Goal: Task Accomplishment & Management: Manage account settings

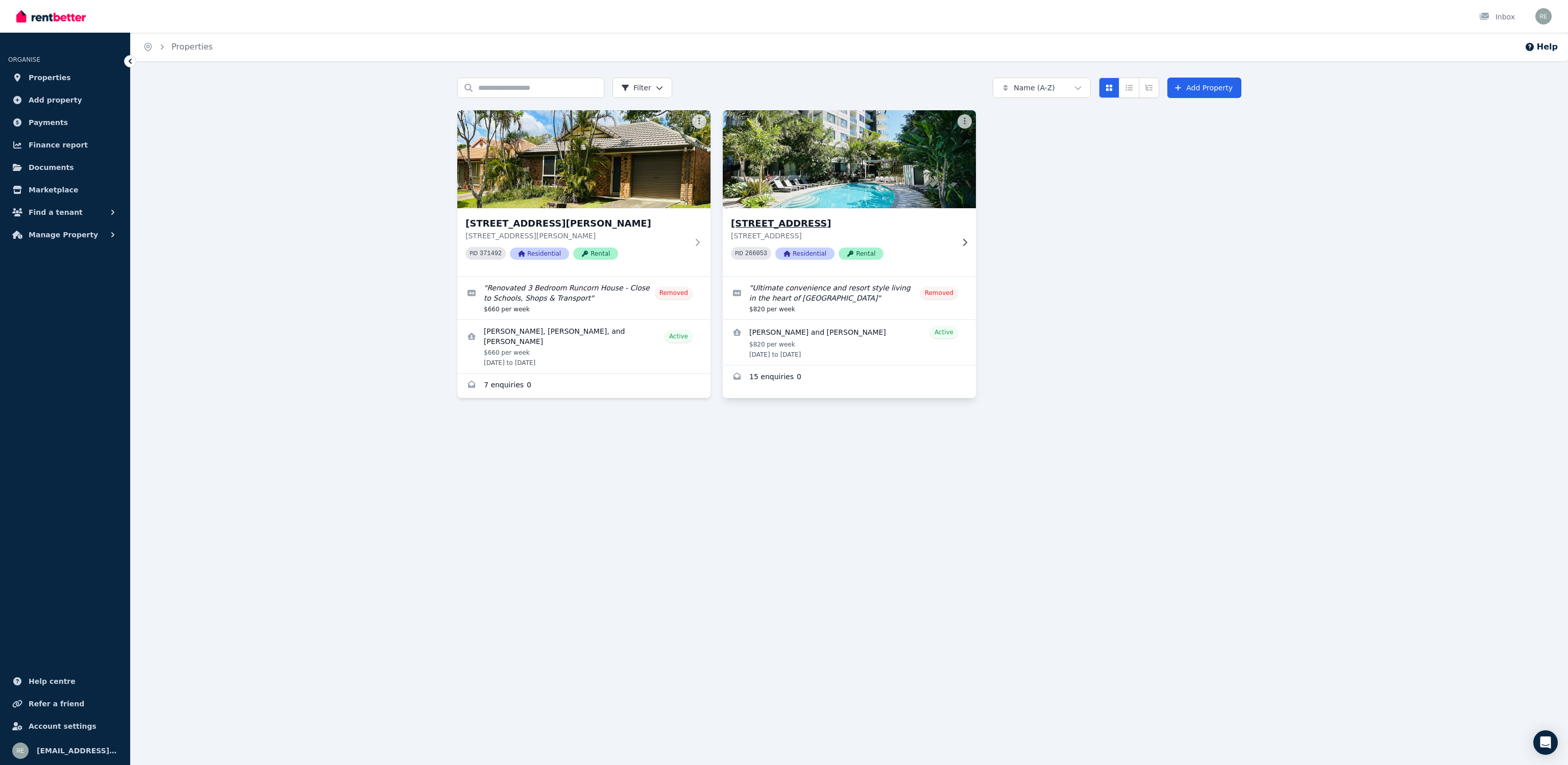
click at [884, 236] on p "[STREET_ADDRESS]" at bounding box center [842, 236] width 223 height 10
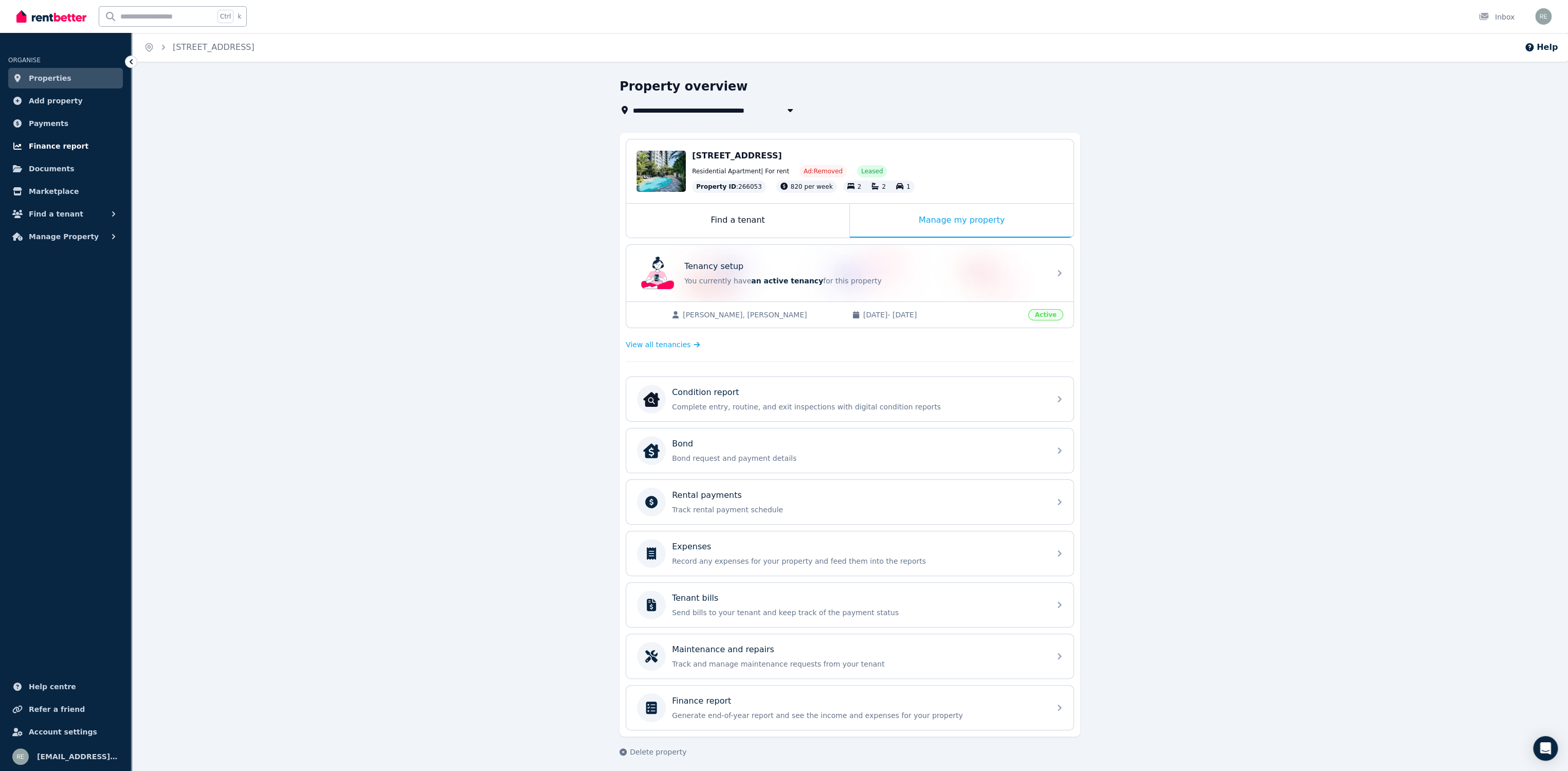
click at [72, 143] on span "Finance report" at bounding box center [58, 146] width 59 height 12
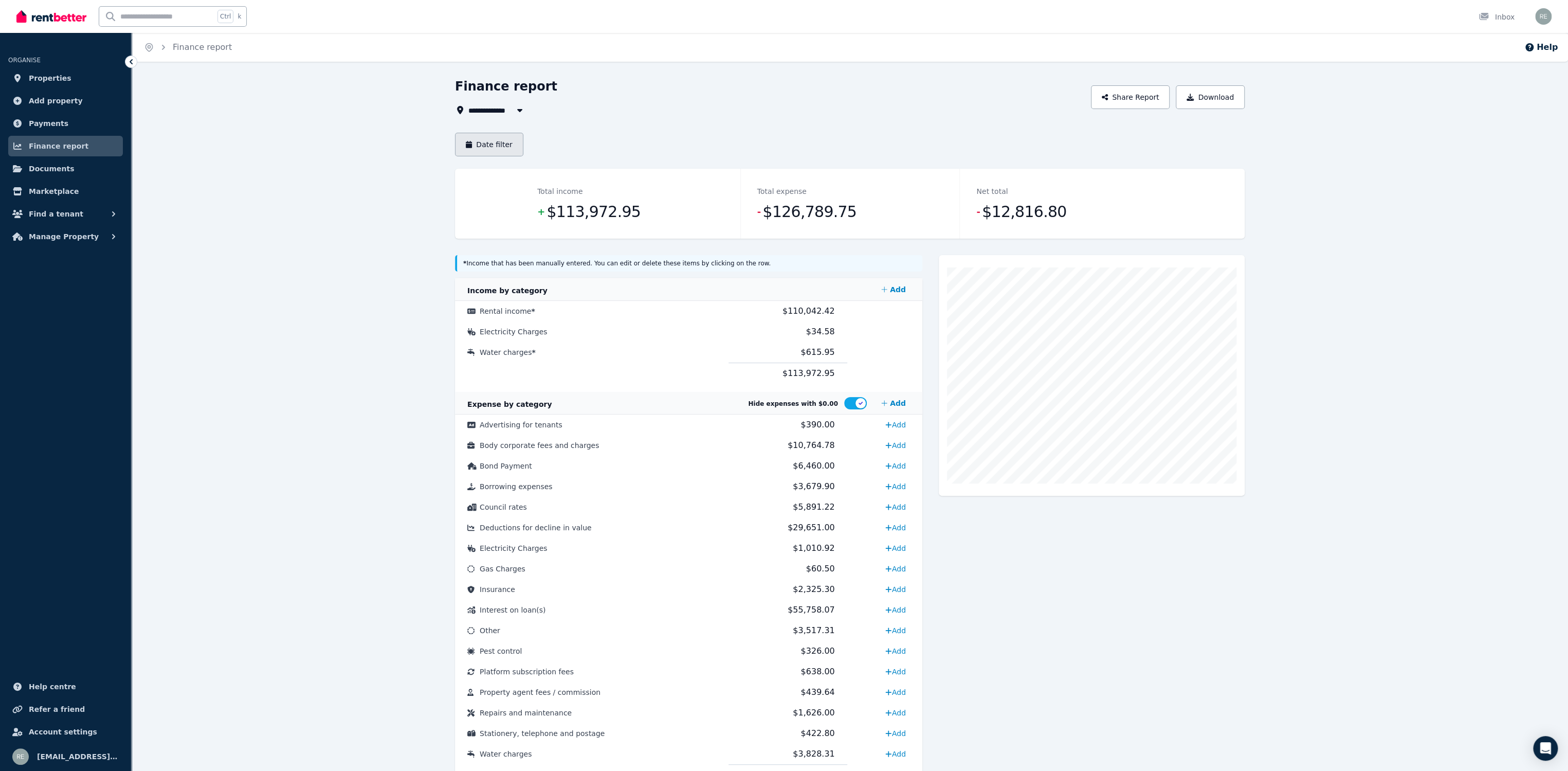
click at [504, 146] on button "Date filter" at bounding box center [489, 144] width 69 height 24
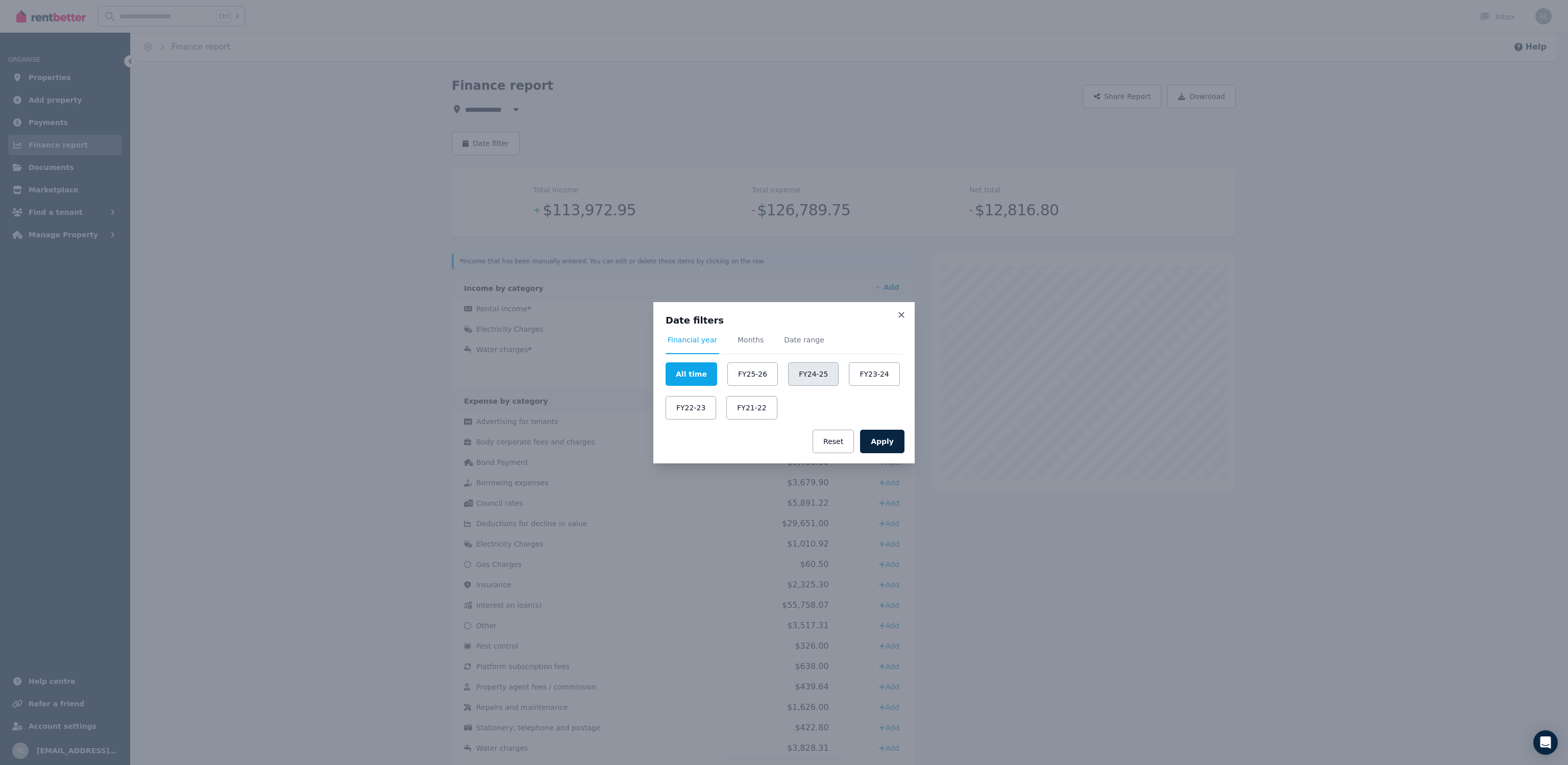
click at [796, 374] on button "FY24-25" at bounding box center [813, 374] width 51 height 24
click at [894, 445] on button "Apply" at bounding box center [882, 441] width 44 height 24
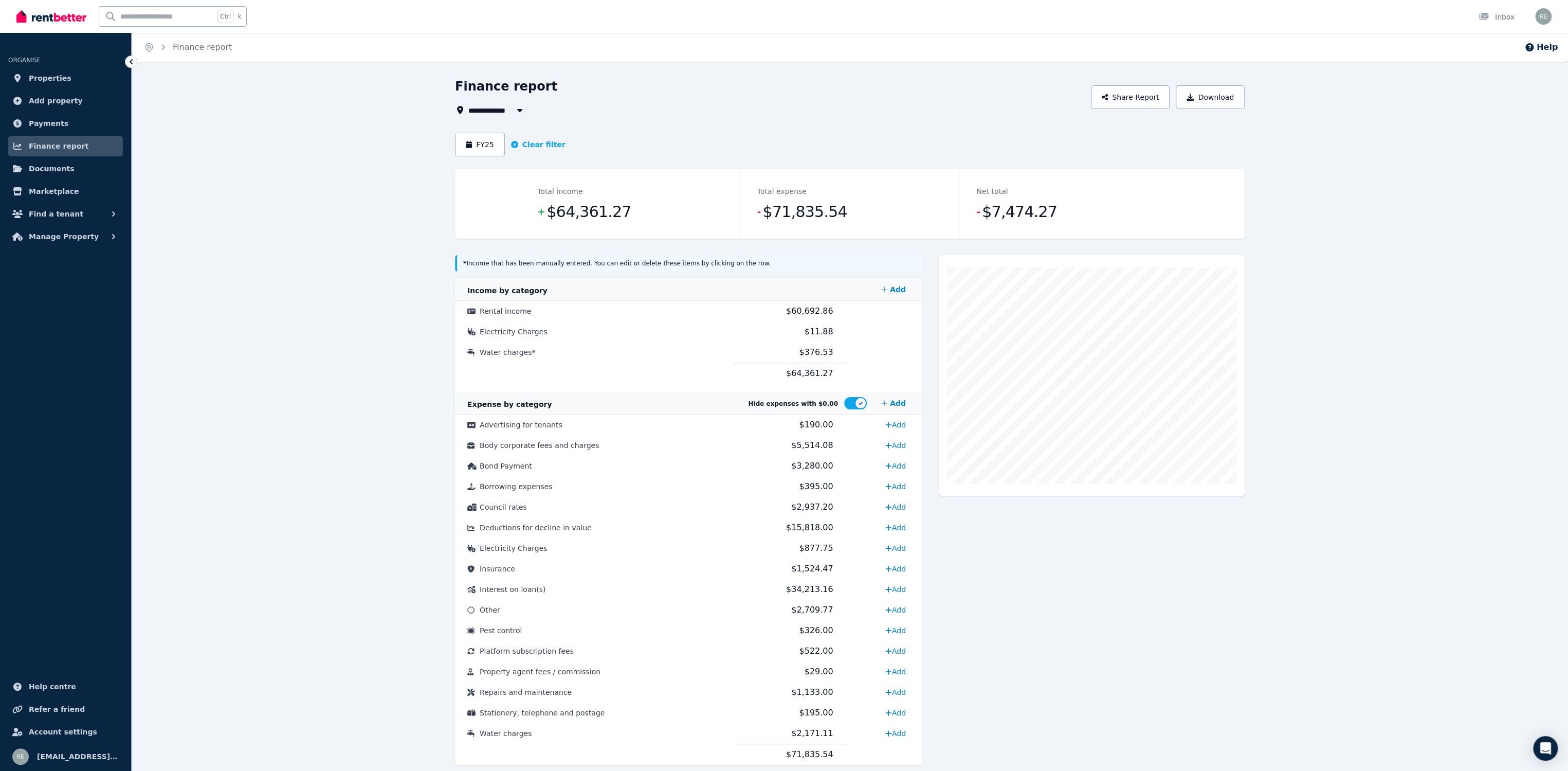
scroll to position [28, 0]
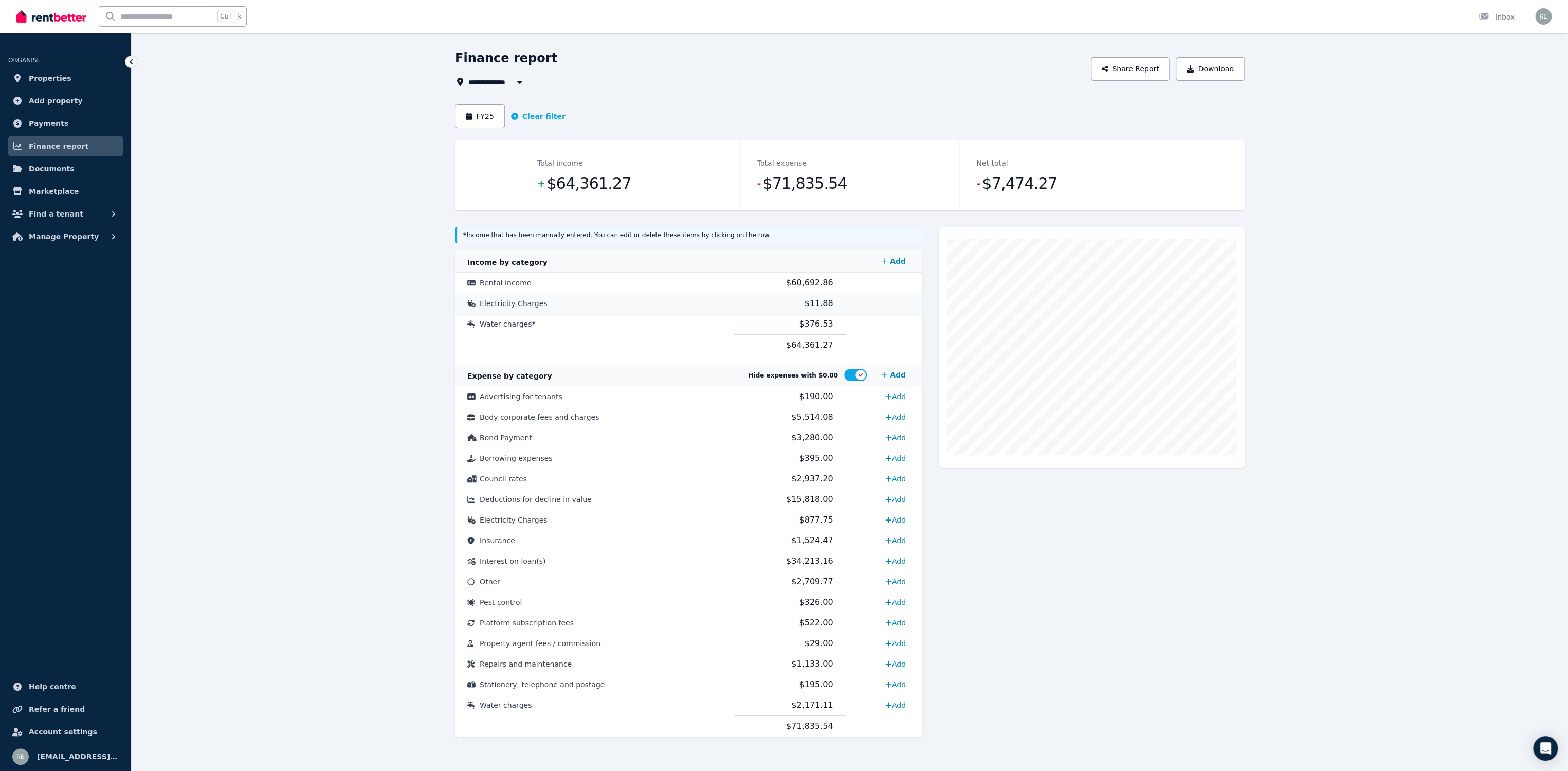
click at [823, 301] on td "$11.88" at bounding box center [790, 304] width 112 height 21
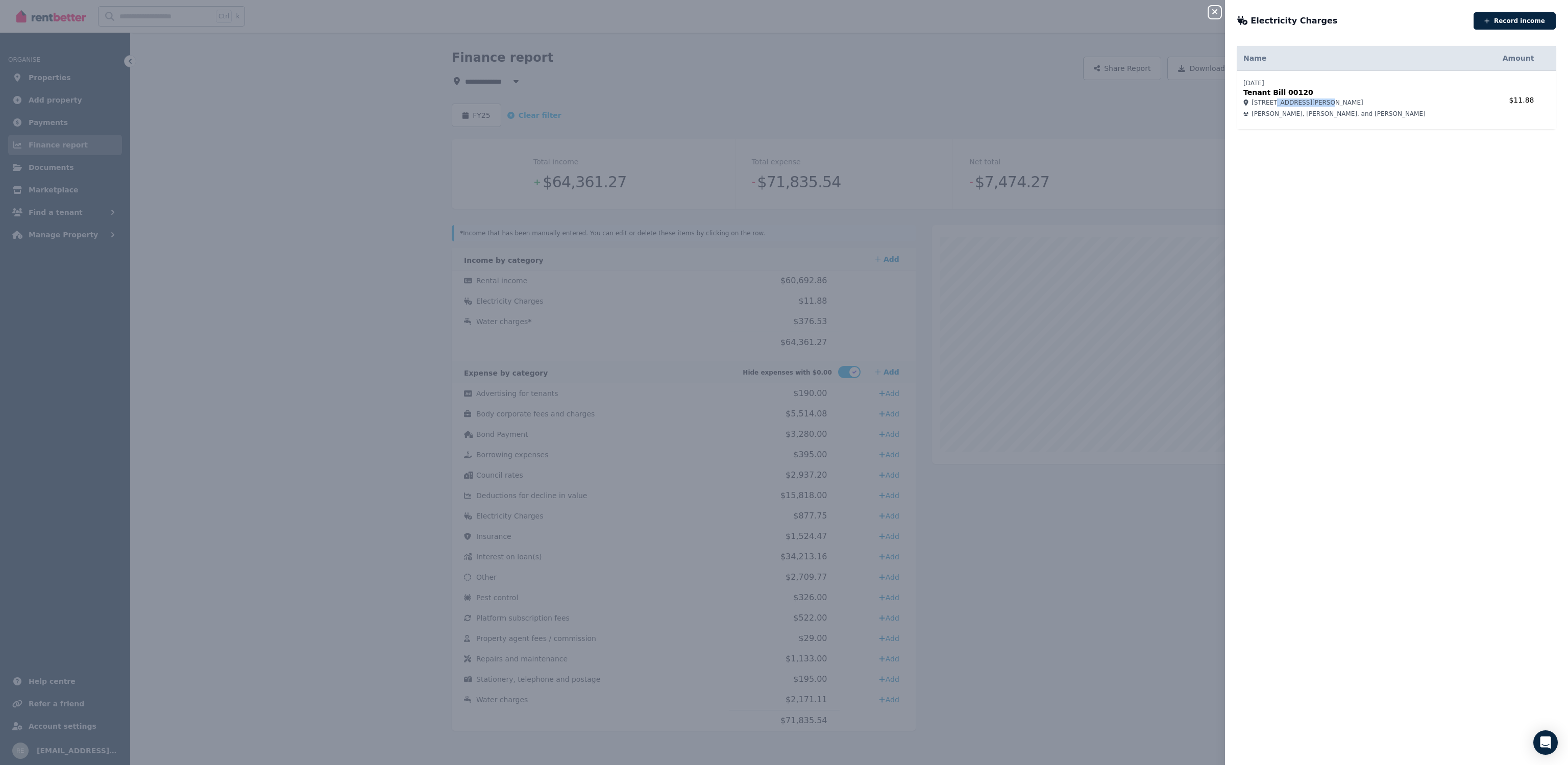
drag, startPoint x: 1276, startPoint y: 103, endPoint x: 1367, endPoint y: 106, distance: 91.0
click at [1367, 106] on td "[DATE] Tenant Bill 00120 [STREET_ADDRESS][PERSON_NAME] [PERSON_NAME], [PERSON_N…" at bounding box center [1361, 100] width 247 height 58
click at [1277, 97] on td "[DATE] Tenant Bill 00120 [STREET_ADDRESS][PERSON_NAME] [PERSON_NAME], [PERSON_N…" at bounding box center [1361, 100] width 247 height 58
drag, startPoint x: 1415, startPoint y: 105, endPoint x: 1446, endPoint y: 110, distance: 31.4
click at [1446, 110] on td "[DATE] Tenant Bill 00120 [STREET_ADDRESS][PERSON_NAME] [PERSON_NAME], [PERSON_N…" at bounding box center [1361, 100] width 247 height 58
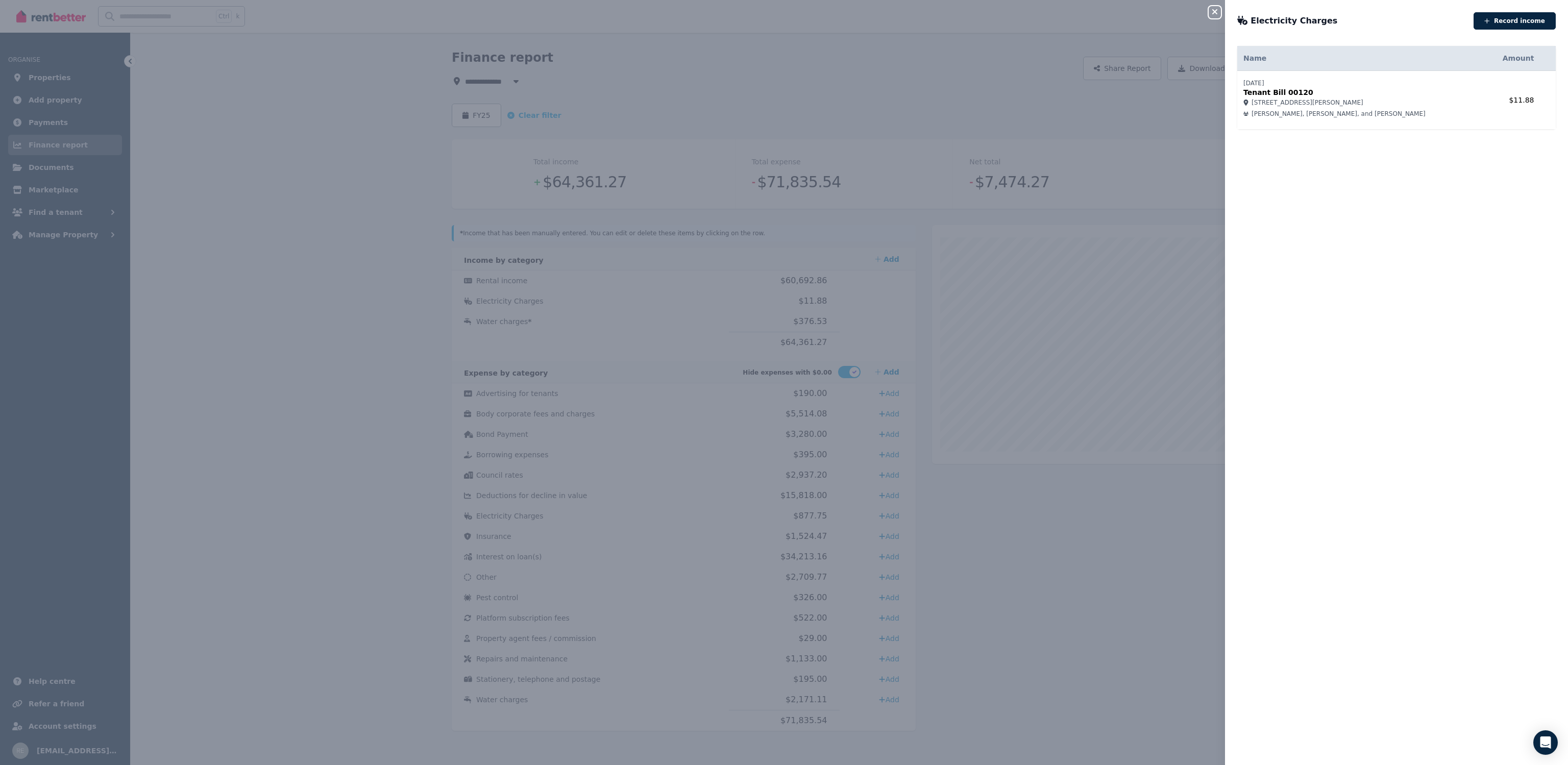
click at [1446, 110] on div "[PERSON_NAME], [PERSON_NAME], and [PERSON_NAME]" at bounding box center [1361, 113] width 235 height 8
click at [1212, 8] on button "Close panel" at bounding box center [1215, 12] width 12 height 12
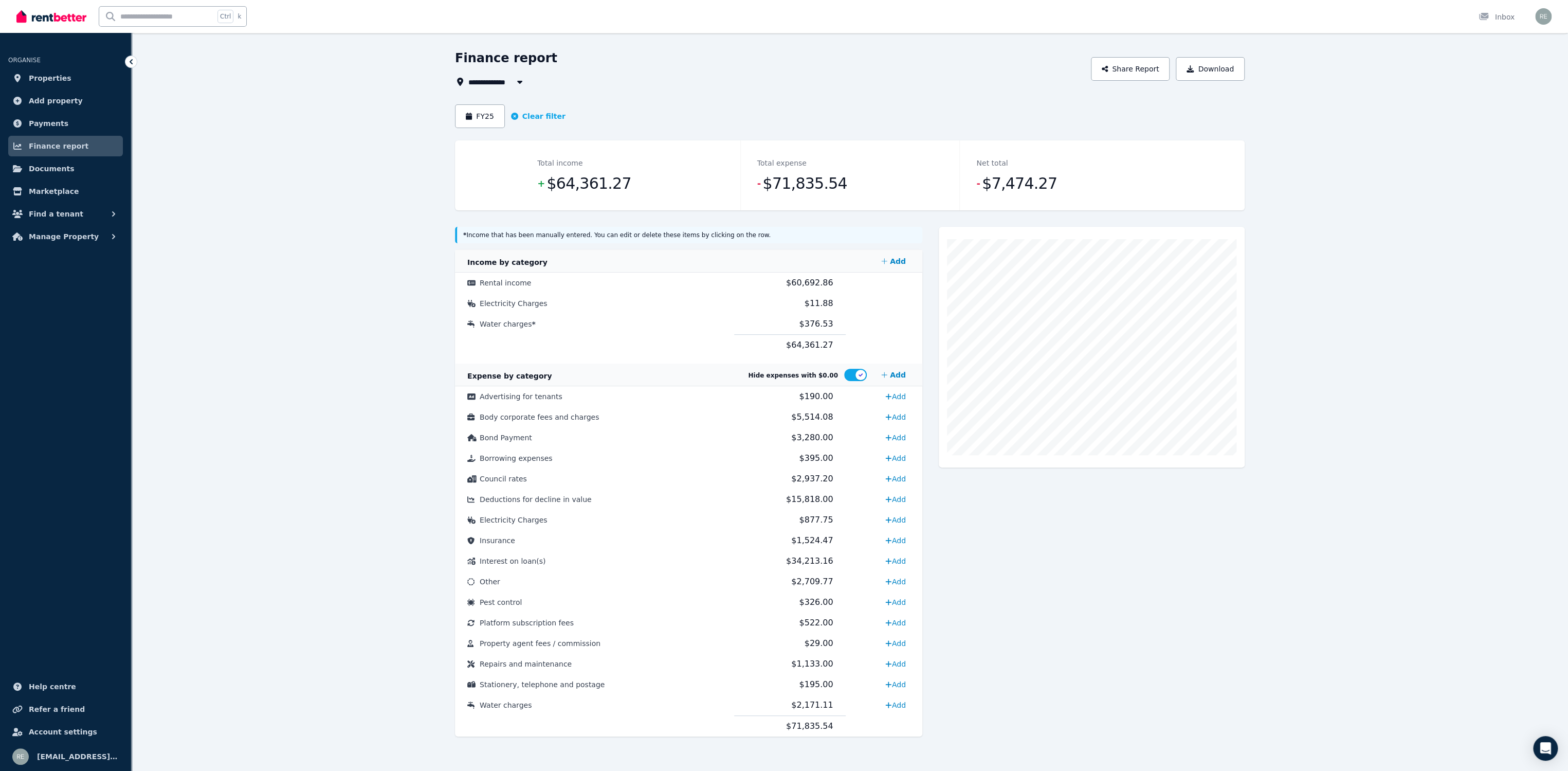
click at [494, 85] on span "All Properties" at bounding box center [501, 82] width 66 height 12
click at [511, 144] on li "[STREET_ADDRESS]" at bounding box center [533, 138] width 129 height 18
type input "**********"
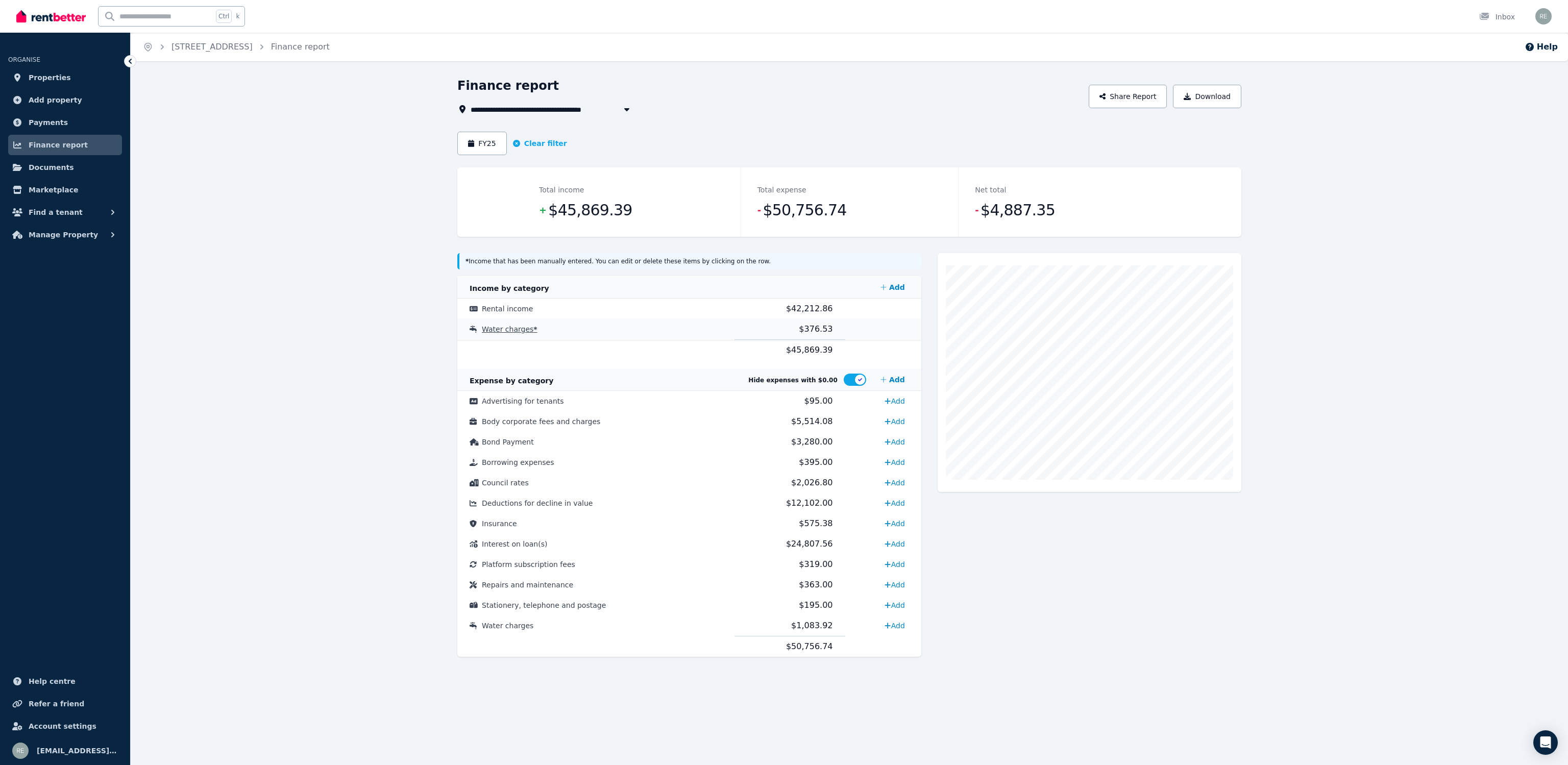
click at [819, 332] on span "$376.53" at bounding box center [815, 329] width 33 height 10
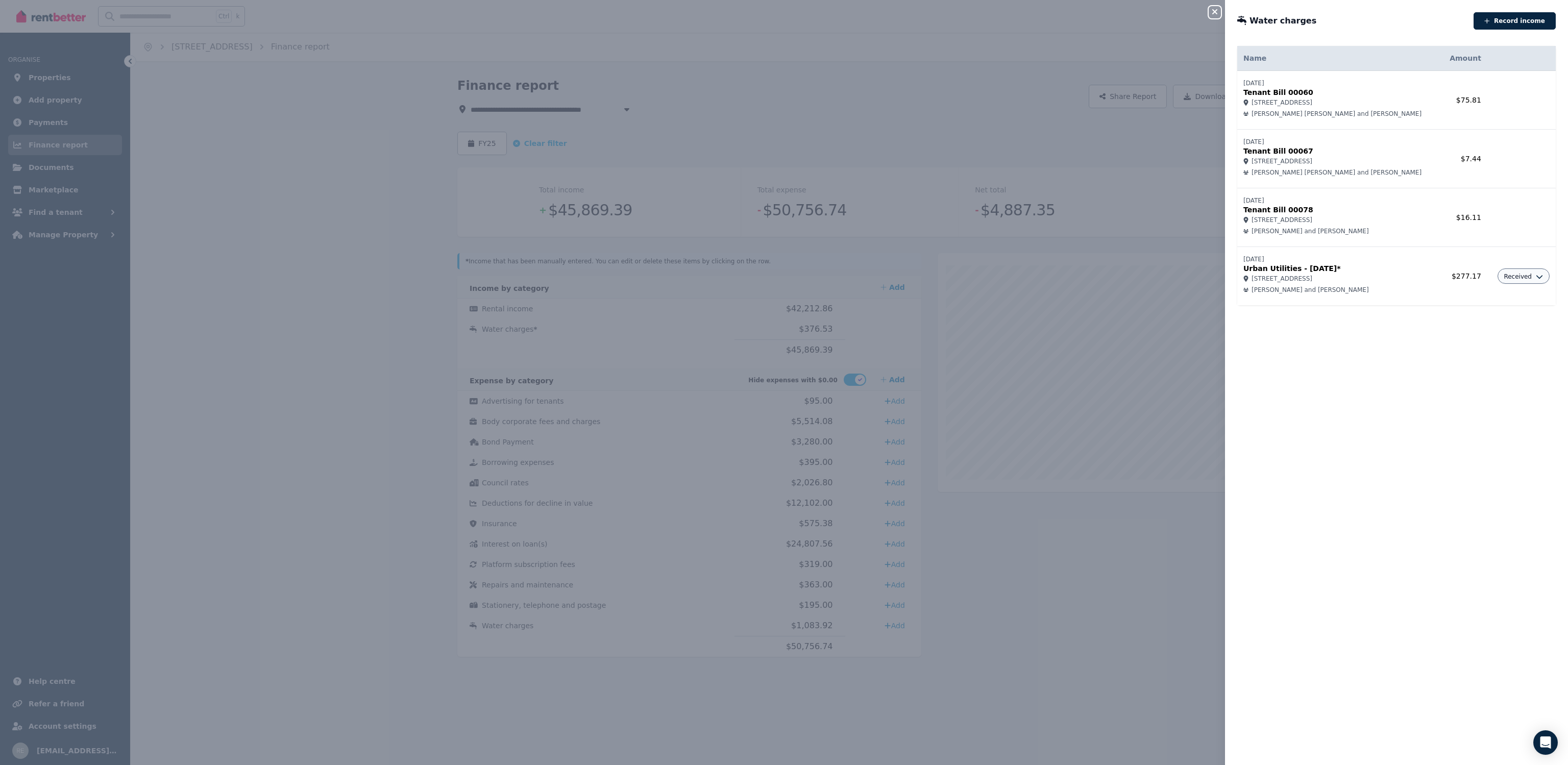
drag, startPoint x: 1457, startPoint y: 277, endPoint x: 1351, endPoint y: 270, distance: 106.2
click at [1351, 270] on tr "[DATE] Urban Utilities - [DATE]* [STREET_ADDRESS] [PERSON_NAME] and [PERSON_NAM…" at bounding box center [1396, 276] width 318 height 58
click at [1351, 270] on p "Urban Utilities - [DATE]*" at bounding box center [1339, 268] width 191 height 10
drag, startPoint x: 1244, startPoint y: 270, endPoint x: 1342, endPoint y: 277, distance: 98.2
click at [1342, 277] on td "[DATE] Urban Utilities - [DATE]* [STREET_ADDRESS] [PERSON_NAME] and [PERSON_NAM…" at bounding box center [1339, 276] width 203 height 58
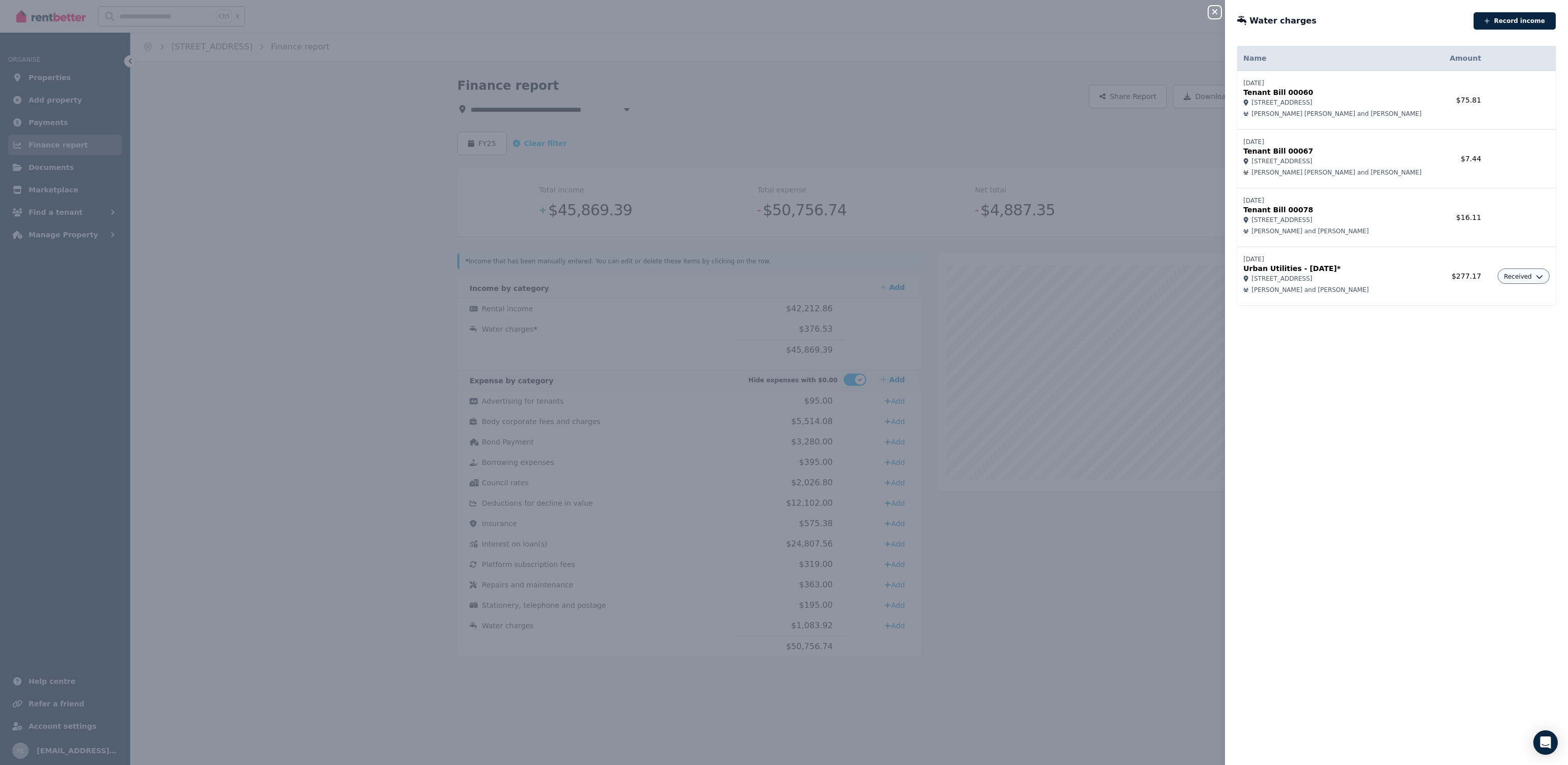
click at [1312, 277] on span "[STREET_ADDRESS]" at bounding box center [1282, 278] width 61 height 8
drag, startPoint x: 1264, startPoint y: 265, endPoint x: 1367, endPoint y: 284, distance: 104.7
click at [1367, 284] on td "[DATE] Urban Utilities - [DATE]* [STREET_ADDRESS] [PERSON_NAME] and [PERSON_NAM…" at bounding box center [1339, 276] width 203 height 58
drag, startPoint x: 1258, startPoint y: 262, endPoint x: 1326, endPoint y: 270, distance: 68.5
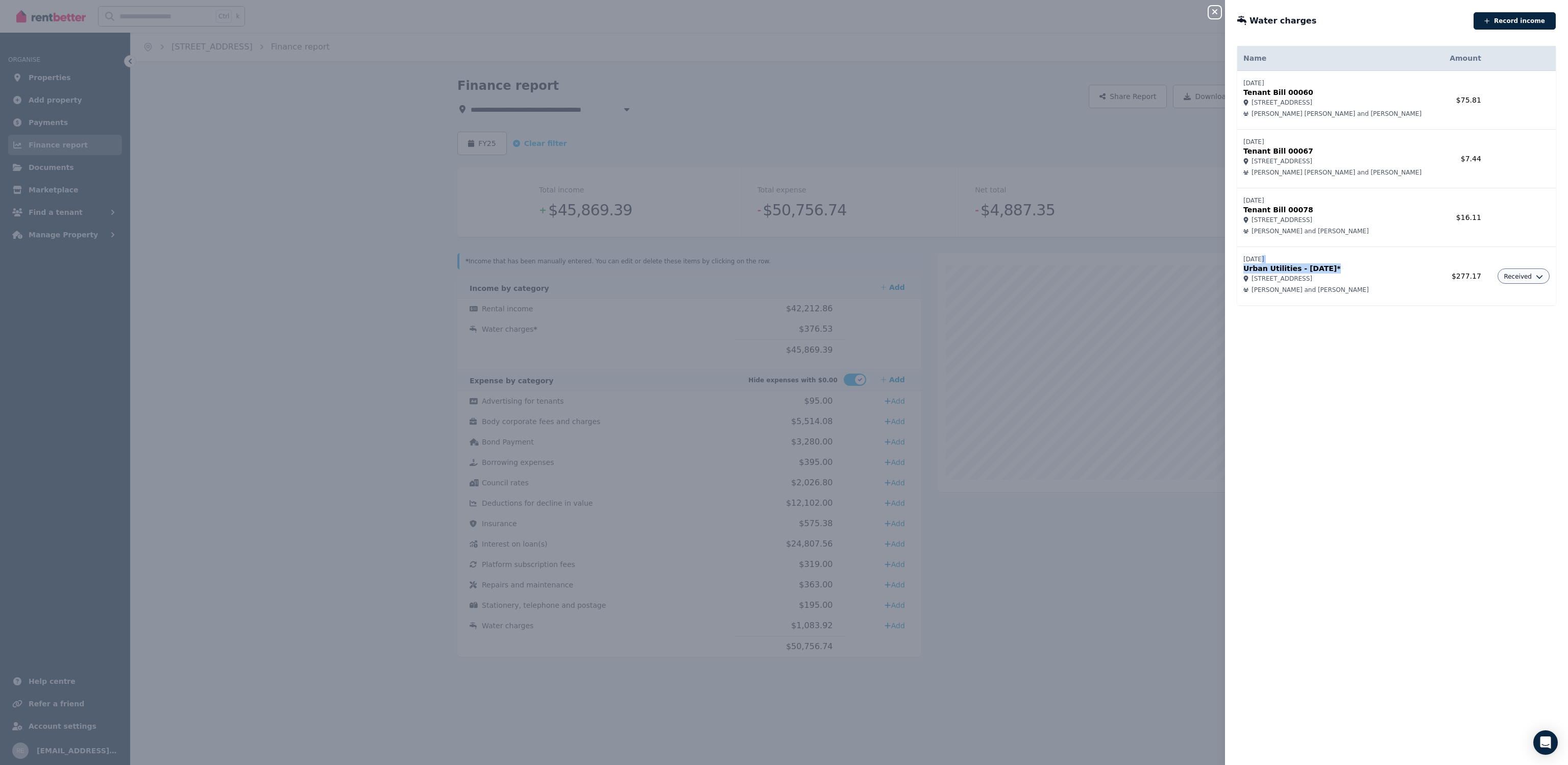
click at [1326, 270] on td "[DATE] Urban Utilities - [DATE]* [STREET_ADDRESS] [PERSON_NAME] and [PERSON_NAM…" at bounding box center [1339, 276] width 203 height 58
click at [1326, 270] on p "Urban Utilities - [DATE]*" at bounding box center [1339, 268] width 191 height 10
drag, startPoint x: 1259, startPoint y: 267, endPoint x: 1356, endPoint y: 273, distance: 97.2
click at [1356, 273] on p "Urban Utilities - [DATE]*" at bounding box center [1339, 268] width 191 height 10
click at [1550, 278] on div "Name Amount [DATE] Tenant Bill 00060 10303/[STREET_ADDRESS] [PERSON_NAME] [PERS…" at bounding box center [1396, 397] width 343 height 711
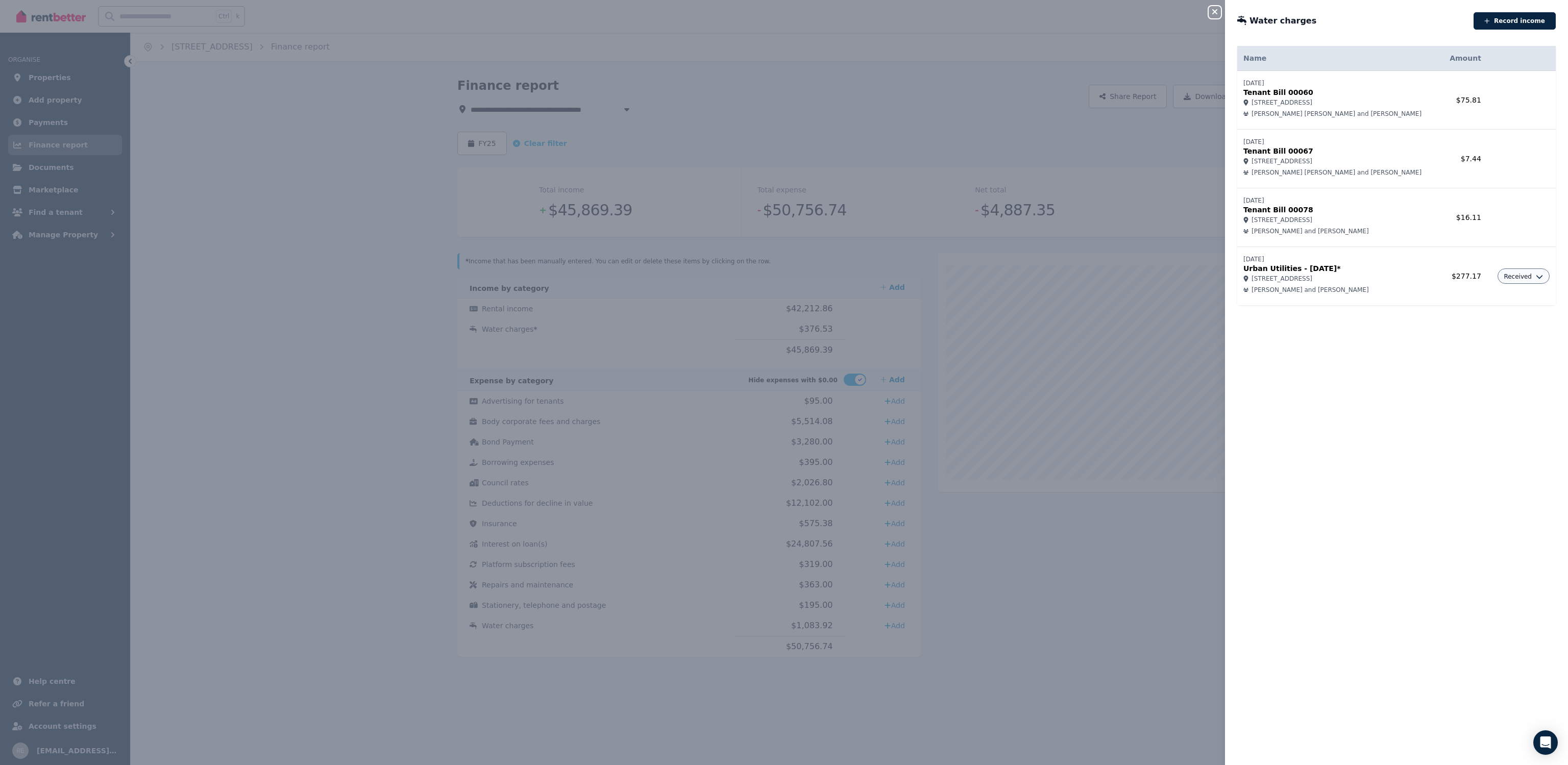
click at [1519, 278] on span "Received" at bounding box center [1517, 276] width 28 height 8
click at [1279, 284] on td "[DATE] Urban Utilities - [DATE]* [STREET_ADDRESS] [PERSON_NAME] and [PERSON_NAM…" at bounding box center [1339, 276] width 203 height 58
click at [1209, 14] on icon "button" at bounding box center [1215, 12] width 12 height 8
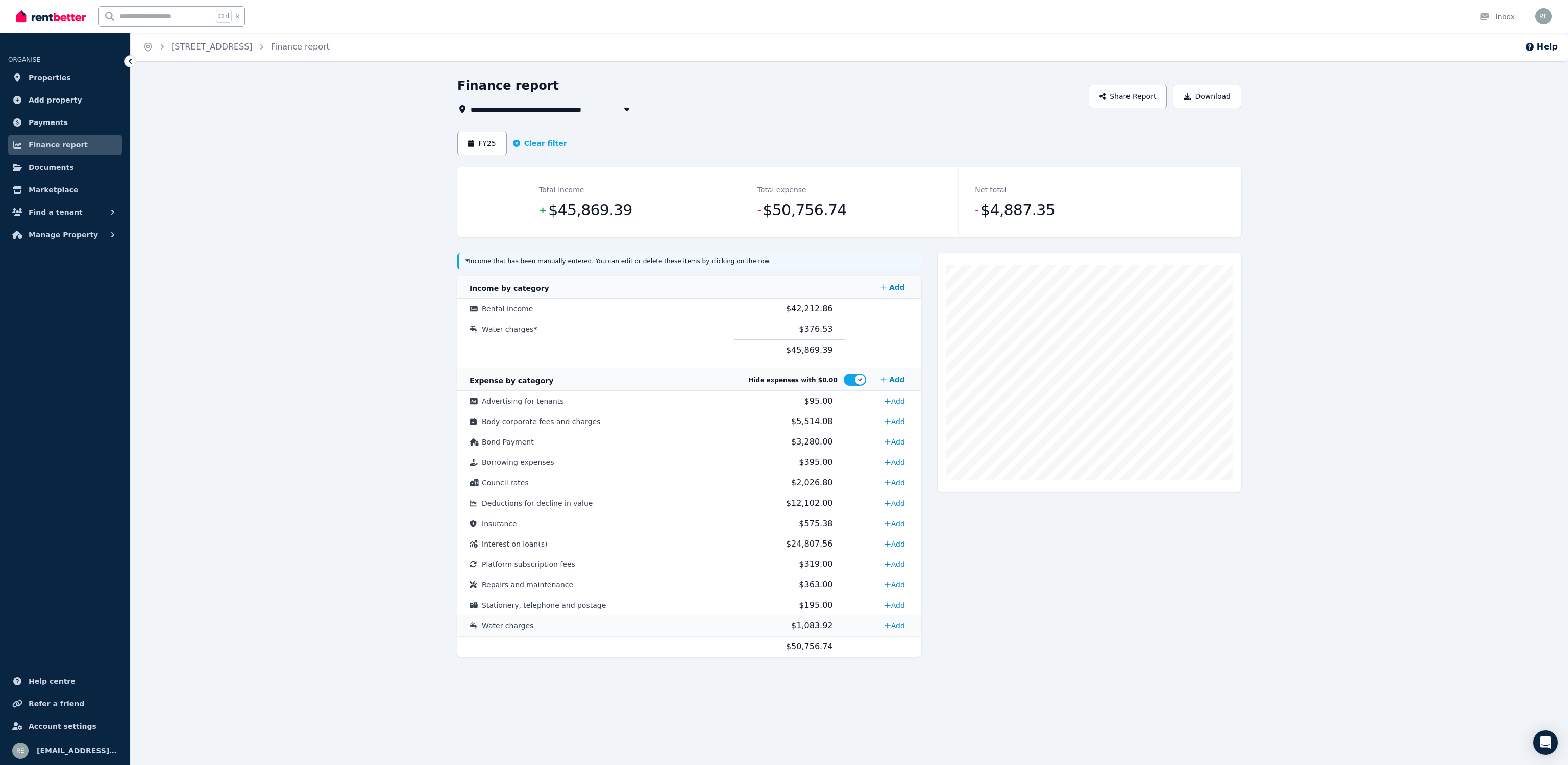
click at [527, 624] on td "Water charges" at bounding box center [595, 626] width 277 height 21
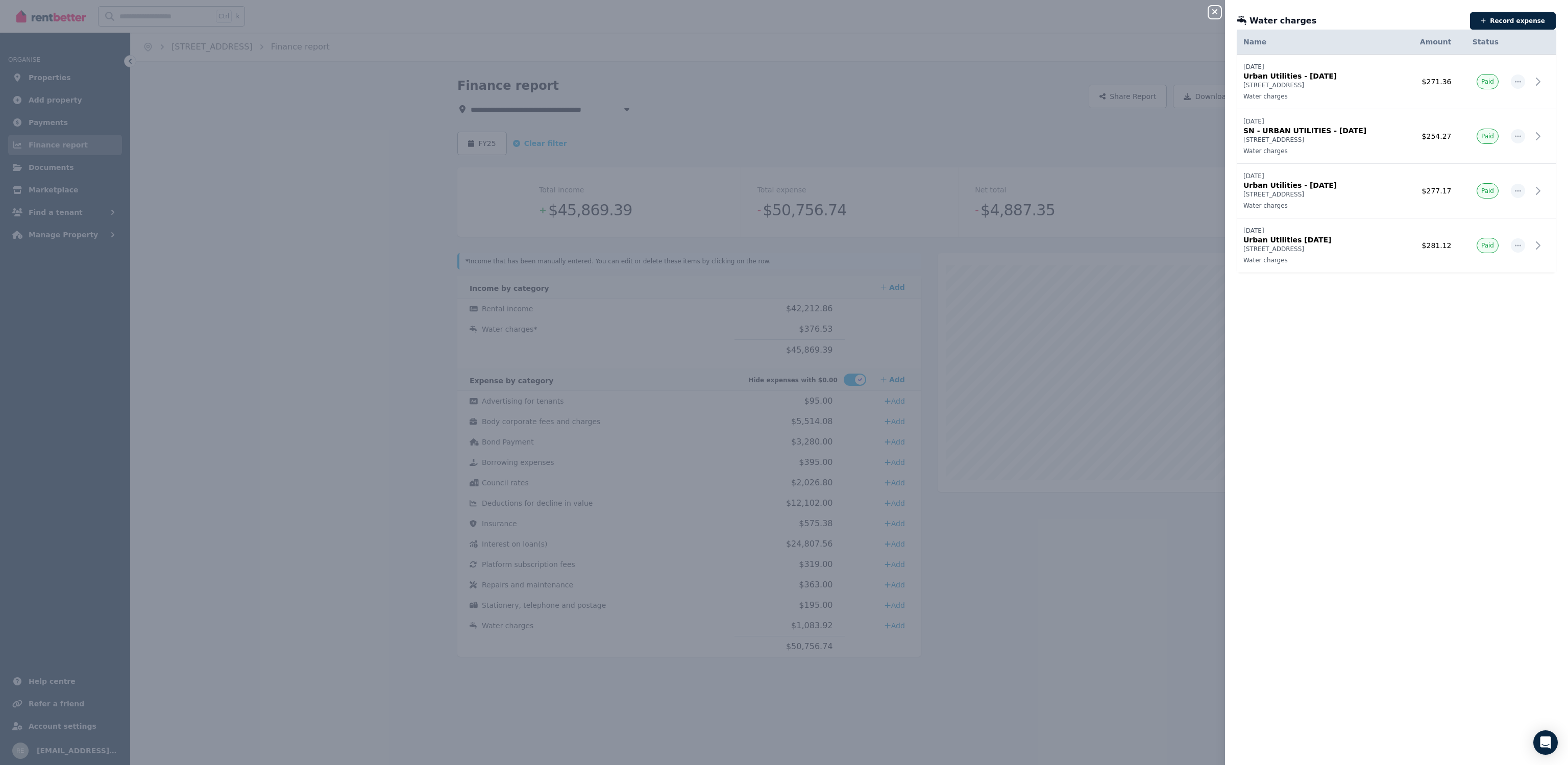
click at [1216, 13] on icon "button" at bounding box center [1215, 12] width 5 height 5
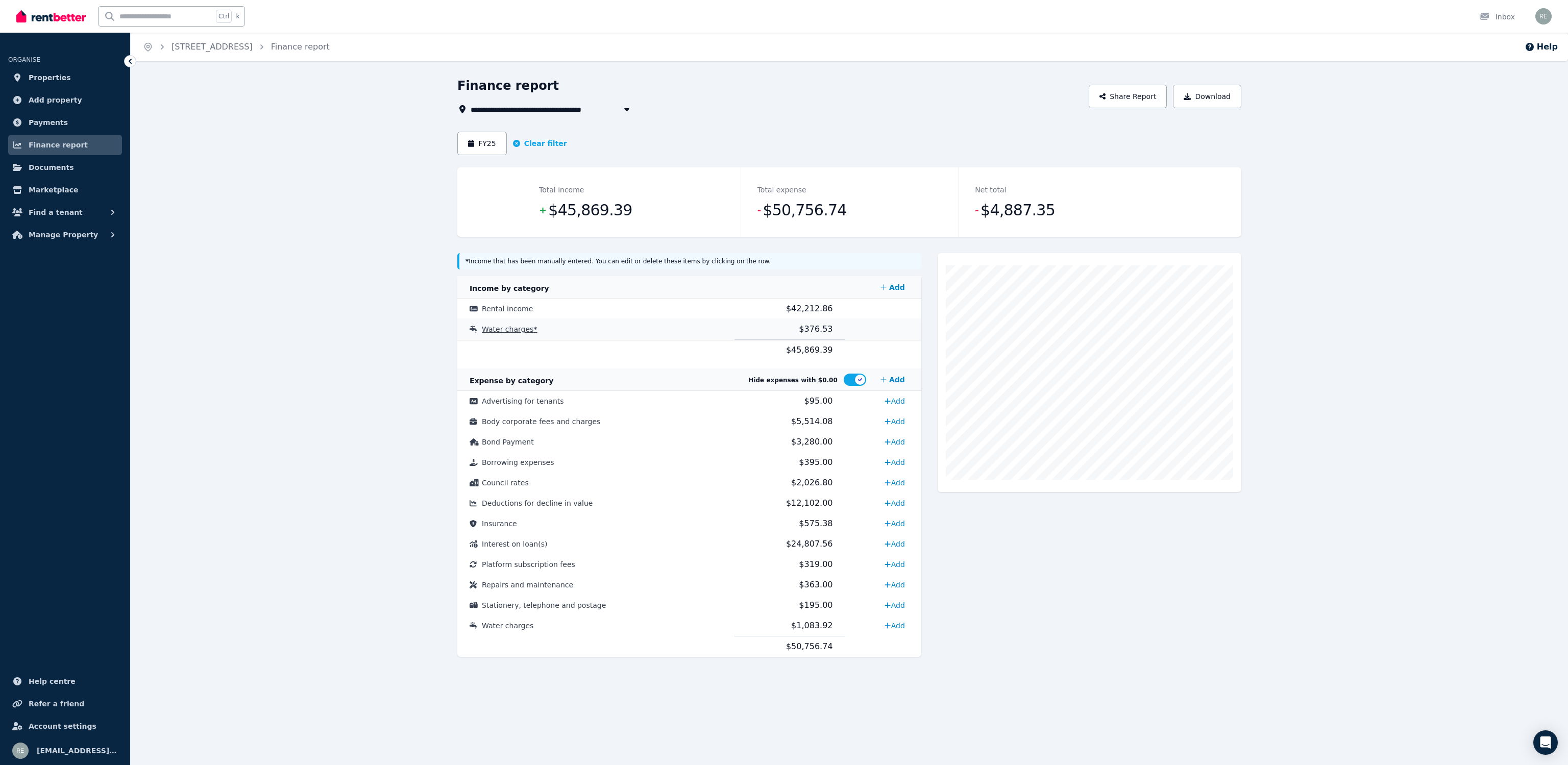
click at [741, 329] on td "$376.53" at bounding box center [790, 329] width 111 height 21
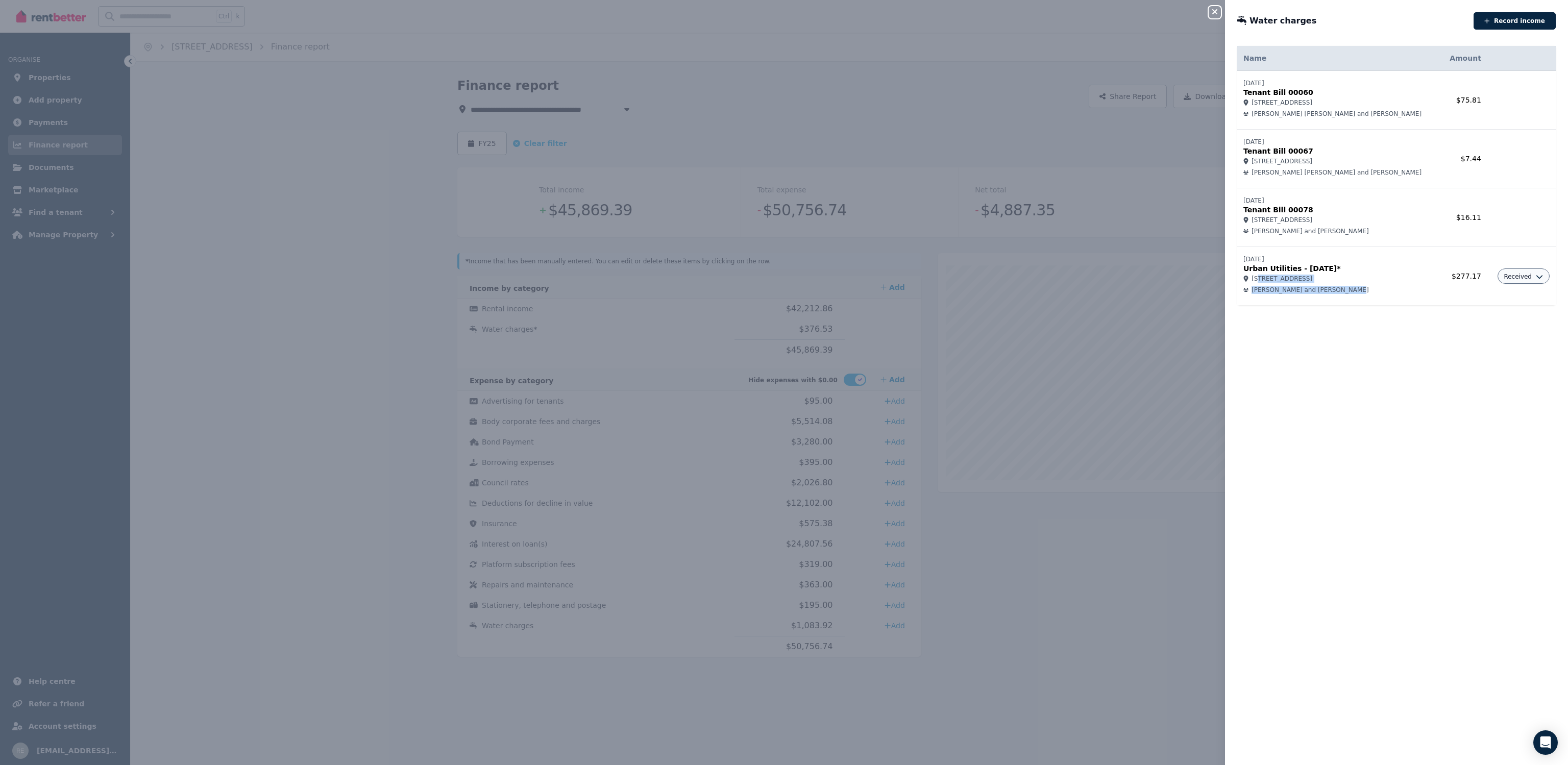
drag, startPoint x: 1257, startPoint y: 276, endPoint x: 1351, endPoint y: 282, distance: 94.2
click at [1350, 282] on td "[DATE] Urban Utilities - [DATE]* [STREET_ADDRESS] [PERSON_NAME] and [PERSON_NAM…" at bounding box center [1339, 276] width 203 height 58
click at [1351, 282] on td "[DATE] Urban Utilities - [DATE]* [STREET_ADDRESS] [PERSON_NAME] and [PERSON_NAM…" at bounding box center [1339, 276] width 203 height 58
drag, startPoint x: 1276, startPoint y: 276, endPoint x: 1360, endPoint y: 283, distance: 84.3
click at [1360, 283] on td "[DATE] Urban Utilities - [DATE]* [STREET_ADDRESS] [PERSON_NAME] and [PERSON_NAM…" at bounding box center [1339, 276] width 203 height 58
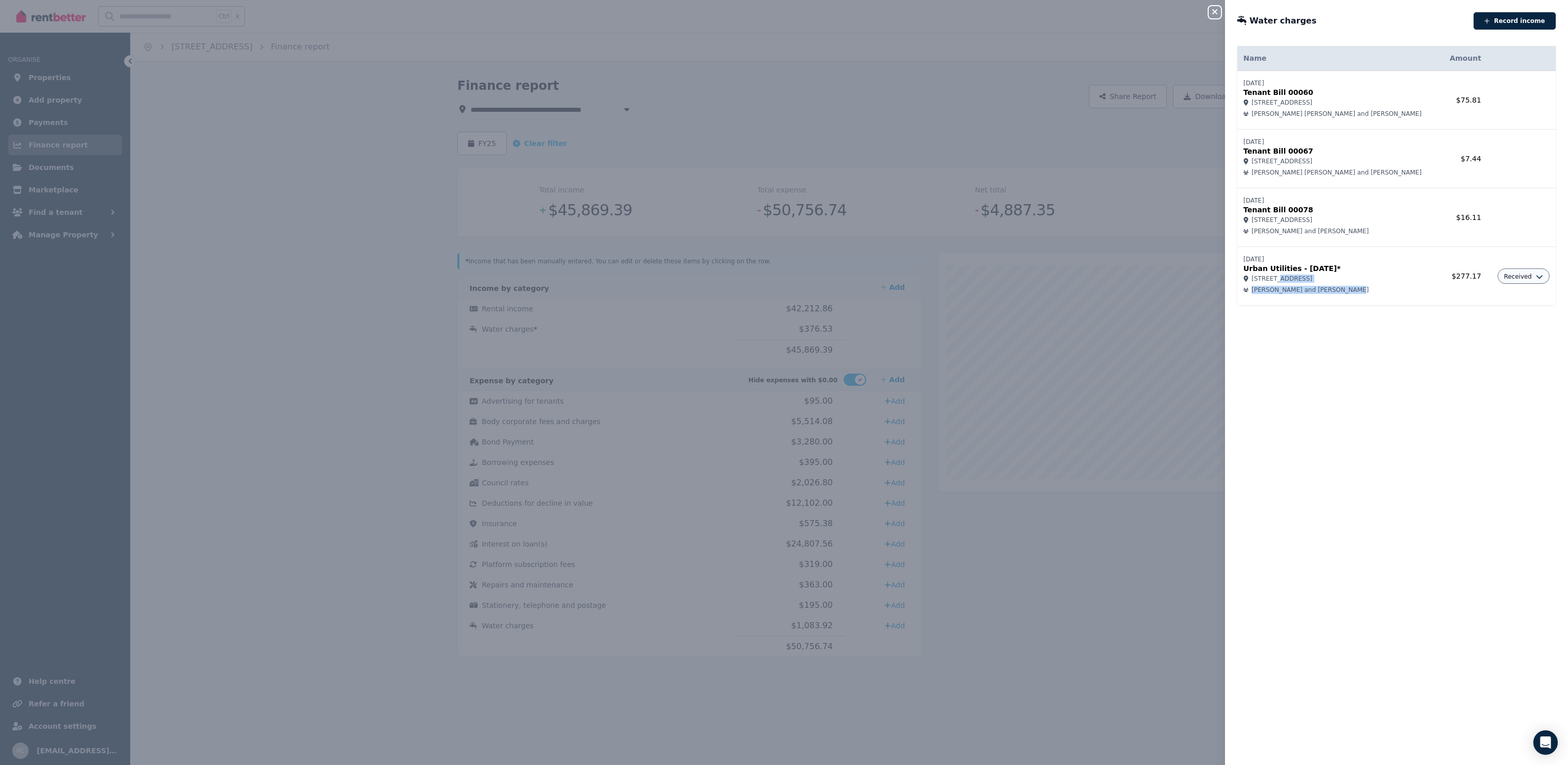
click at [1360, 283] on td "[DATE] Urban Utilities - [DATE]* [STREET_ADDRESS] [PERSON_NAME] and [PERSON_NAM…" at bounding box center [1339, 276] width 203 height 58
click at [1312, 282] on span "[STREET_ADDRESS]" at bounding box center [1282, 278] width 61 height 8
click at [1522, 275] on button "Received" at bounding box center [1523, 276] width 40 height 8
click at [1471, 312] on link "Delete income" at bounding box center [1496, 317] width 98 height 18
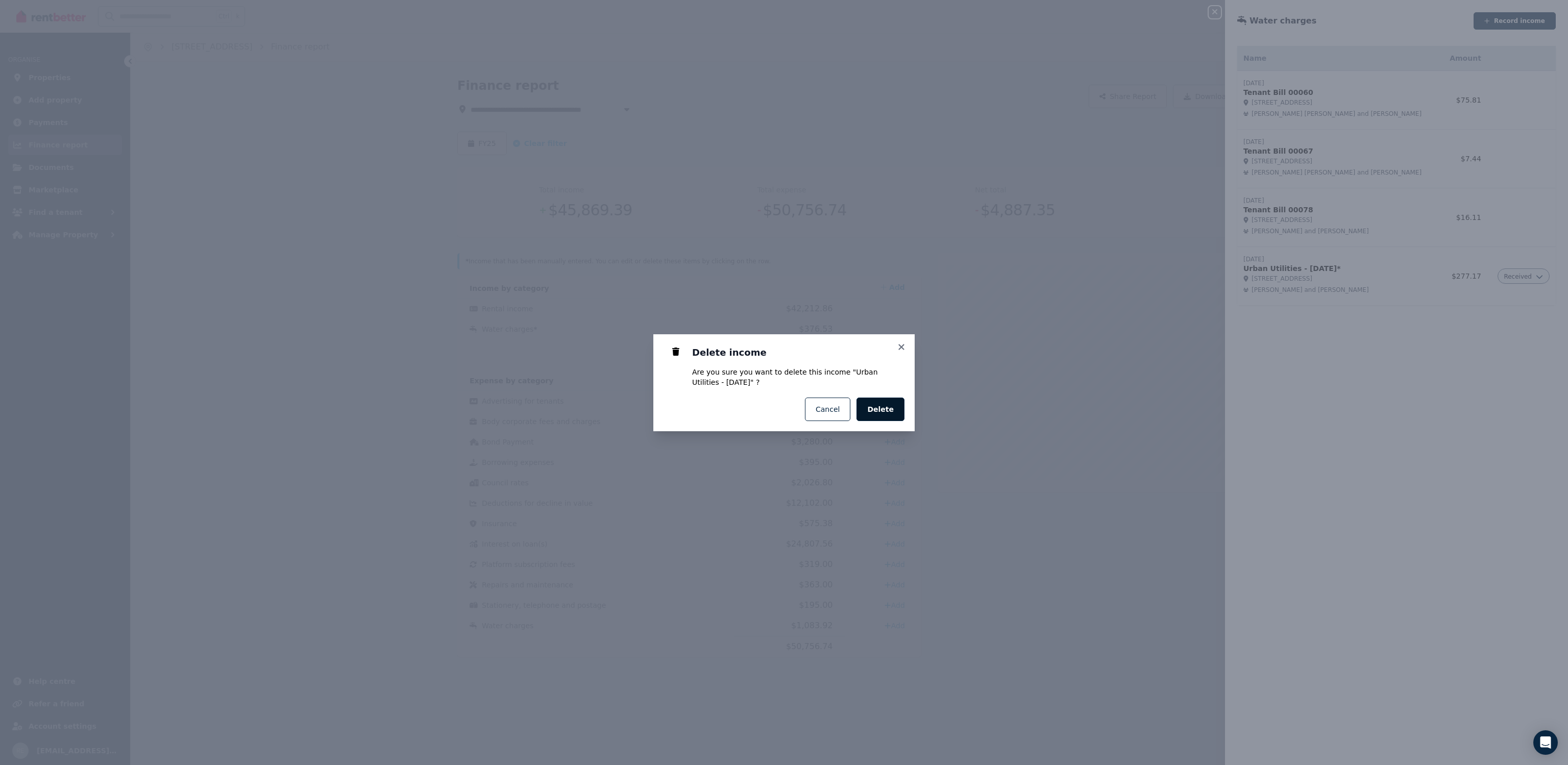
click at [890, 411] on span "Delete" at bounding box center [881, 409] width 27 height 10
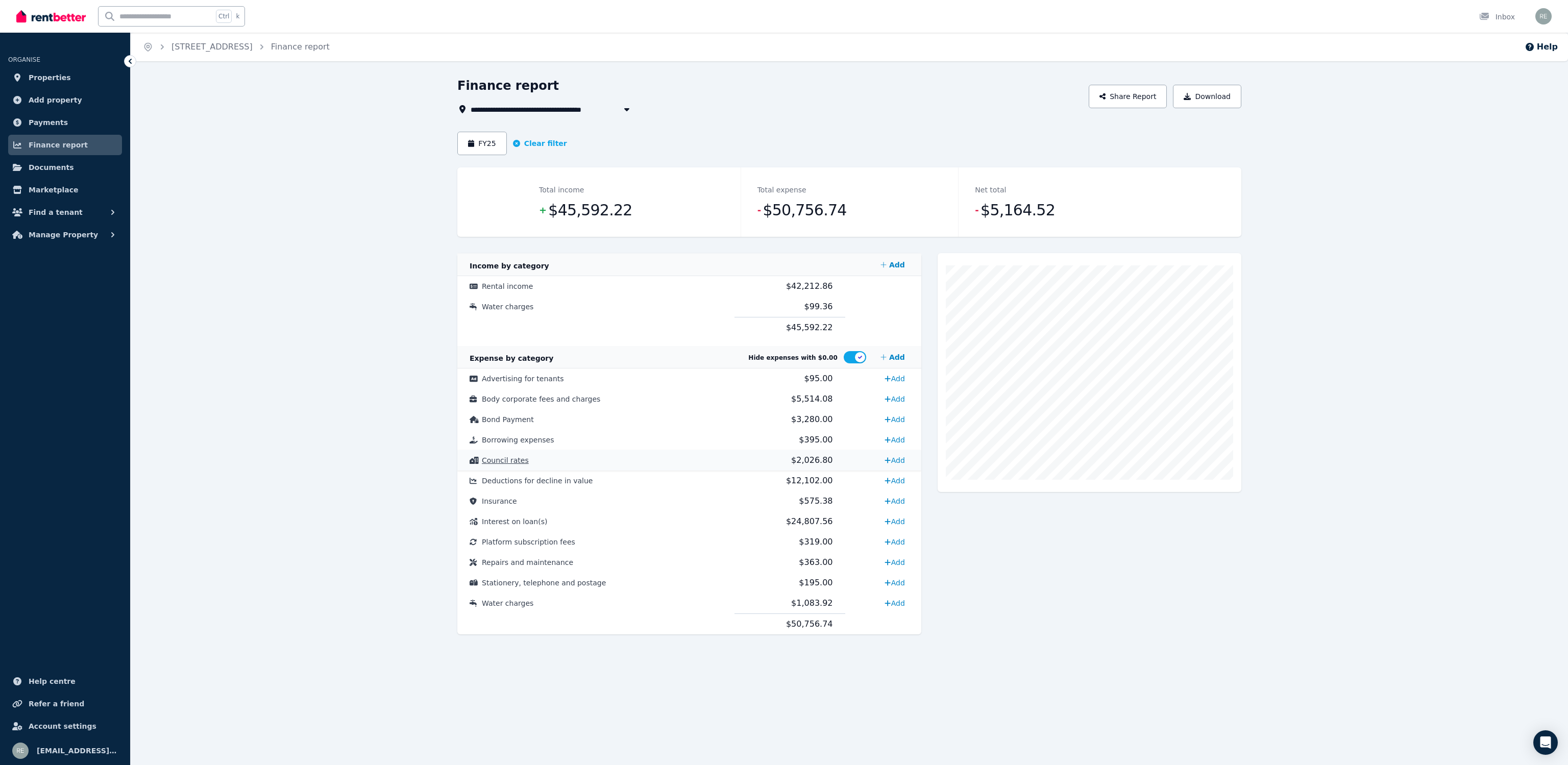
click at [780, 459] on td "$2,026.80" at bounding box center [790, 461] width 111 height 21
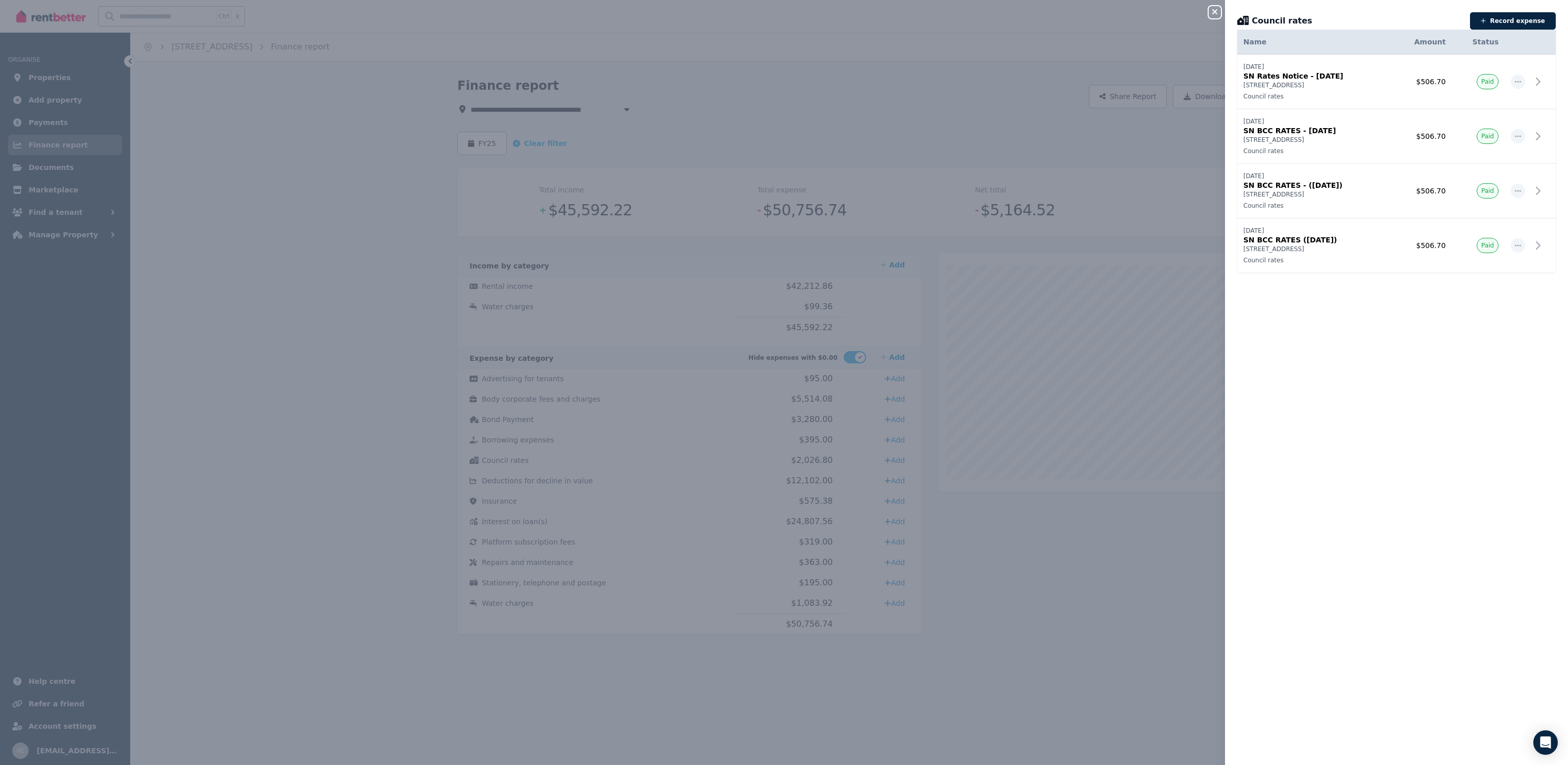
click at [1216, 13] on icon "button" at bounding box center [1215, 12] width 5 height 5
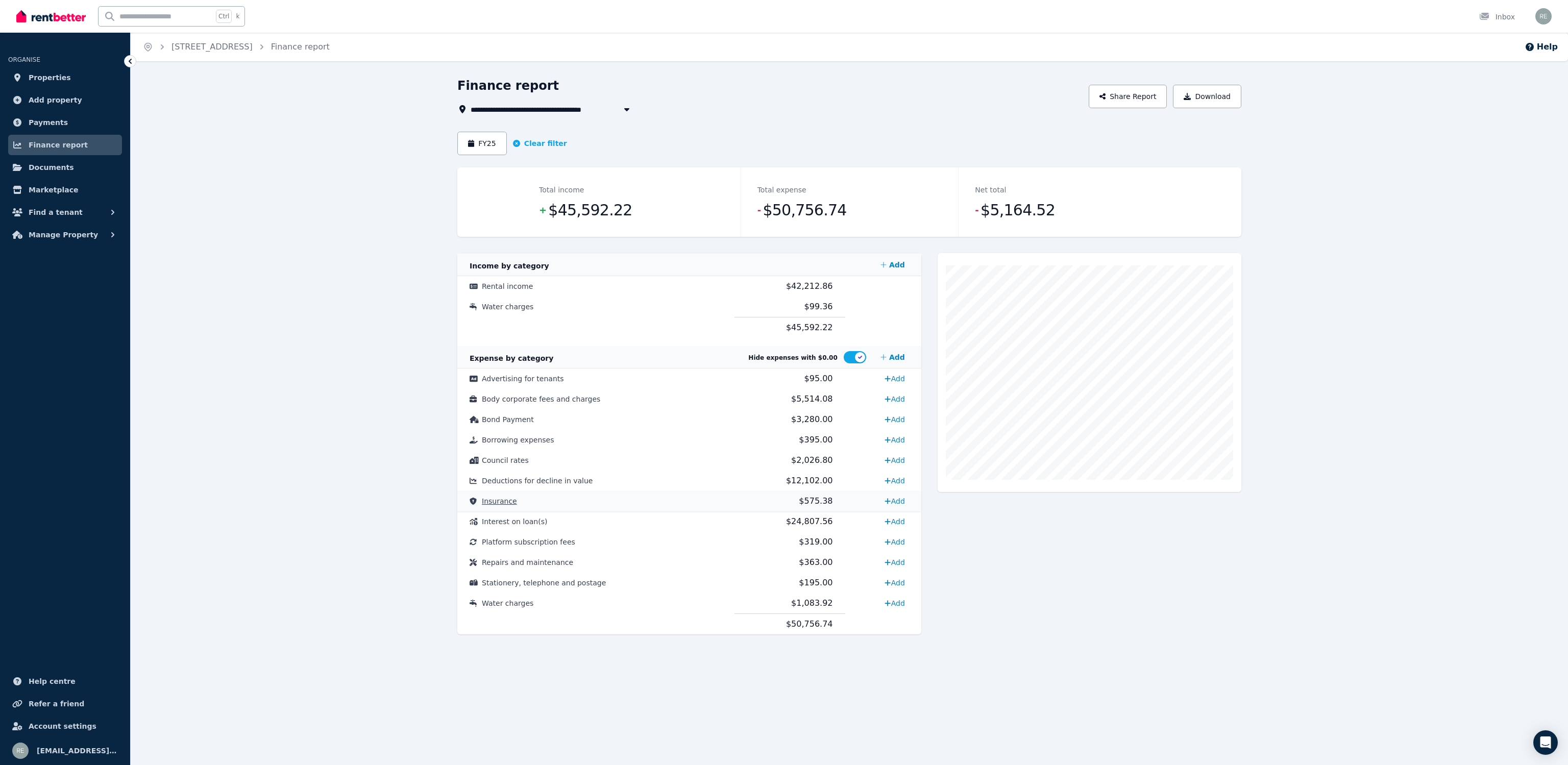
click at [543, 498] on td "Insurance" at bounding box center [595, 501] width 277 height 21
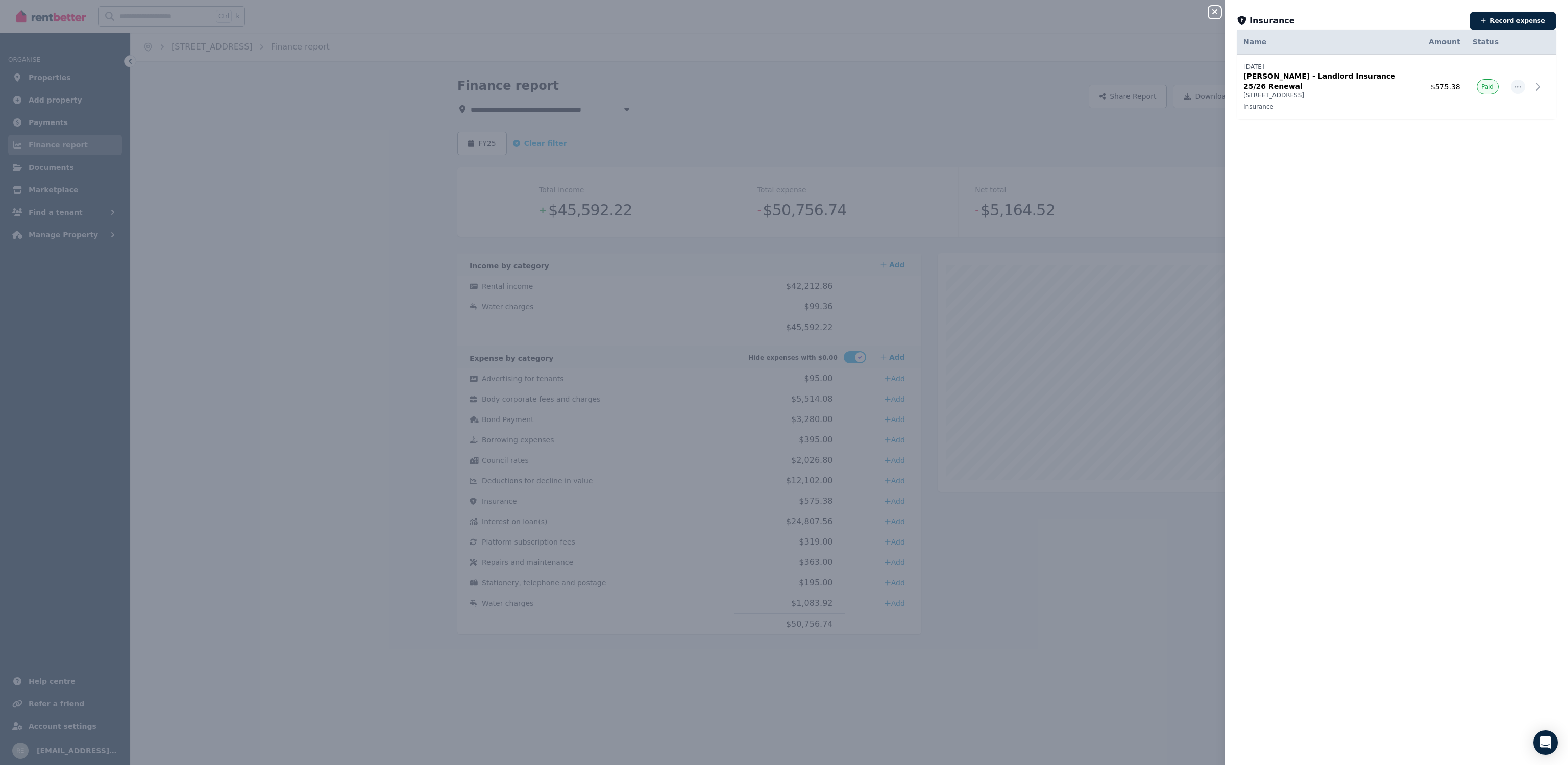
click at [1219, 12] on icon "button" at bounding box center [1215, 12] width 12 height 8
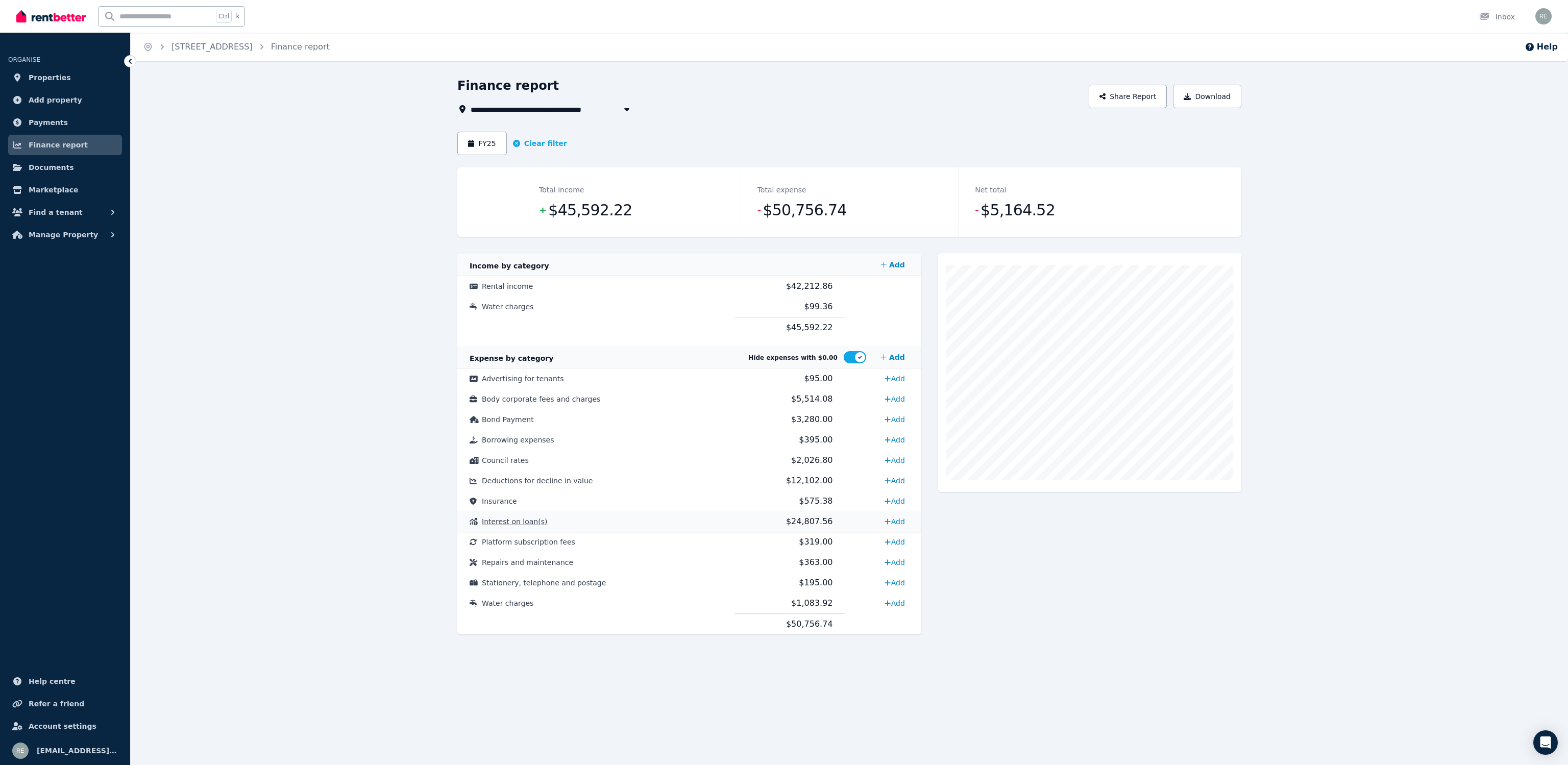
click at [586, 520] on td "Interest on loan(s)" at bounding box center [595, 522] width 277 height 21
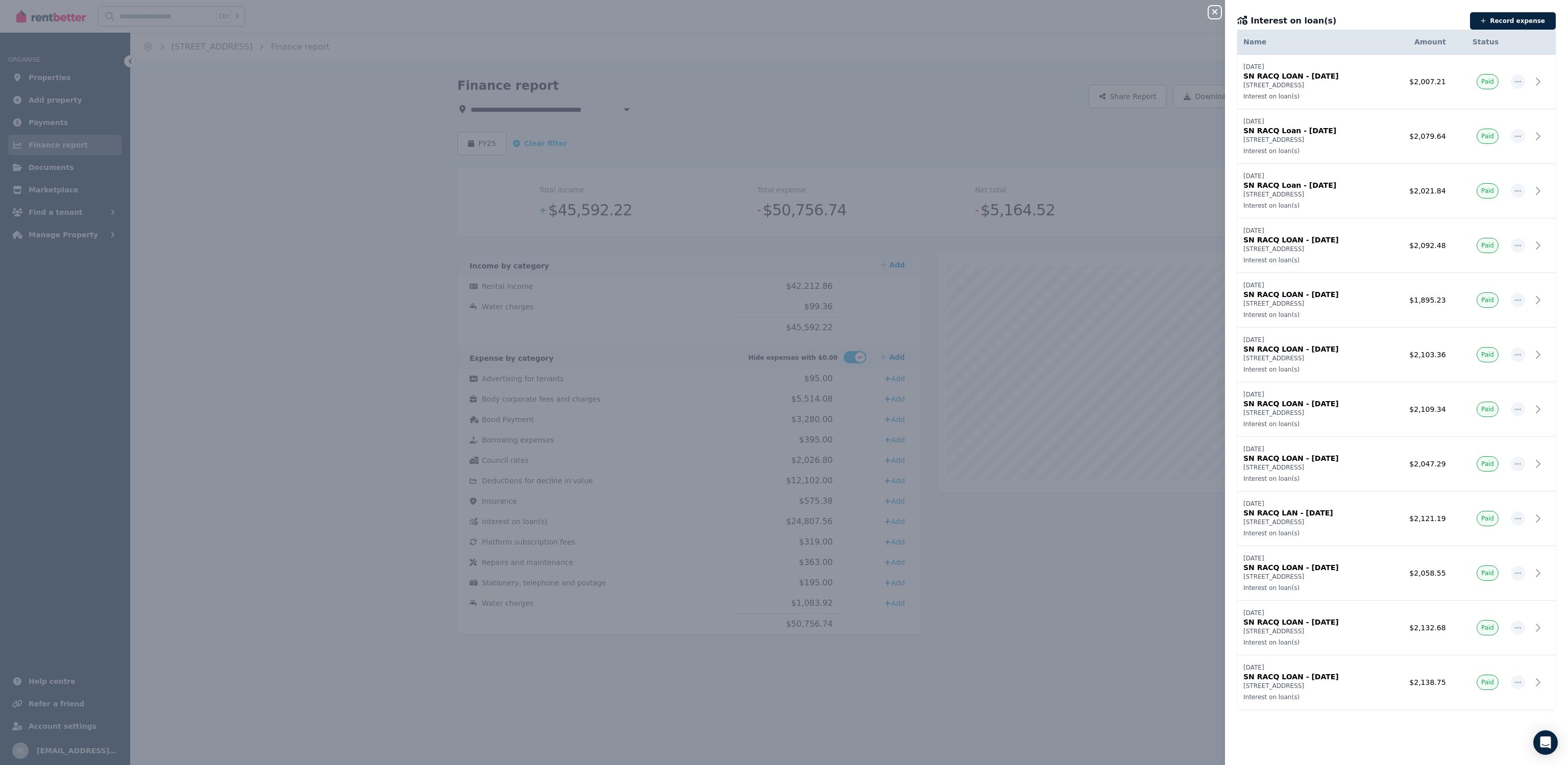
click at [1216, 12] on icon "button" at bounding box center [1215, 12] width 5 height 5
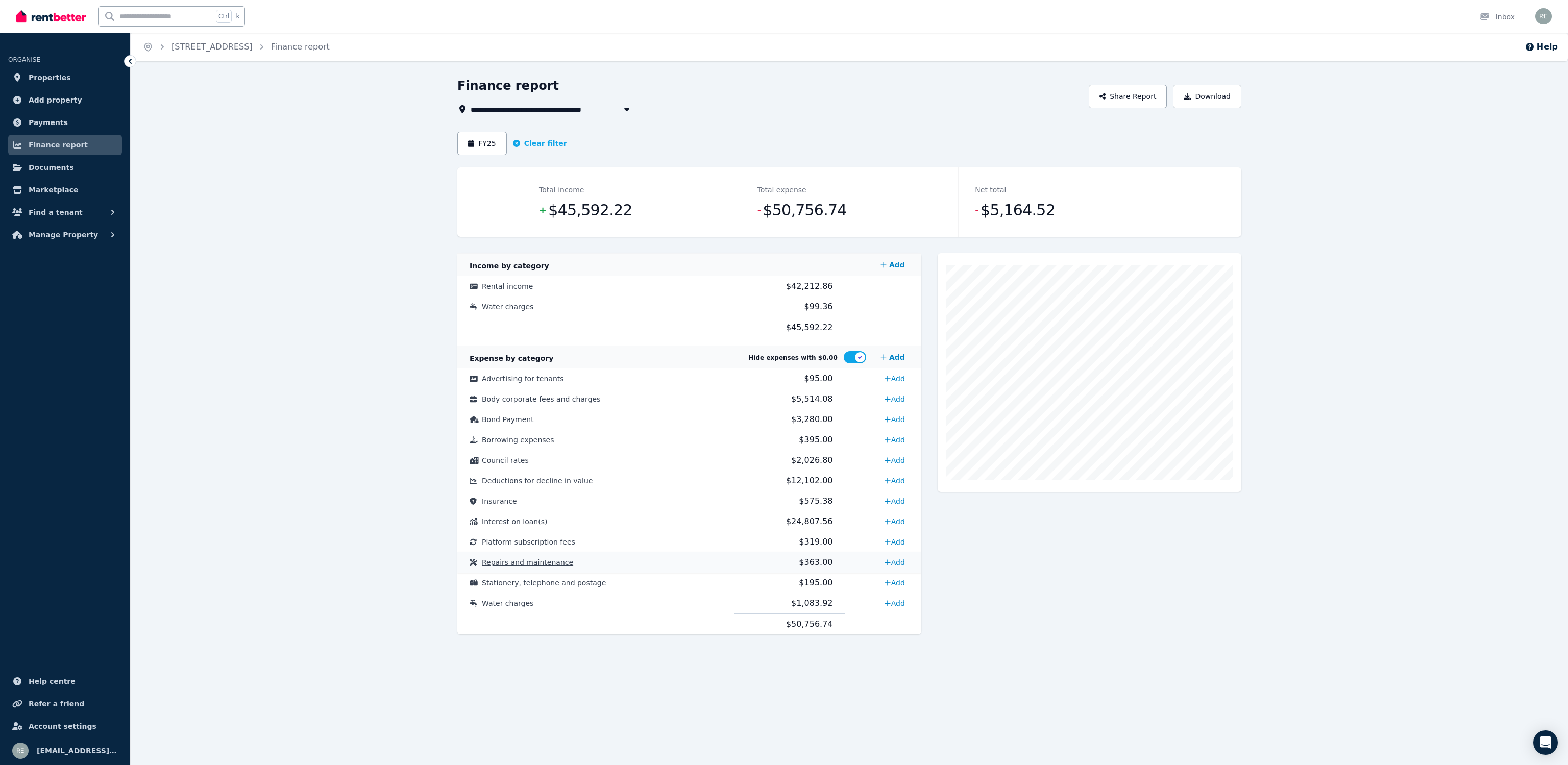
click at [520, 559] on span "Repairs and maintenance" at bounding box center [528, 562] width 91 height 8
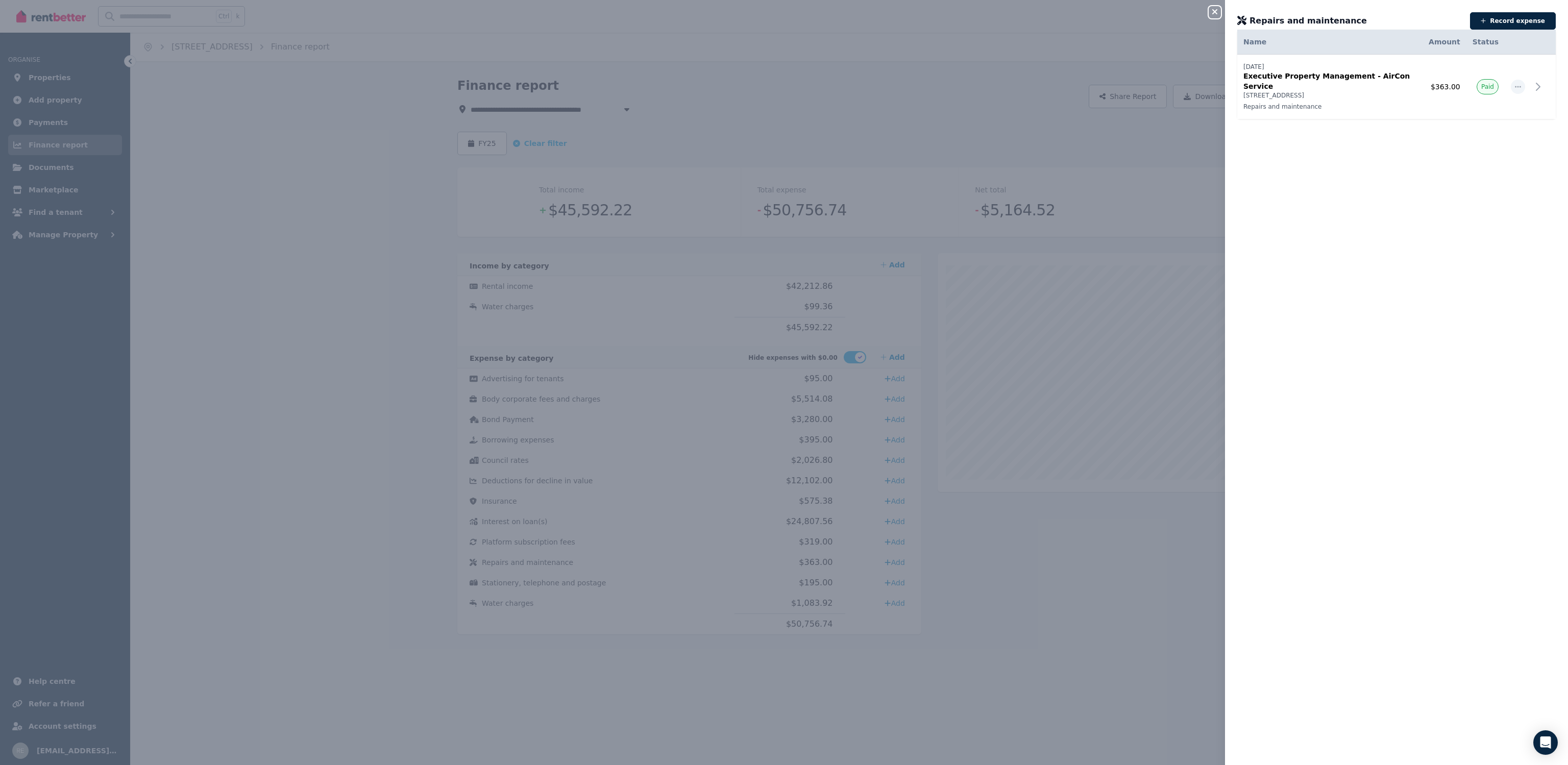
click at [1215, 11] on icon "button" at bounding box center [1215, 12] width 12 height 8
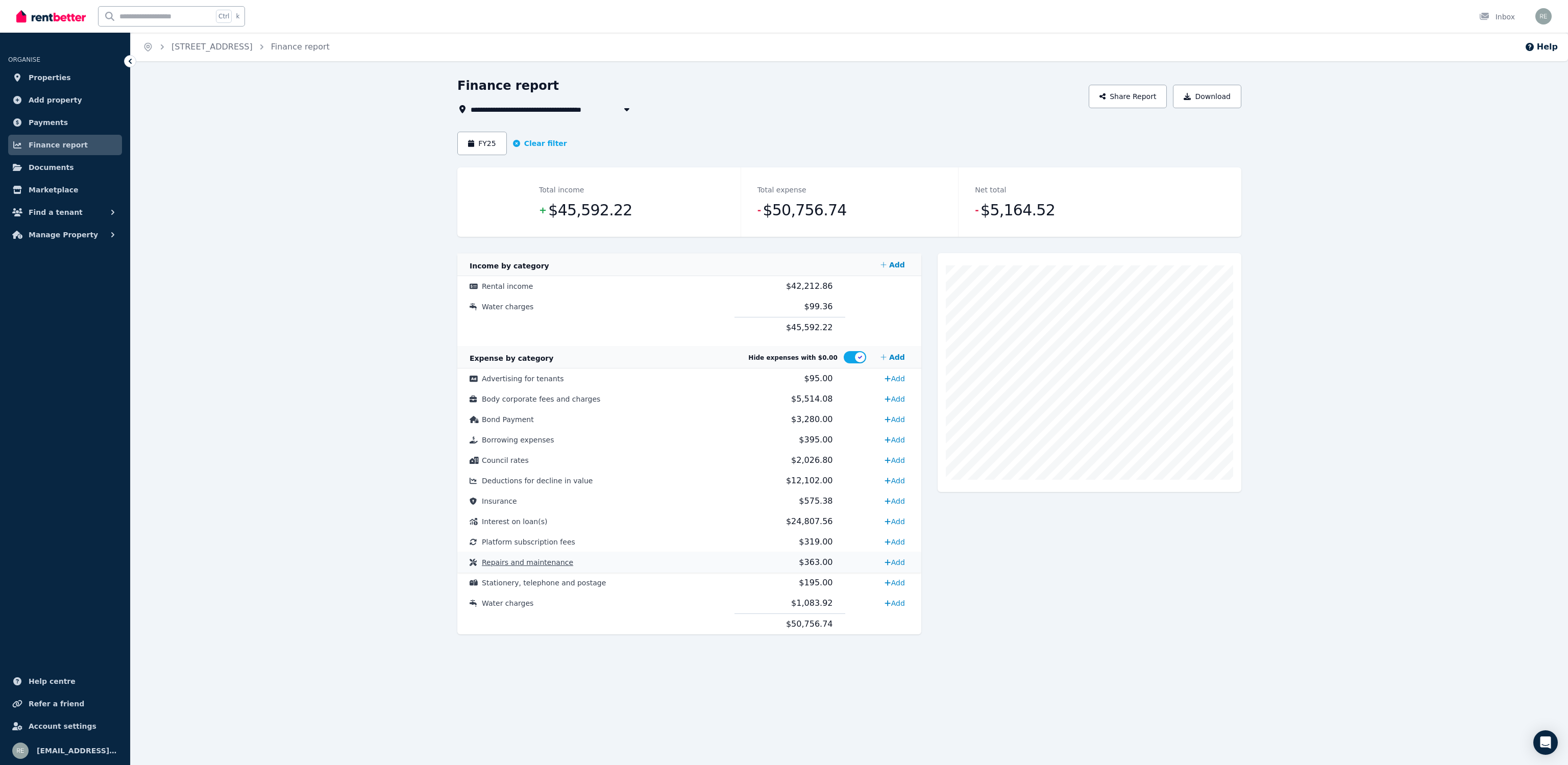
click at [554, 564] on span "Repairs and maintenance" at bounding box center [528, 562] width 91 height 8
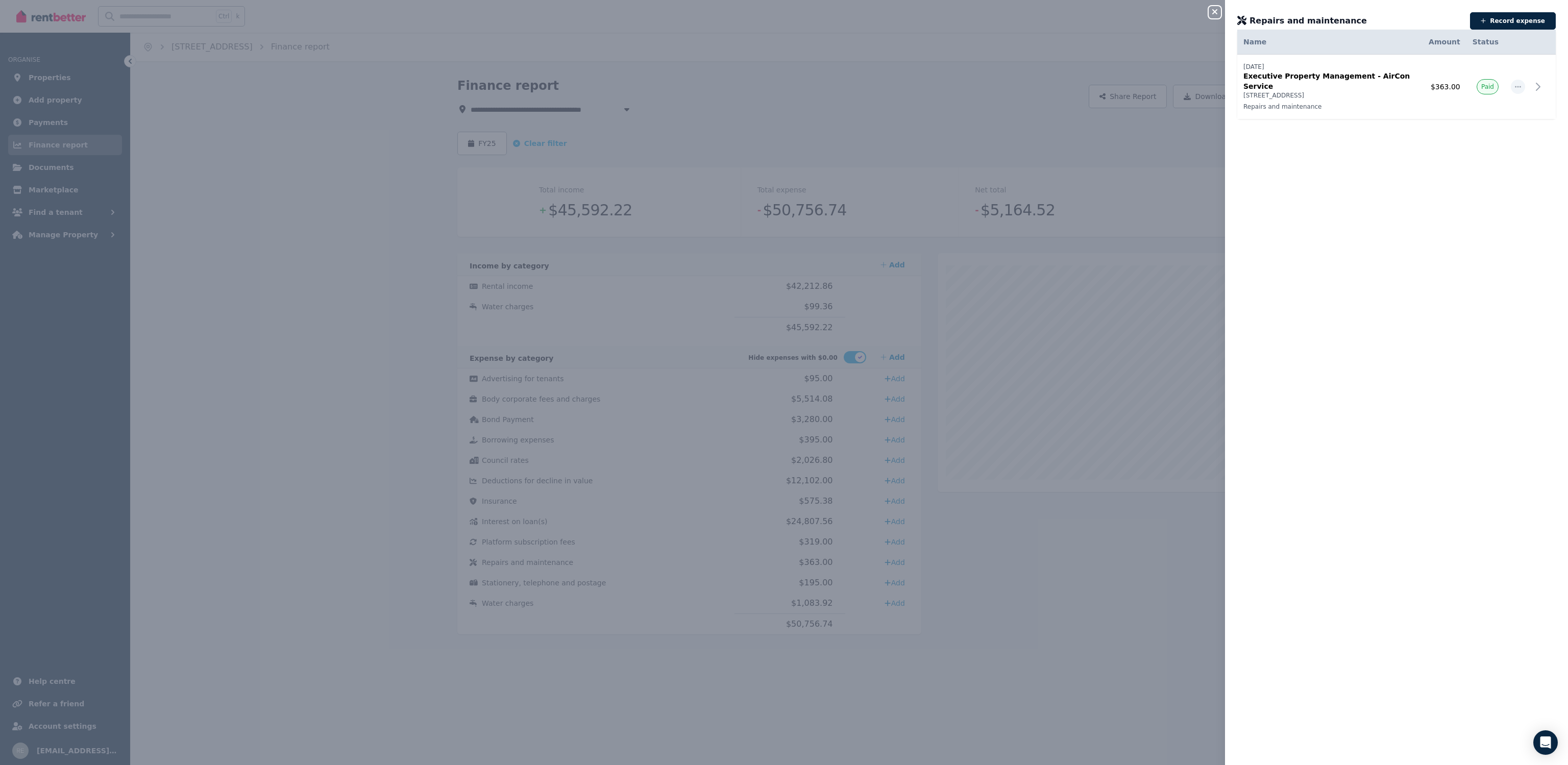
click at [1214, 14] on icon "button" at bounding box center [1215, 12] width 12 height 8
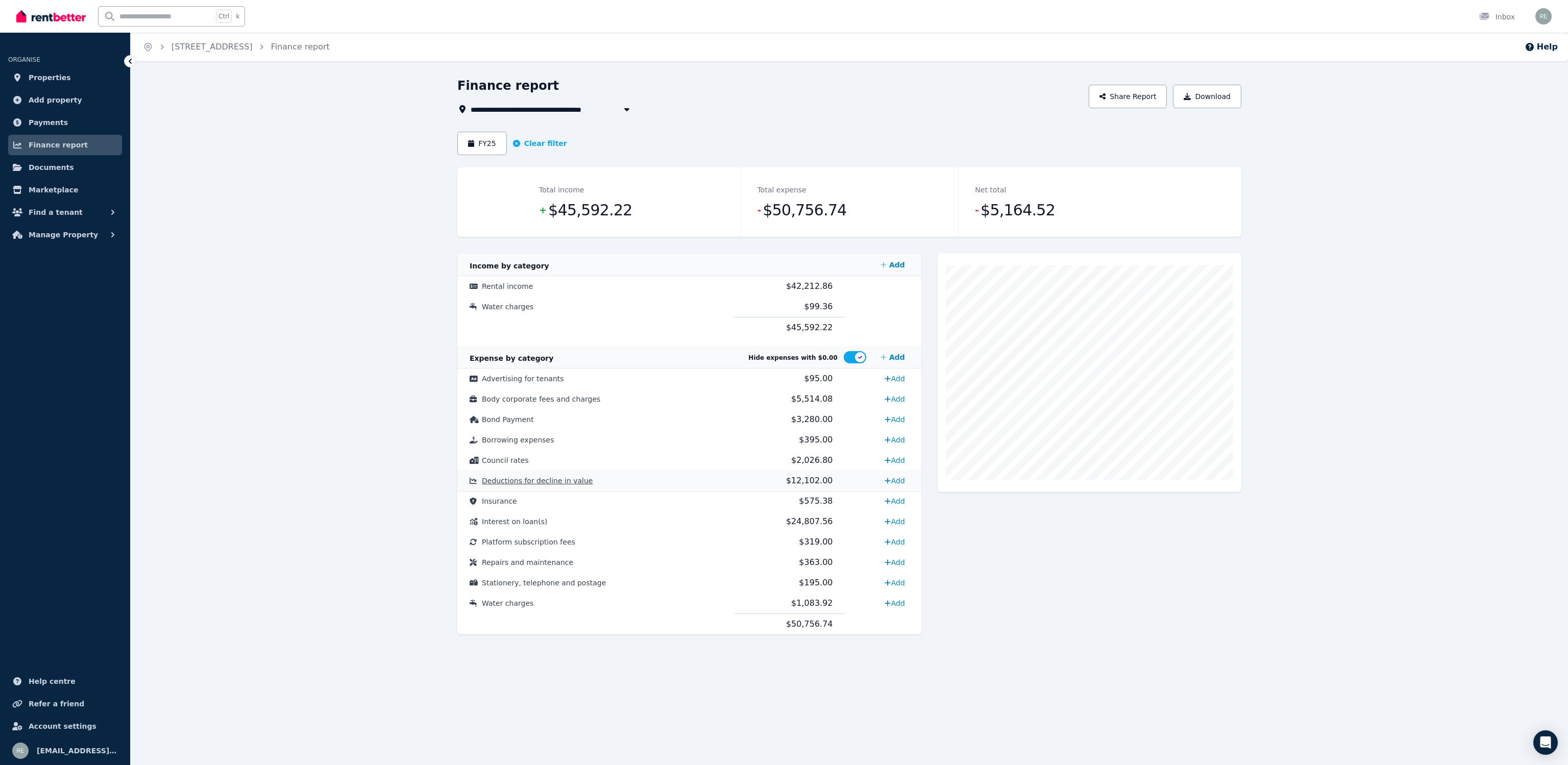
click at [541, 477] on span "Deductions for decline in value" at bounding box center [537, 480] width 111 height 8
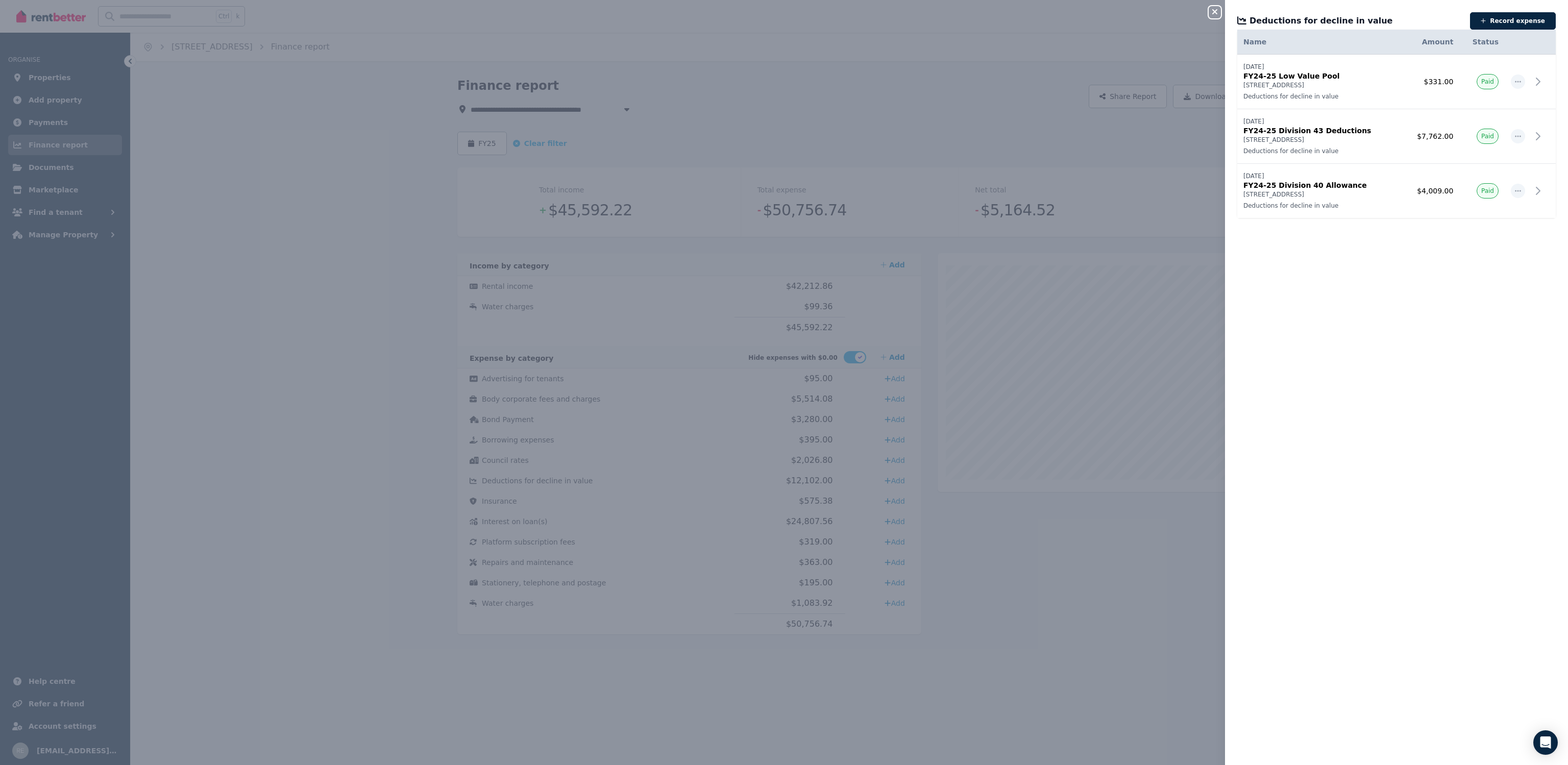
click at [1216, 7] on button "Close panel" at bounding box center [1215, 12] width 12 height 12
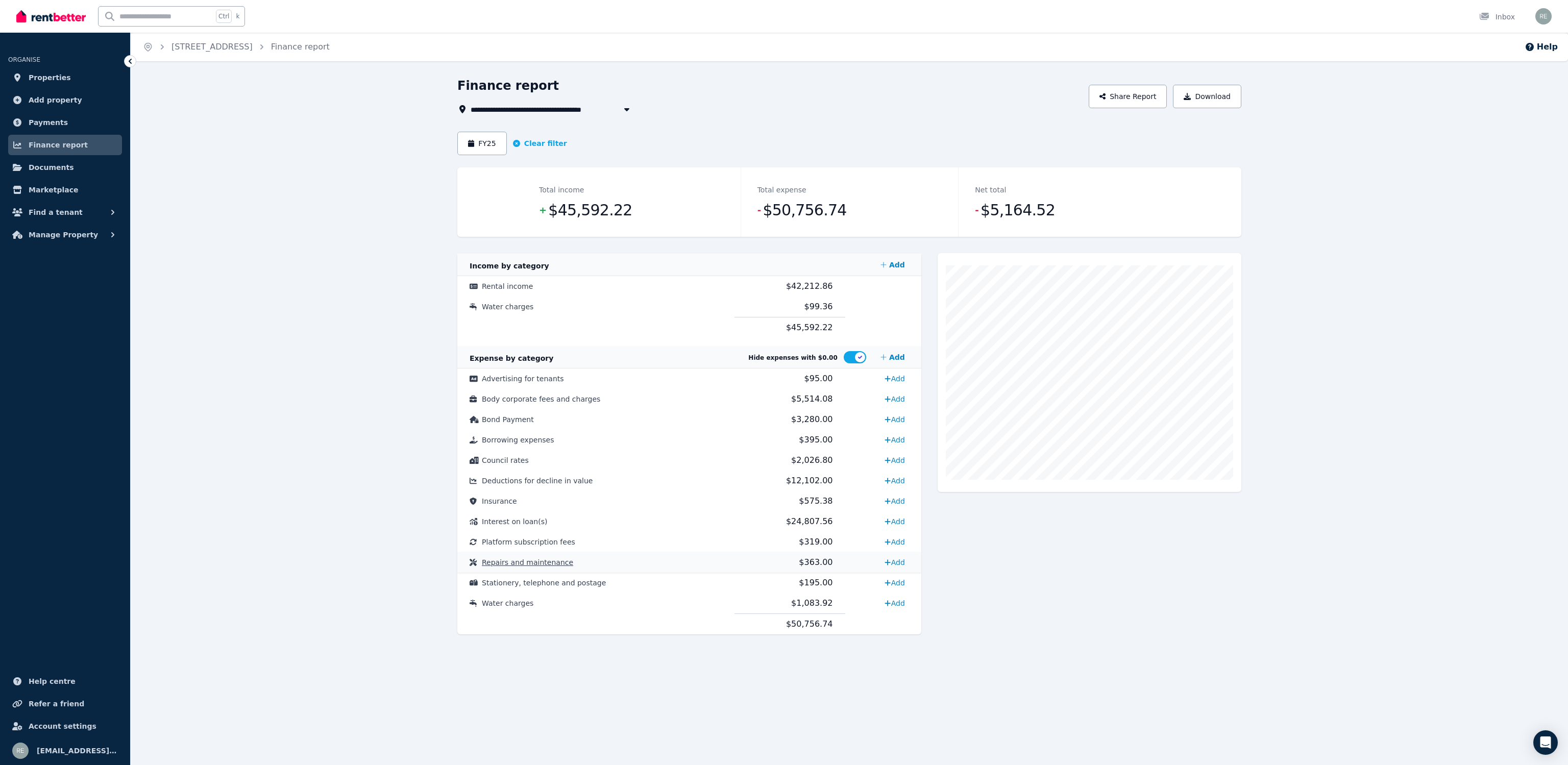
click at [577, 558] on td "Repairs and maintenance" at bounding box center [595, 562] width 277 height 21
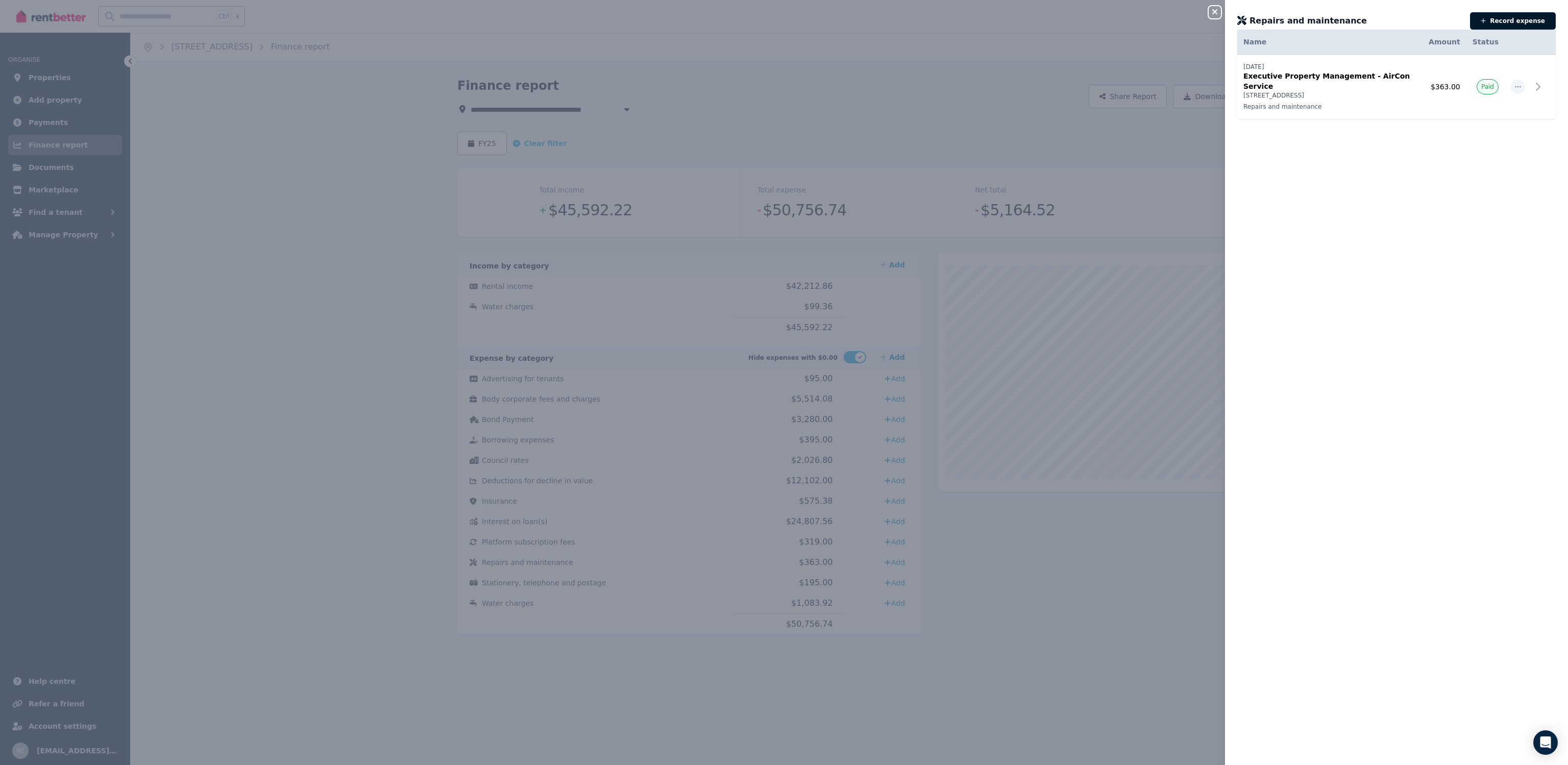
click at [1514, 18] on button "Record expense" at bounding box center [1513, 21] width 86 height 18
select select "**********"
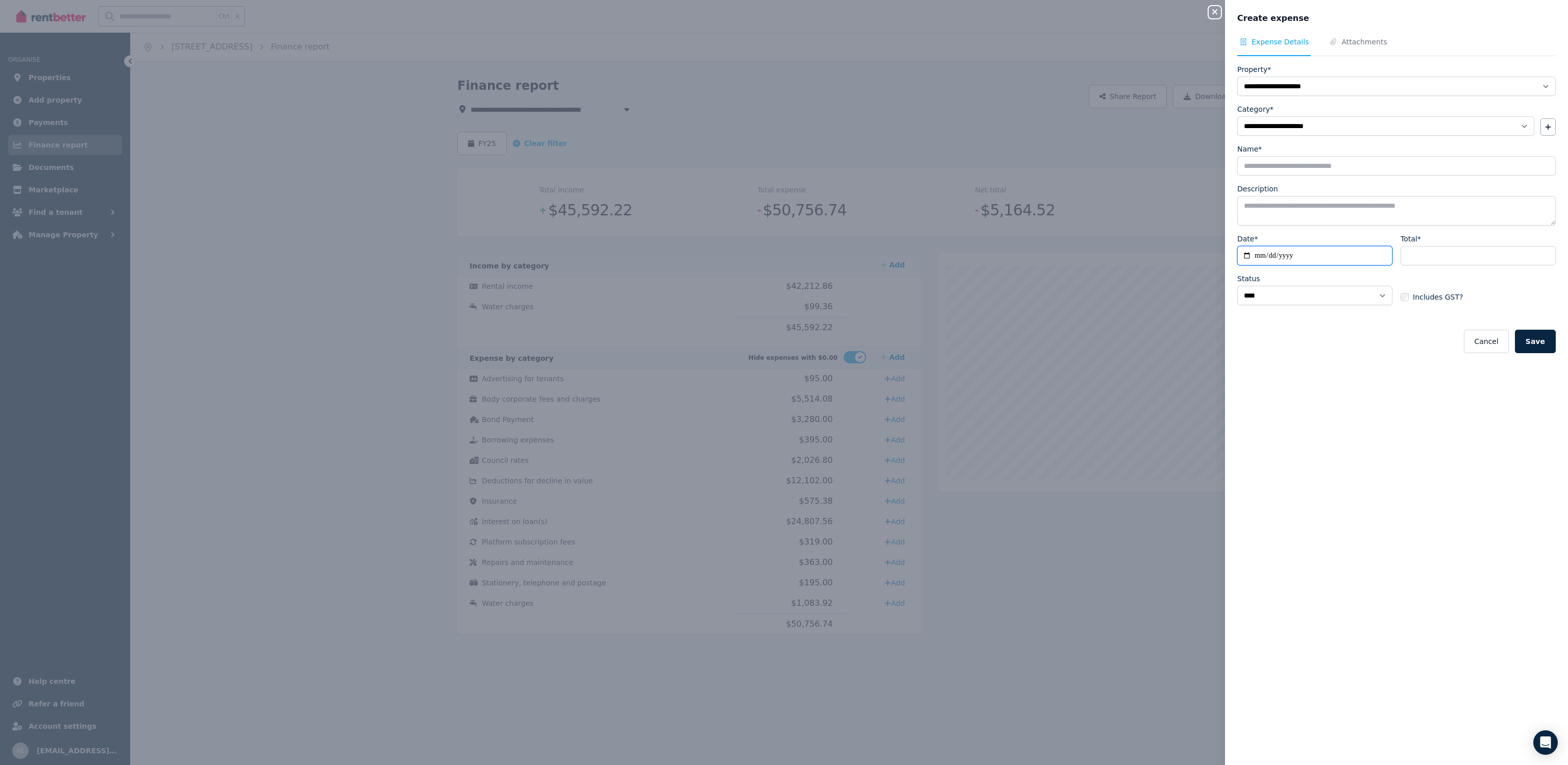
click at [1274, 256] on input "Date*" at bounding box center [1315, 256] width 155 height 19
click at [1255, 254] on input "Date*" at bounding box center [1315, 256] width 155 height 19
type input "**********"
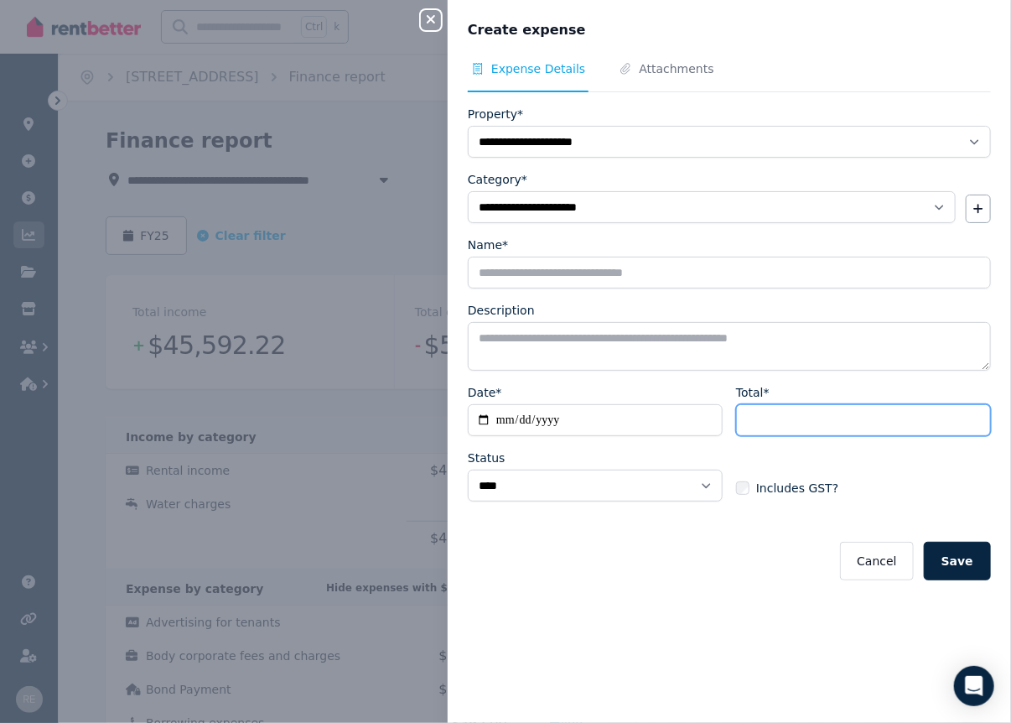
click at [872, 412] on input "Total*" at bounding box center [863, 420] width 255 height 32
click at [750, 423] on input "Total*" at bounding box center [863, 420] width 255 height 32
type input "******"
click at [722, 485] on div "**********" at bounding box center [729, 449] width 523 height 131
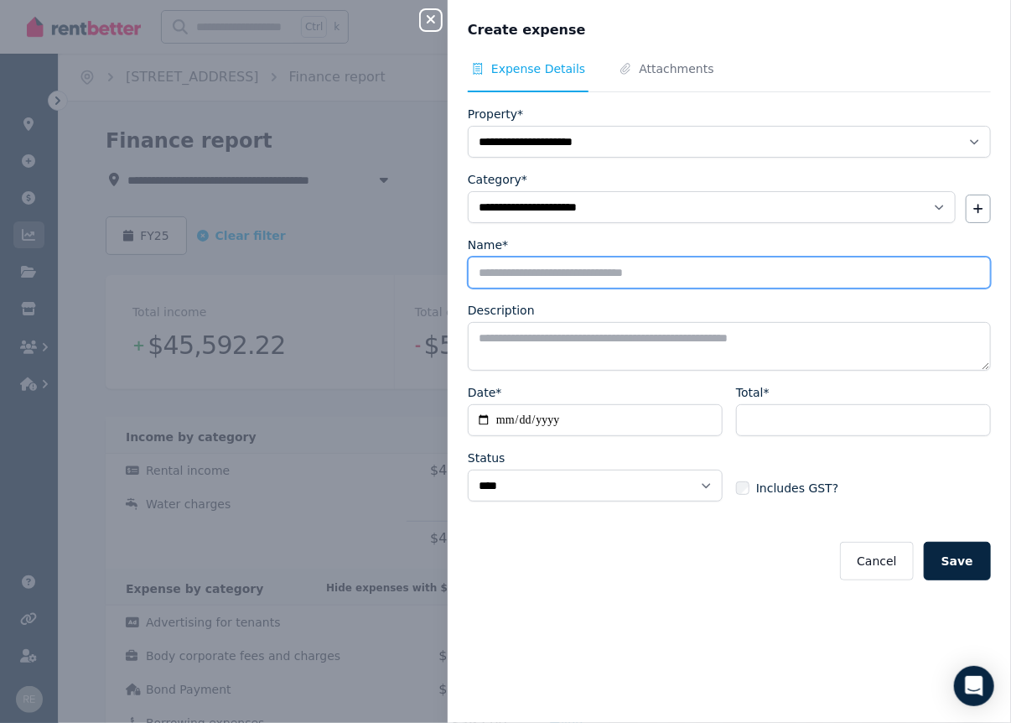
click at [569, 265] on input "Name*" at bounding box center [729, 273] width 523 height 32
type input "*"
type input "**********"
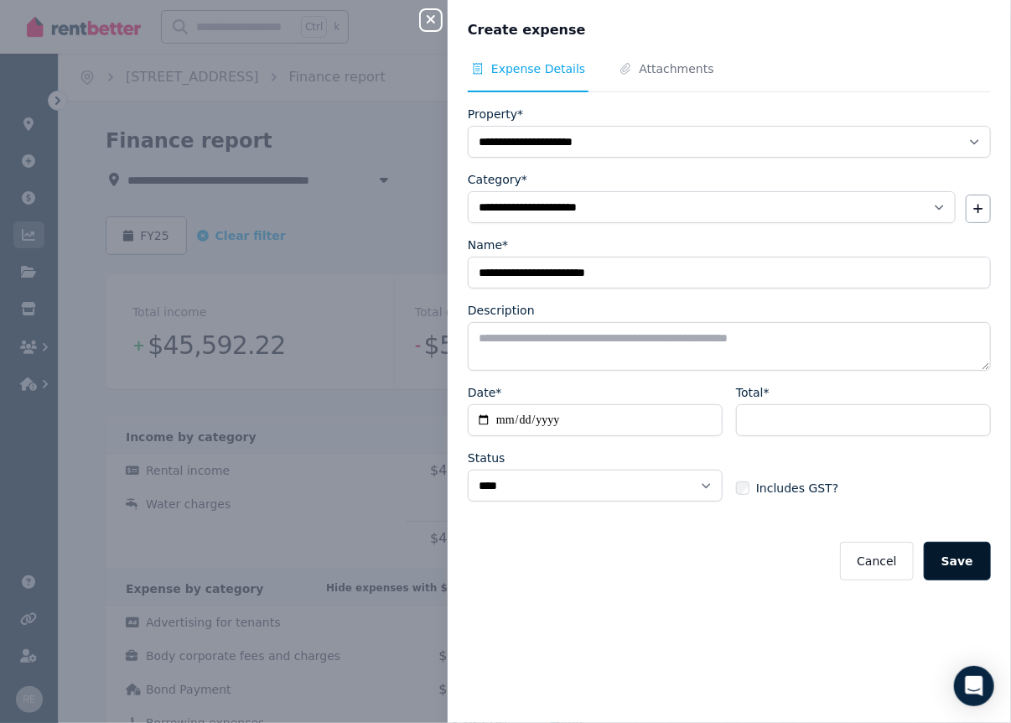
click at [945, 560] on button "Save" at bounding box center [957, 561] width 67 height 39
select select
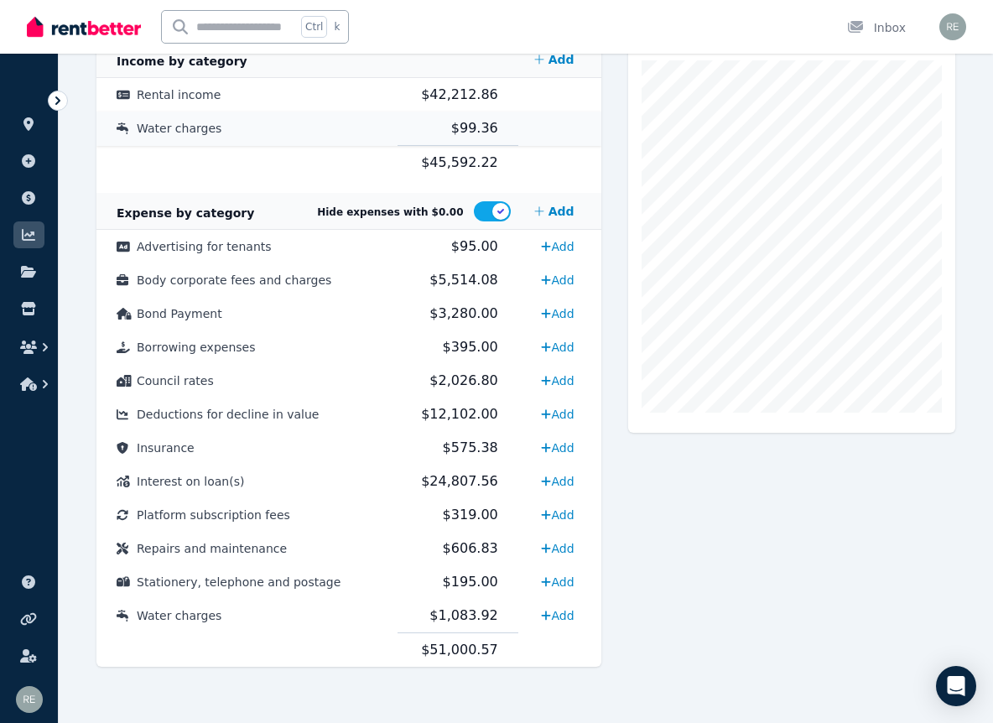
scroll to position [251, 0]
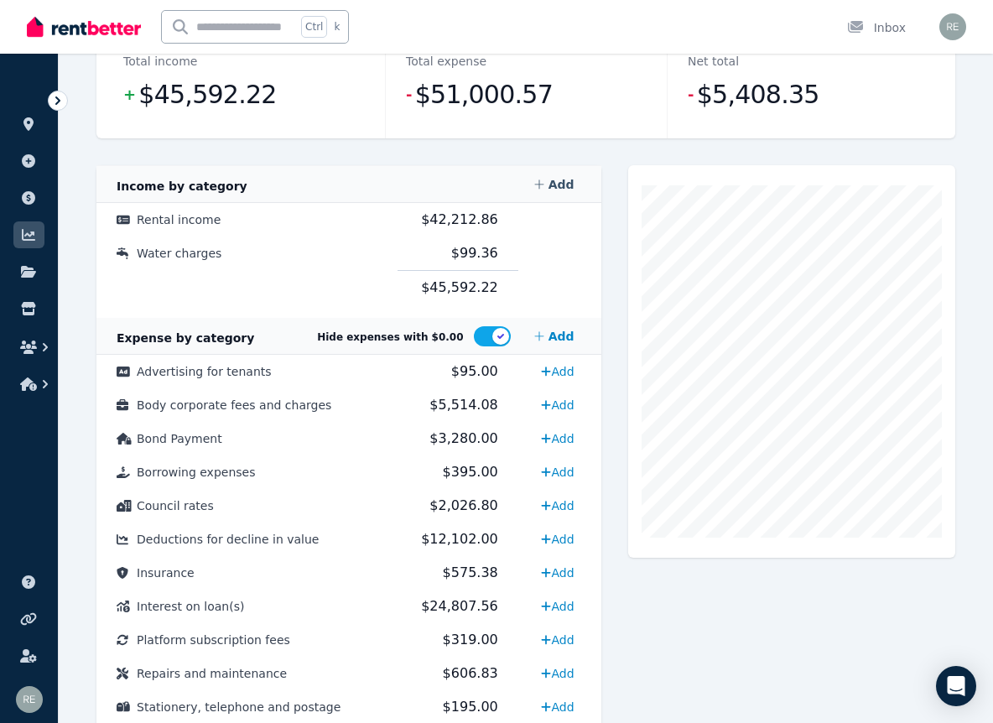
click at [555, 188] on link "Add" at bounding box center [554, 185] width 54 height 34
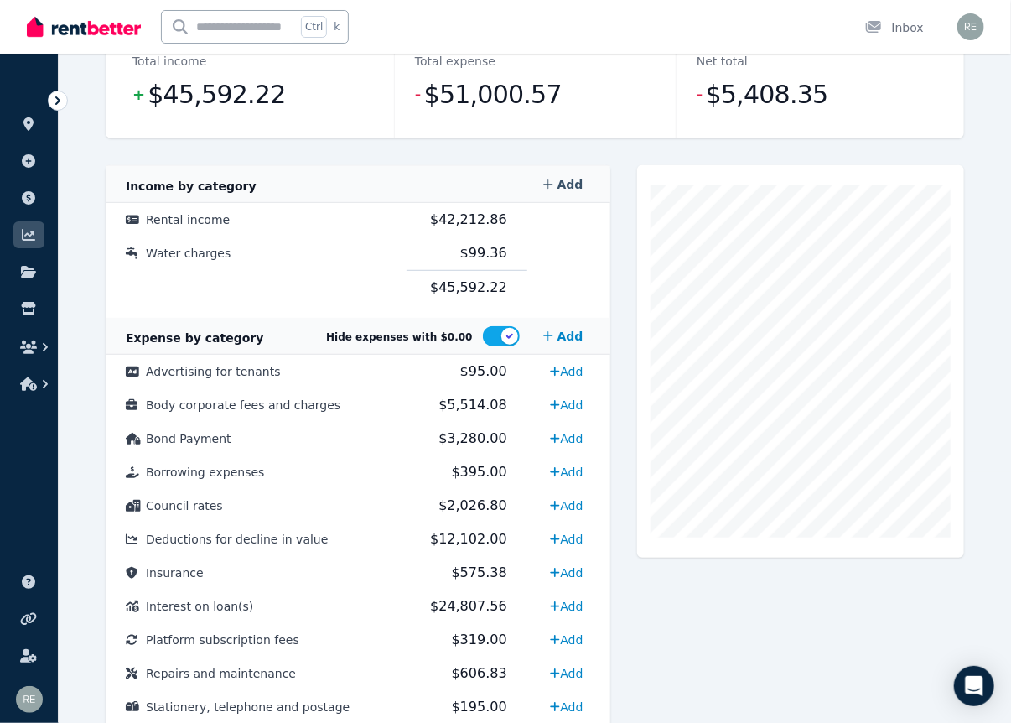
select select "**********"
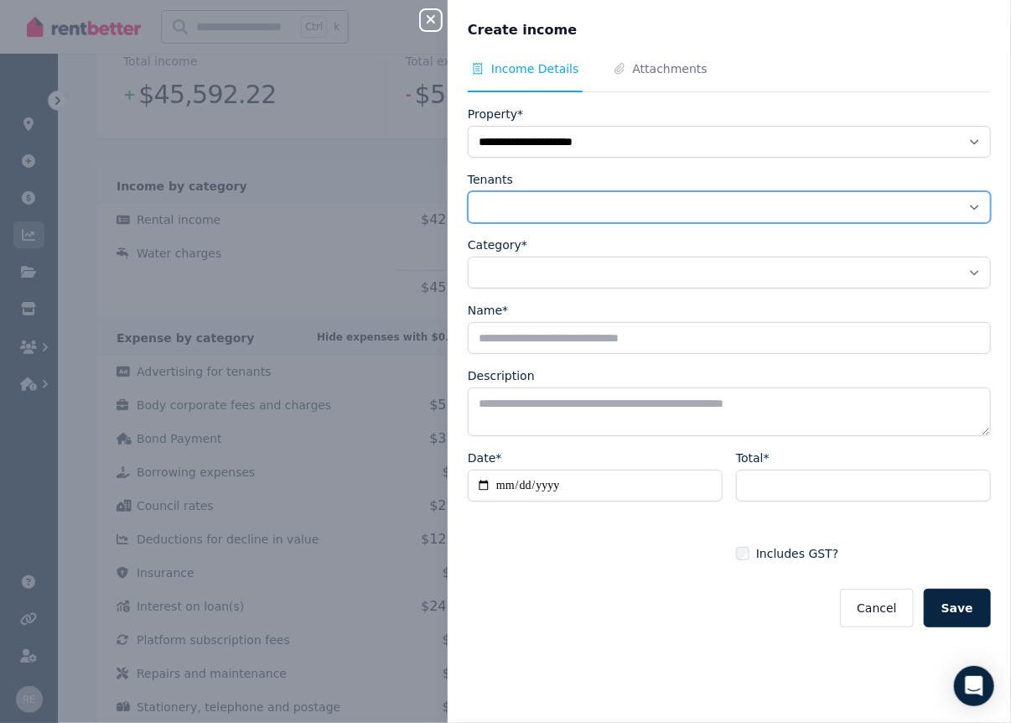
click at [537, 198] on select "**********" at bounding box center [729, 207] width 523 height 32
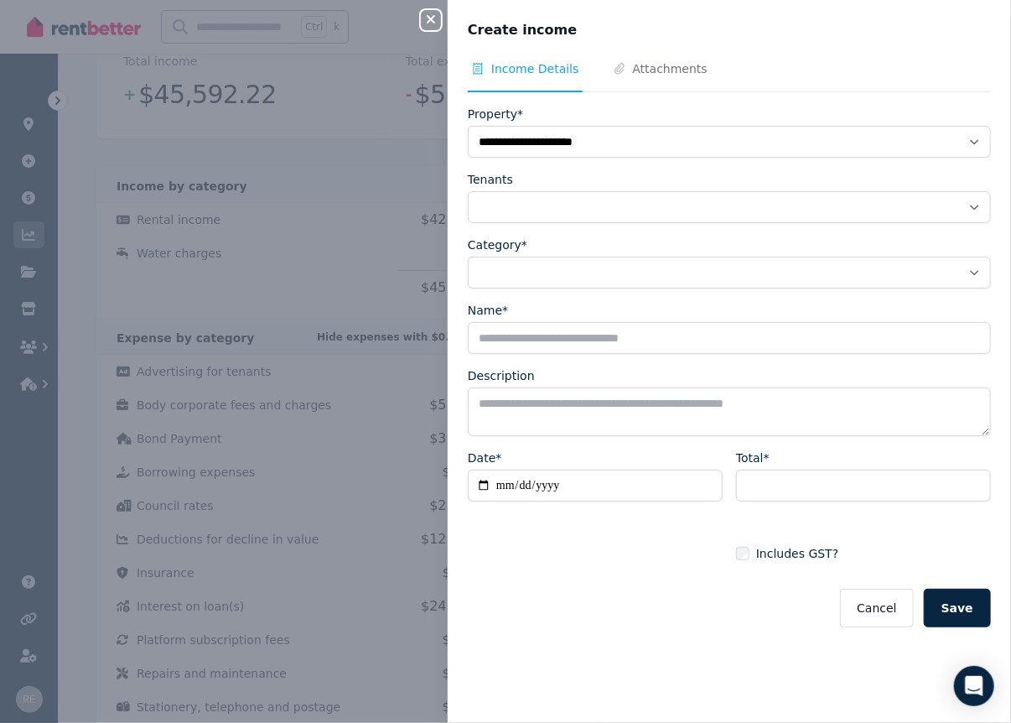
click at [424, 32] on div "**********" at bounding box center [505, 361] width 1011 height 723
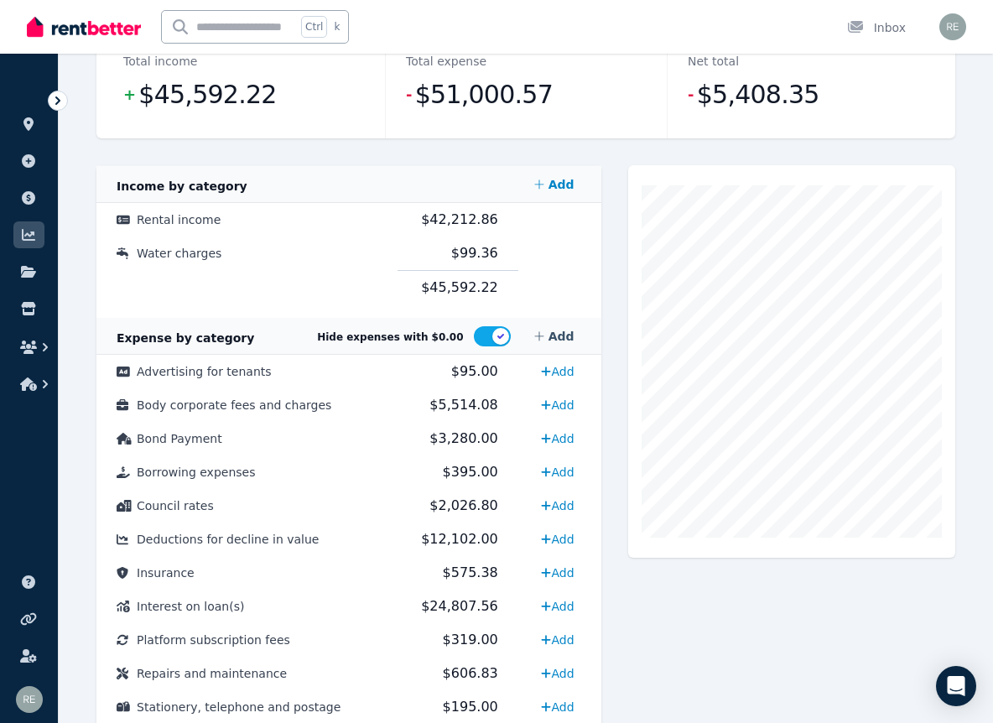
click at [566, 335] on link "Add" at bounding box center [554, 336] width 54 height 34
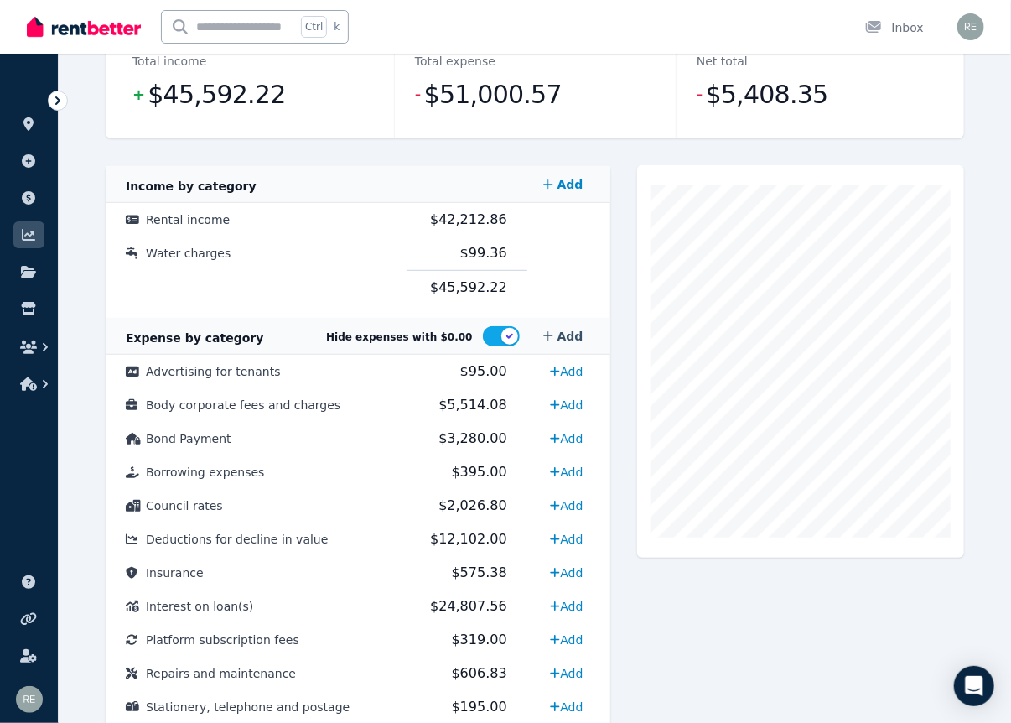
select select "**********"
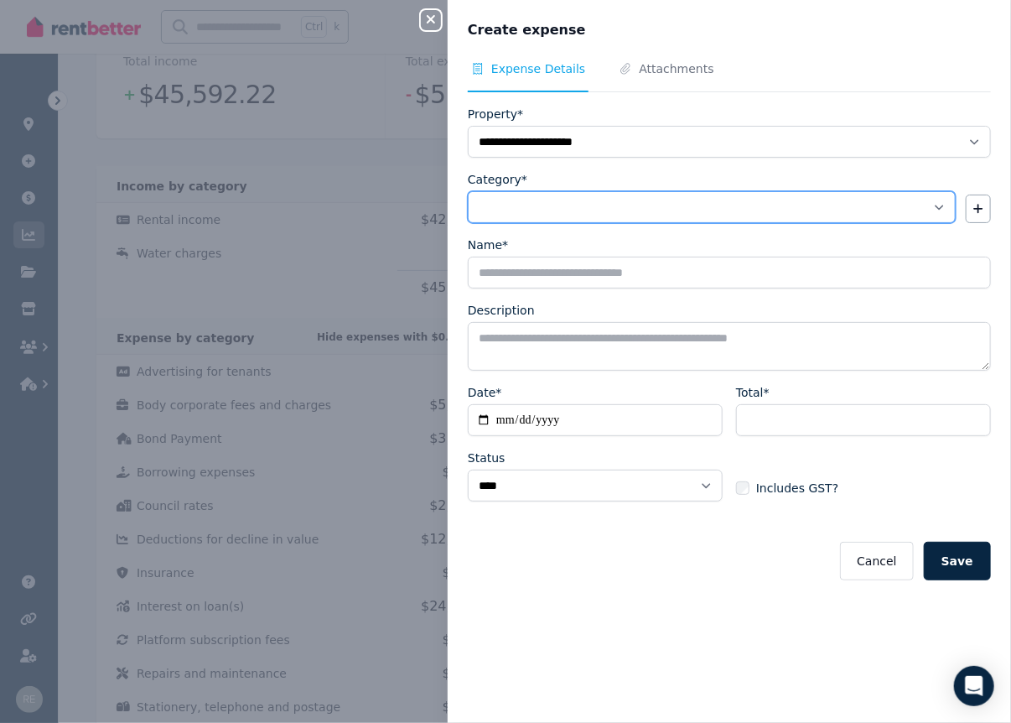
click at [674, 203] on select "**********" at bounding box center [712, 207] width 488 height 32
select select "**********"
click at [468, 191] on select "**********" at bounding box center [712, 207] width 488 height 32
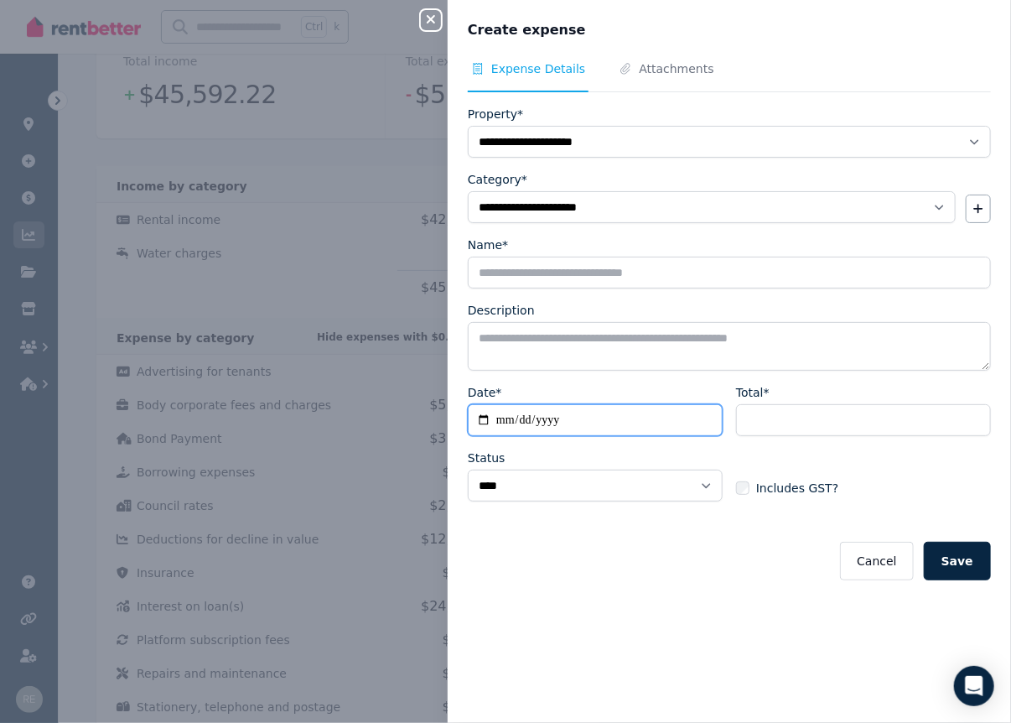
click at [503, 413] on input "Date*" at bounding box center [595, 420] width 255 height 32
type input "**********"
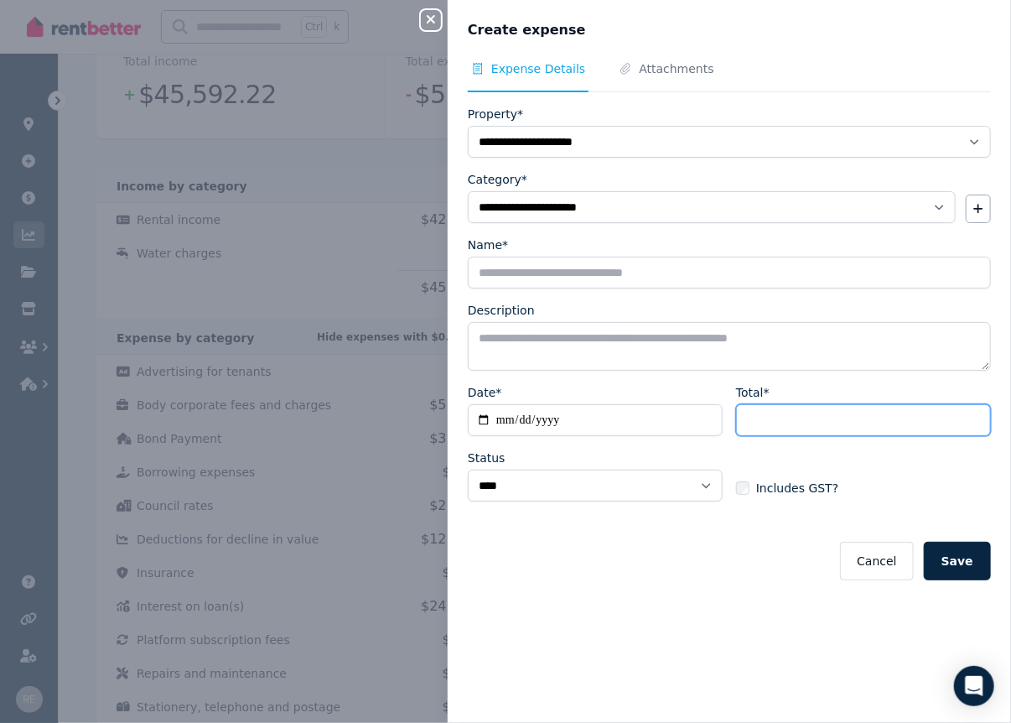
click at [780, 422] on input "Total*" at bounding box center [863, 420] width 255 height 32
click at [835, 408] on input "Total*" at bounding box center [863, 420] width 255 height 32
type input "*****"
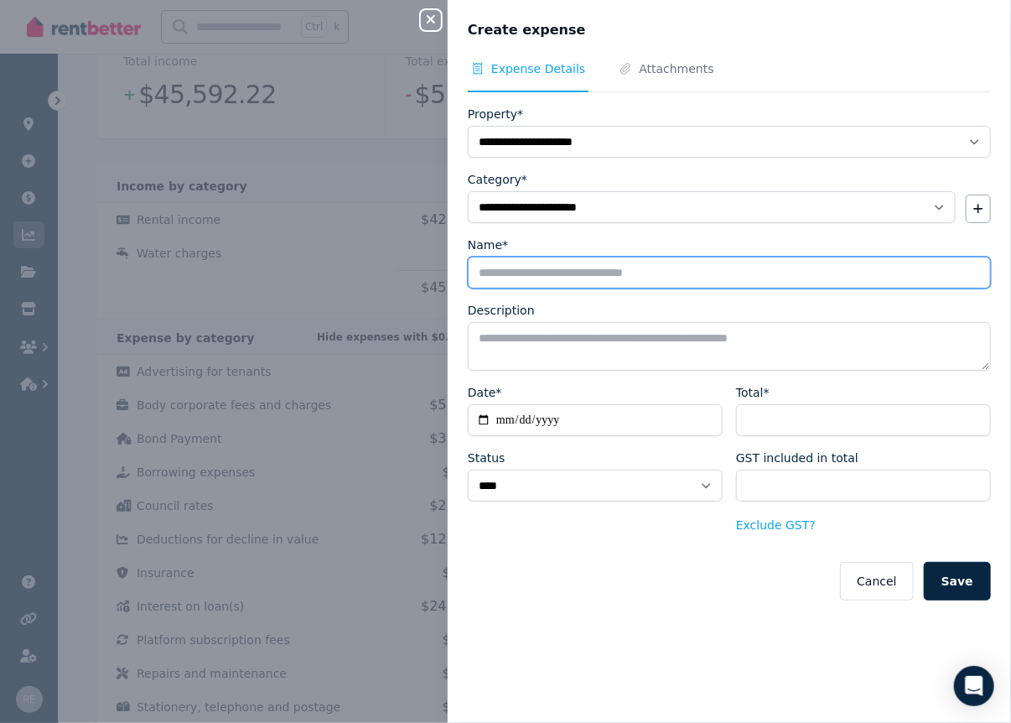
click at [568, 274] on input "Name*" at bounding box center [729, 273] width 523 height 32
type input "**********"
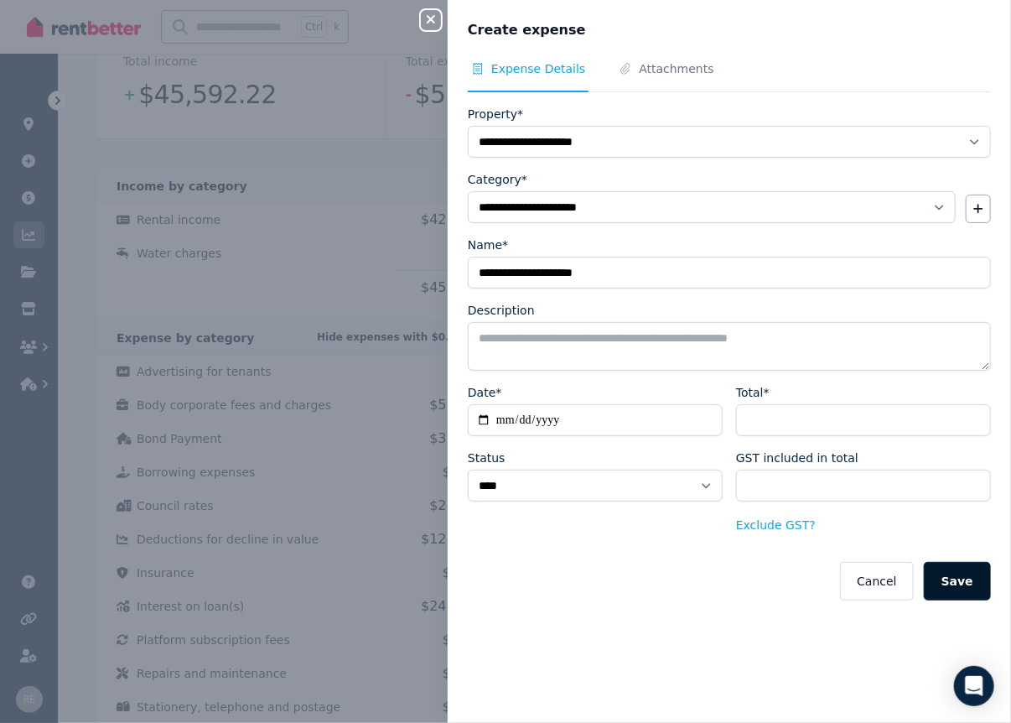
click at [942, 582] on button "Save" at bounding box center [957, 581] width 67 height 39
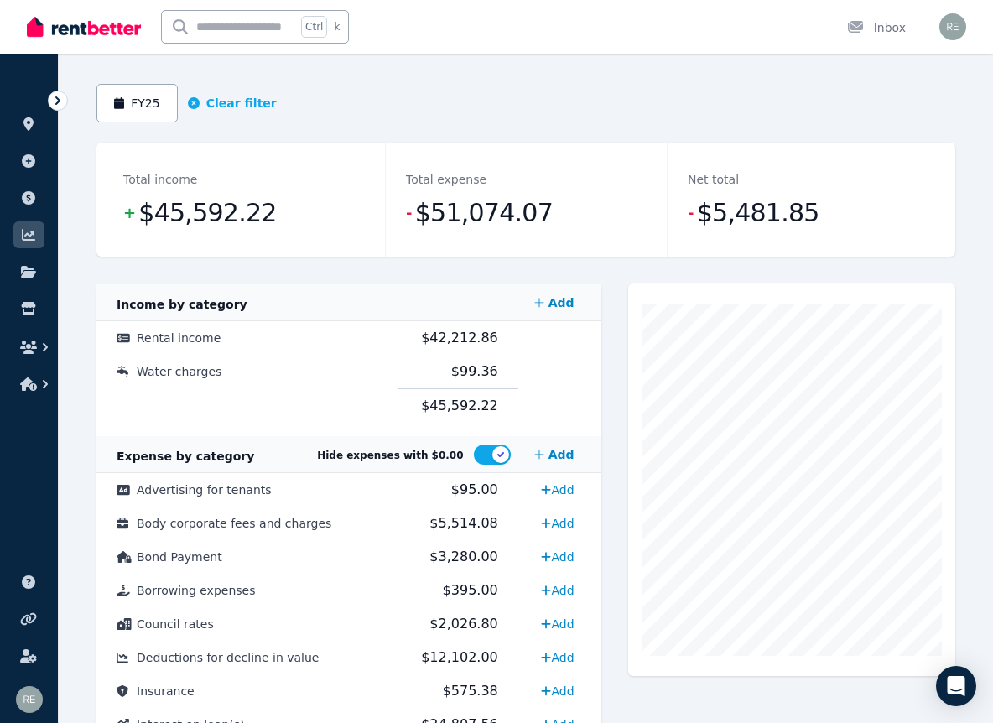
scroll to position [252, 0]
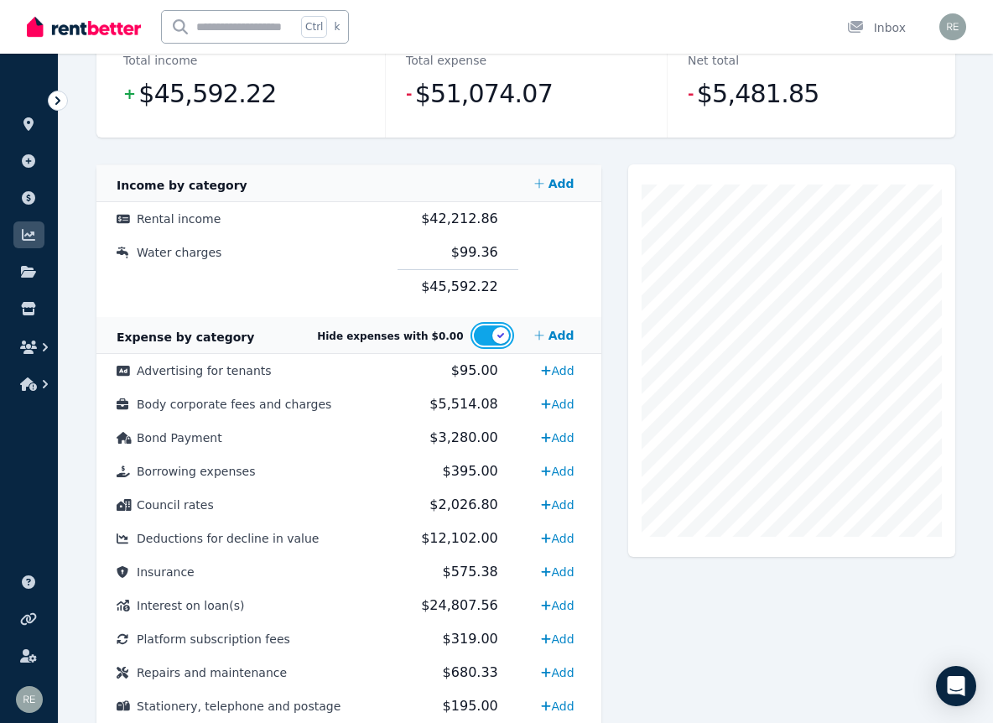
click at [479, 335] on button "button" at bounding box center [492, 335] width 37 height 20
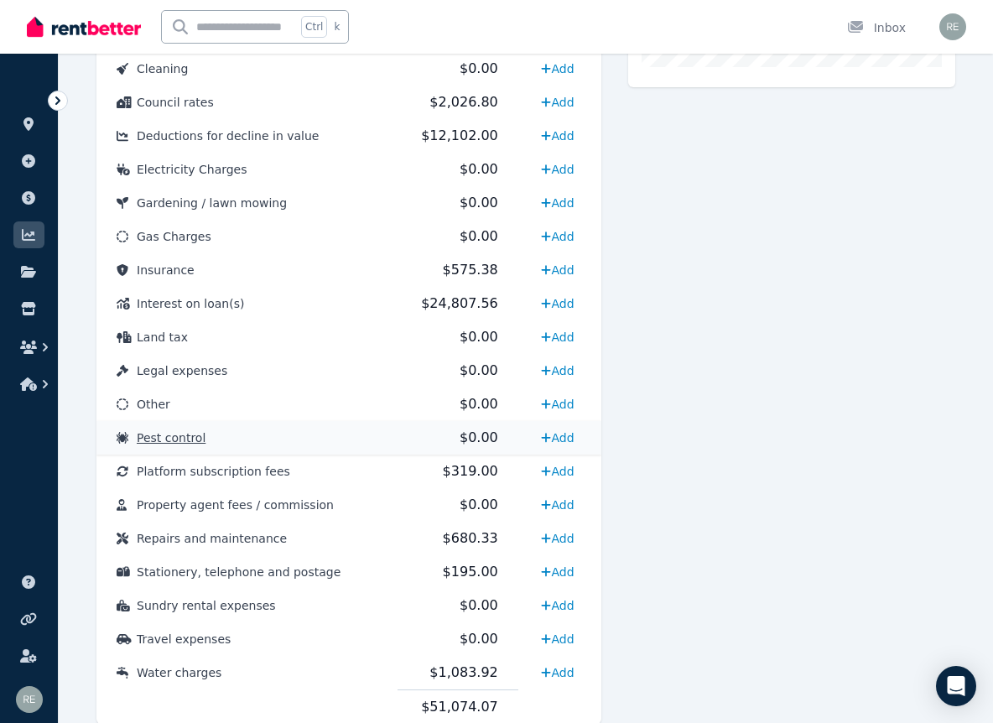
scroll to position [778, 0]
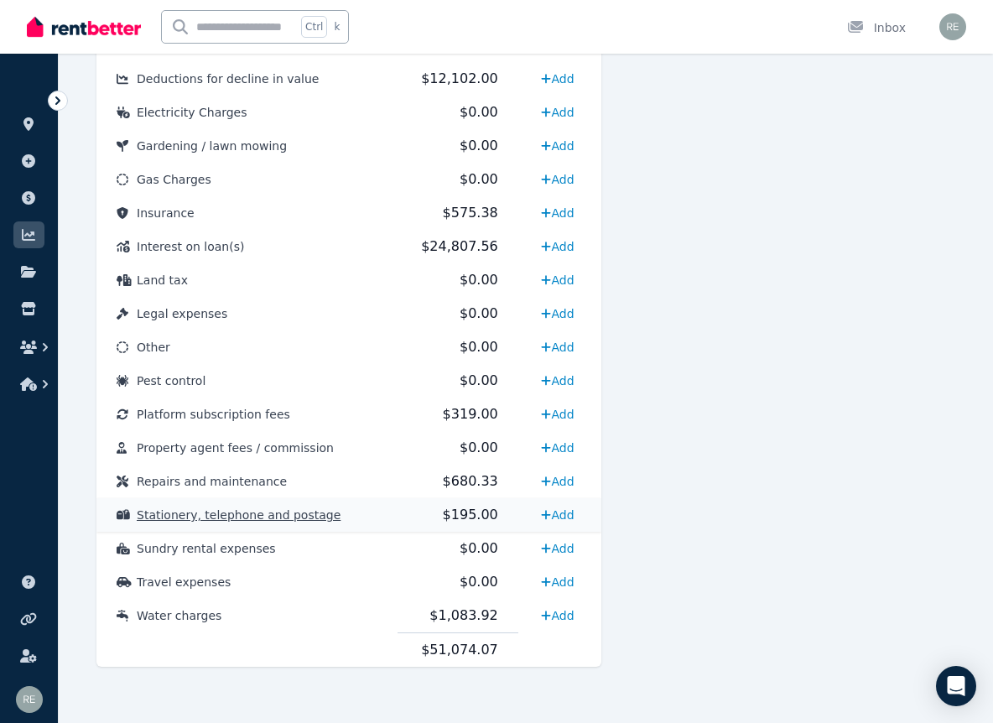
click at [371, 515] on td "Stationery, telephone and postage" at bounding box center [246, 515] width 301 height 34
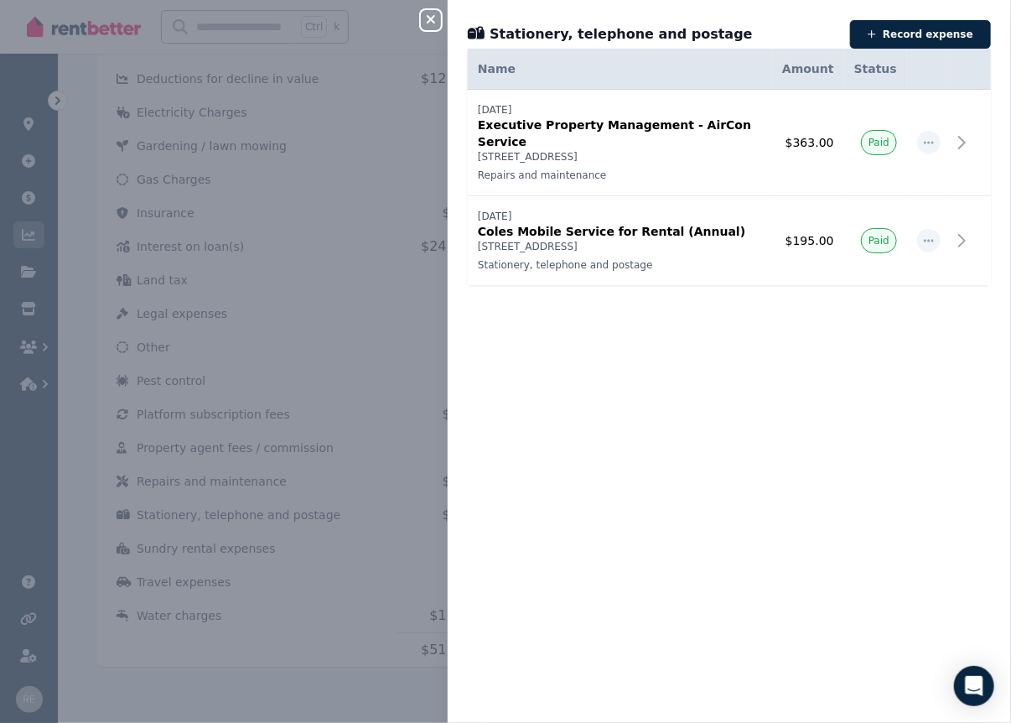
click at [422, 21] on icon "button" at bounding box center [431, 19] width 20 height 13
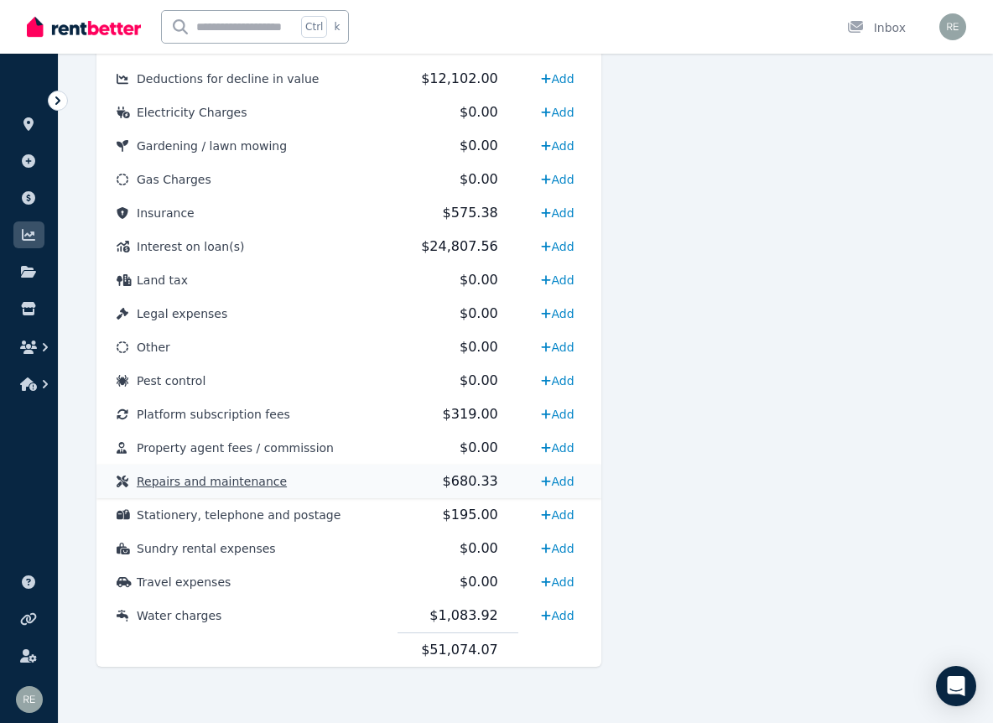
click at [351, 484] on td "Repairs and maintenance" at bounding box center [246, 482] width 301 height 34
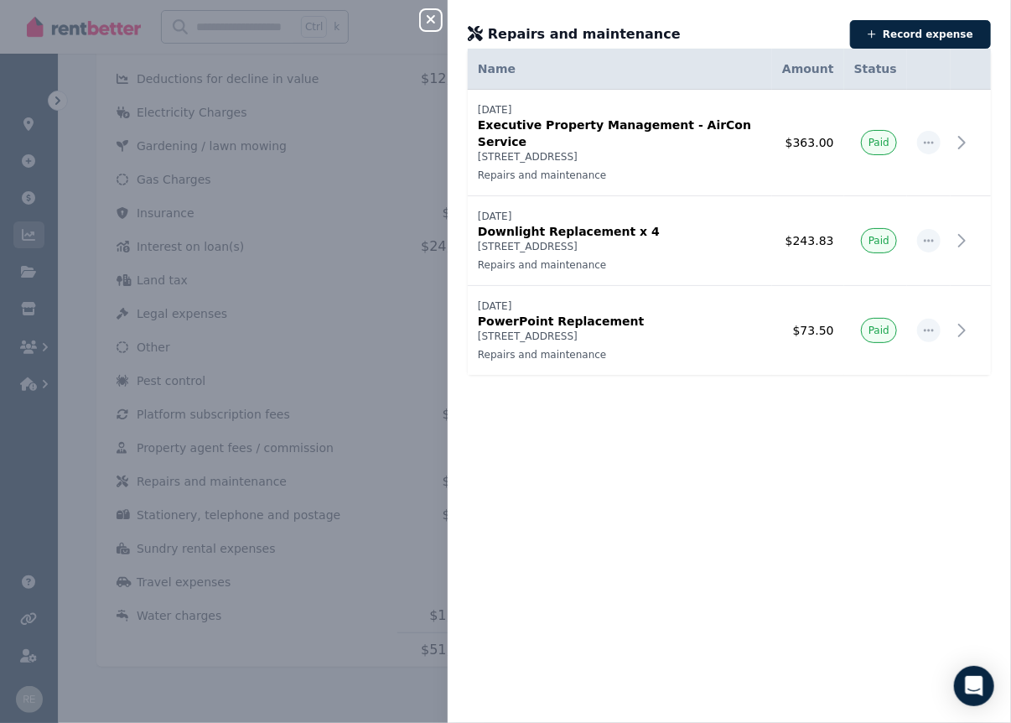
click at [434, 20] on icon "button" at bounding box center [431, 19] width 20 height 13
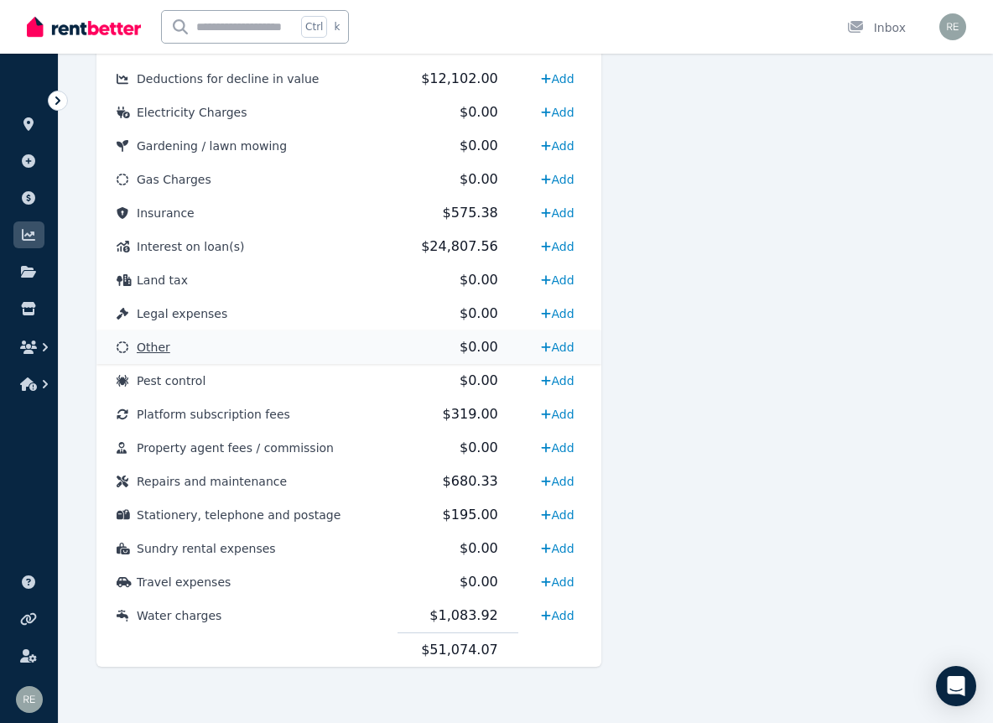
click at [153, 353] on span "Other" at bounding box center [154, 346] width 34 height 13
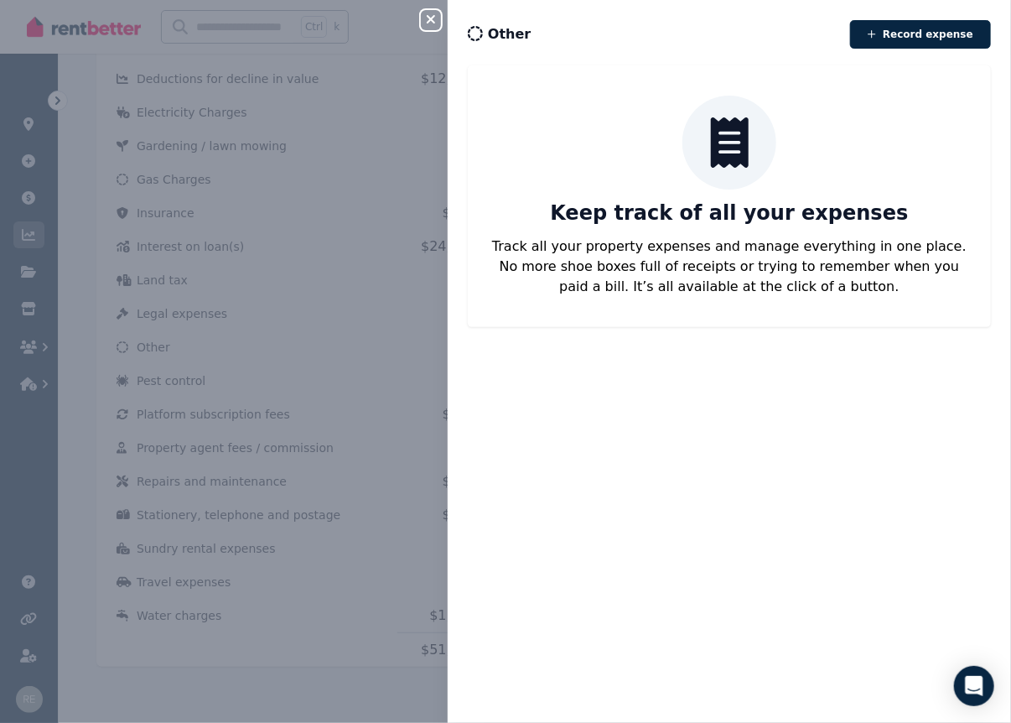
click at [431, 20] on icon "button" at bounding box center [431, 19] width 8 height 8
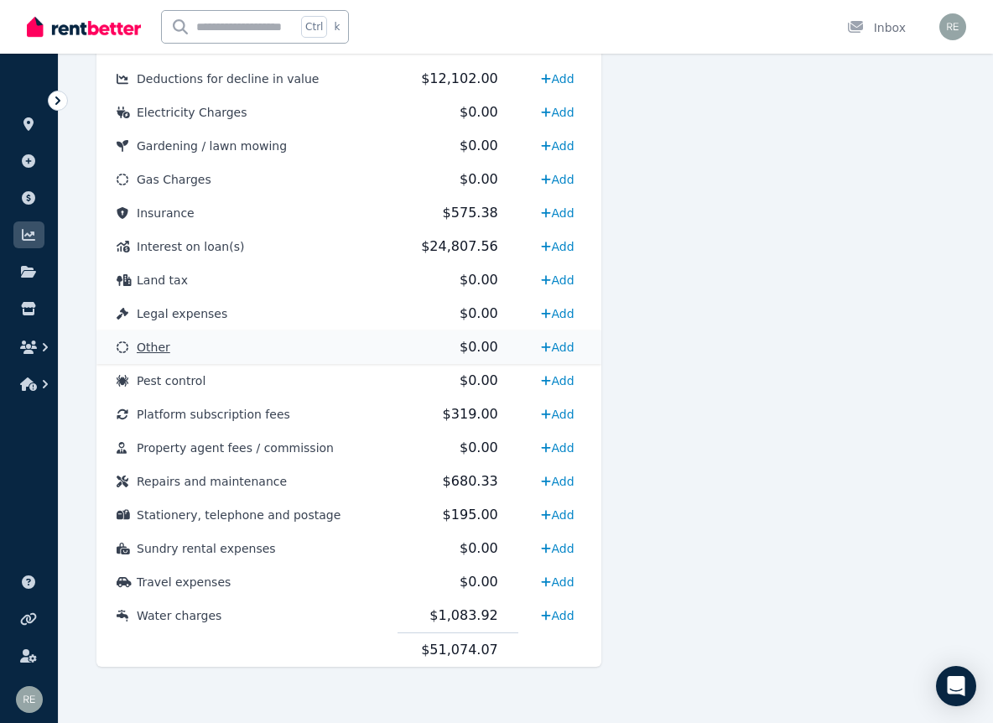
click at [158, 335] on td "Other" at bounding box center [246, 347] width 301 height 34
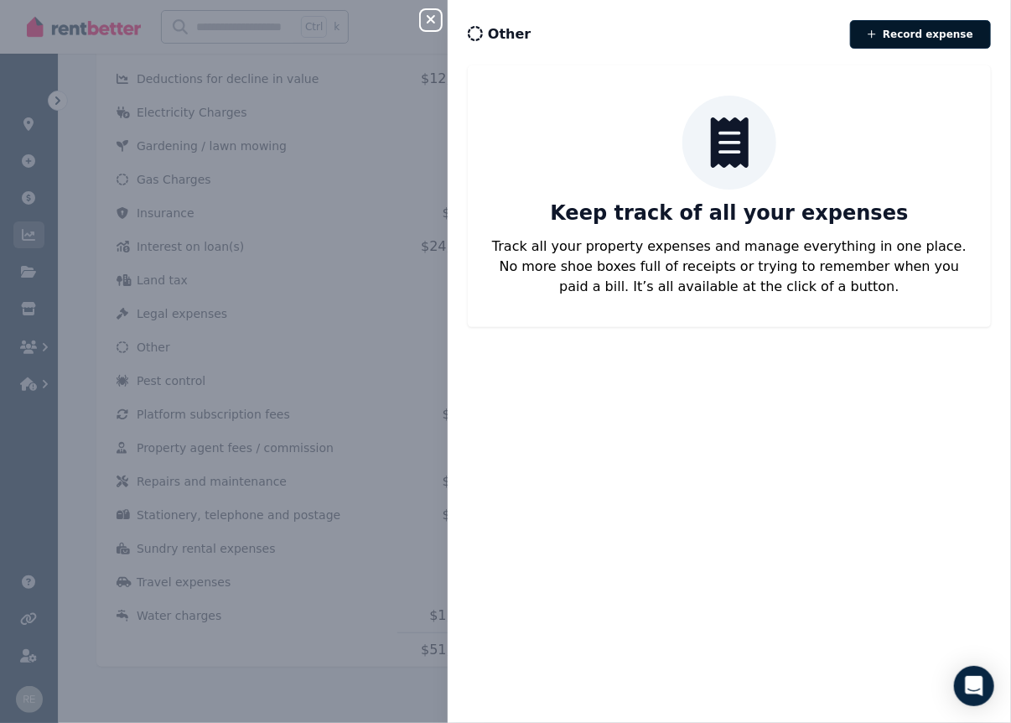
click at [905, 38] on button "Record expense" at bounding box center [920, 34] width 141 height 29
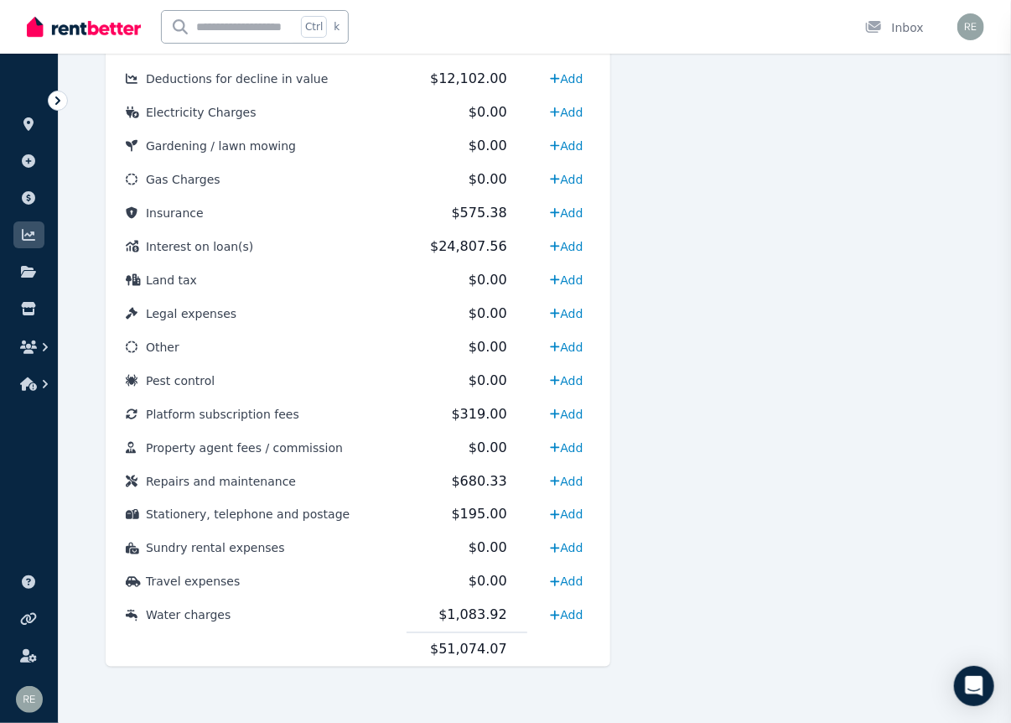
select select "**********"
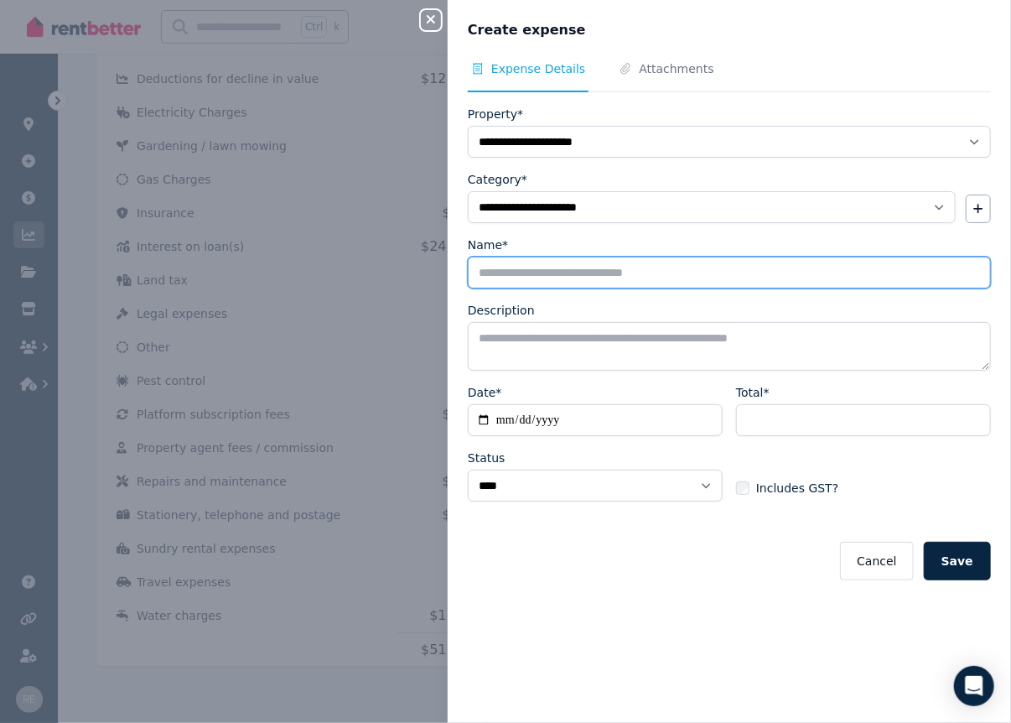
click at [566, 278] on input "Name*" at bounding box center [729, 273] width 523 height 32
type input "**********"
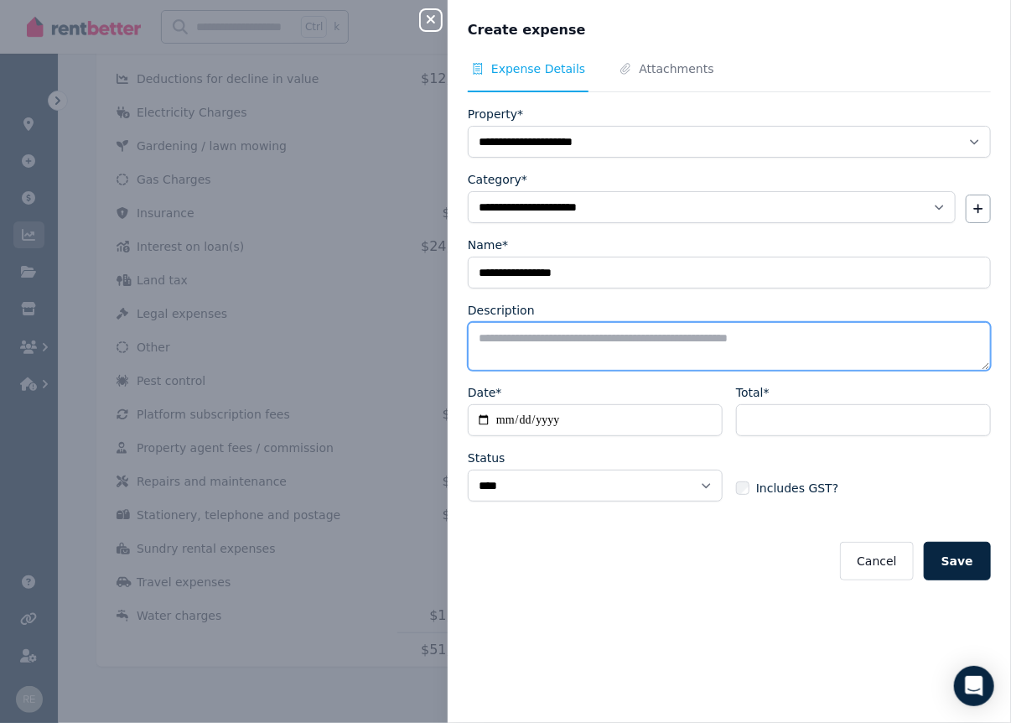
click at [584, 336] on textarea "Description" at bounding box center [729, 346] width 523 height 49
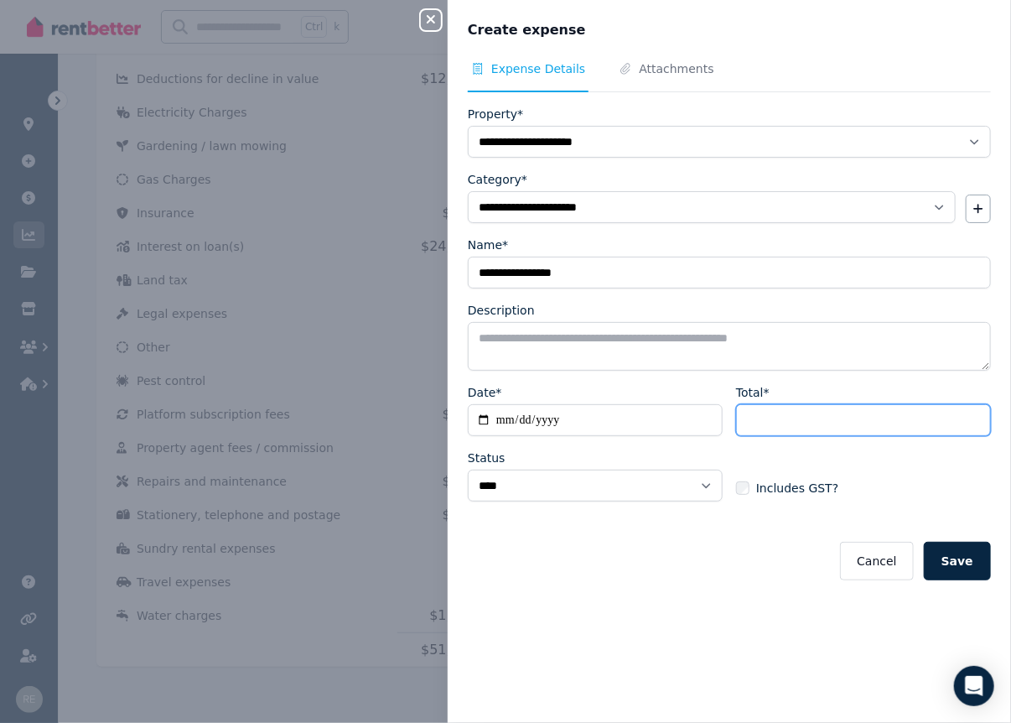
click at [754, 420] on input "Total*" at bounding box center [863, 420] width 255 height 32
click at [761, 422] on input "******" at bounding box center [863, 420] width 255 height 32
type input "*******"
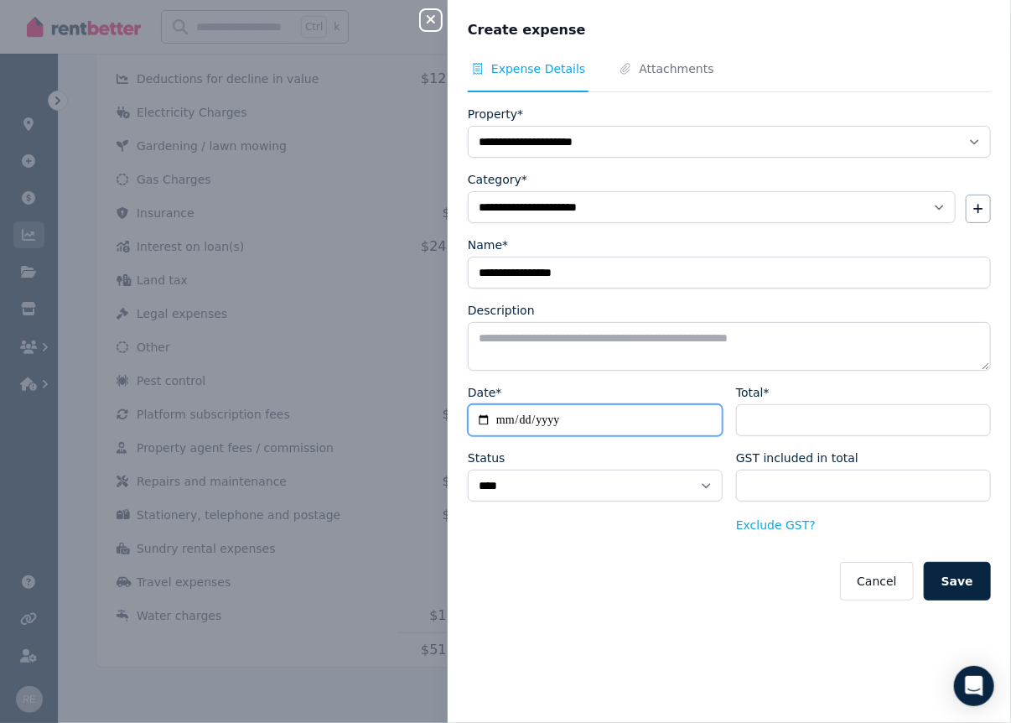
click at [502, 419] on input "Date*" at bounding box center [595, 420] width 255 height 32
type input "**********"
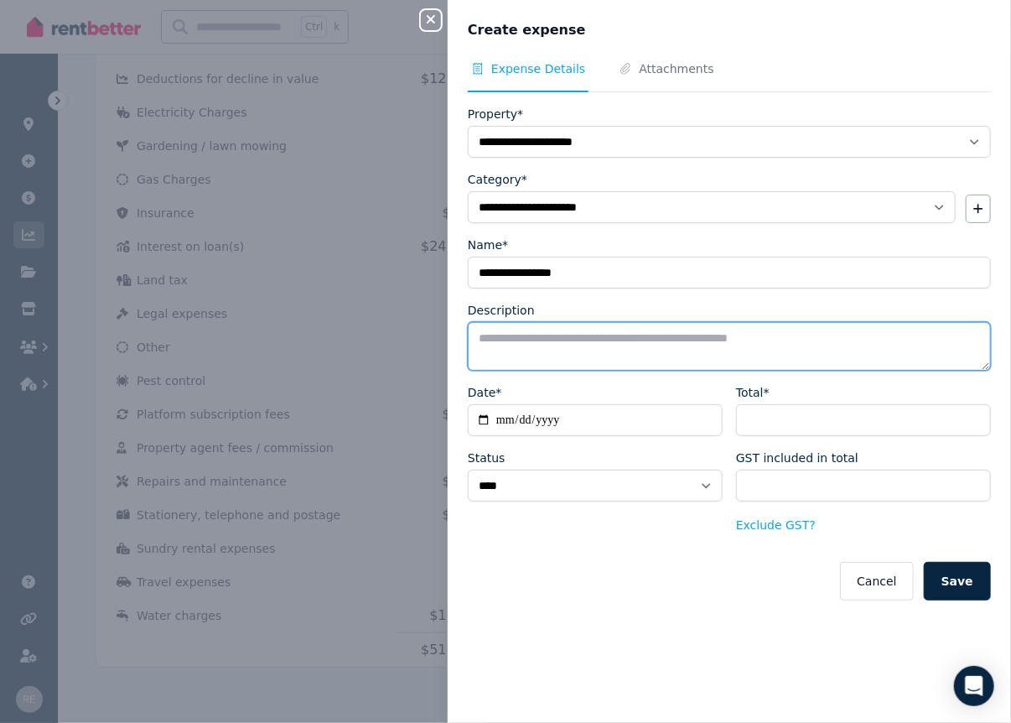
click at [520, 340] on textarea "Description" at bounding box center [729, 346] width 523 height 49
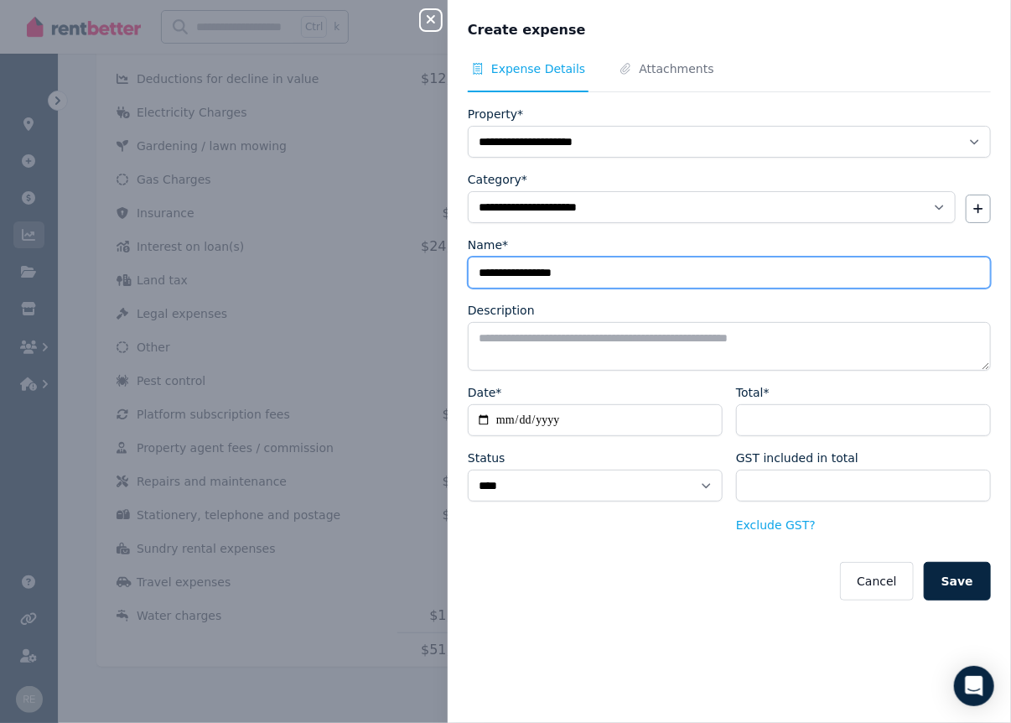
drag, startPoint x: 613, startPoint y: 283, endPoint x: 636, endPoint y: 278, distance: 23.2
click at [613, 283] on input "**********" at bounding box center [729, 273] width 523 height 32
click at [561, 269] on input "**********" at bounding box center [729, 273] width 523 height 32
type input "**********"
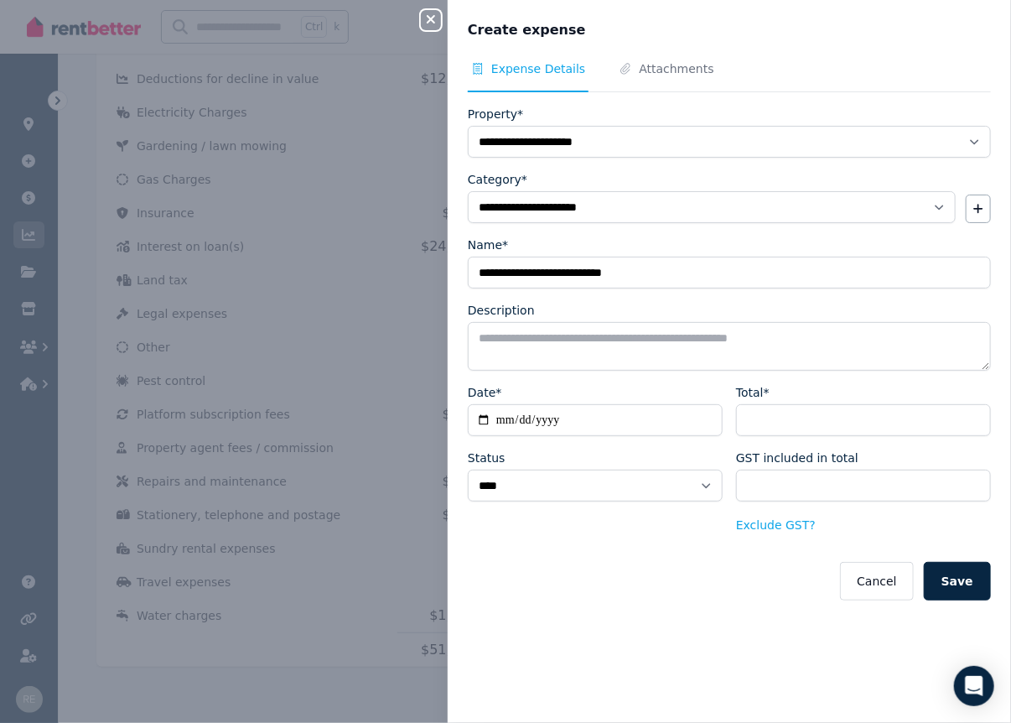
click at [706, 248] on div "Name*" at bounding box center [729, 244] width 523 height 17
drag, startPoint x: 812, startPoint y: 420, endPoint x: 673, endPoint y: 419, distance: 139.2
click at [673, 419] on div "**********" at bounding box center [729, 459] width 523 height 151
paste input "number"
type input "*******"
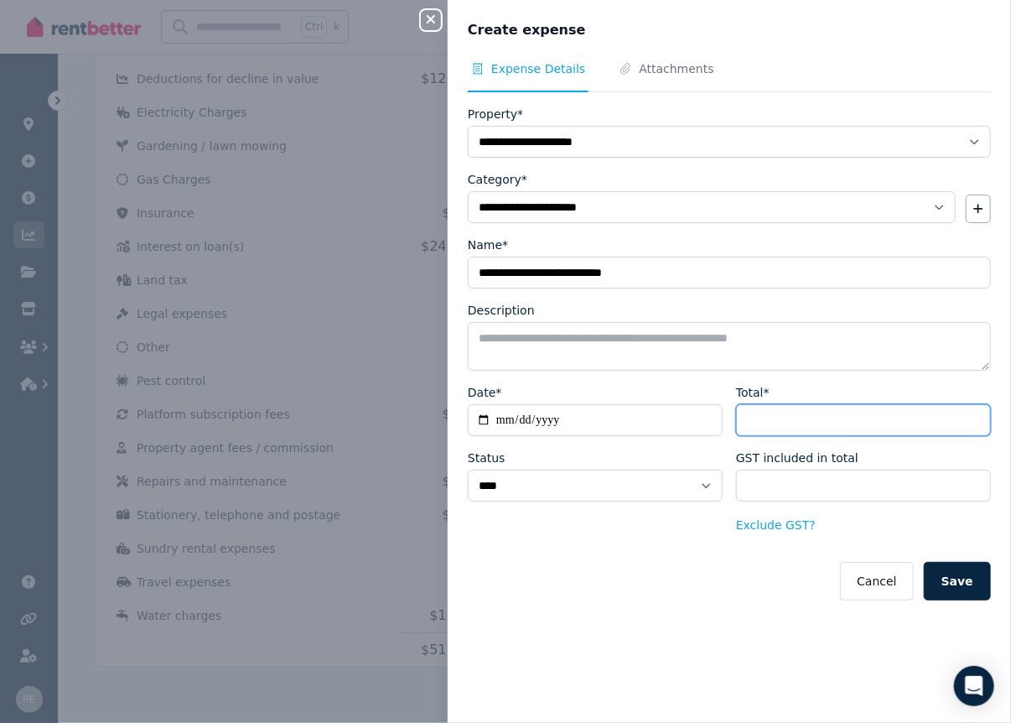
type input "******"
type input "*******"
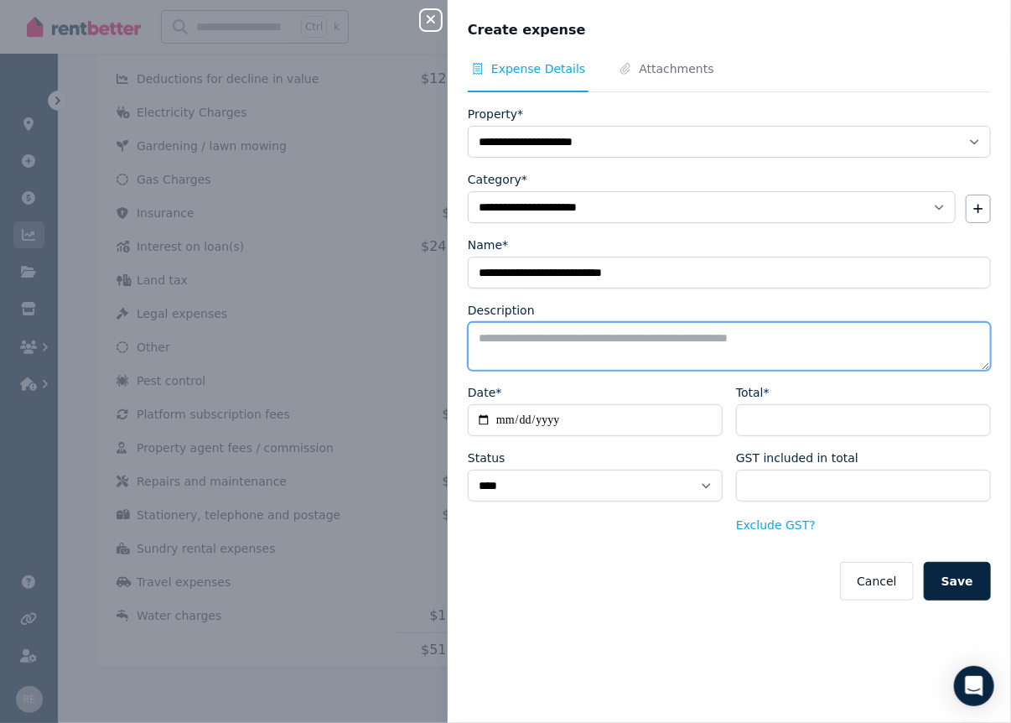
click at [574, 348] on textarea "Description" at bounding box center [729, 346] width 523 height 49
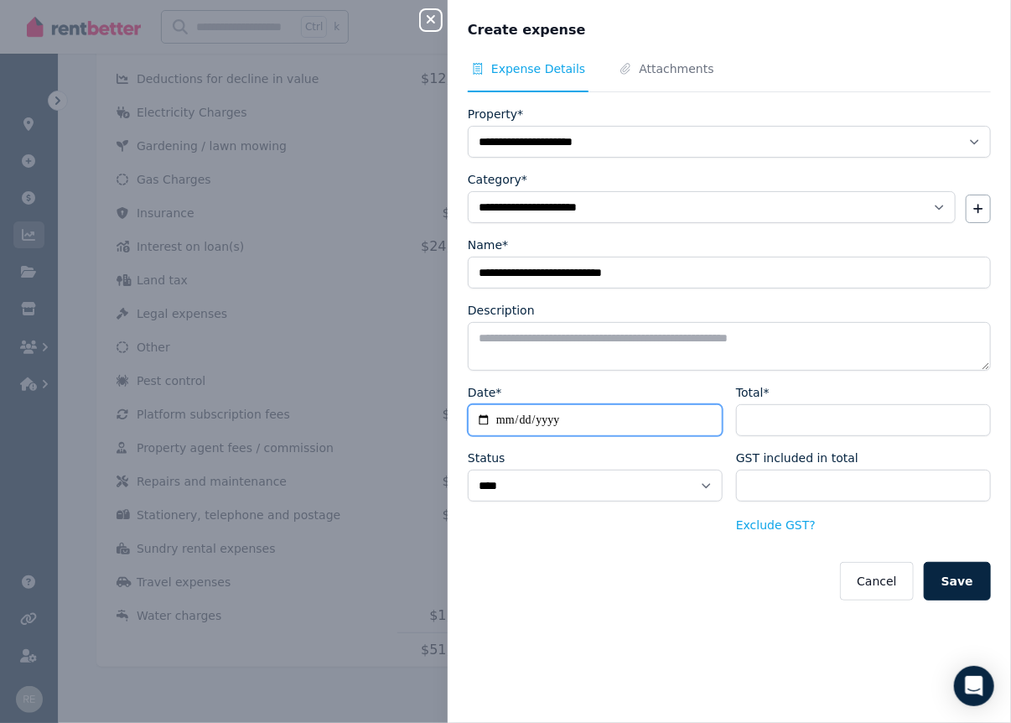
click at [501, 413] on input "**********" at bounding box center [595, 420] width 255 height 32
type input "**********"
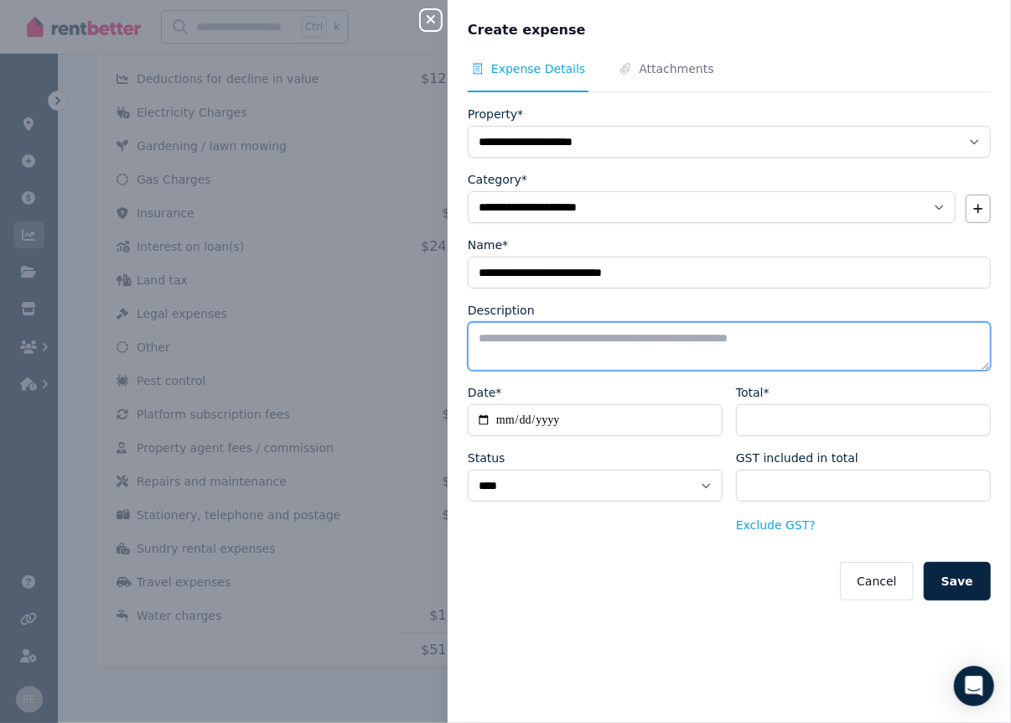
click at [558, 335] on textarea "Description" at bounding box center [729, 346] width 523 height 49
type textarea "**********"
drag, startPoint x: 569, startPoint y: 341, endPoint x: 430, endPoint y: 335, distance: 139.4
click at [430, 335] on div "**********" at bounding box center [505, 361] width 1011 height 723
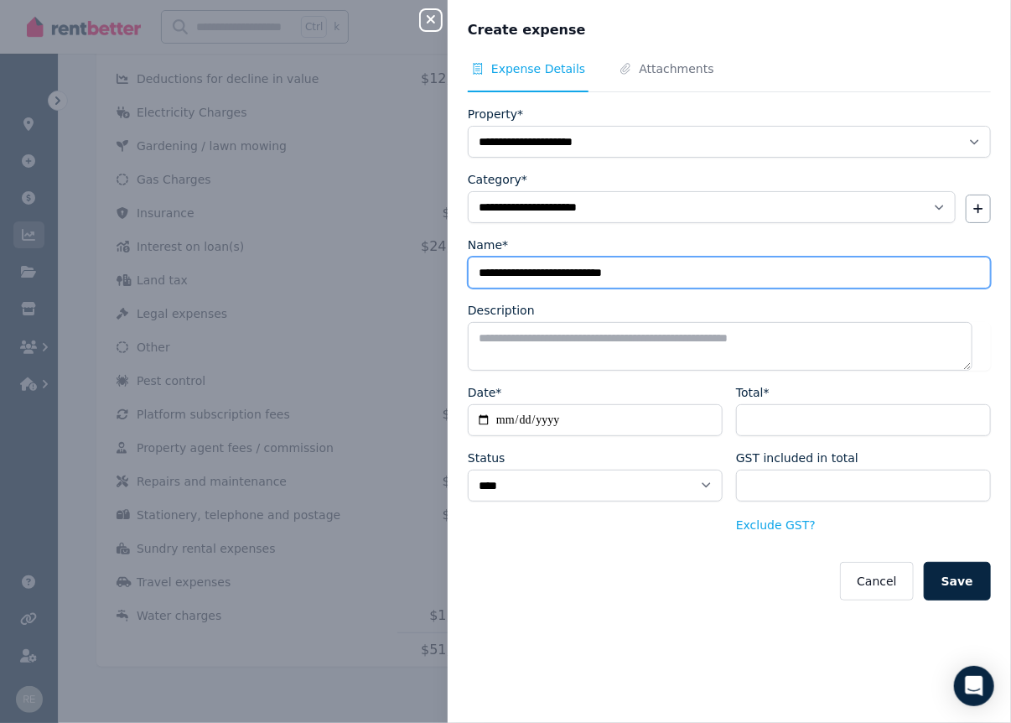
click at [671, 268] on input "**********" at bounding box center [729, 273] width 523 height 32
paste input "**********"
type input "**********"
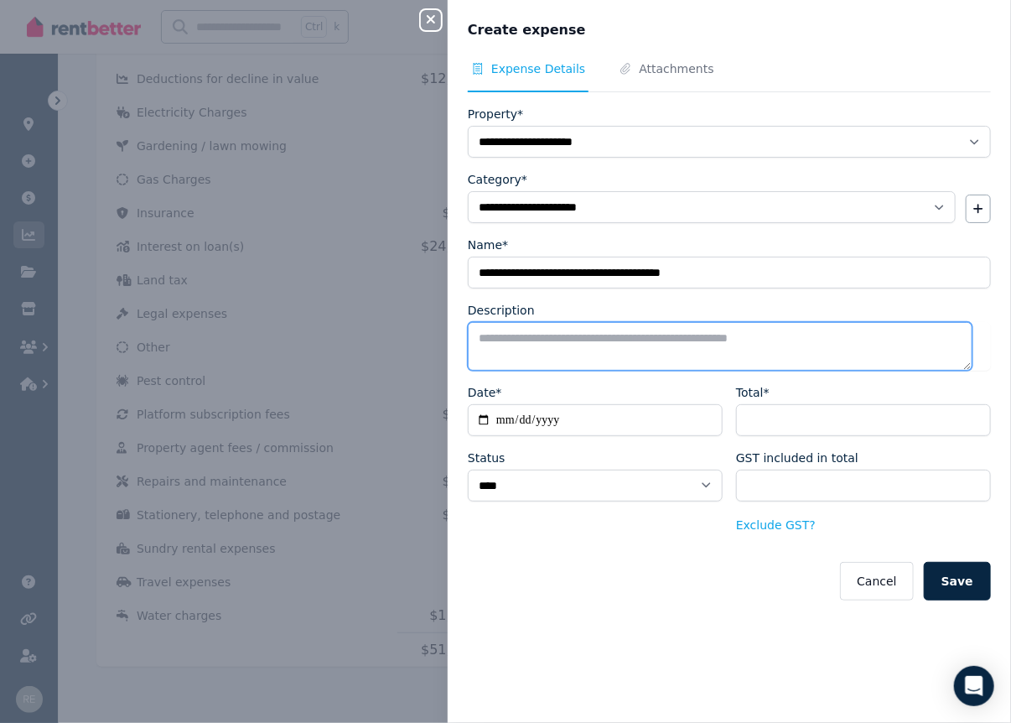
click at [606, 346] on textarea "Description" at bounding box center [720, 346] width 505 height 49
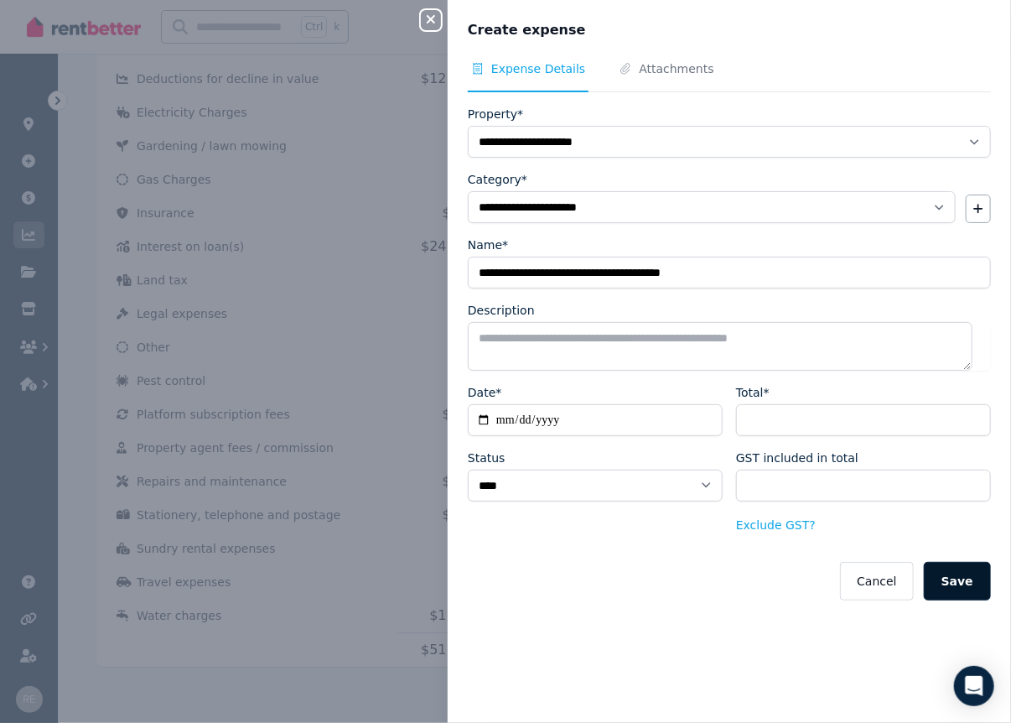
click at [939, 574] on button "Save" at bounding box center [957, 581] width 67 height 39
select select
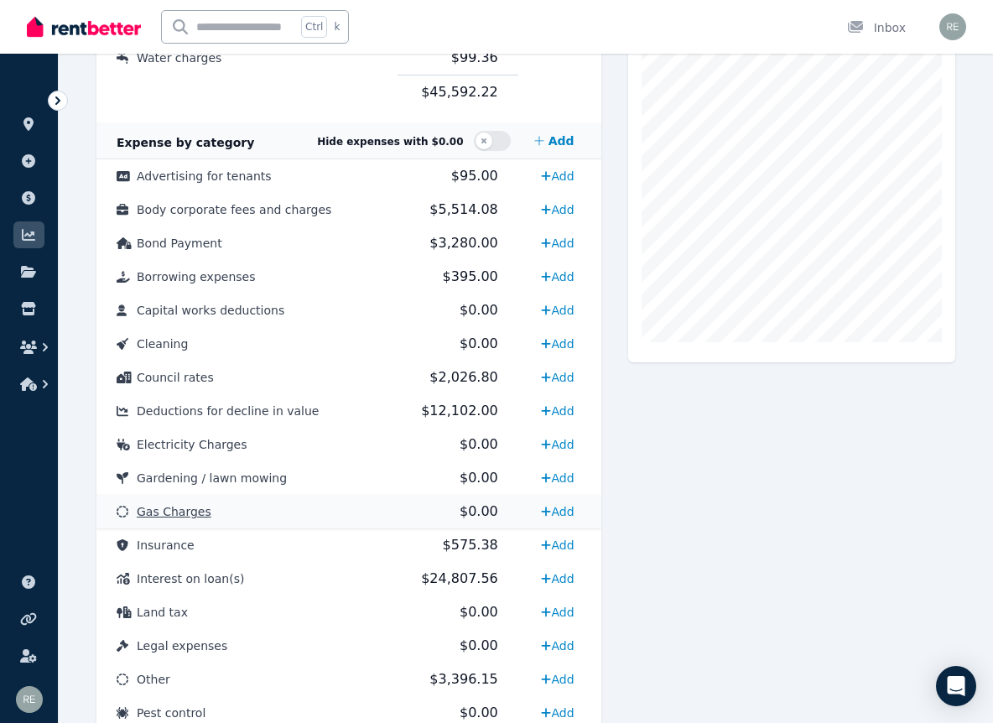
scroll to position [402, 0]
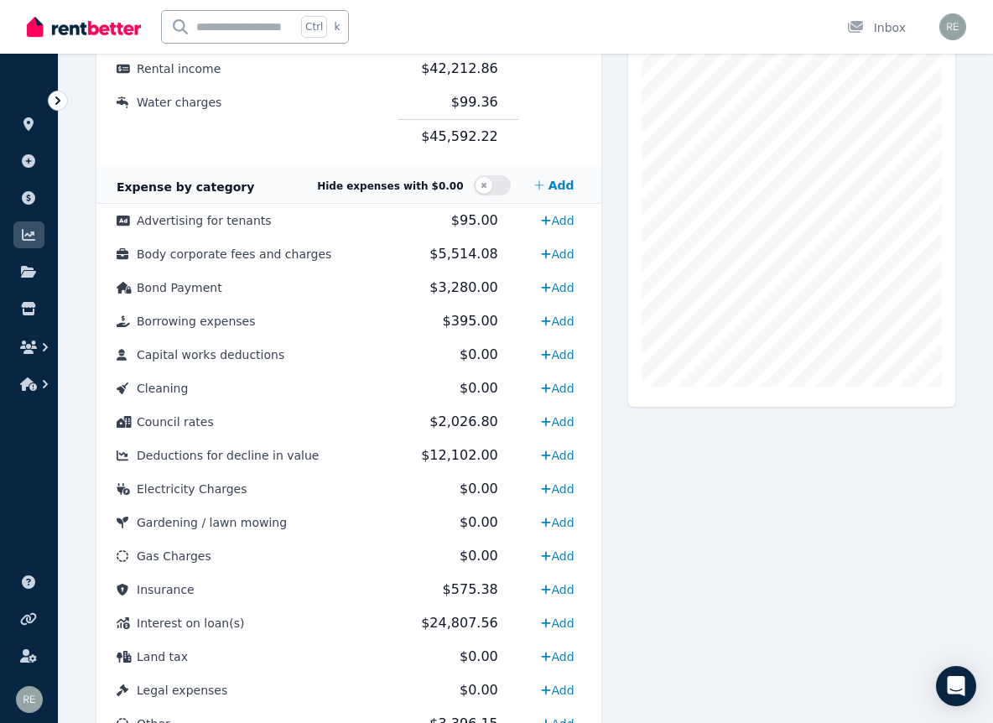
click at [803, 600] on div "Expense Interest on loan(s) 24,807.56" at bounding box center [791, 542] width 327 height 1056
click at [227, 319] on span "Borrowing expenses" at bounding box center [196, 320] width 118 height 13
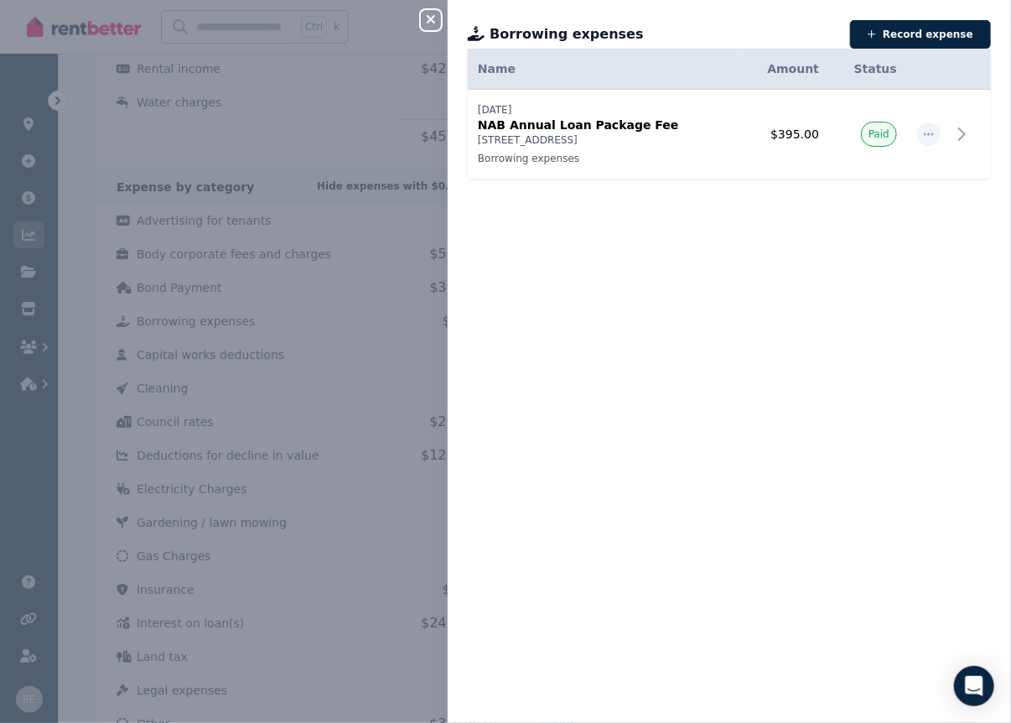
click at [424, 17] on icon "button" at bounding box center [431, 19] width 20 height 13
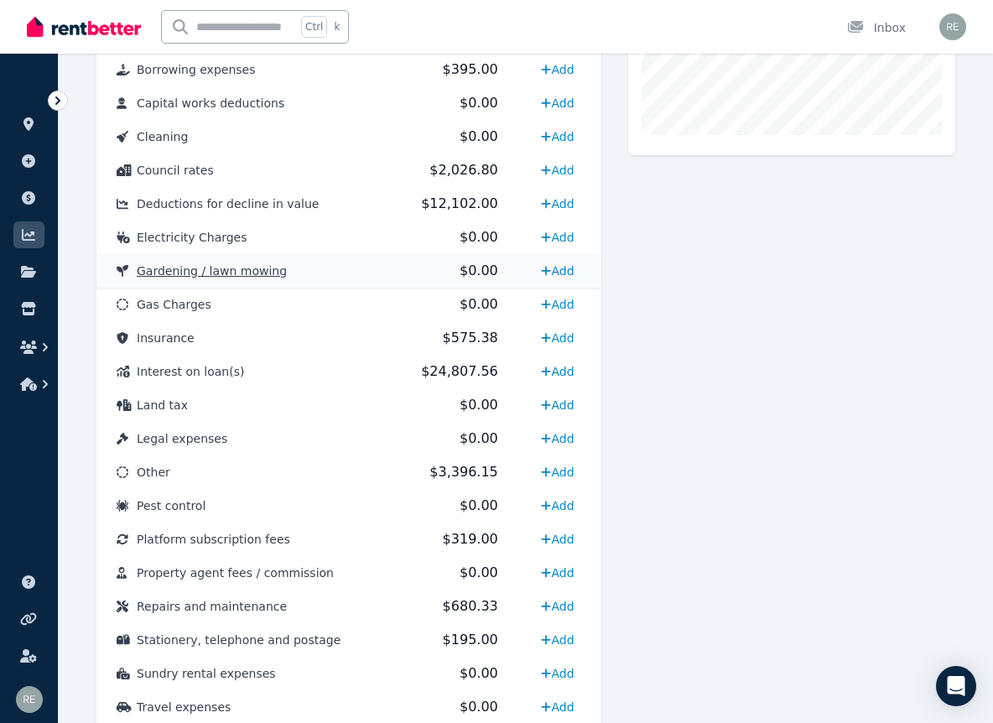
scroll to position [150, 0]
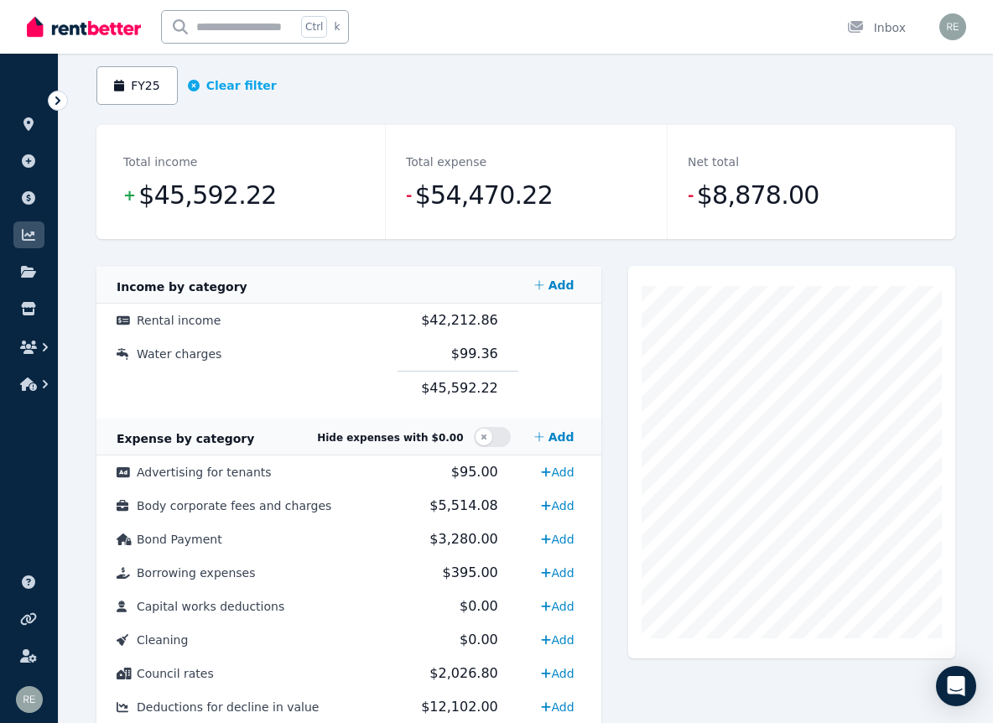
click at [590, 236] on div "Total expense - $54,470.22" at bounding box center [526, 182] width 282 height 114
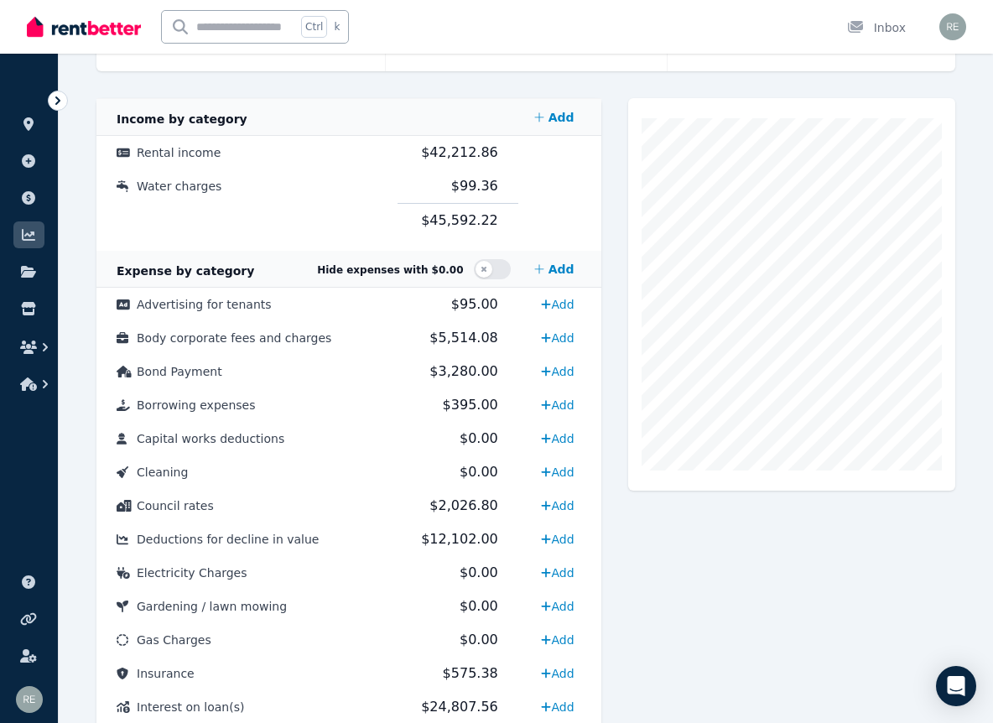
scroll to position [402, 0]
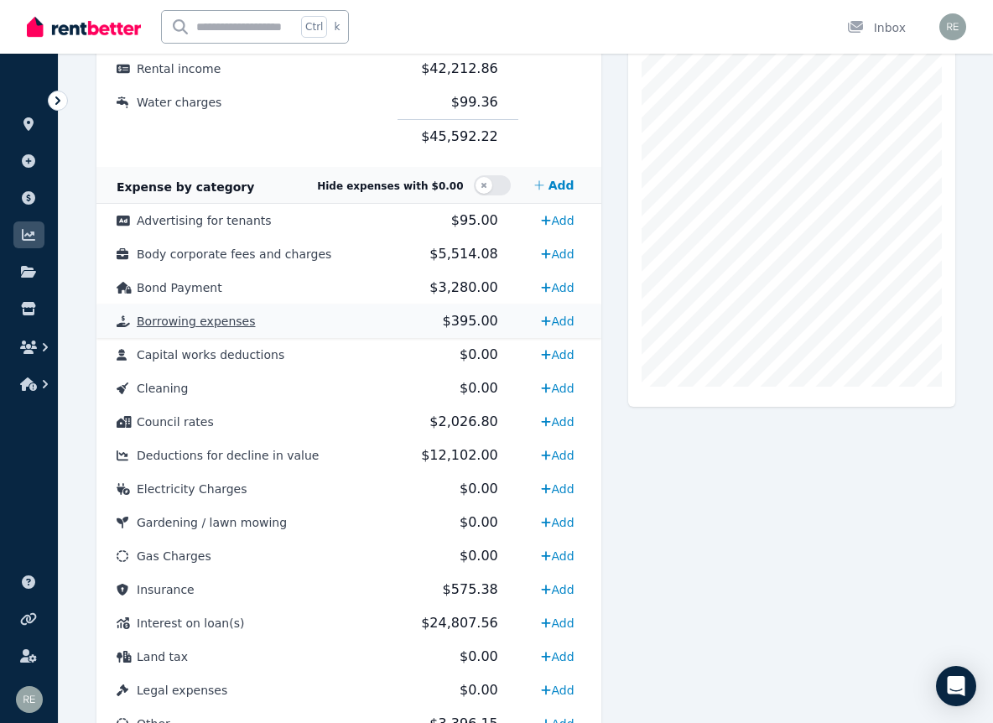
click at [269, 319] on td "Borrowing expenses" at bounding box center [246, 321] width 301 height 34
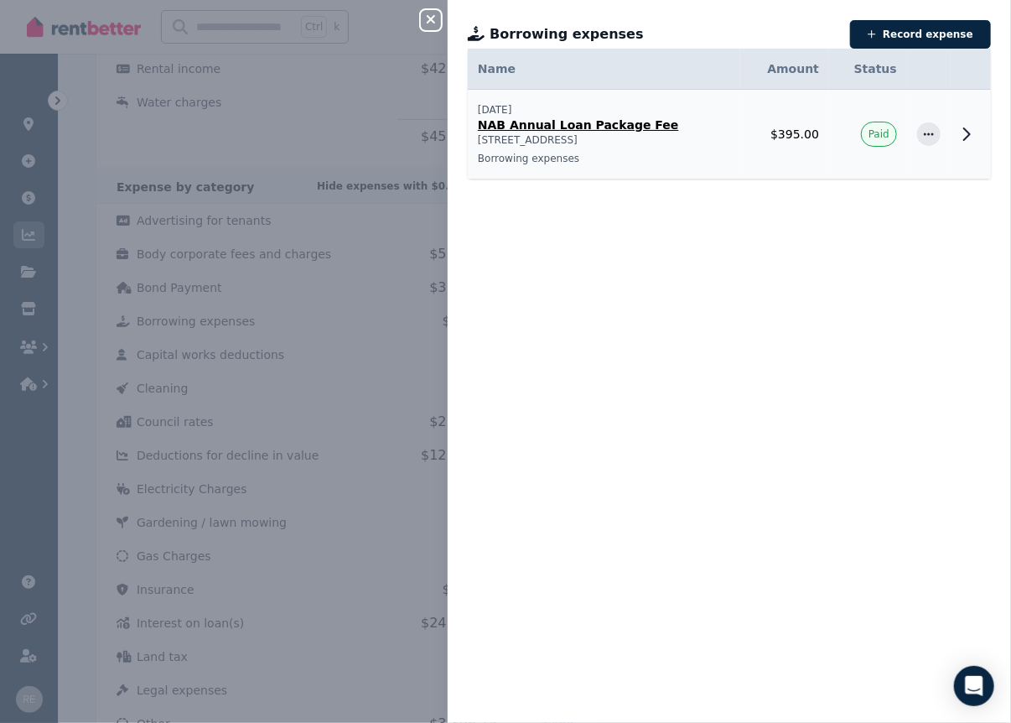
click at [957, 132] on icon at bounding box center [967, 134] width 20 height 20
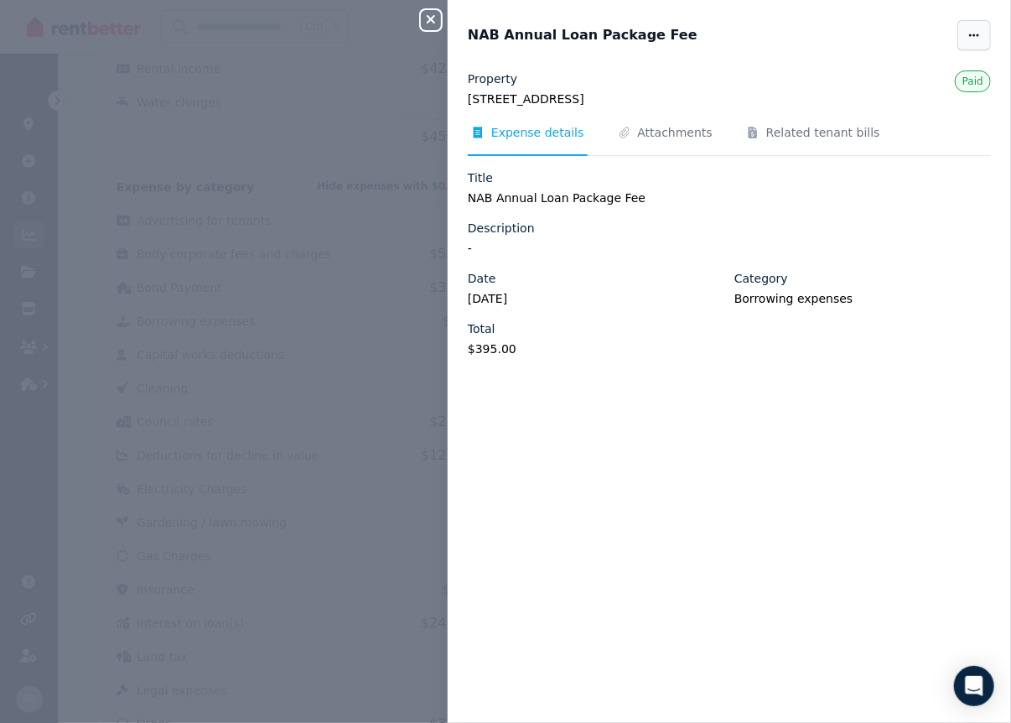
click at [969, 37] on span "button" at bounding box center [975, 35] width 34 height 30
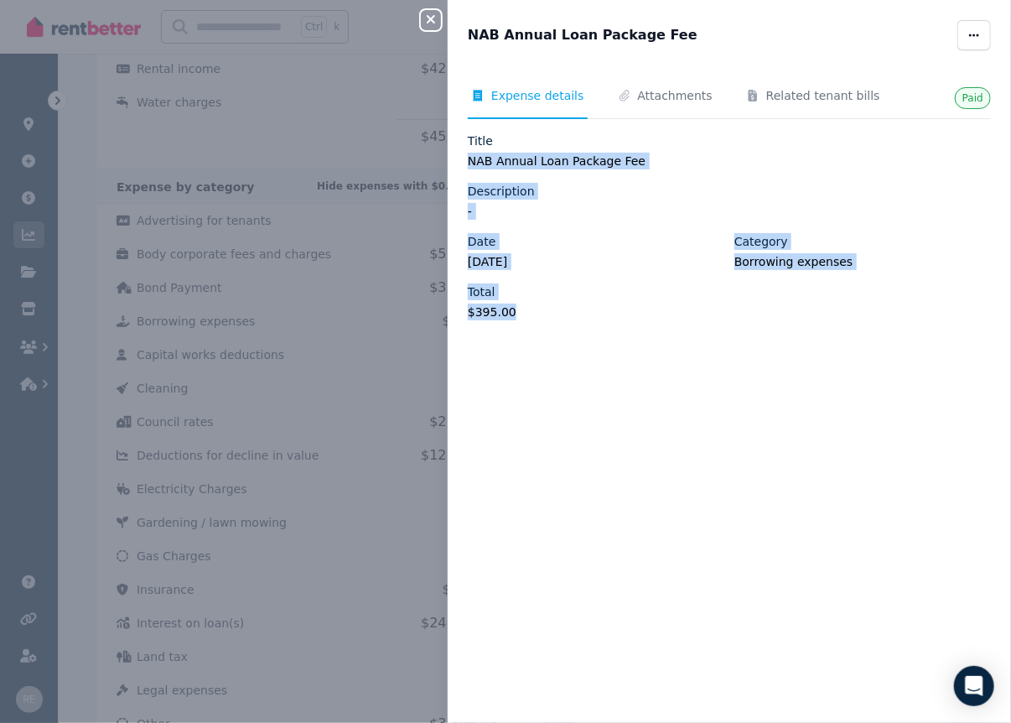
drag, startPoint x: 471, startPoint y: 161, endPoint x: 645, endPoint y: 395, distance: 291.3
click at [645, 395] on div "Paid Expense details Attachments Related tenant bills Title NAB Annual Loan Pac…" at bounding box center [730, 386] width 564 height 632
copy div "NAB Annual Loan Package Fee Description - Date [DATE] Category Borrowing expens…"
click at [436, 24] on icon "button" at bounding box center [431, 19] width 20 height 13
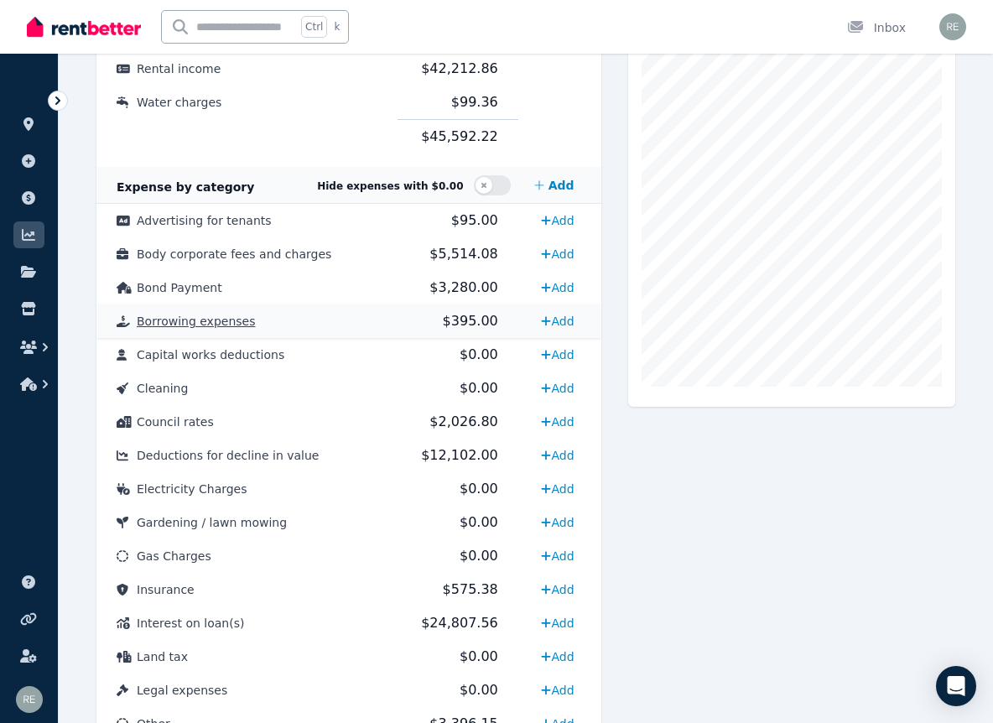
click at [335, 327] on td "Borrowing expenses" at bounding box center [246, 321] width 301 height 34
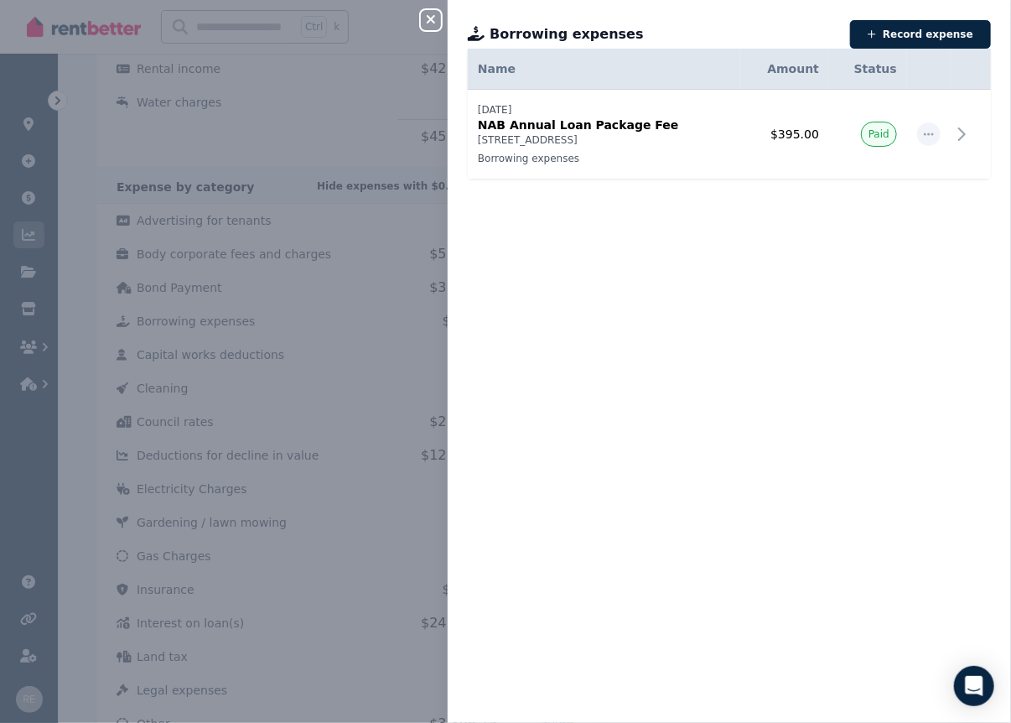
click at [429, 18] on icon "button" at bounding box center [431, 19] width 8 height 8
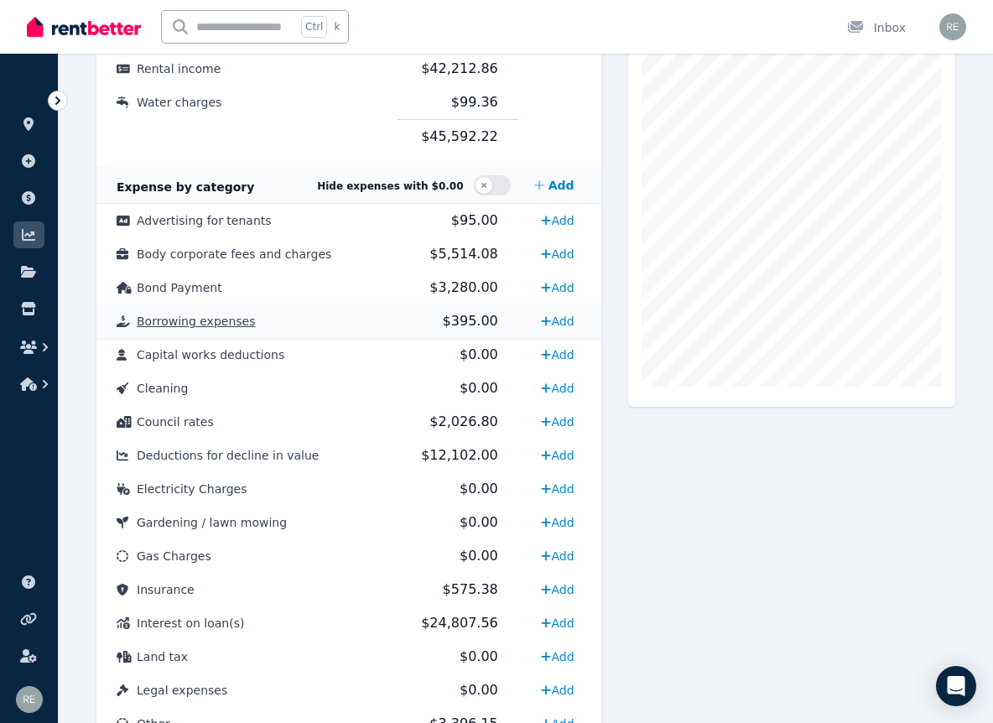
click at [433, 308] on td "$395.00" at bounding box center [457, 321] width 120 height 34
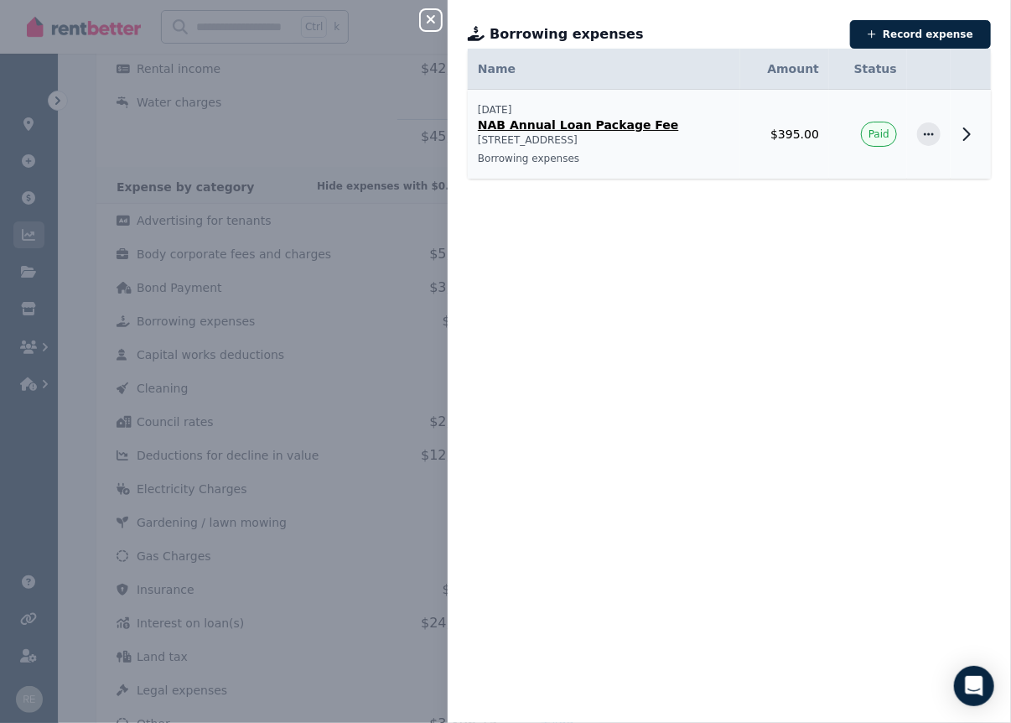
click at [957, 129] on icon at bounding box center [967, 134] width 20 height 20
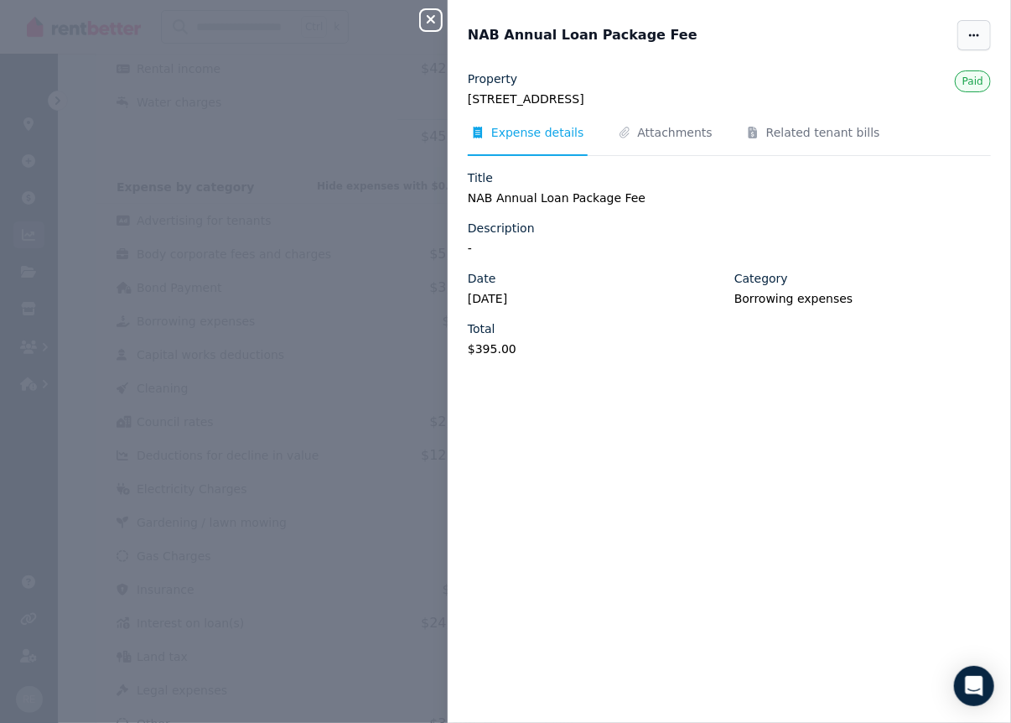
click at [958, 32] on span "button" at bounding box center [975, 35] width 34 height 30
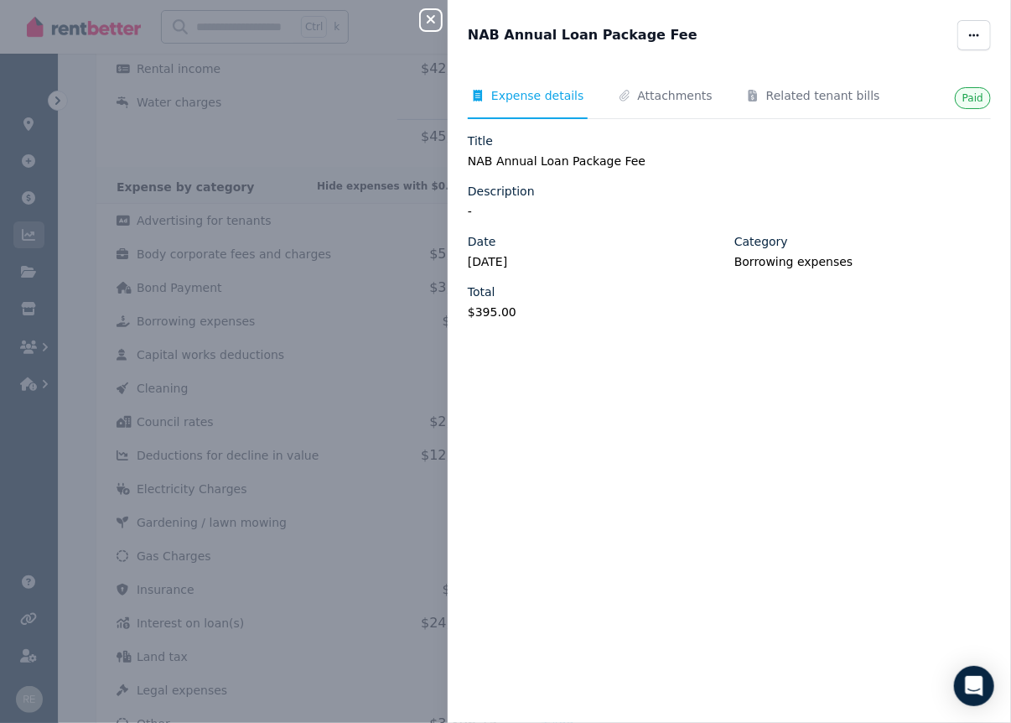
click at [426, 19] on icon "button" at bounding box center [431, 19] width 20 height 13
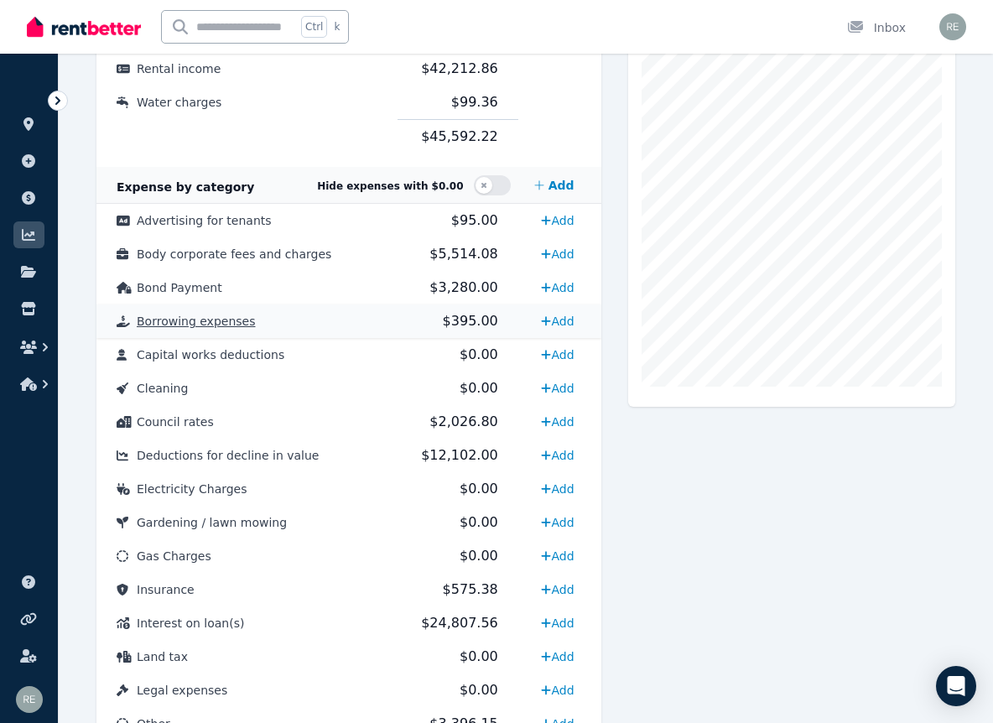
click at [272, 322] on td "Borrowing expenses" at bounding box center [246, 321] width 301 height 34
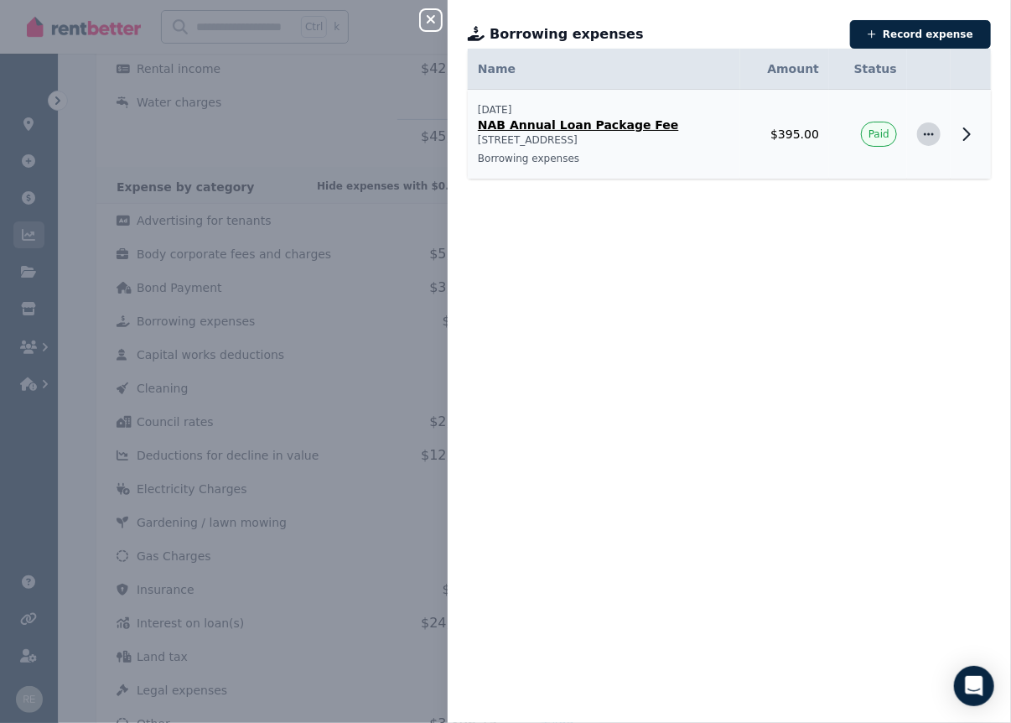
click at [922, 132] on icon "button" at bounding box center [928, 134] width 13 height 12
click at [862, 209] on span "Delete expense" at bounding box center [873, 213] width 107 height 20
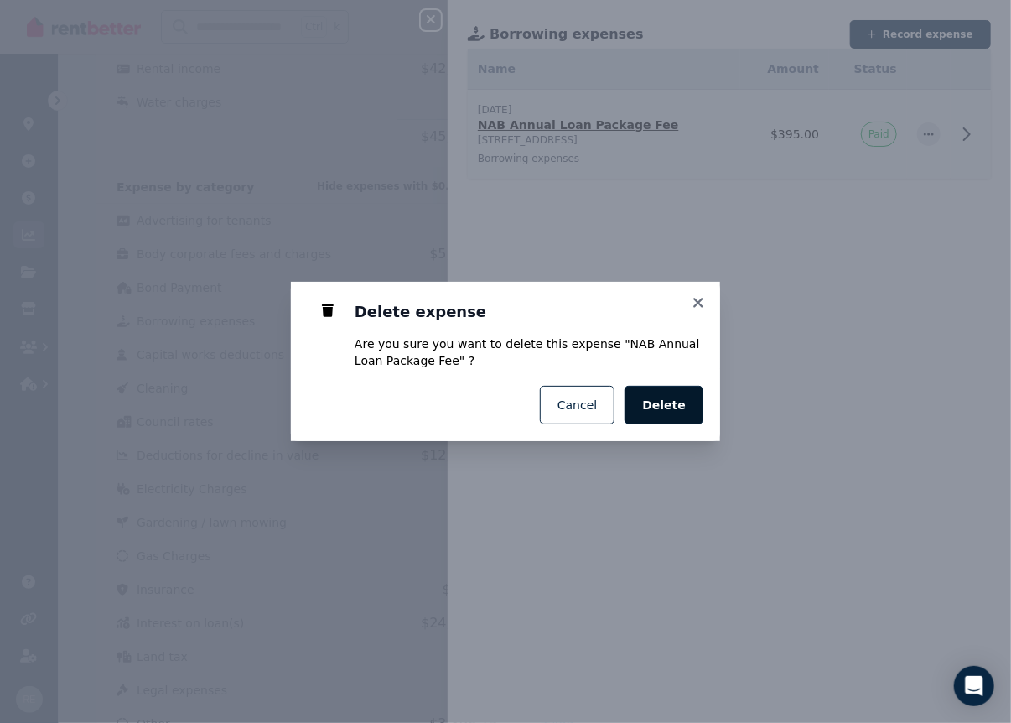
click at [667, 397] on span "Delete" at bounding box center [664, 405] width 44 height 17
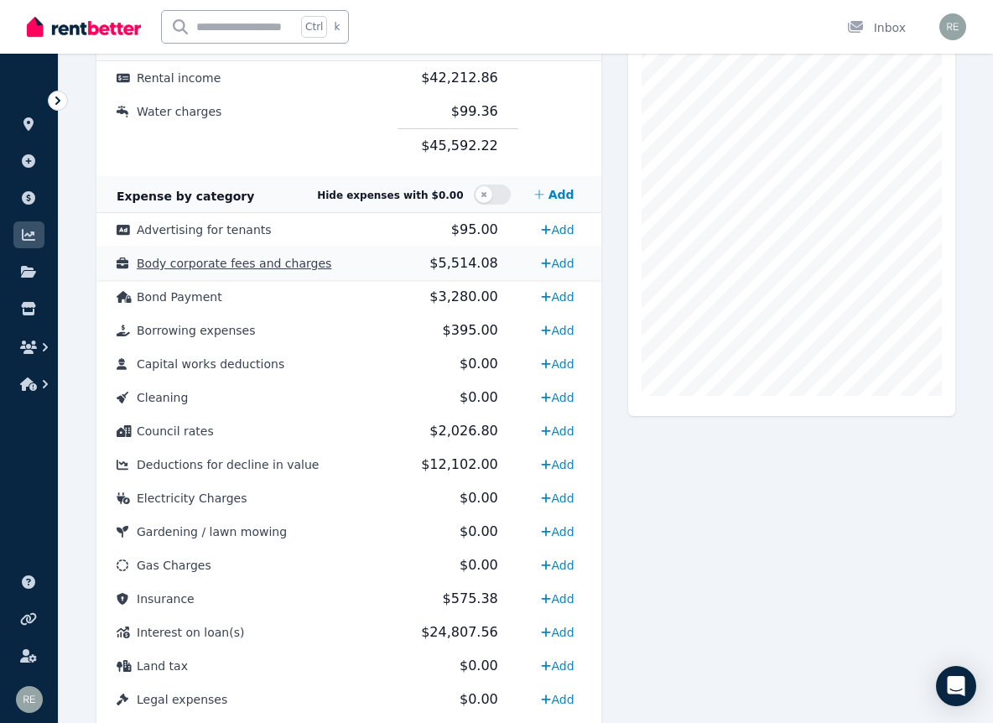
scroll to position [0, 0]
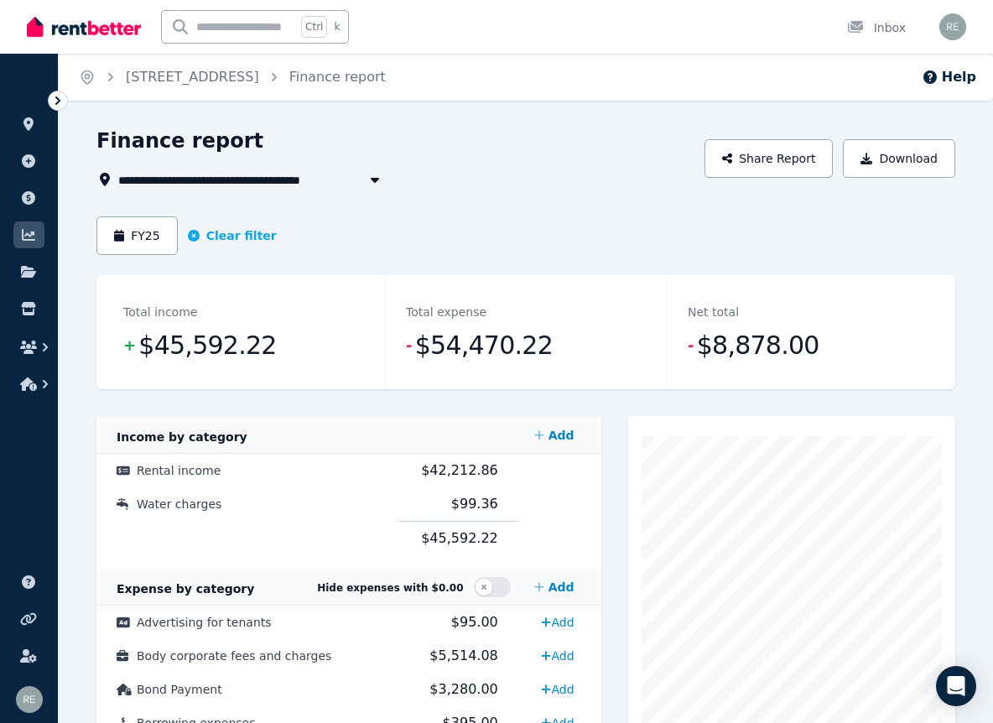
click at [265, 181] on span "[STREET_ADDRESS]" at bounding box center [191, 179] width 147 height 20
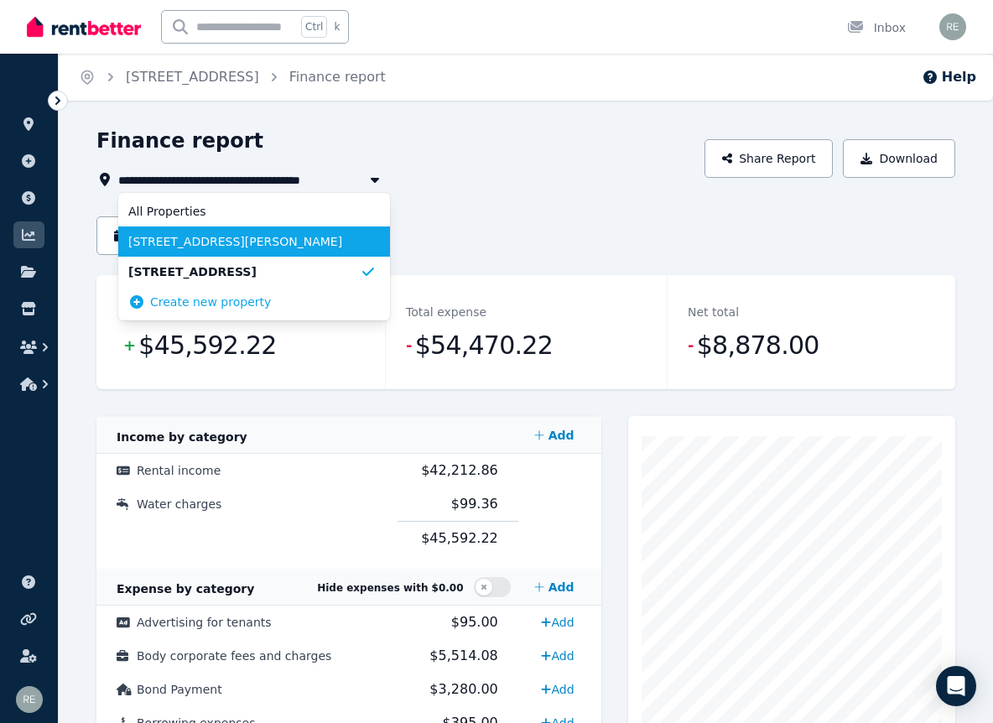
click at [213, 247] on span "[STREET_ADDRESS][PERSON_NAME]" at bounding box center [243, 241] width 231 height 17
type input "**********"
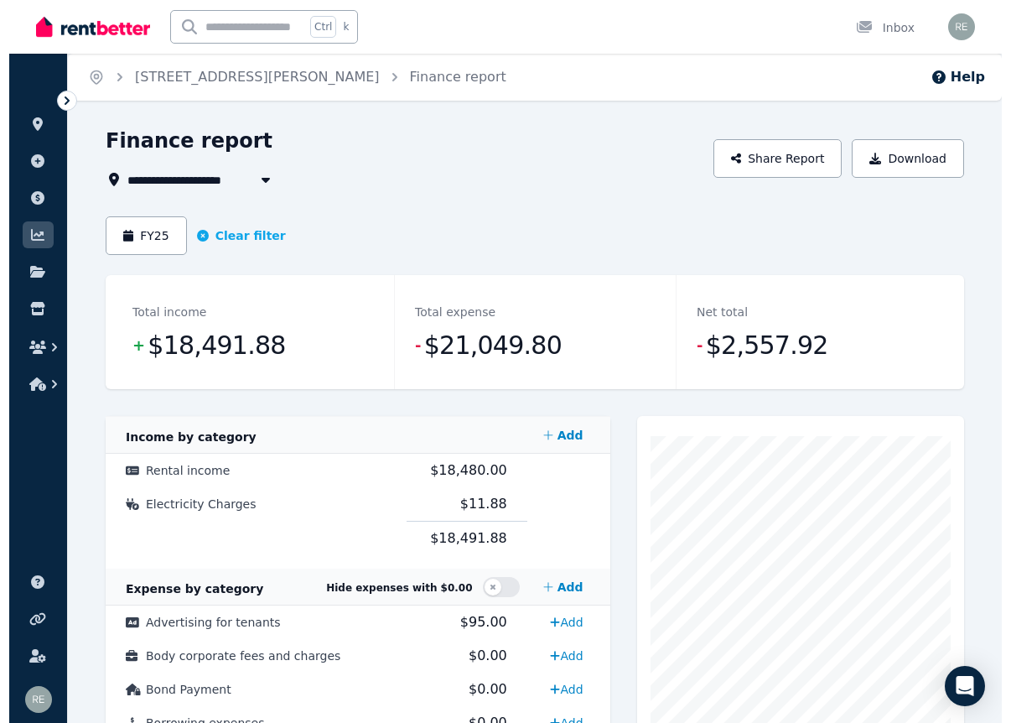
scroll to position [377, 0]
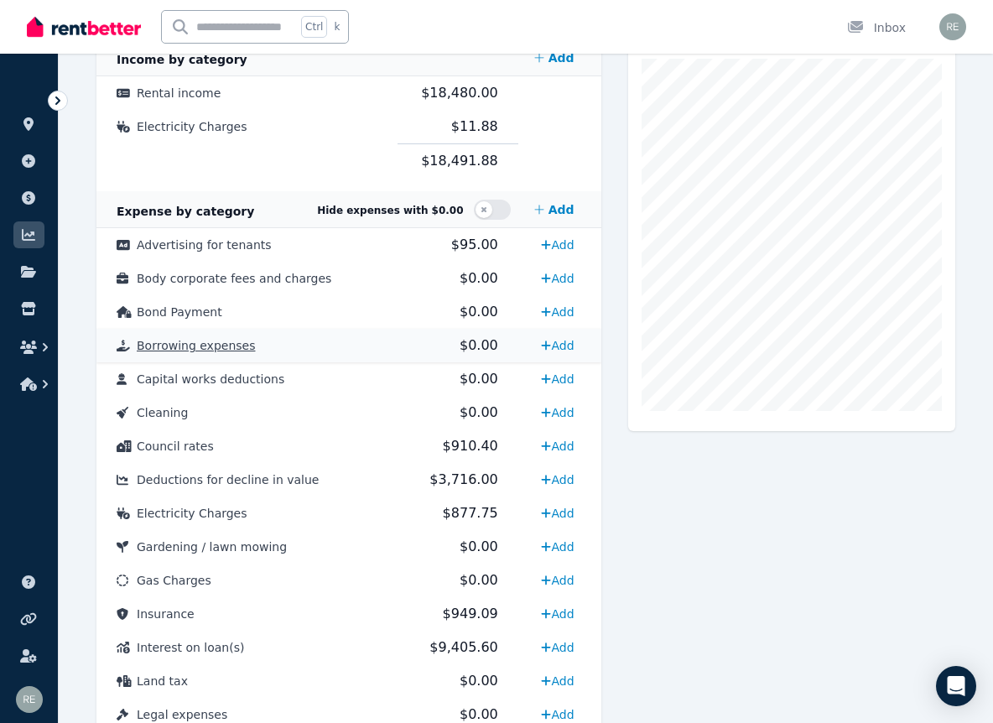
click at [300, 349] on td "Borrowing expenses" at bounding box center [246, 346] width 301 height 34
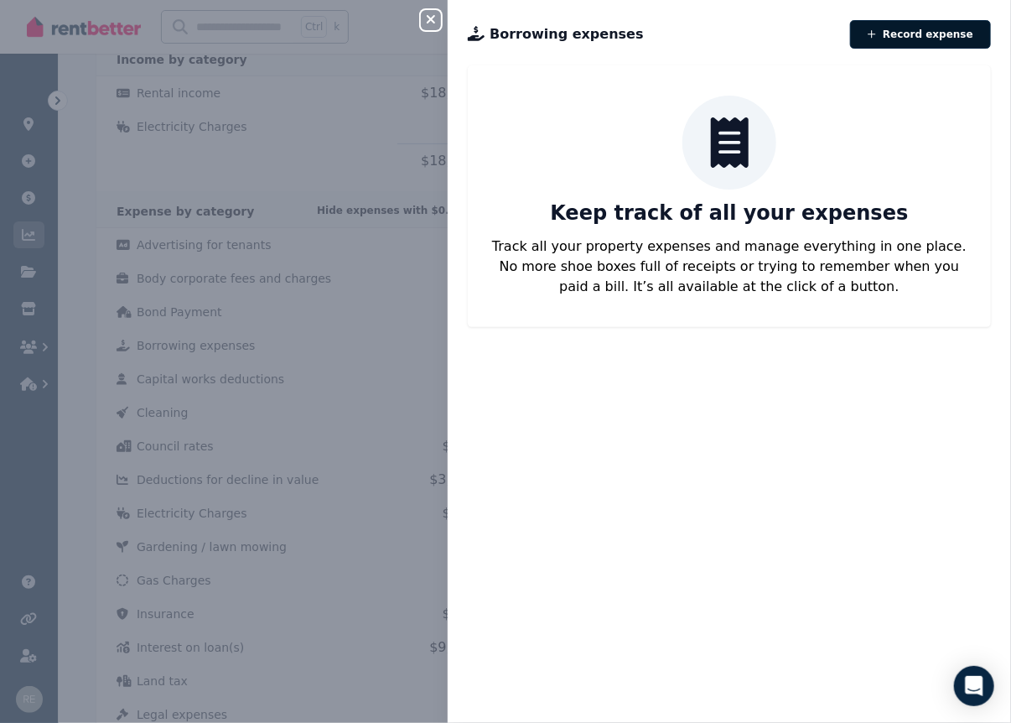
click at [919, 32] on button "Record expense" at bounding box center [920, 34] width 141 height 29
select select "**********"
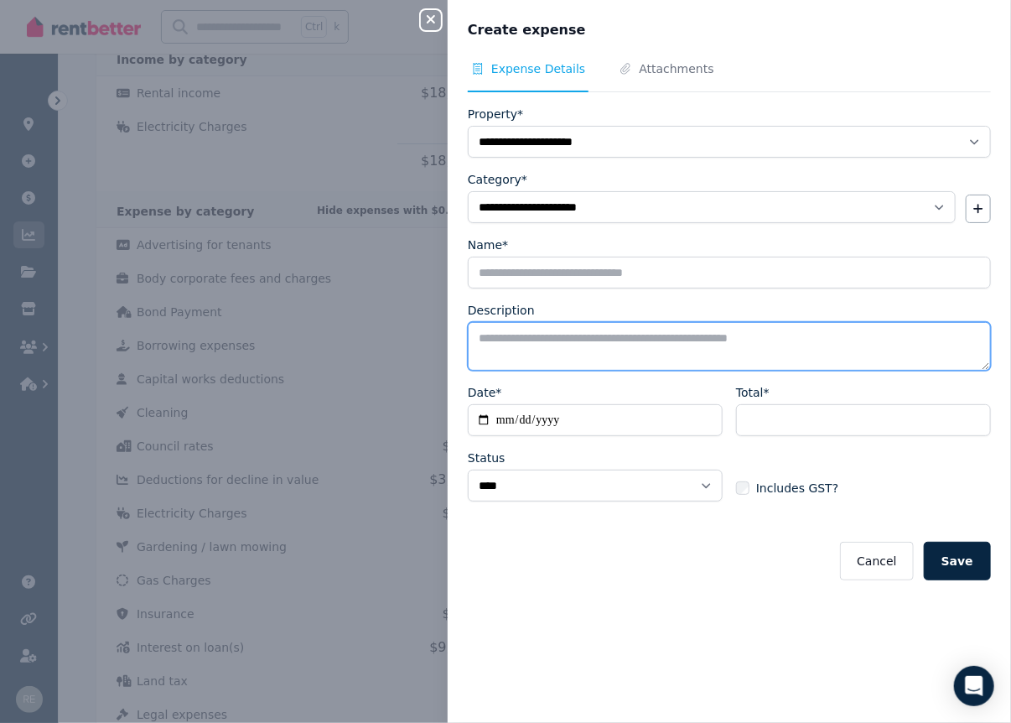
click at [566, 329] on textarea "Description" at bounding box center [729, 346] width 523 height 49
paste textarea "**********"
type textarea "**********"
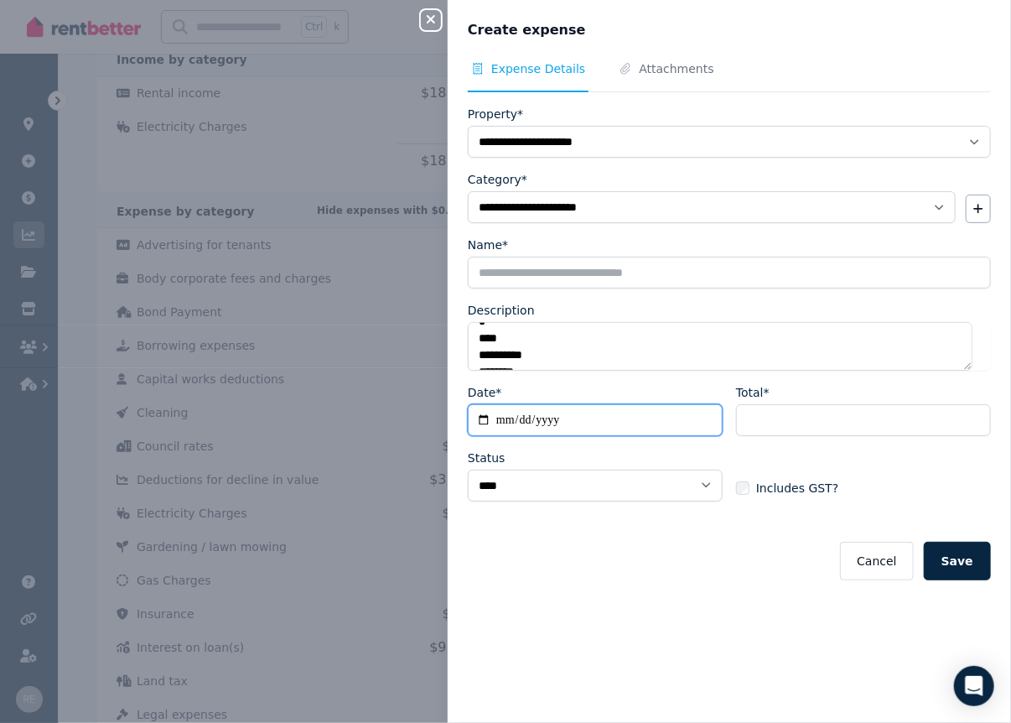
click at [610, 409] on input "Date*" at bounding box center [595, 420] width 255 height 32
type input "**********"
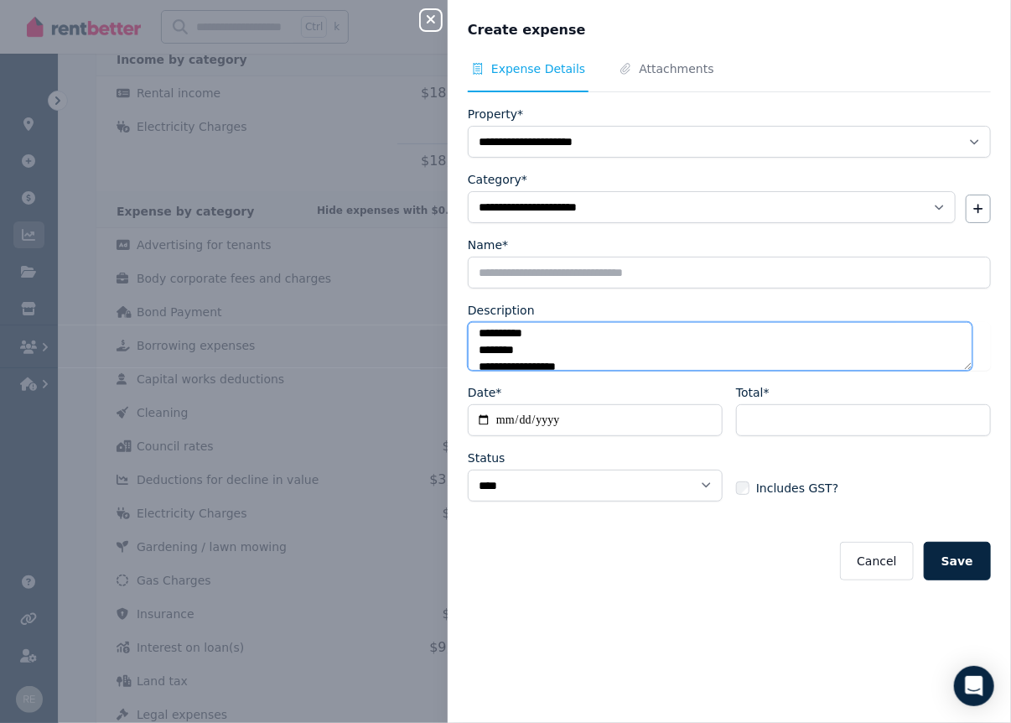
scroll to position [101, 0]
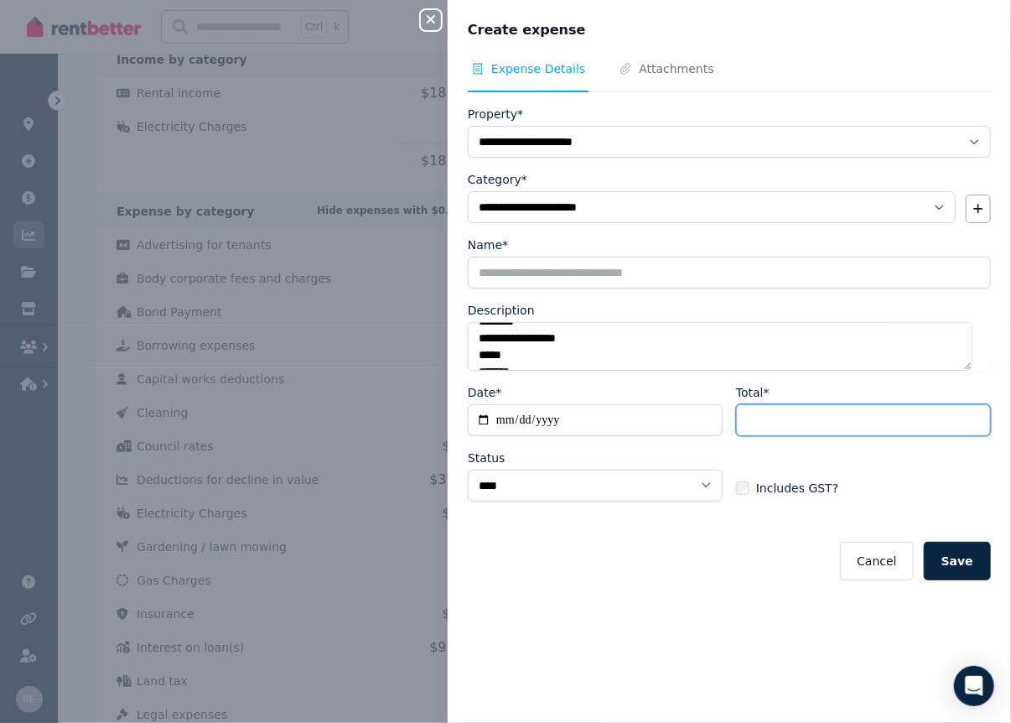
click at [790, 410] on input "Total*" at bounding box center [863, 420] width 255 height 32
type input "***"
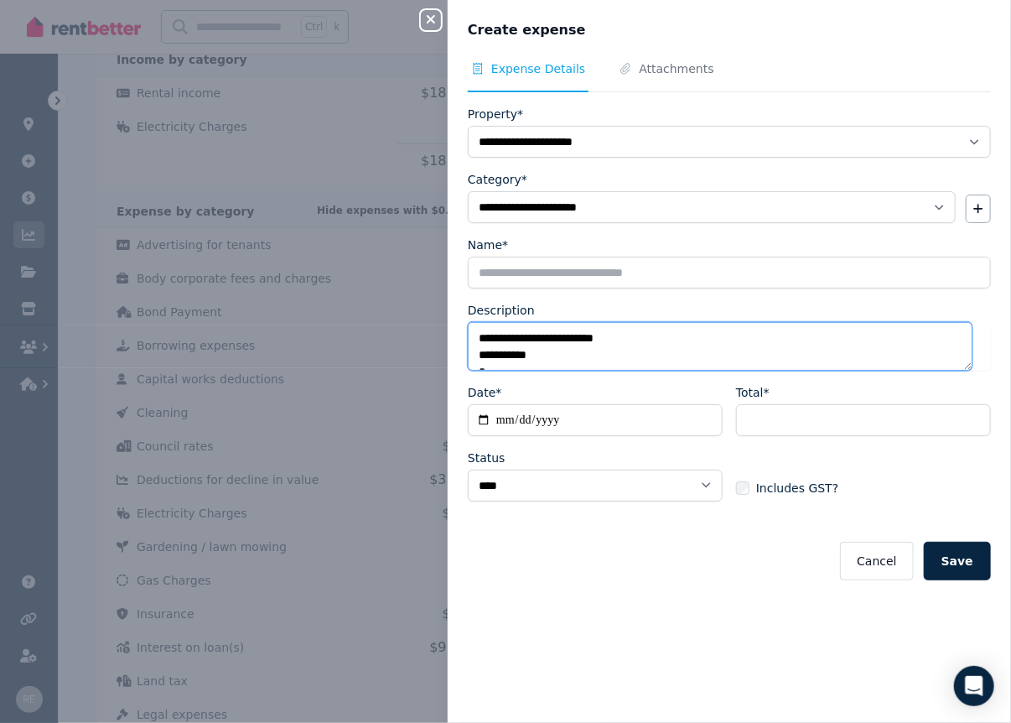
drag, startPoint x: 659, startPoint y: 338, endPoint x: 446, endPoint y: 336, distance: 213.0
click at [446, 336] on div "**********" at bounding box center [505, 361] width 1011 height 723
type textarea "**********"
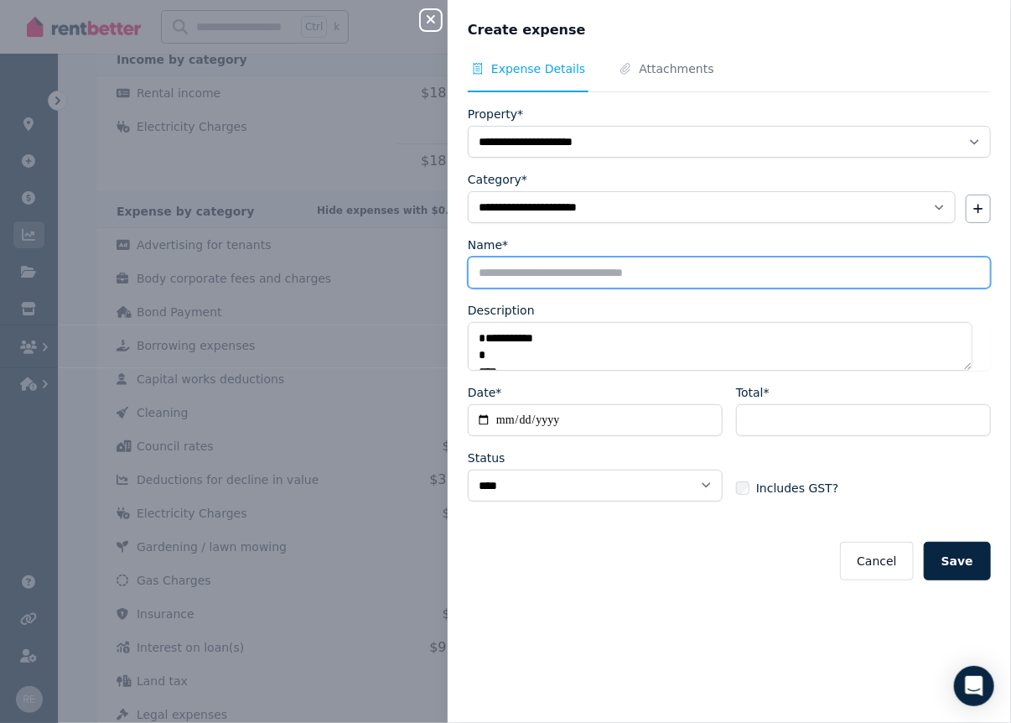
click at [558, 268] on input "Name*" at bounding box center [729, 273] width 523 height 32
paste input "**********"
type input "**********"
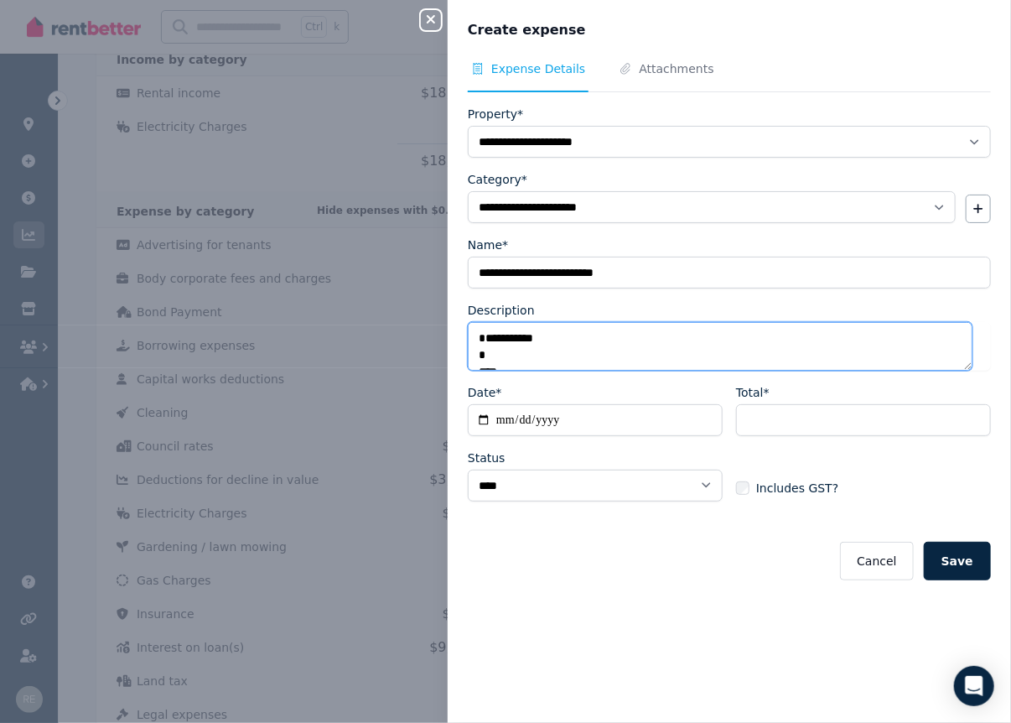
scroll to position [117, 0]
drag, startPoint x: 479, startPoint y: 332, endPoint x: 693, endPoint y: 442, distance: 240.4
click at [693, 442] on form "**********" at bounding box center [729, 343] width 523 height 475
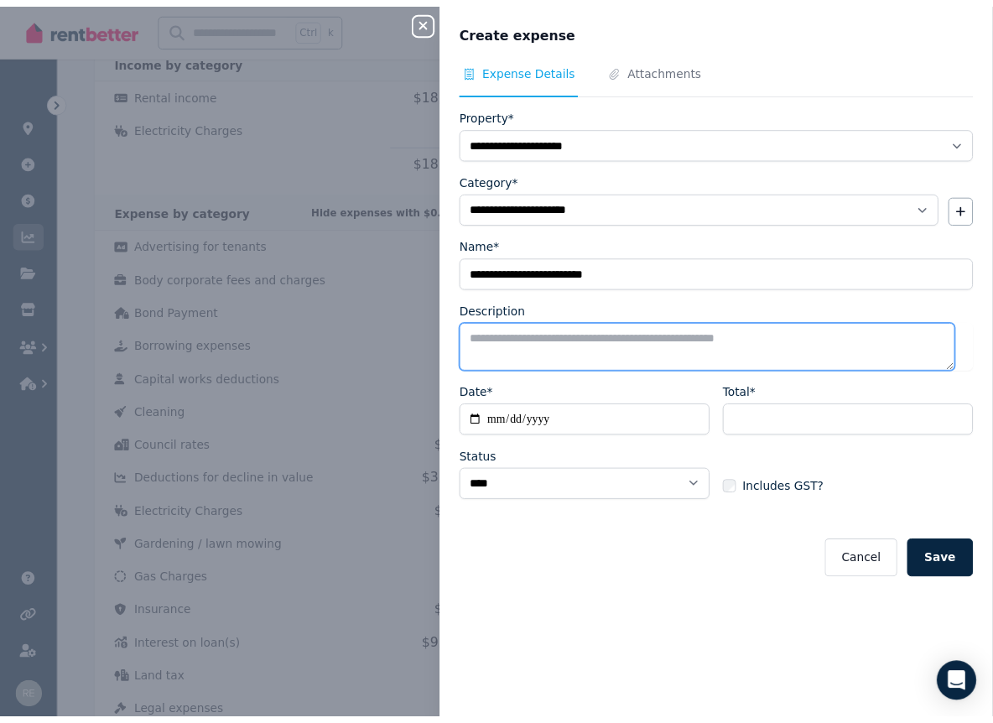
scroll to position [0, 0]
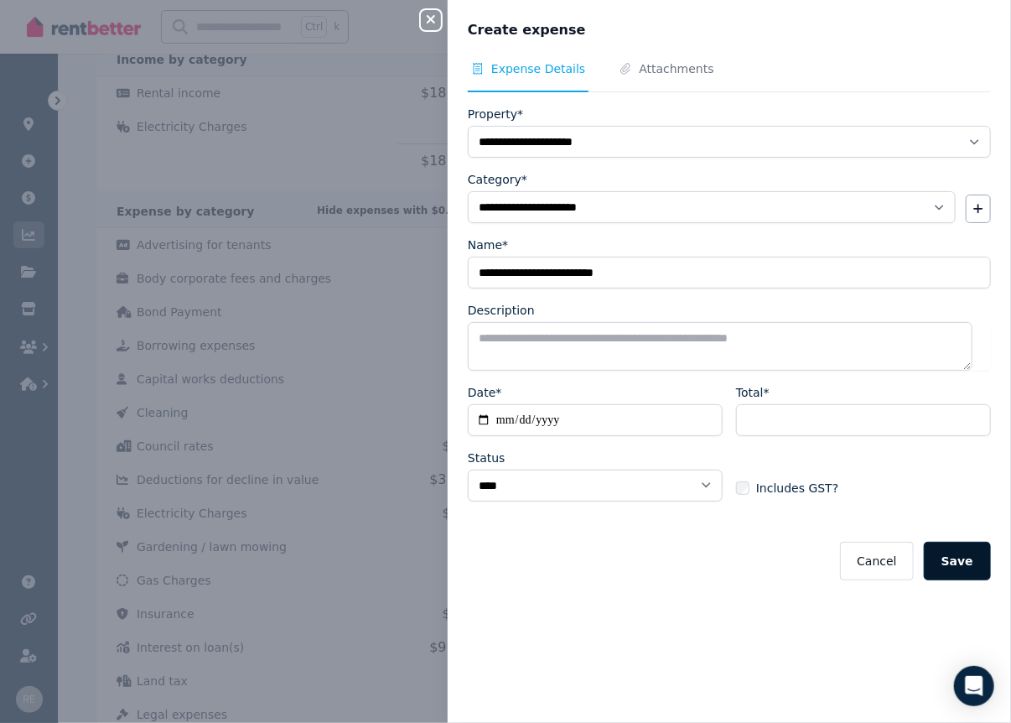
click at [942, 551] on button "Save" at bounding box center [957, 561] width 67 height 39
select select
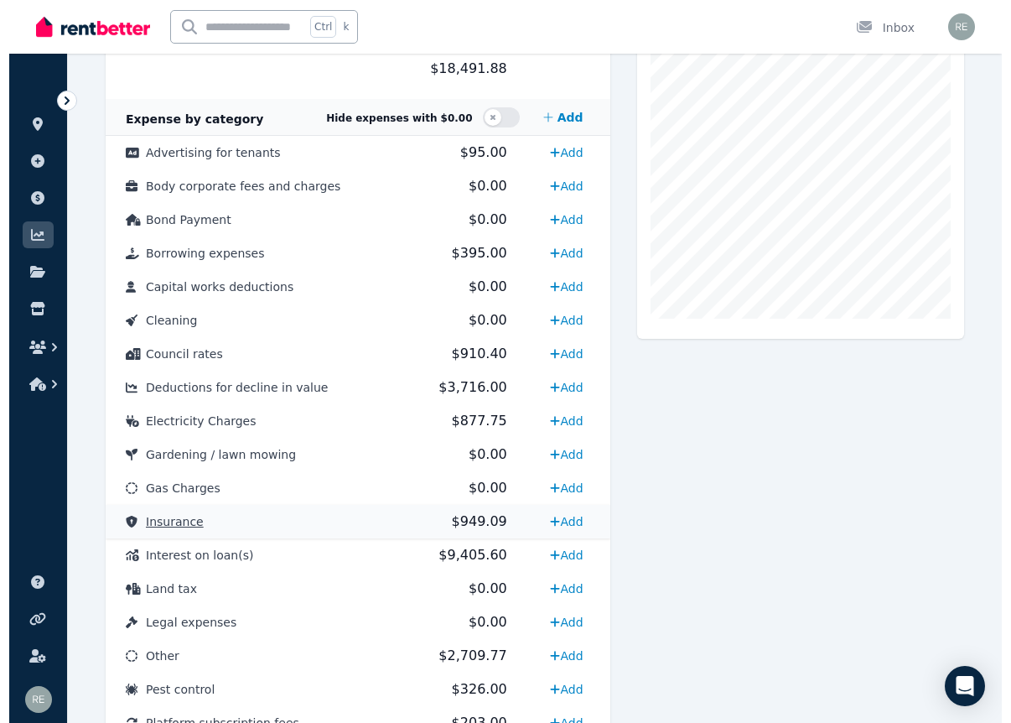
scroll to position [503, 0]
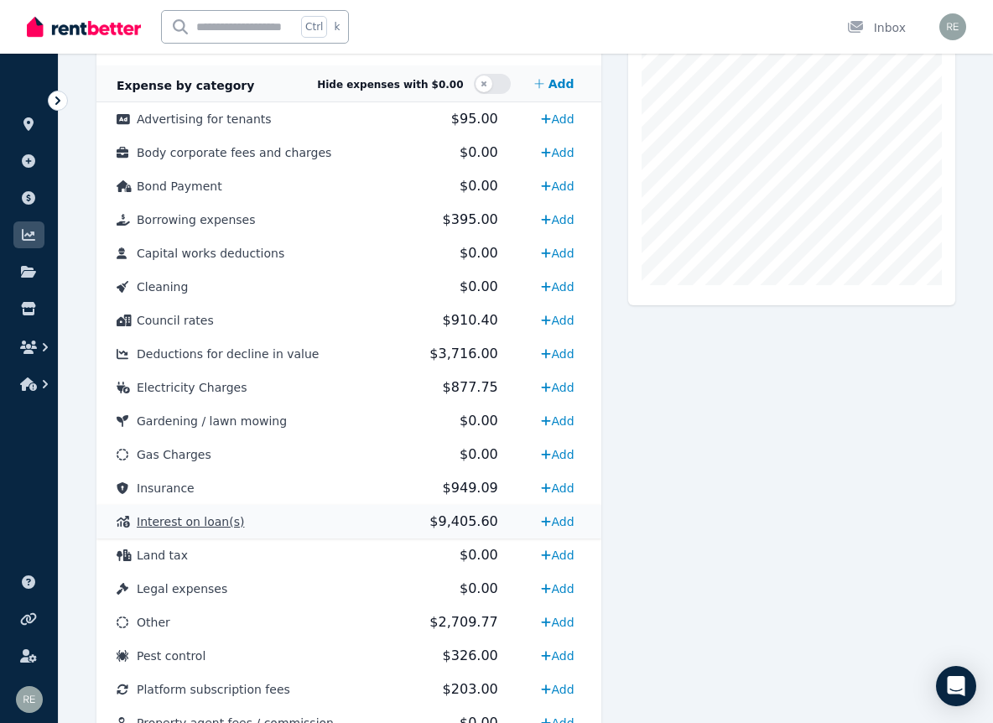
click at [349, 521] on td "Interest on loan(s)" at bounding box center [246, 522] width 301 height 34
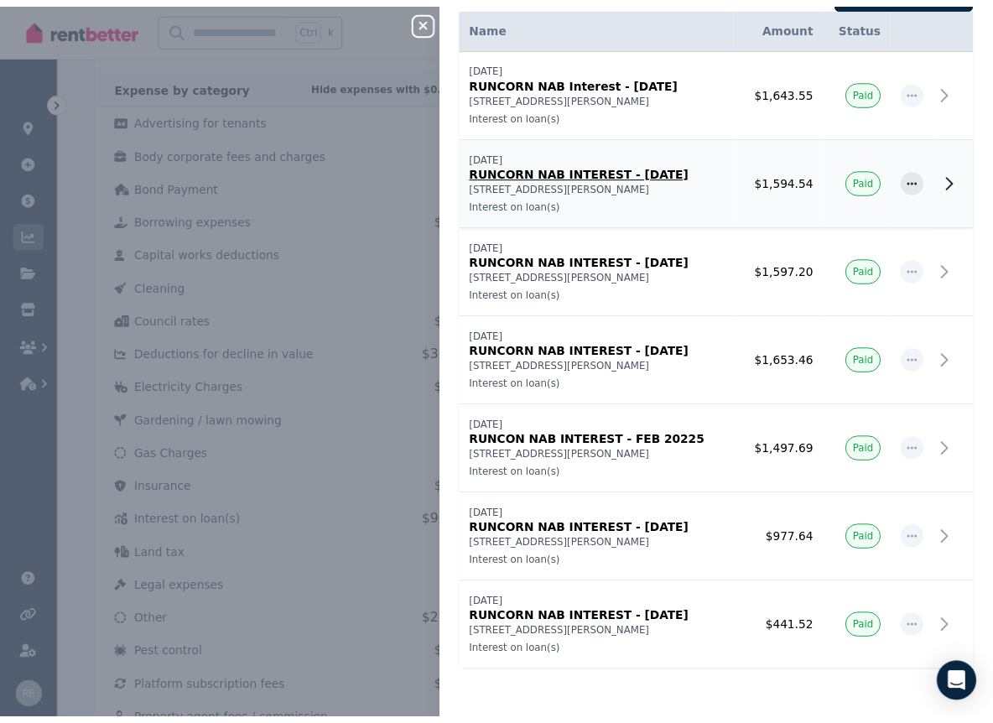
scroll to position [0, 0]
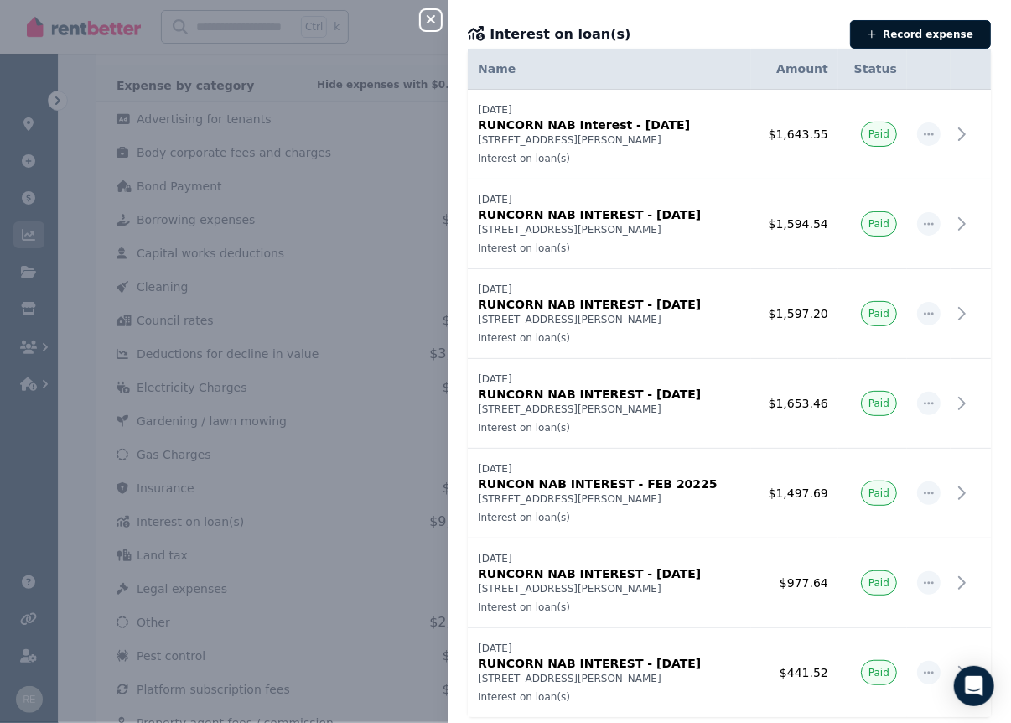
click at [926, 29] on button "Record expense" at bounding box center [920, 34] width 141 height 29
select select "**********"
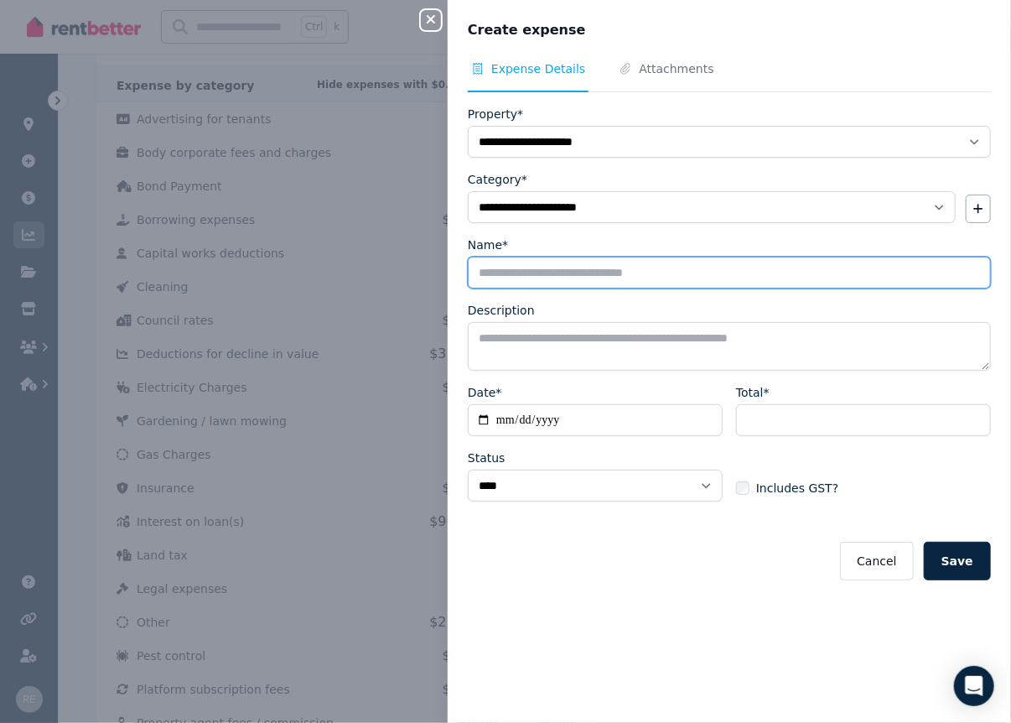
click at [585, 278] on input "Name*" at bounding box center [729, 273] width 523 height 32
type input "**********"
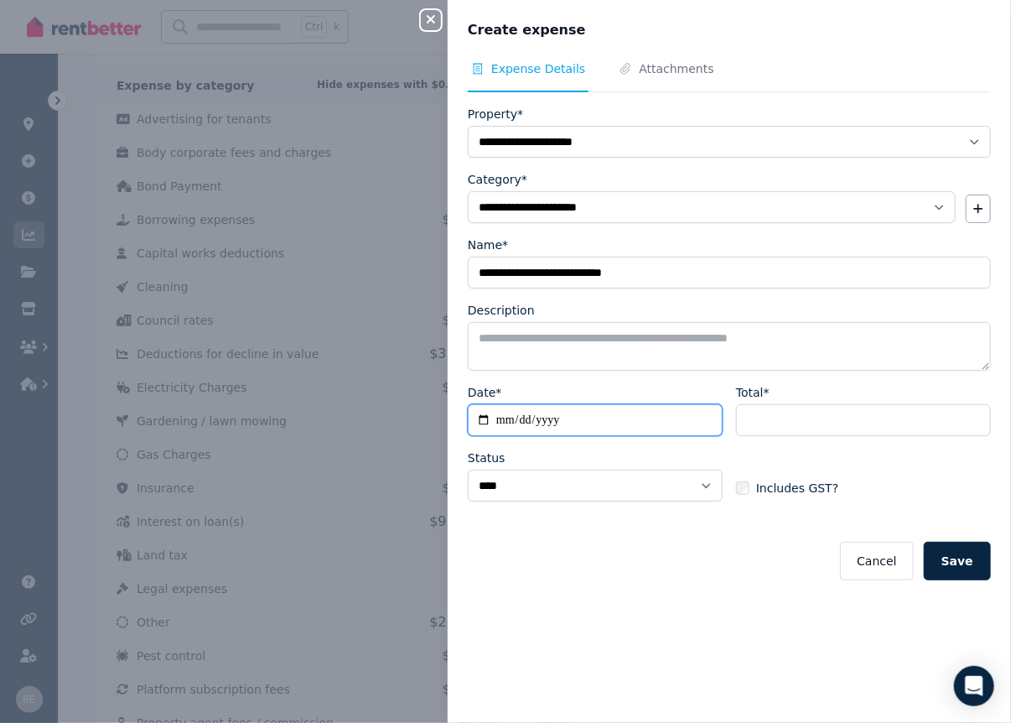
click at [500, 421] on input "Date*" at bounding box center [595, 420] width 255 height 32
type input "**********"
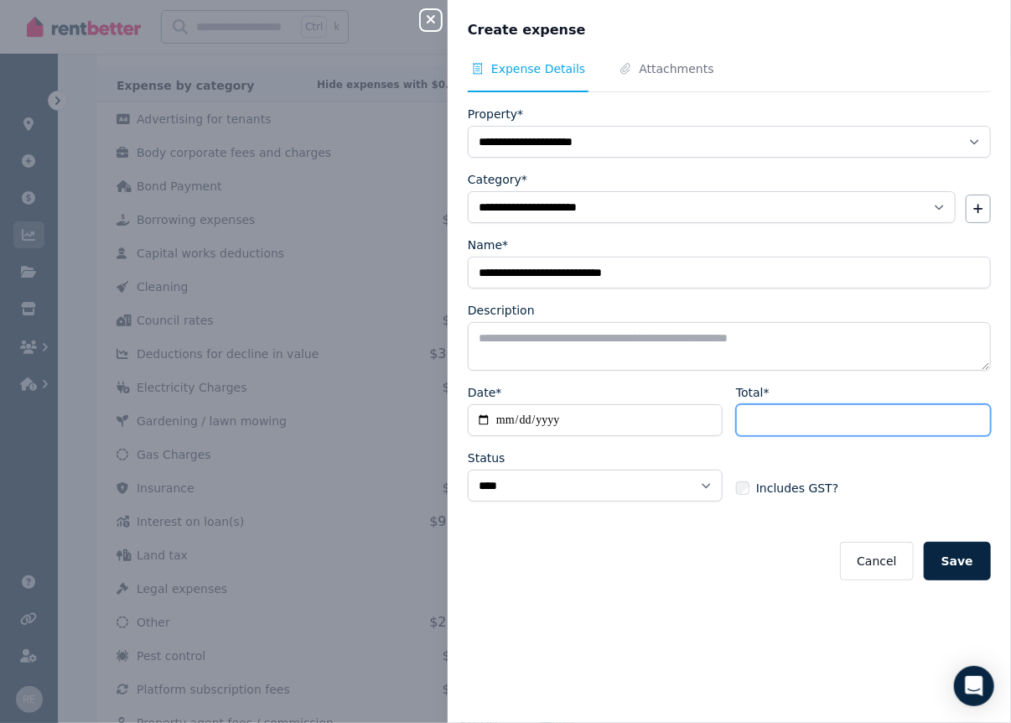
click at [823, 408] on input "Total*" at bounding box center [863, 420] width 255 height 32
type input "*******"
click at [954, 557] on button "Save" at bounding box center [957, 561] width 67 height 39
select select
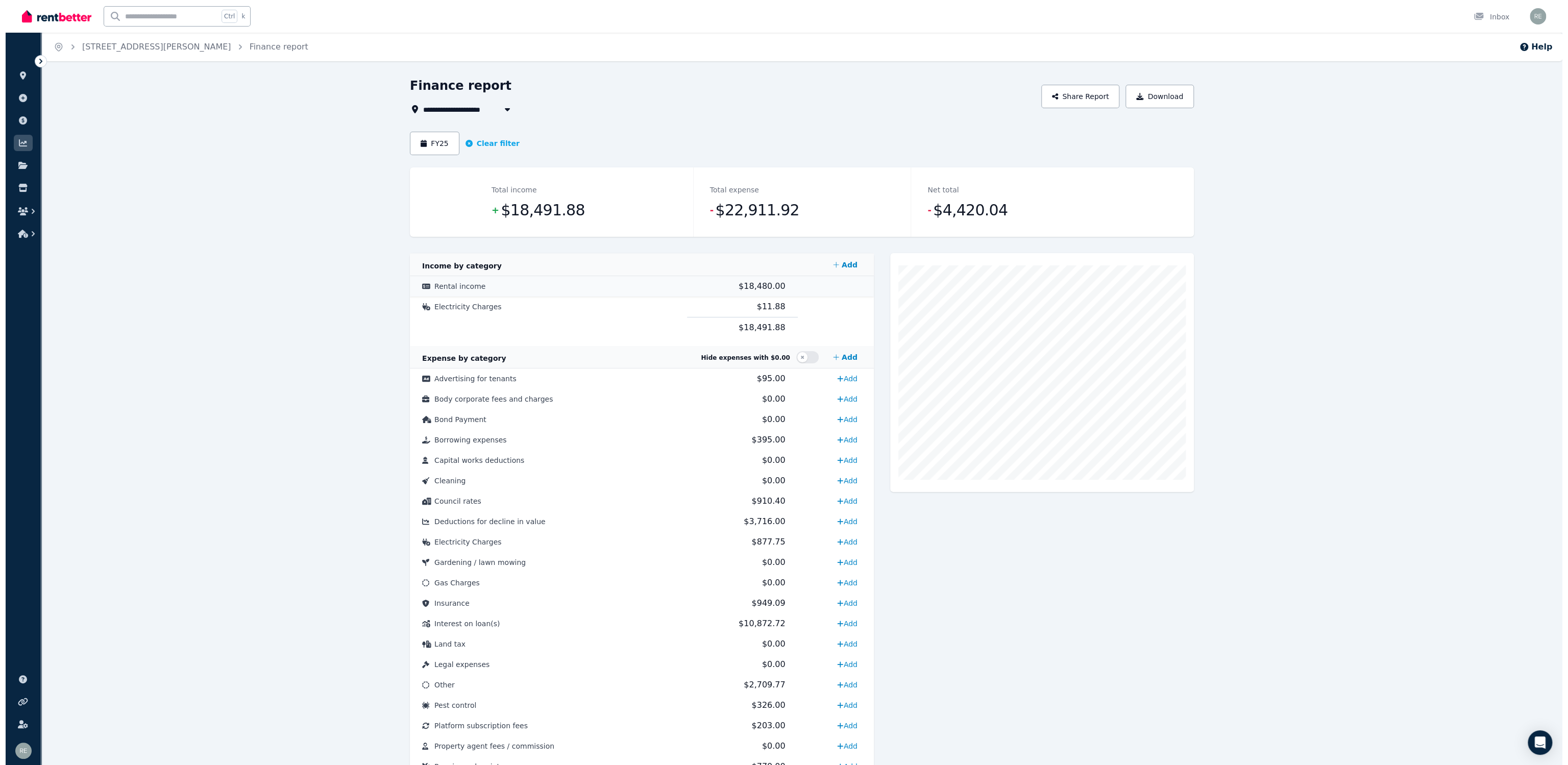
scroll to position [148, 0]
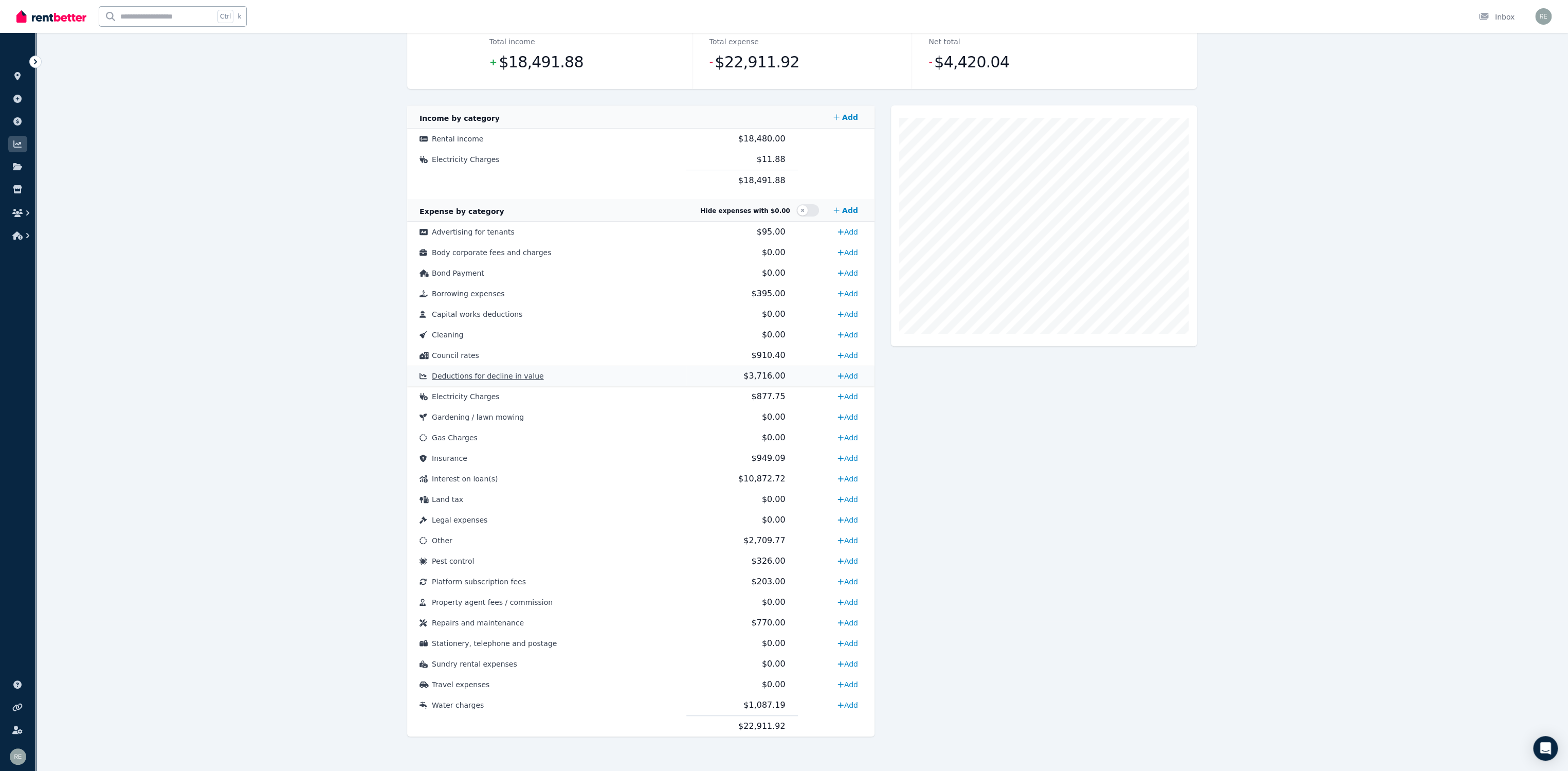
click at [687, 375] on td "$3,716.00" at bounding box center [742, 376] width 112 height 21
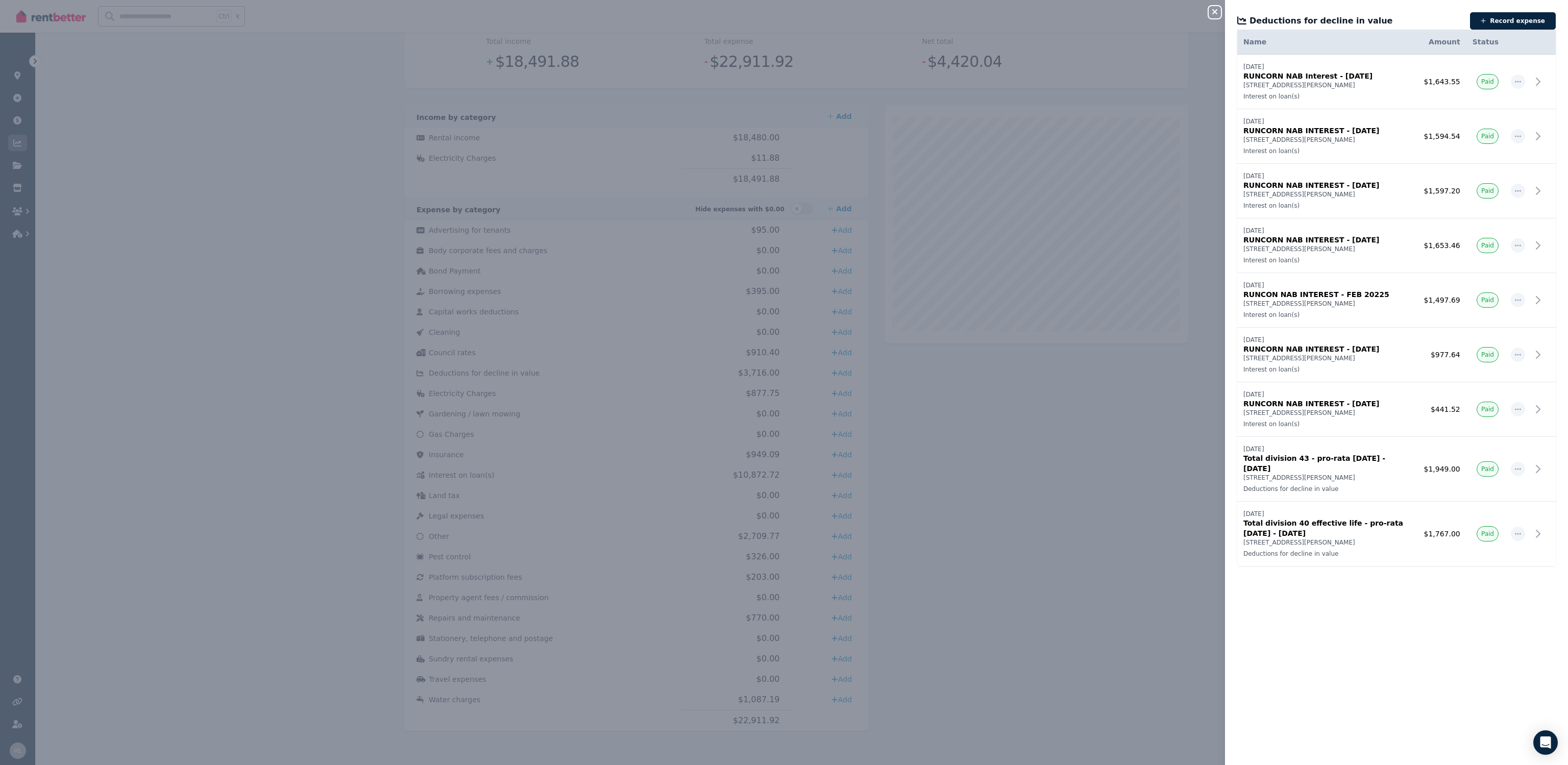
click at [1215, 3] on div "Close panel" at bounding box center [1219, 9] width 21 height 18
click at [1206, 23] on div "Close panel Deductions for decline in value Record expense Date Name Address Ca…" at bounding box center [784, 382] width 1568 height 765
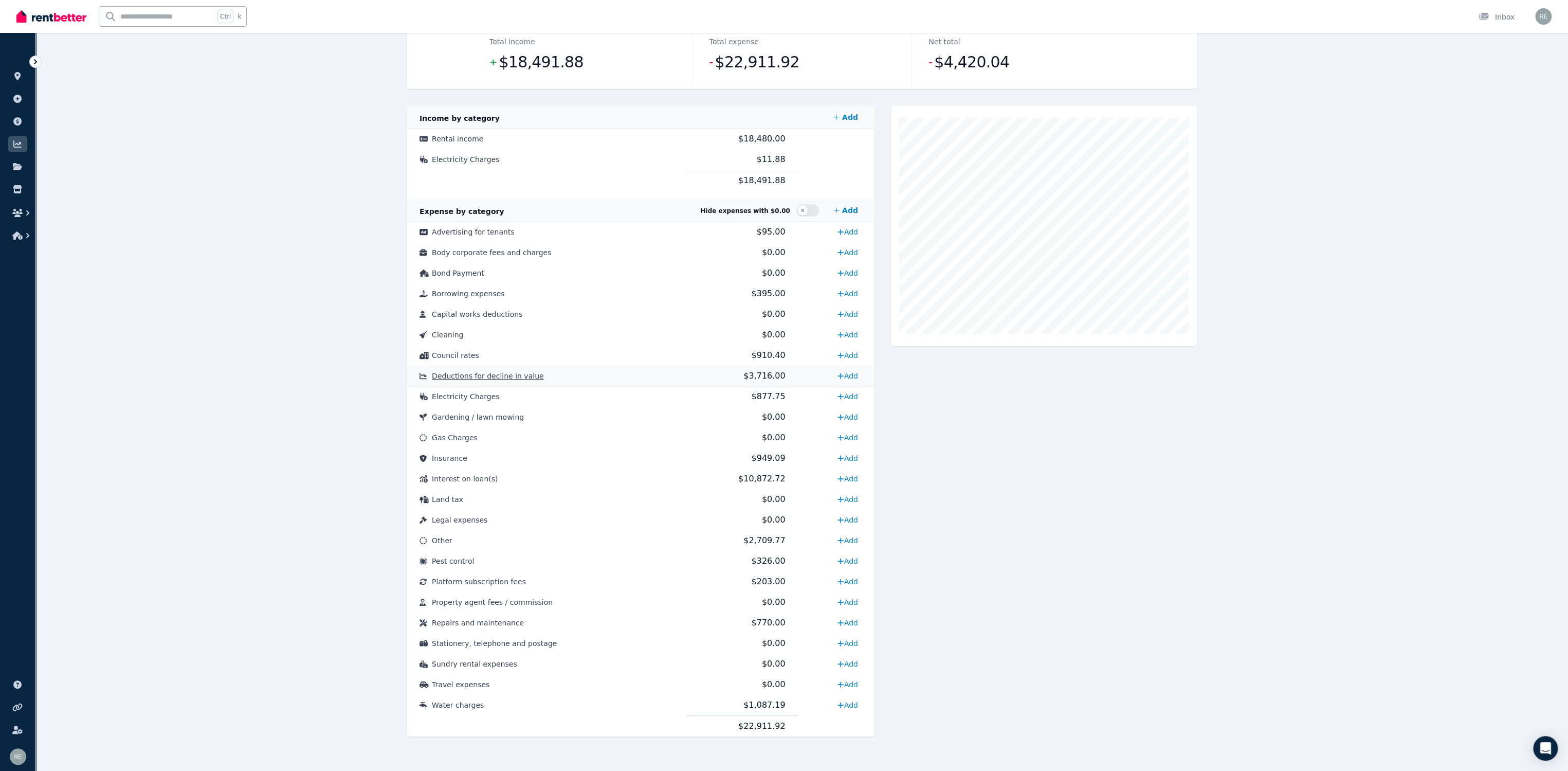
click at [613, 370] on td "Deductions for decline in value" at bounding box center [546, 376] width 279 height 21
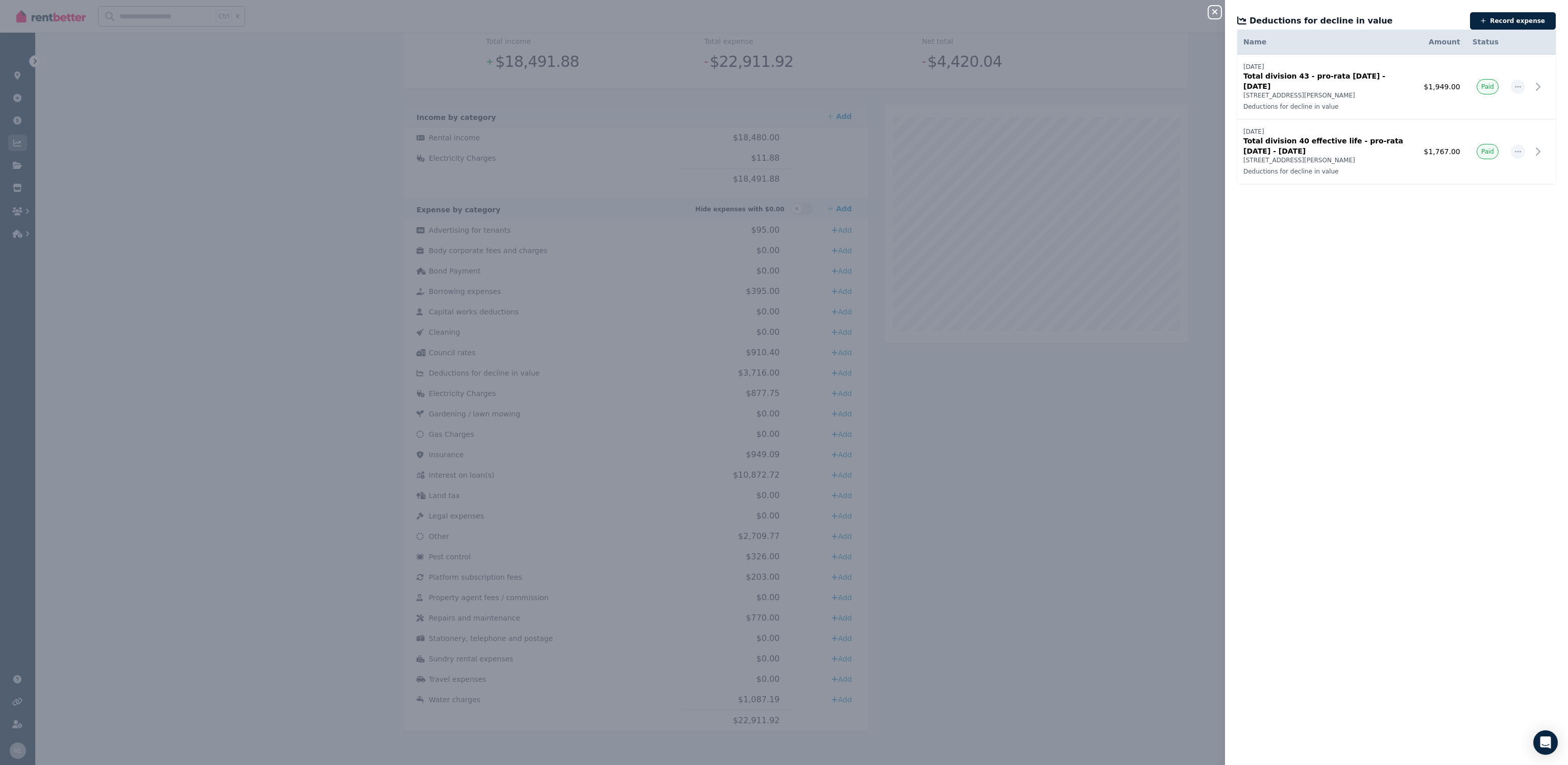
click at [1211, 8] on icon "button" at bounding box center [1215, 12] width 12 height 8
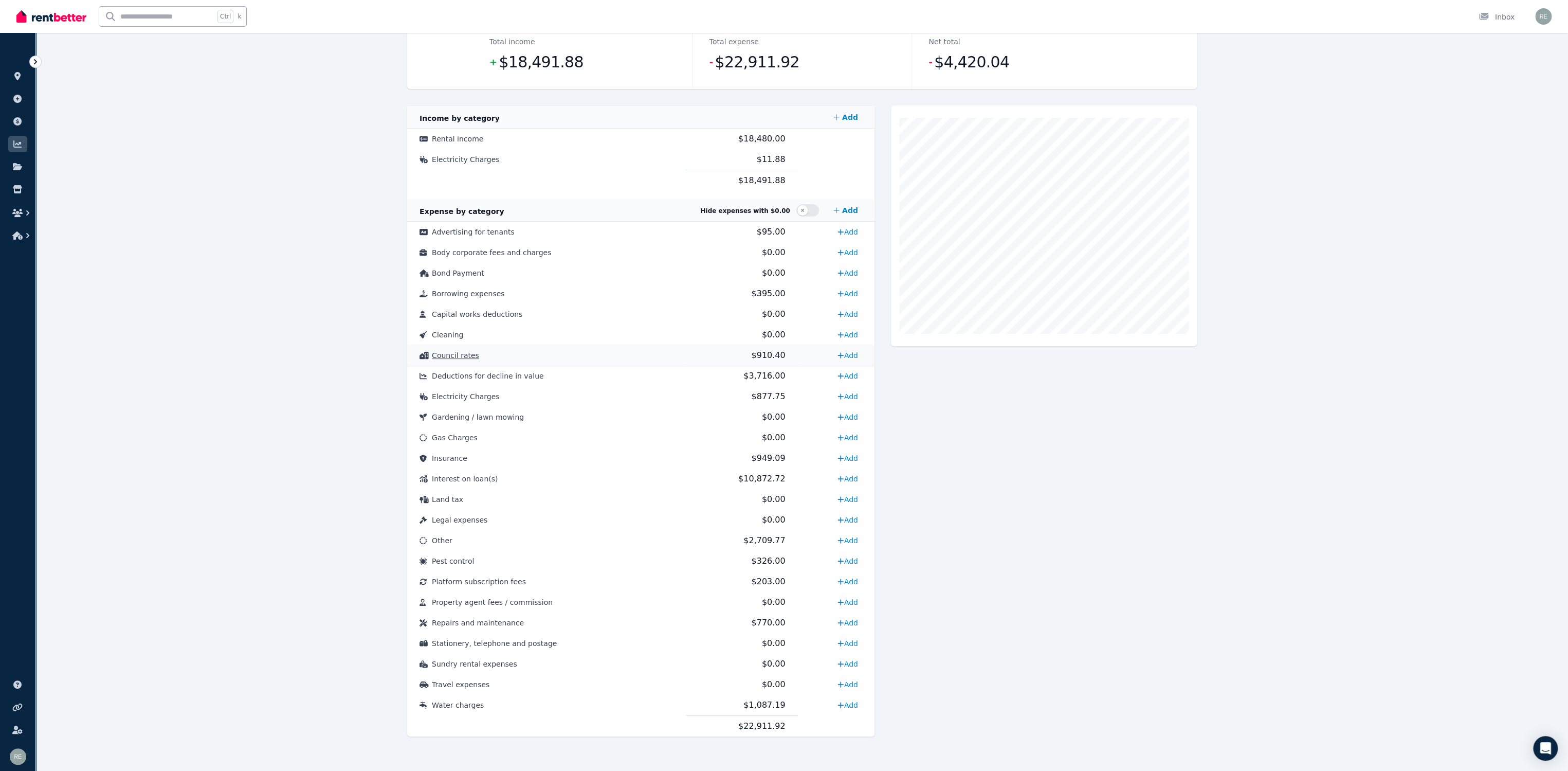
click at [587, 351] on td "Council rates" at bounding box center [546, 356] width 279 height 21
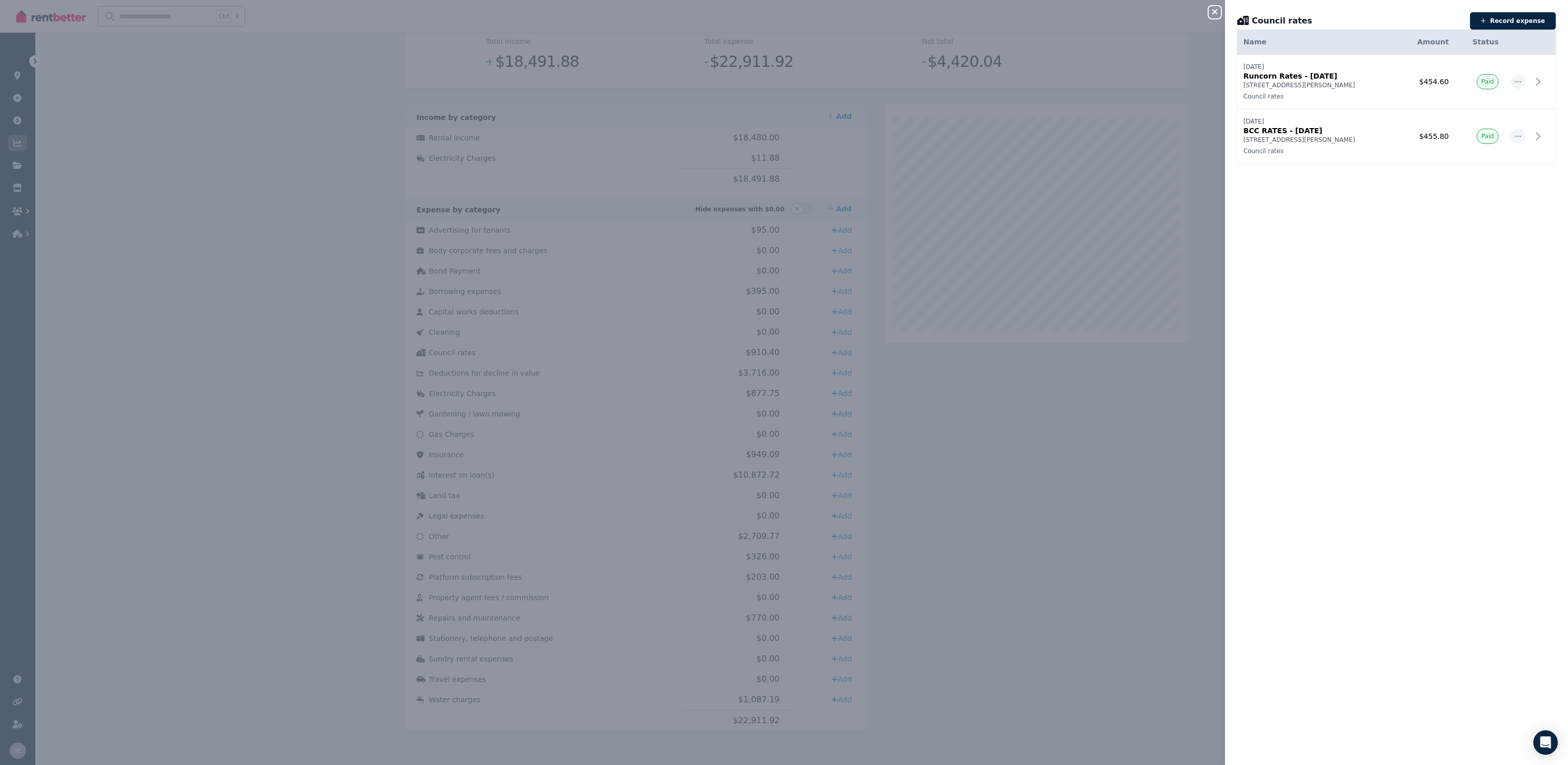
click at [1211, 10] on icon "button" at bounding box center [1215, 12] width 12 height 8
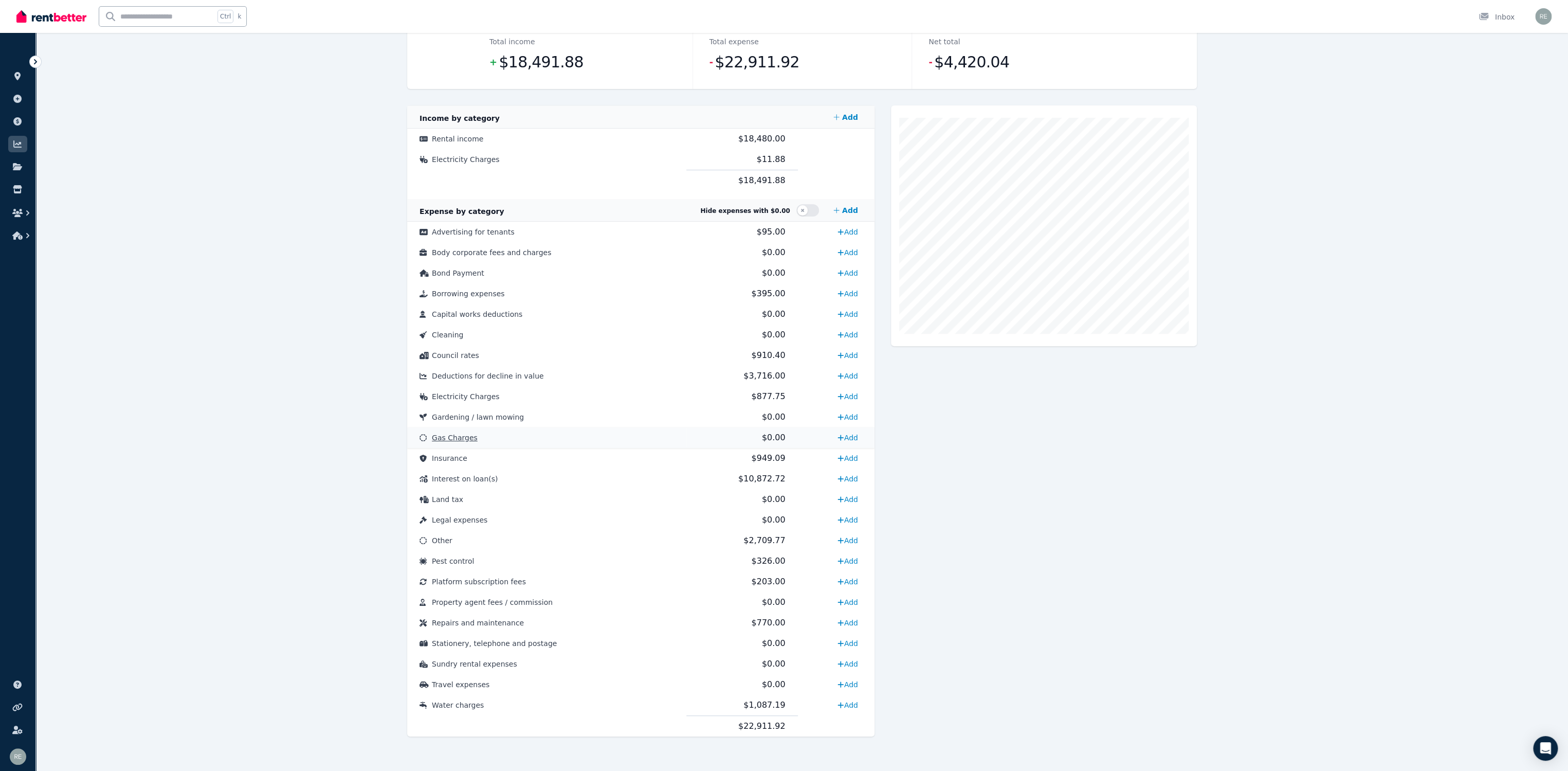
click at [492, 439] on td "Gas Charges" at bounding box center [546, 438] width 279 height 21
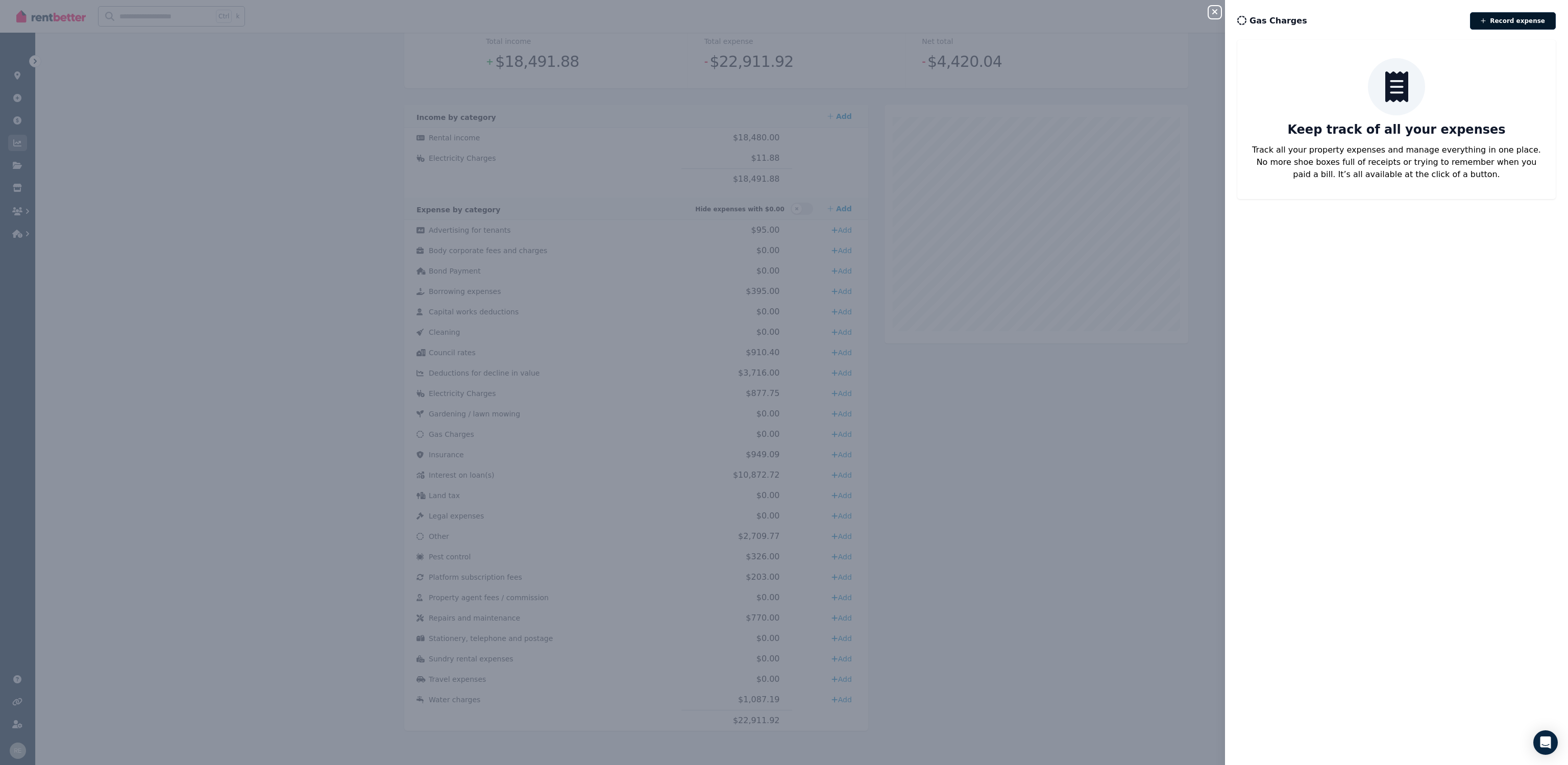
click at [1508, 18] on button "Record expense" at bounding box center [1513, 21] width 86 height 18
select select "**********"
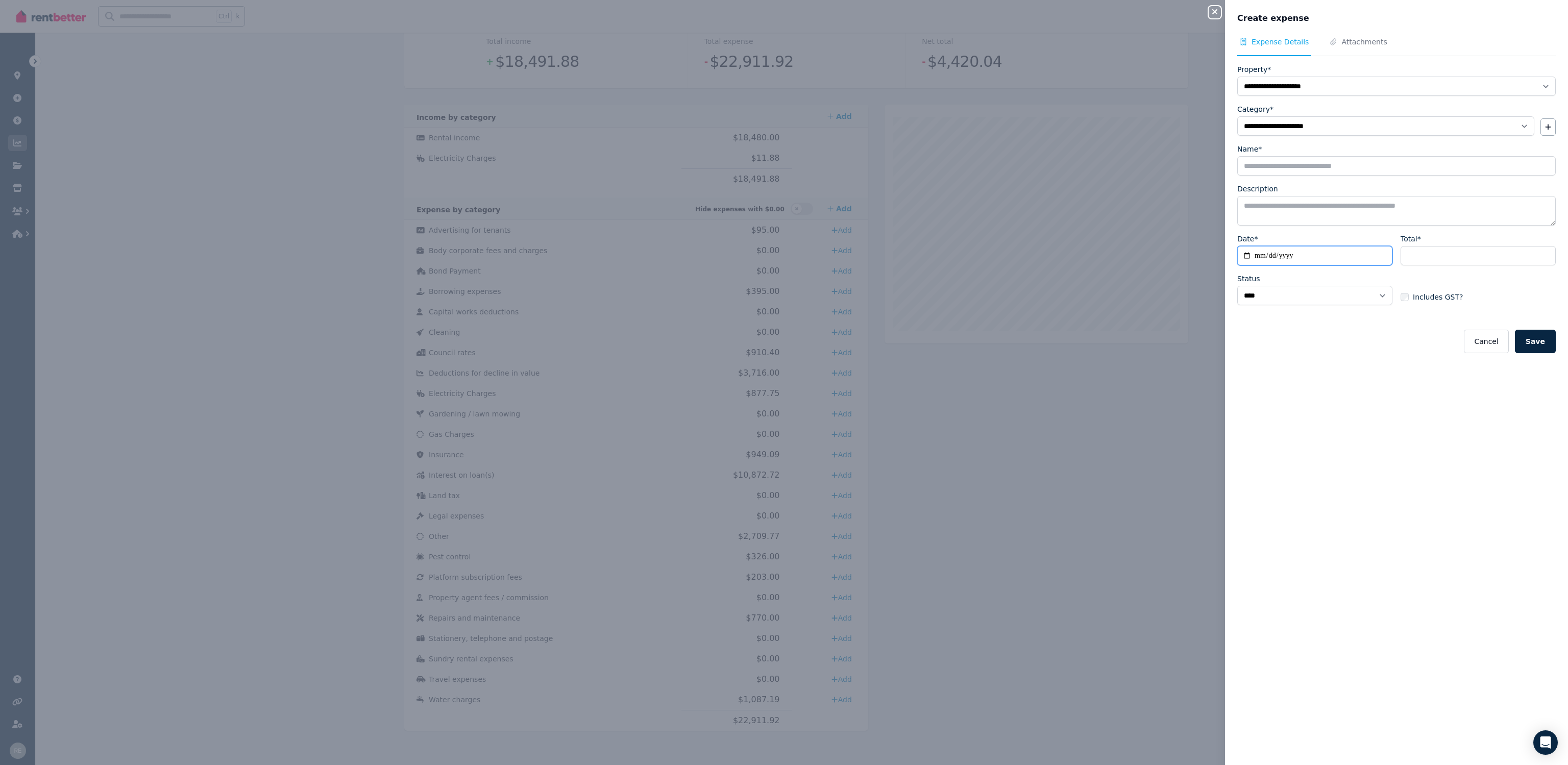
drag, startPoint x: 1258, startPoint y: 254, endPoint x: 1279, endPoint y: 267, distance: 24.7
click at [1259, 253] on input "Date*" at bounding box center [1315, 256] width 155 height 19
type input "**********"
click at [1425, 246] on input "Total*" at bounding box center [1478, 256] width 155 height 19
type input "**"
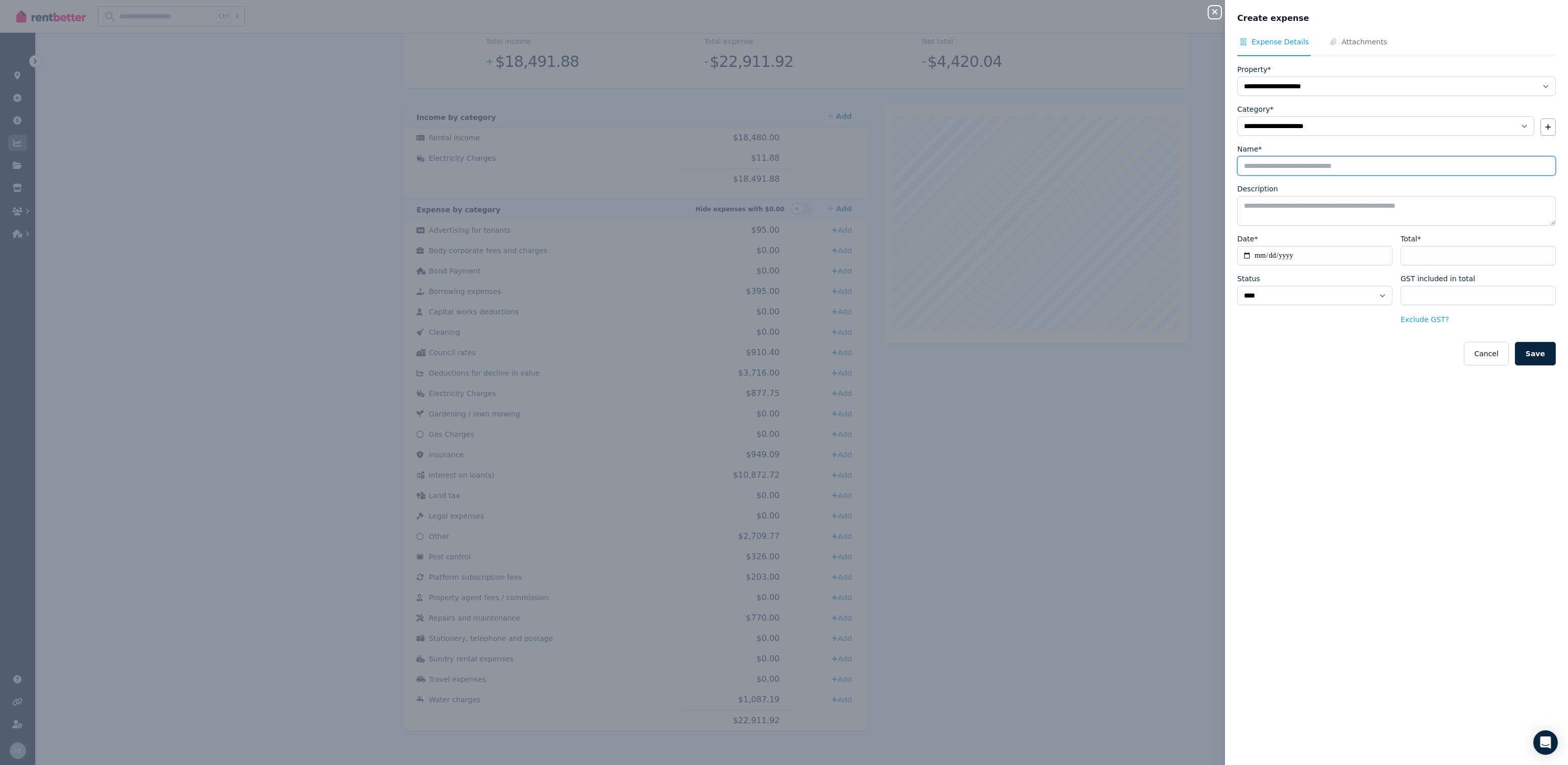
click at [1284, 160] on input "Name*" at bounding box center [1396, 166] width 318 height 19
type input "**********"
click at [1347, 213] on textarea "Description" at bounding box center [1396, 211] width 318 height 30
click at [1529, 349] on button "Save" at bounding box center [1535, 354] width 41 height 24
select select
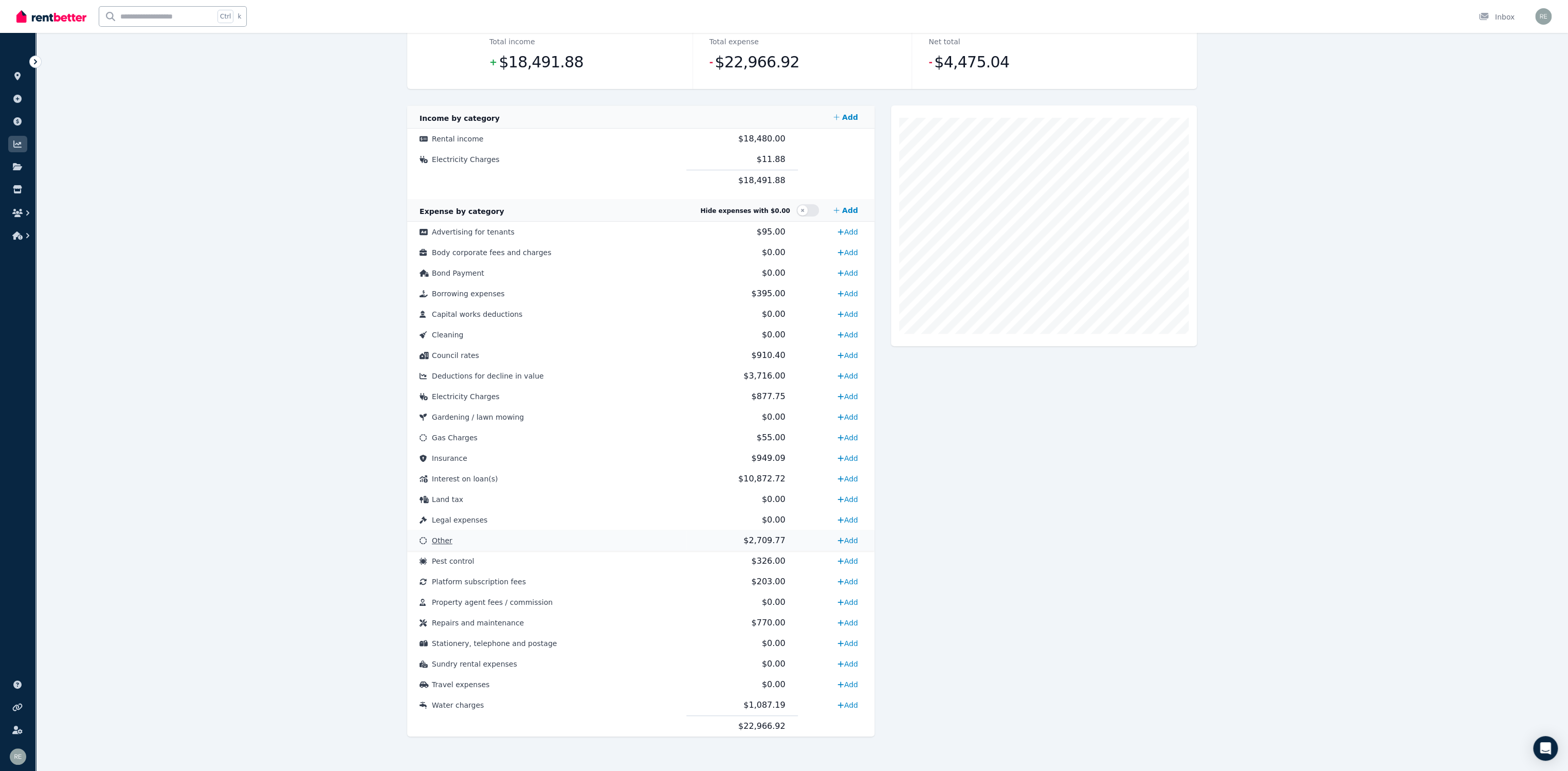
click at [653, 547] on td "Other" at bounding box center [546, 541] width 279 height 21
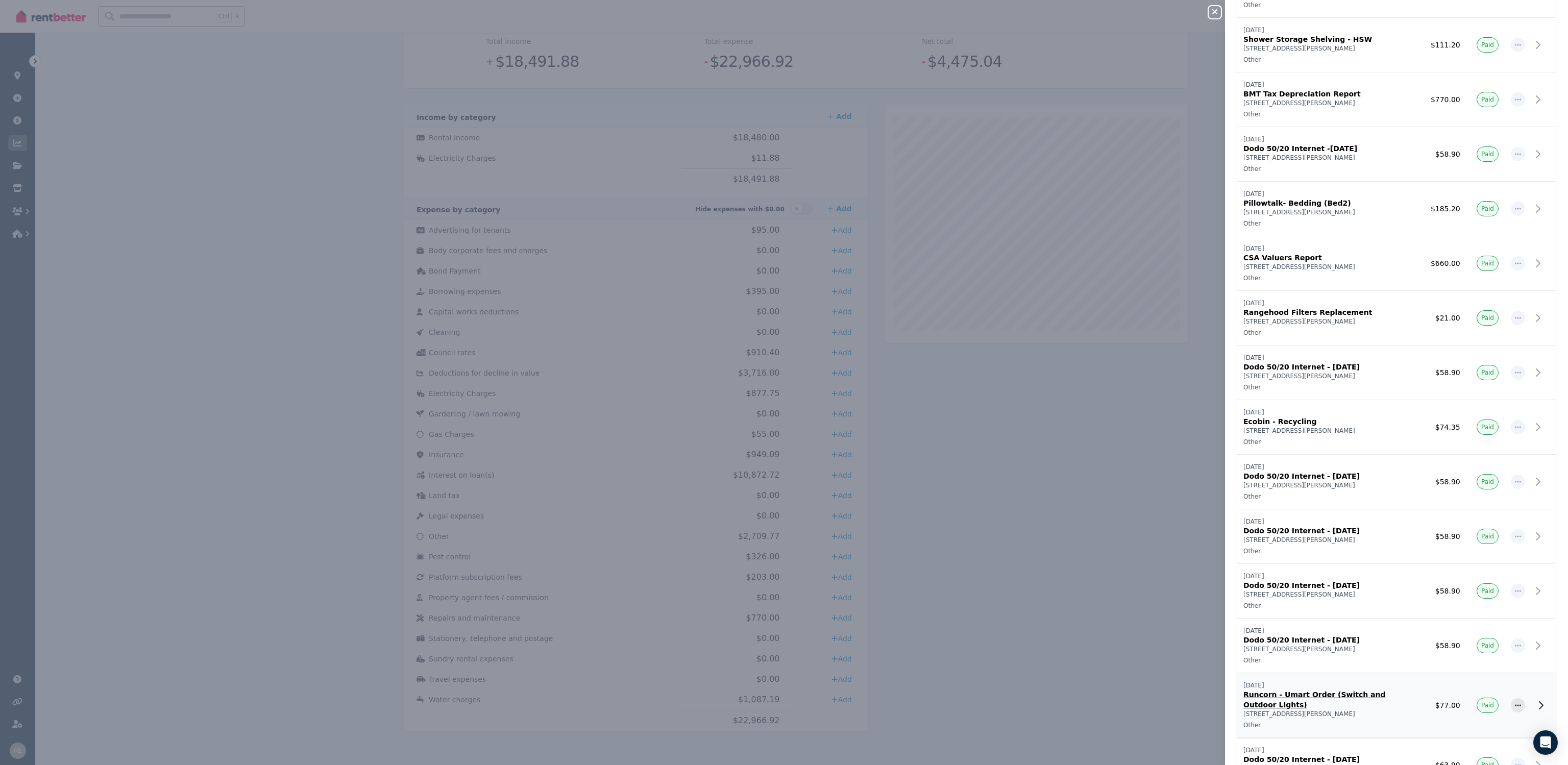
scroll to position [0, 0]
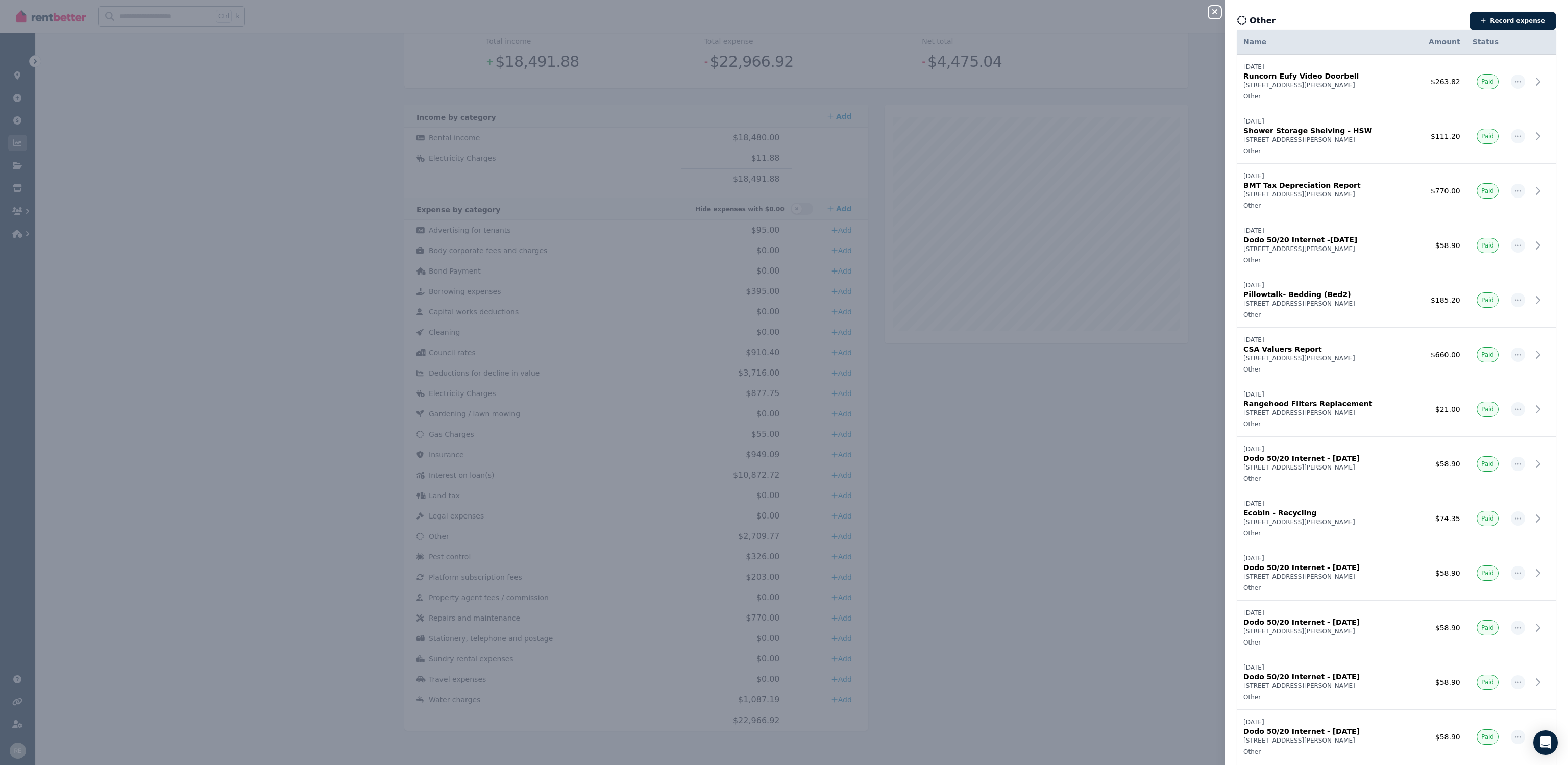
click at [1067, 506] on div "Close panel Other Record expense Date Name Address Category Amount Status [DATE…" at bounding box center [784, 382] width 1568 height 765
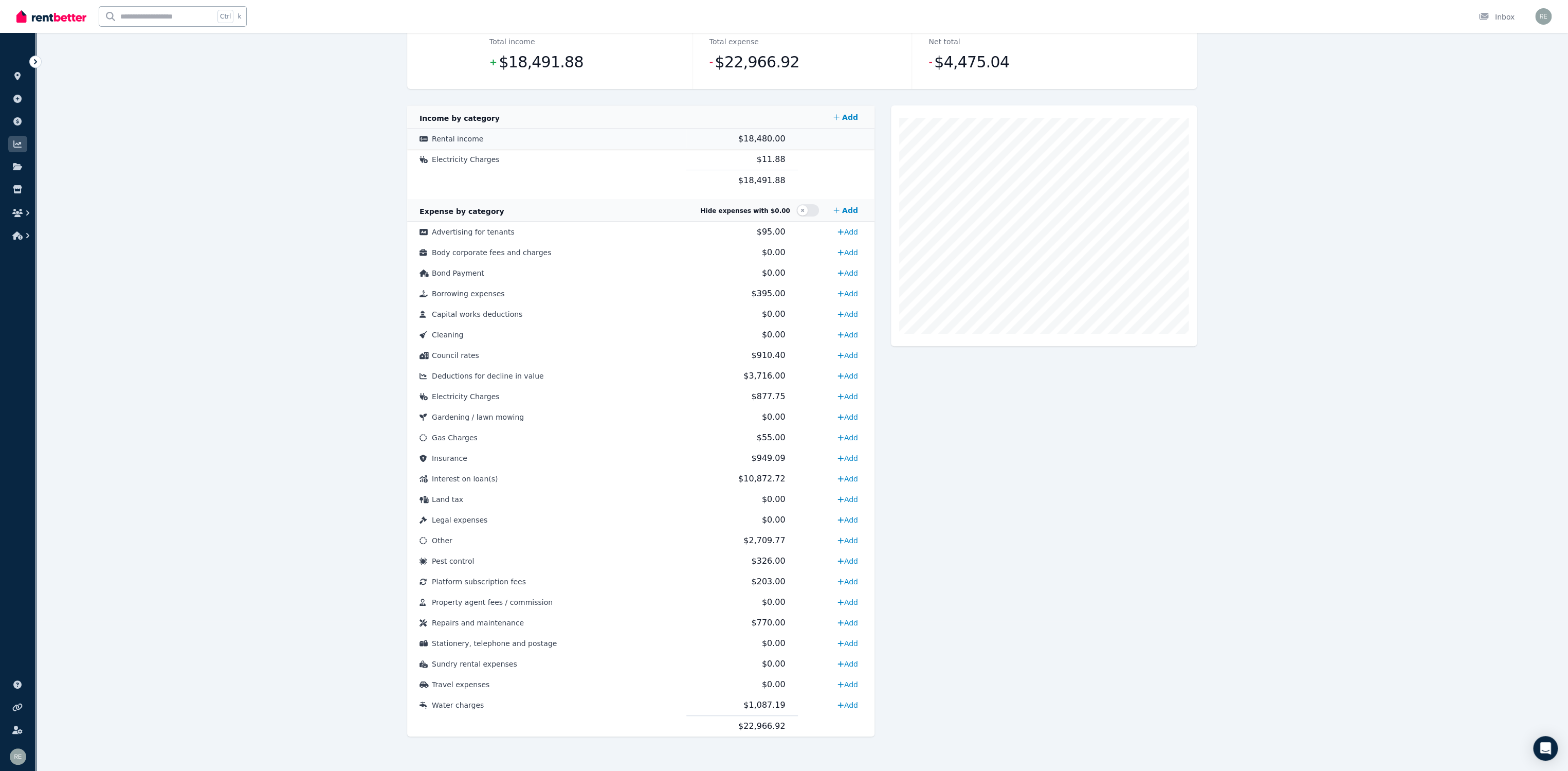
click at [463, 136] on span "Rental income" at bounding box center [457, 139] width 51 height 8
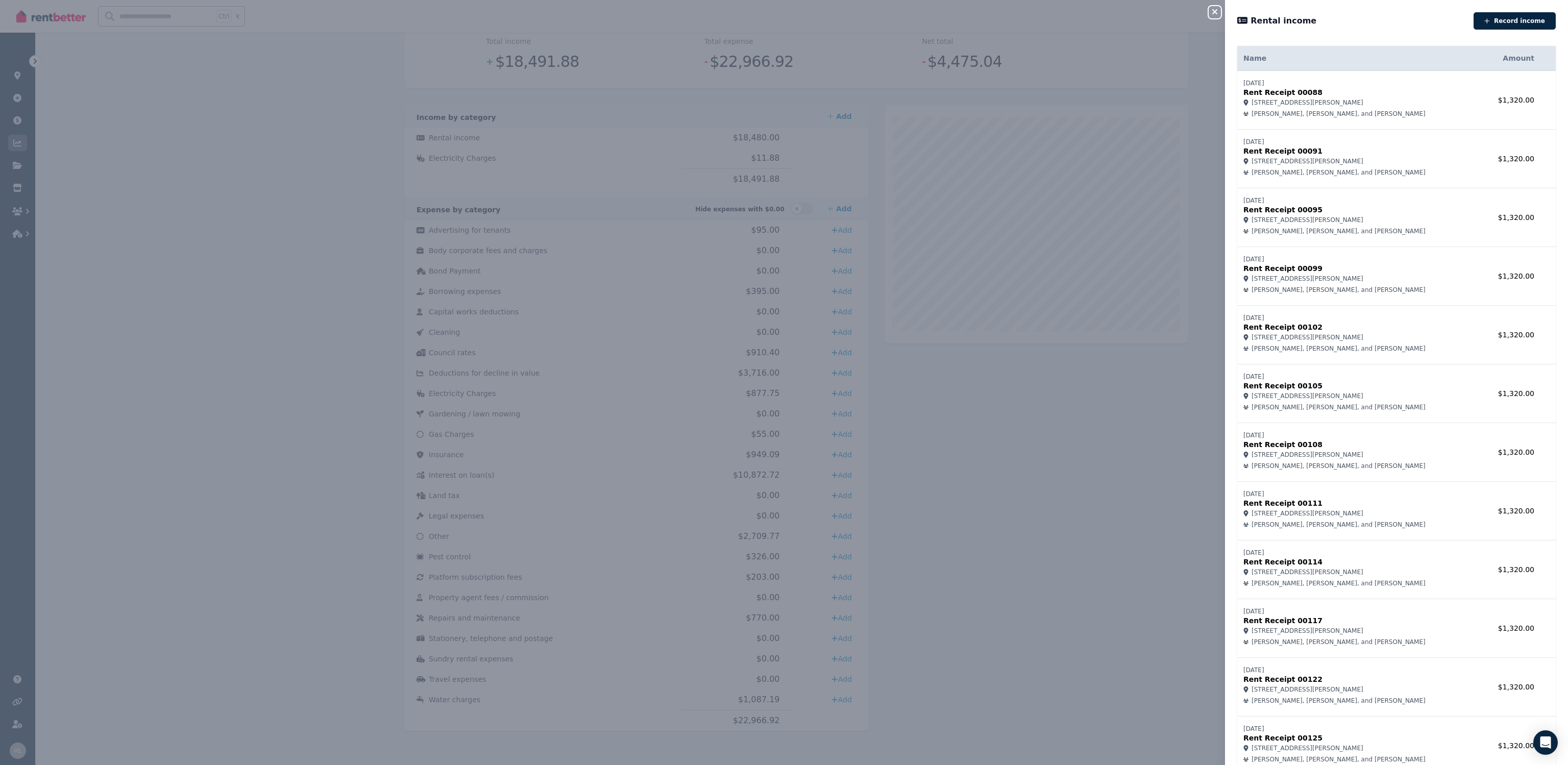
click at [1212, 7] on button "Close panel" at bounding box center [1215, 12] width 12 height 12
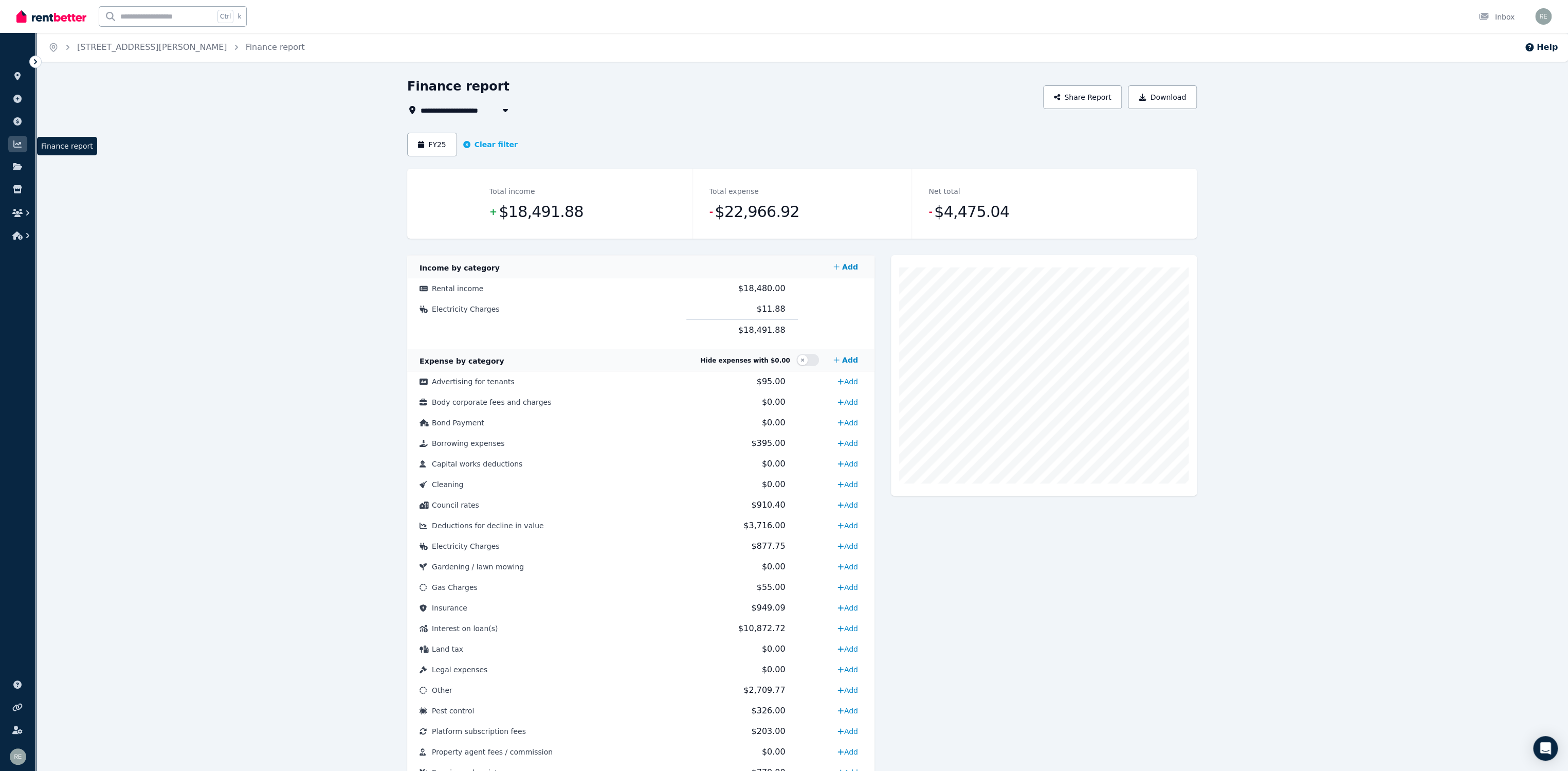
click at [17, 142] on icon at bounding box center [17, 144] width 10 height 8
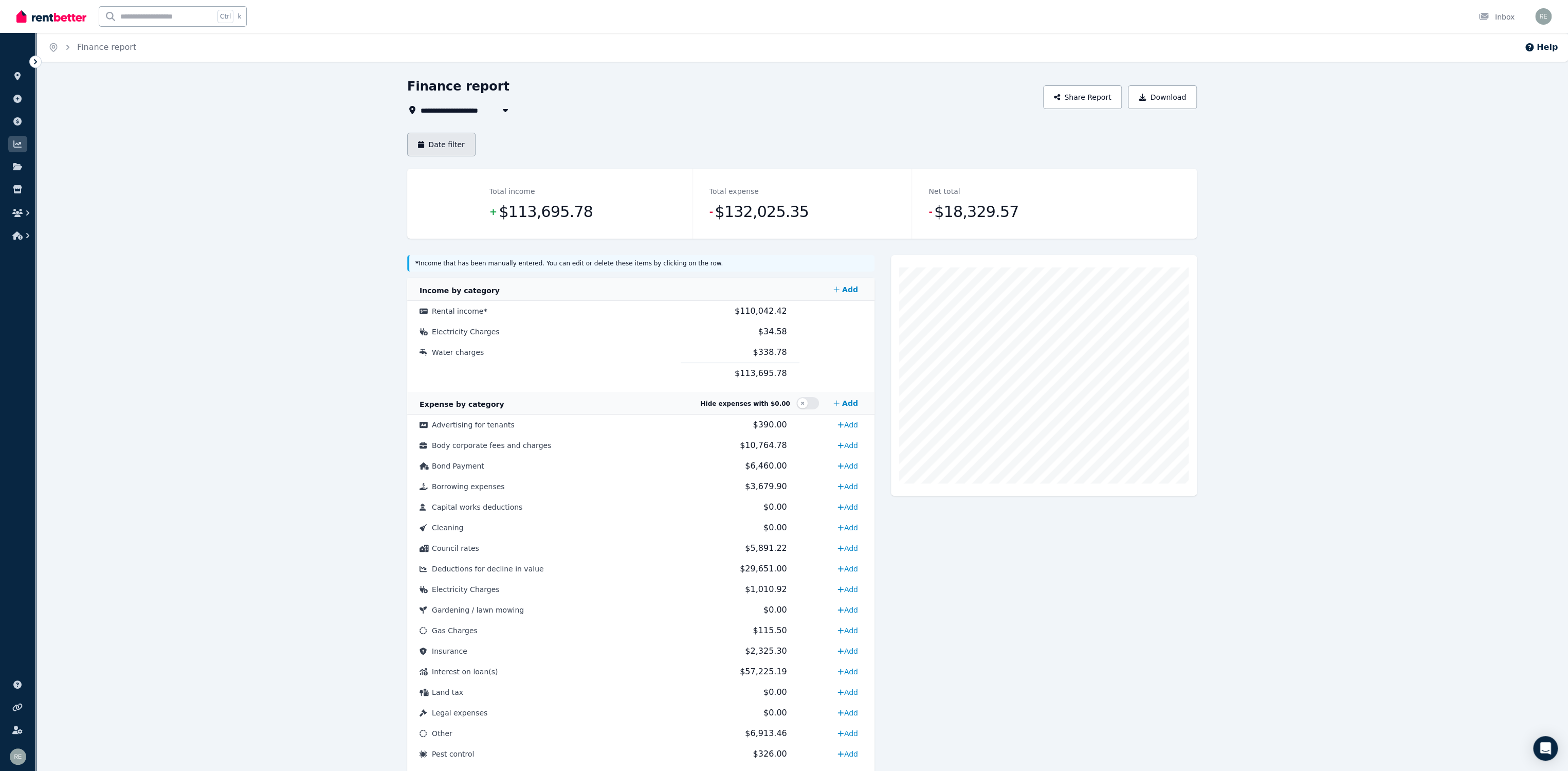
click at [449, 144] on button "Date filter" at bounding box center [441, 144] width 69 height 24
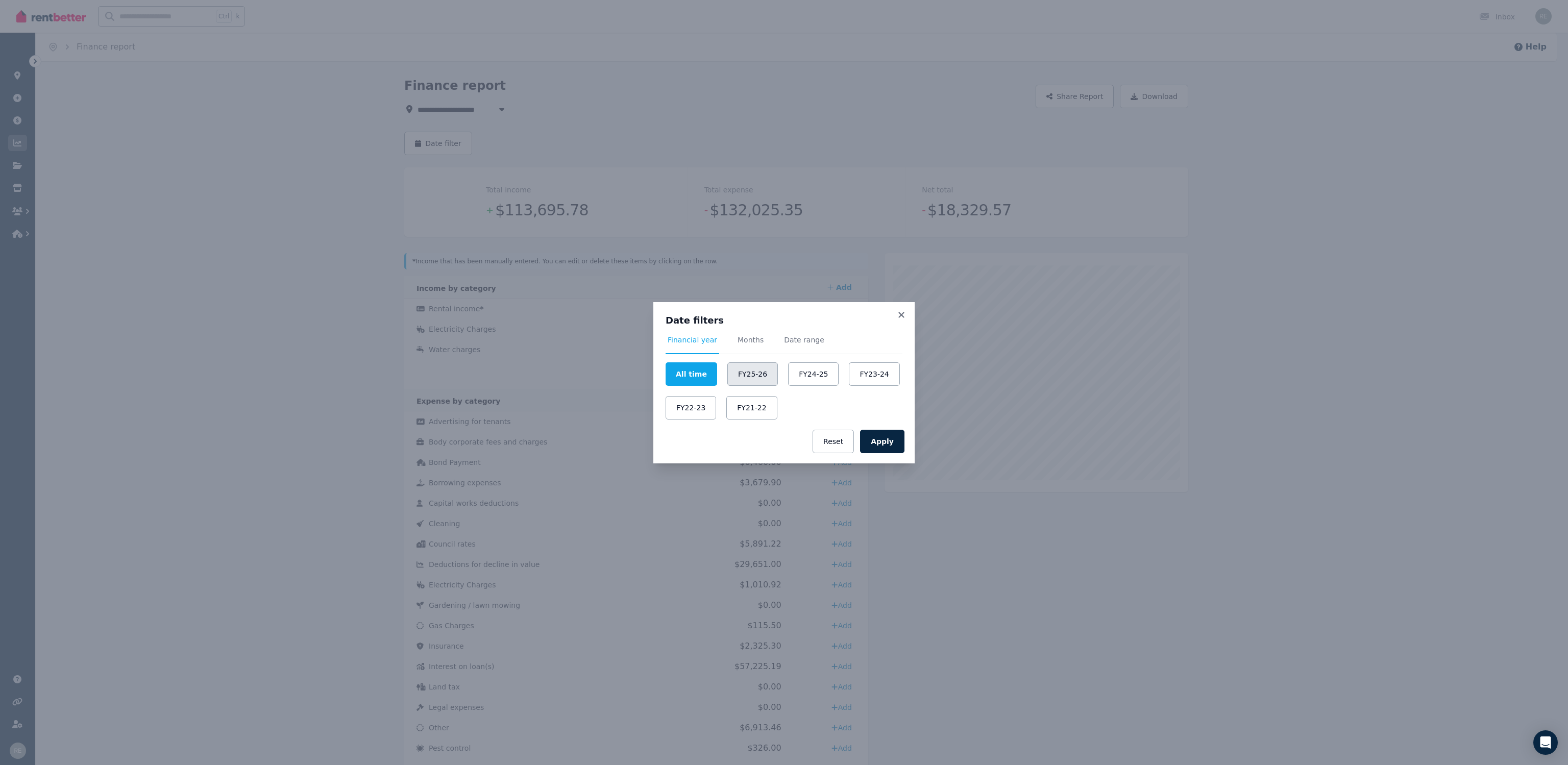
click at [754, 372] on button "FY25-26" at bounding box center [752, 374] width 51 height 24
click at [886, 447] on button "Apply" at bounding box center [882, 441] width 44 height 24
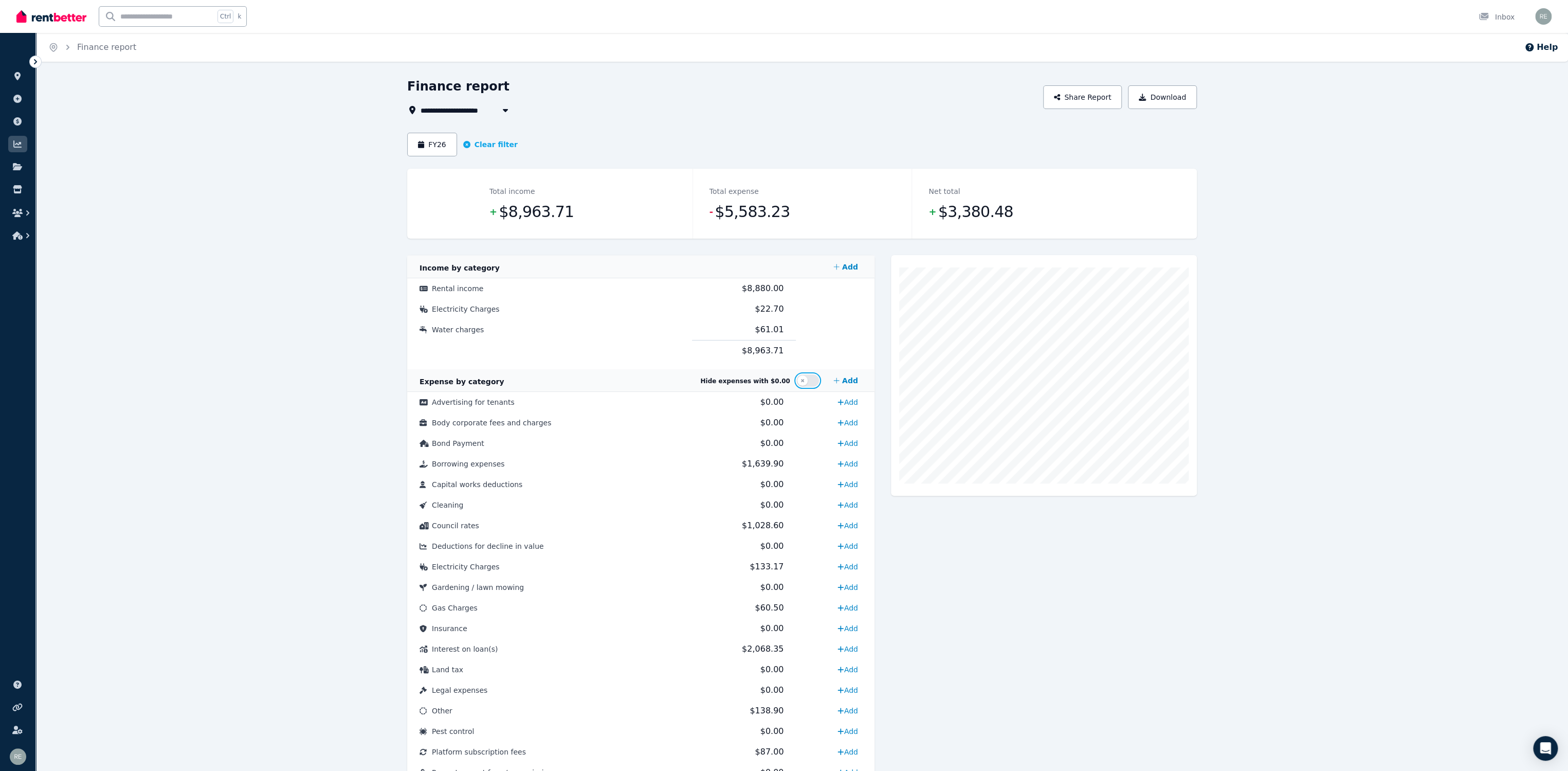
click at [811, 381] on button "button" at bounding box center [807, 380] width 23 height 12
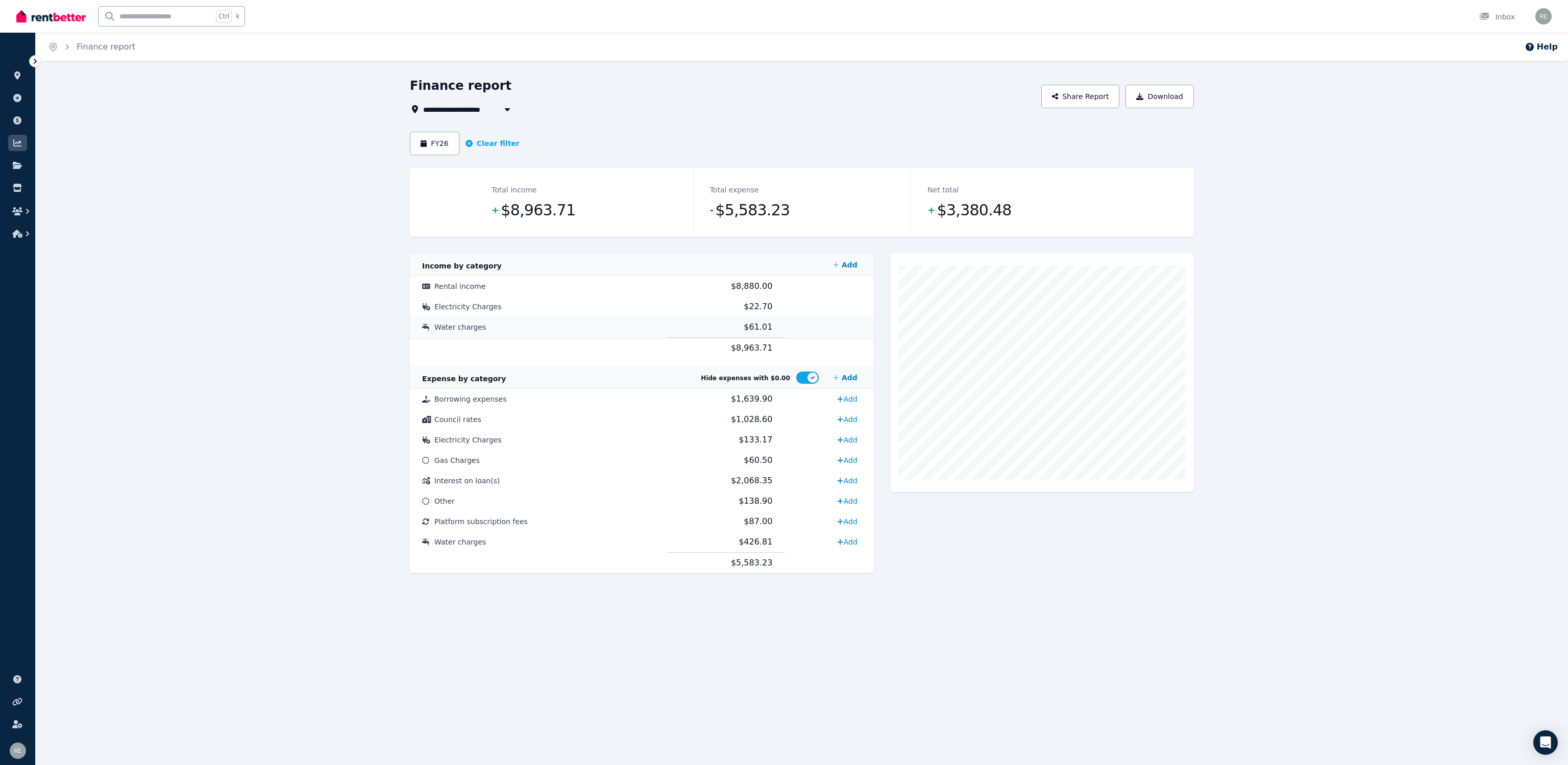
click at [584, 329] on td "Water charges" at bounding box center [538, 327] width 257 height 21
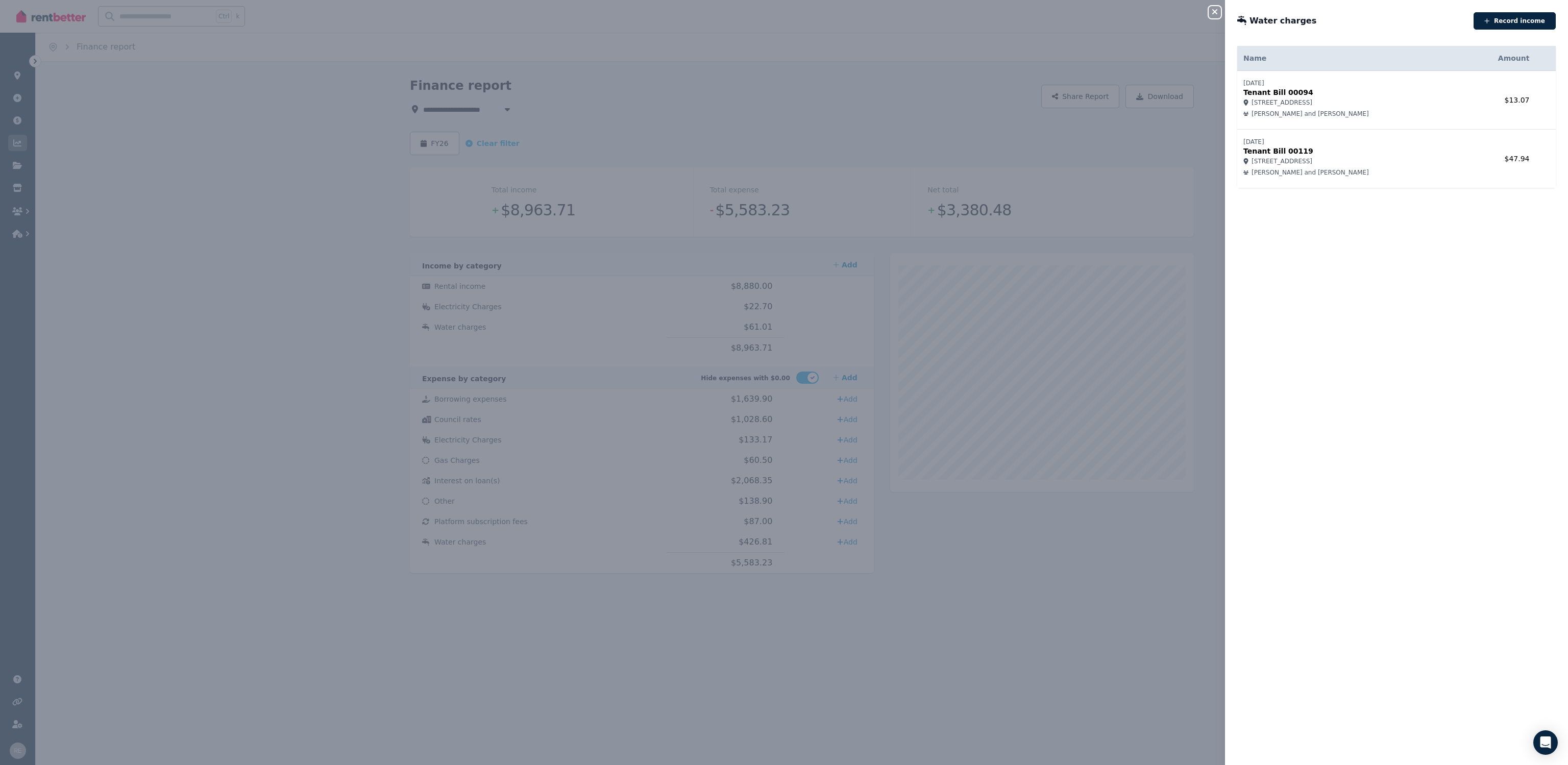
drag, startPoint x: 1262, startPoint y: 155, endPoint x: 1367, endPoint y: 159, distance: 105.1
click at [1367, 159] on td "[DATE] Tenant Bill 00119 [STREET_ADDRESS] [PERSON_NAME] and [PERSON_NAME]" at bounding box center [1351, 159] width 226 height 58
click at [1312, 159] on span "[STREET_ADDRESS]" at bounding box center [1282, 161] width 61 height 8
click at [623, 110] on div "Close panel Water charges Record income Name Amount [DATE] Tenant Bill 00094 [S…" at bounding box center [784, 382] width 1568 height 765
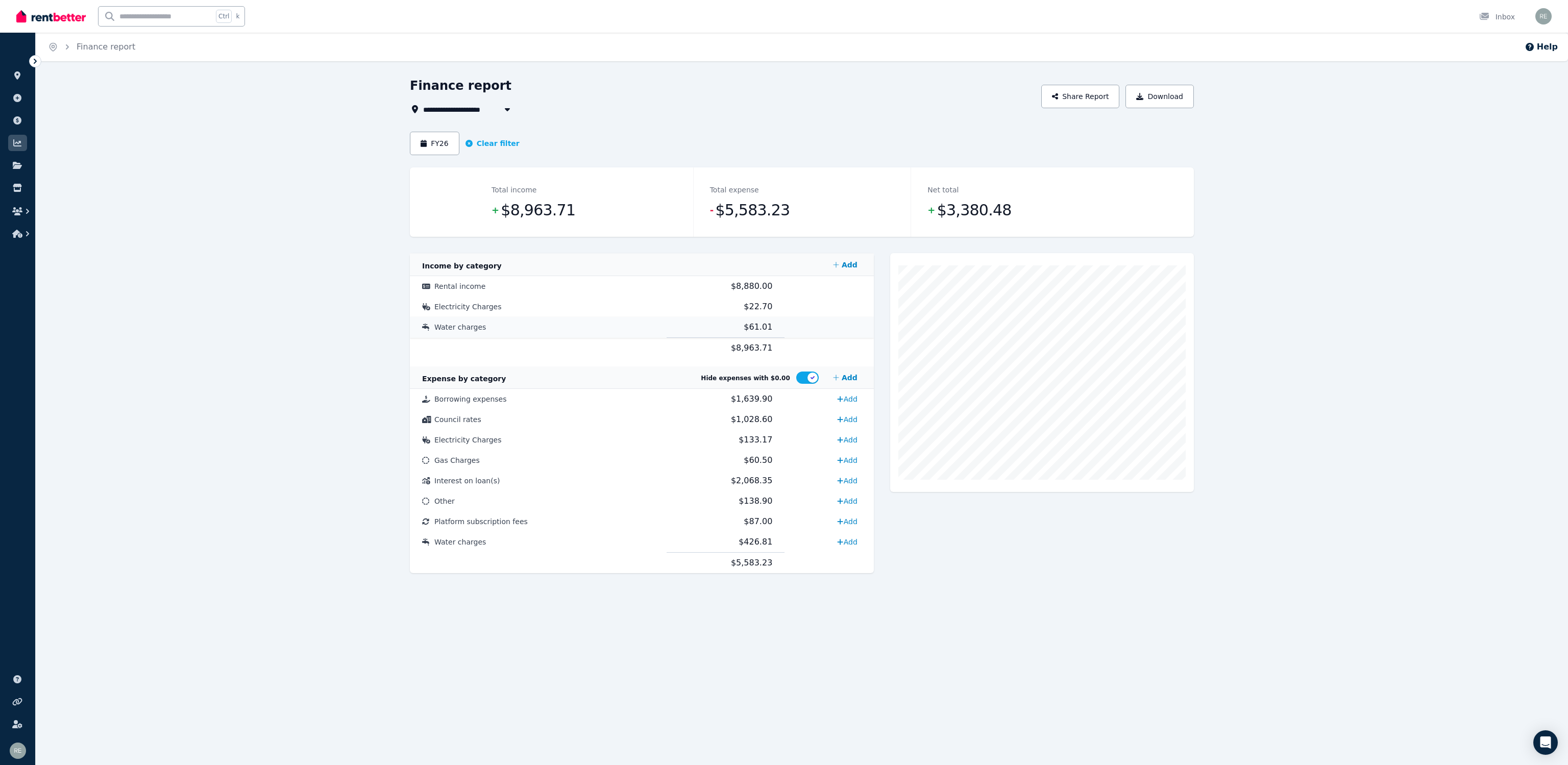
click at [462, 325] on span "Water charges" at bounding box center [460, 327] width 52 height 8
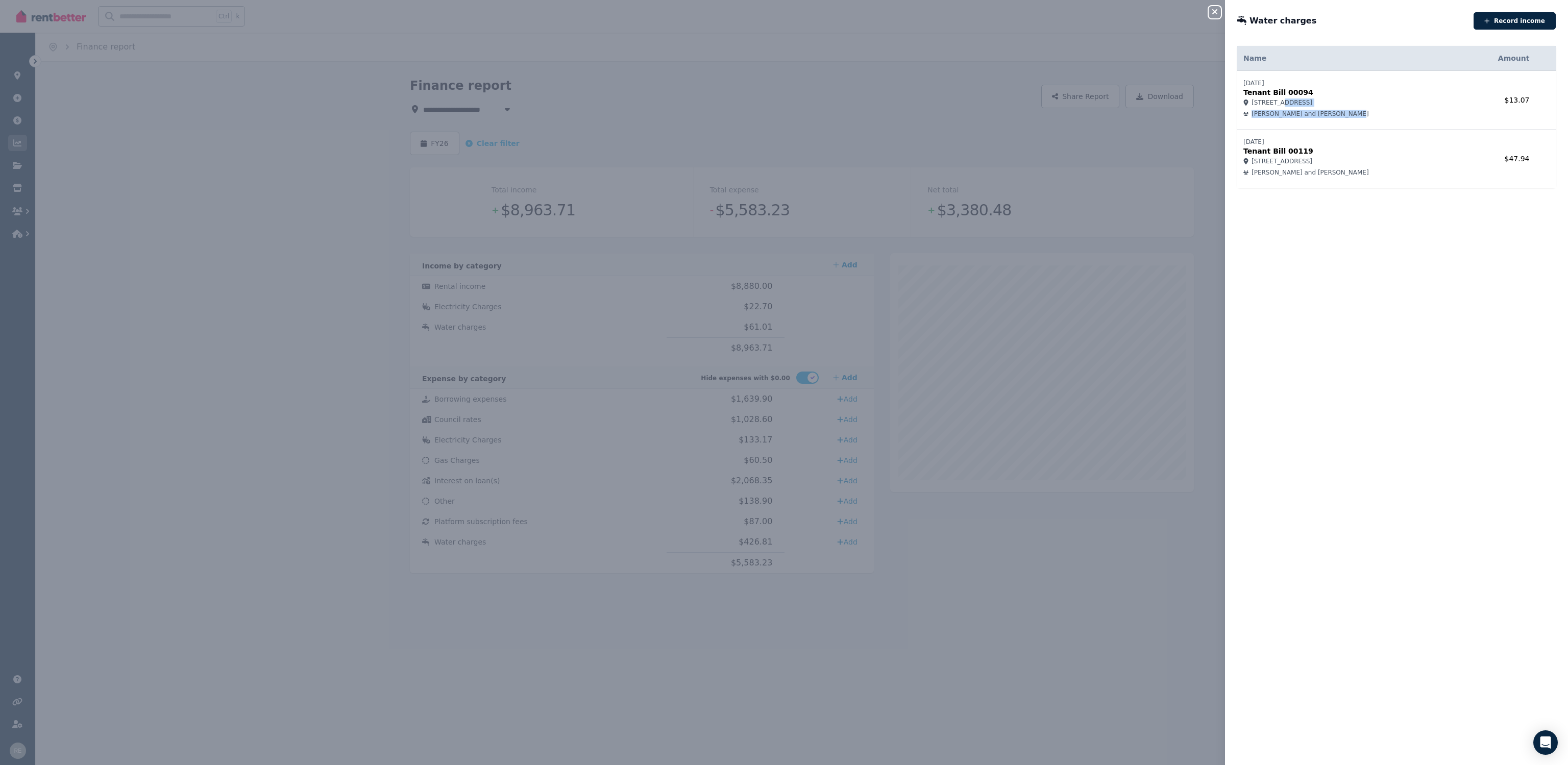
drag, startPoint x: 1279, startPoint y: 102, endPoint x: 1394, endPoint y: 111, distance: 115.4
click at [1394, 111] on td "[DATE] Tenant Bill 00094 [STREET_ADDRESS] [PERSON_NAME] and [PERSON_NAME]" at bounding box center [1351, 100] width 226 height 58
click at [1394, 111] on div "[PERSON_NAME] and [PERSON_NAME]" at bounding box center [1351, 113] width 214 height 8
click at [1290, 162] on span "[STREET_ADDRESS]" at bounding box center [1282, 161] width 61 height 8
click at [1209, 13] on icon "button" at bounding box center [1215, 12] width 12 height 8
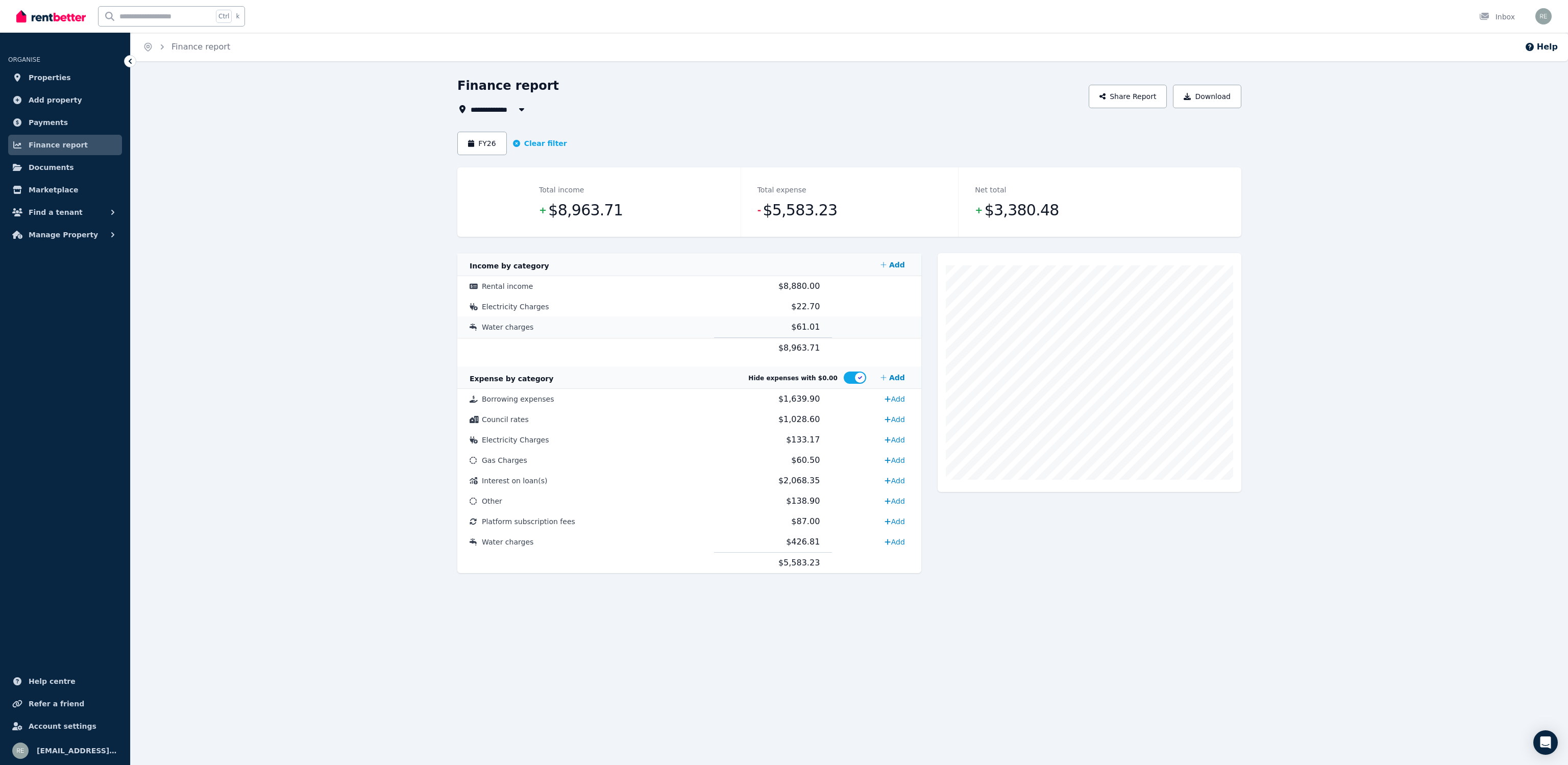
click at [545, 324] on td "Water charges" at bounding box center [586, 327] width 257 height 21
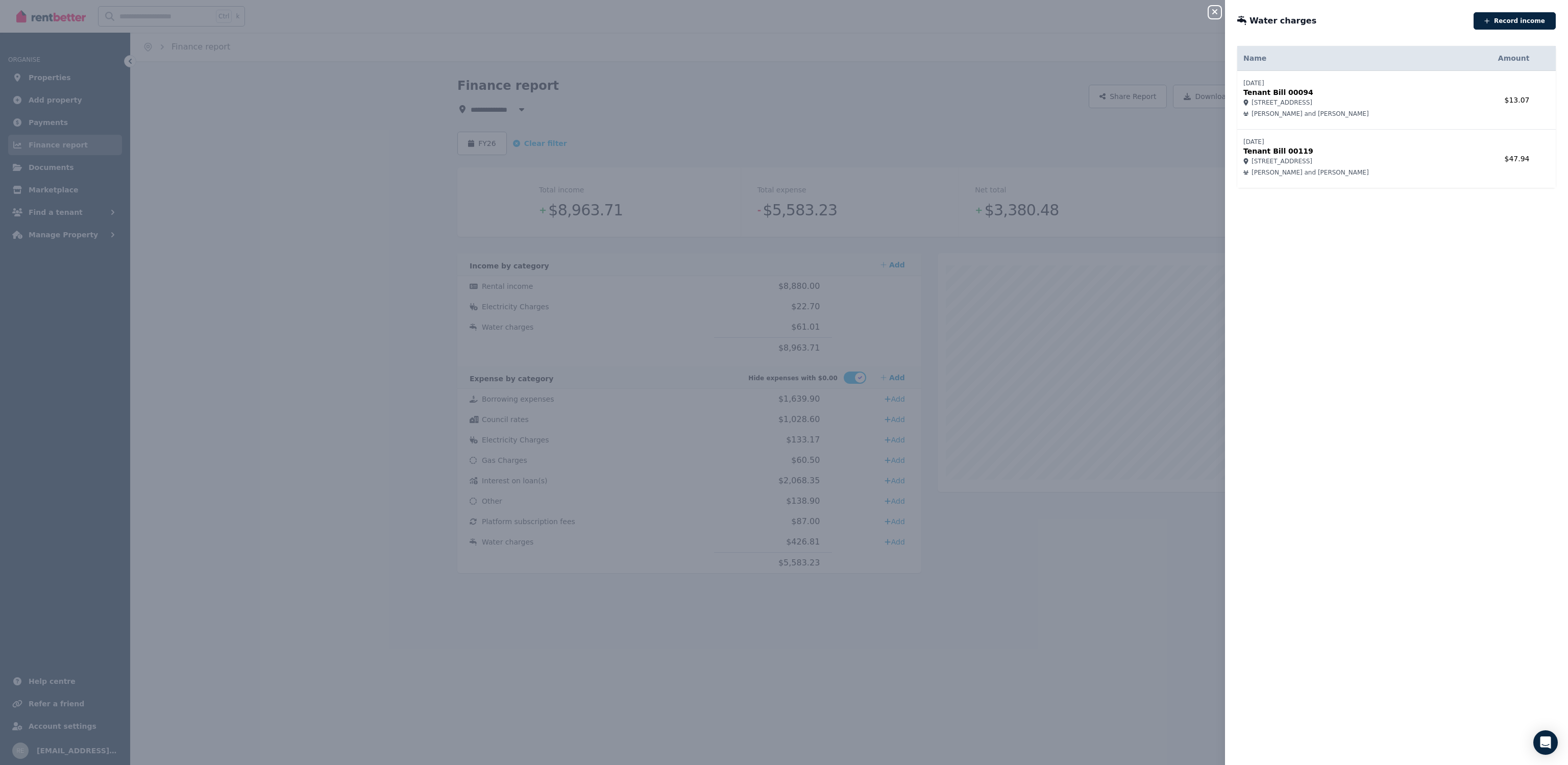
click at [1219, 11] on icon "button" at bounding box center [1215, 12] width 12 height 8
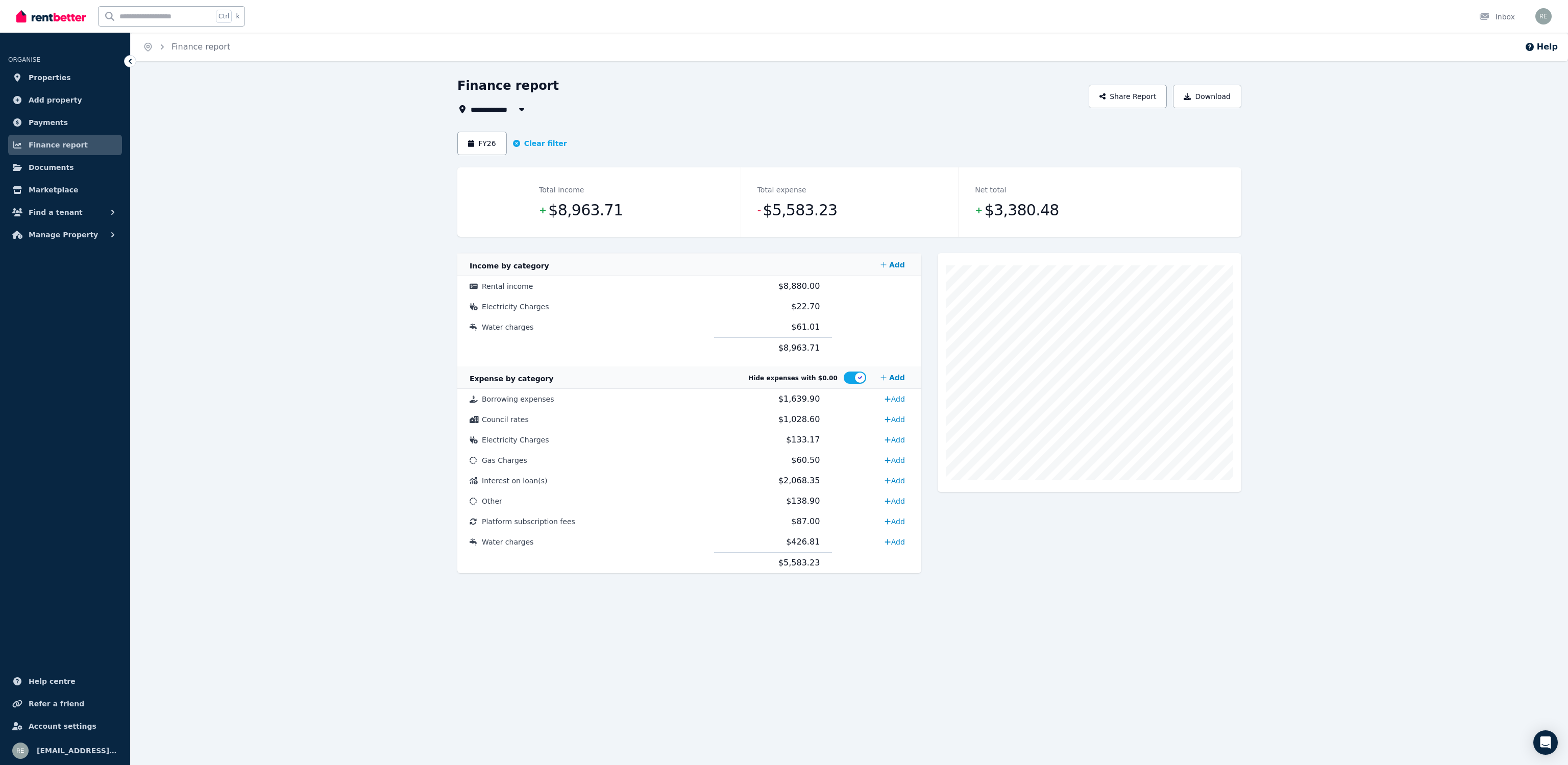
click at [517, 104] on button "button" at bounding box center [522, 109] width 18 height 12
click at [537, 145] on span "[STREET_ADDRESS][PERSON_NAME]" at bounding box center [528, 147] width 103 height 10
type input "**********"
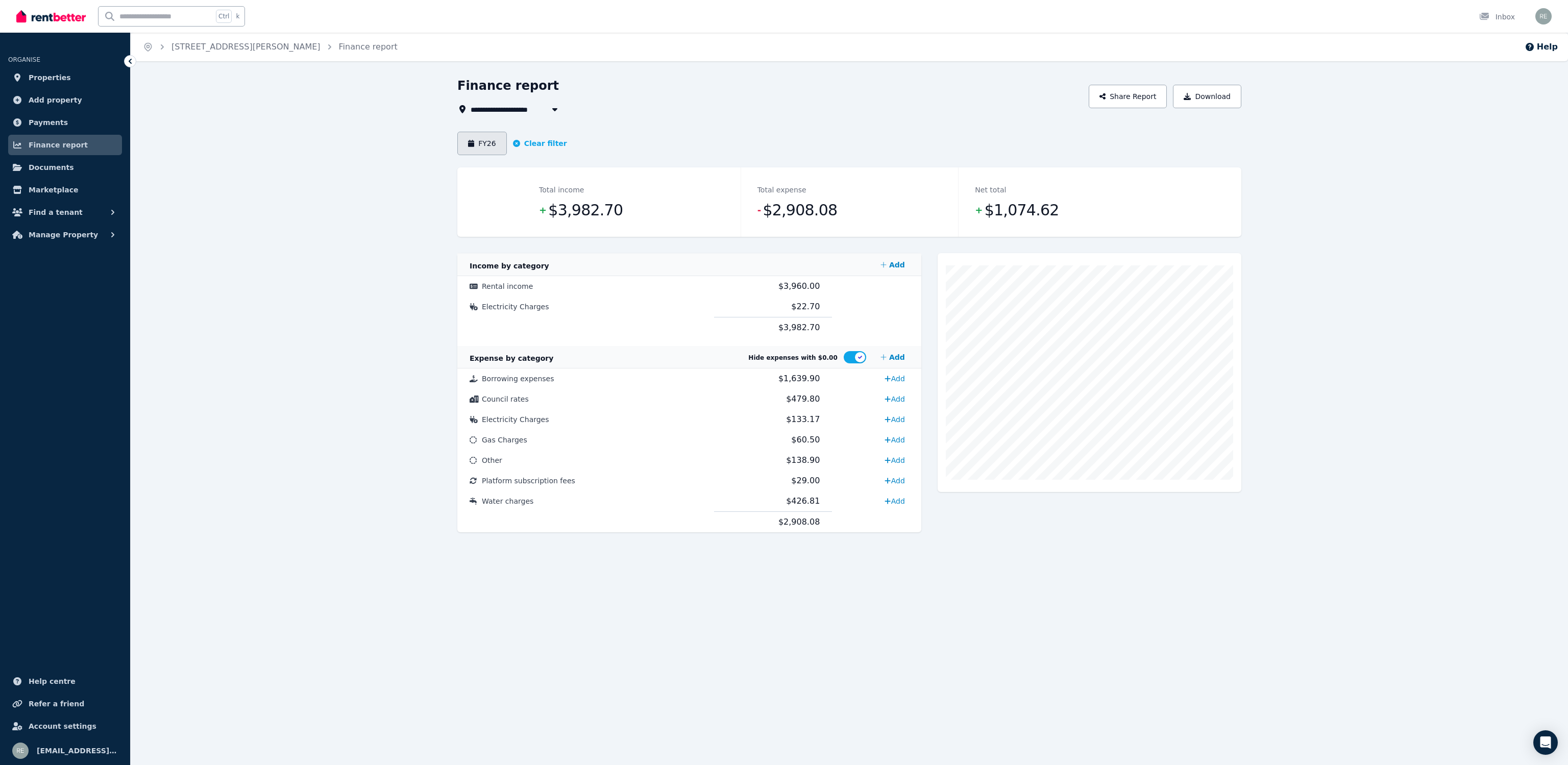
click at [482, 141] on button "FY26" at bounding box center [481, 143] width 49 height 24
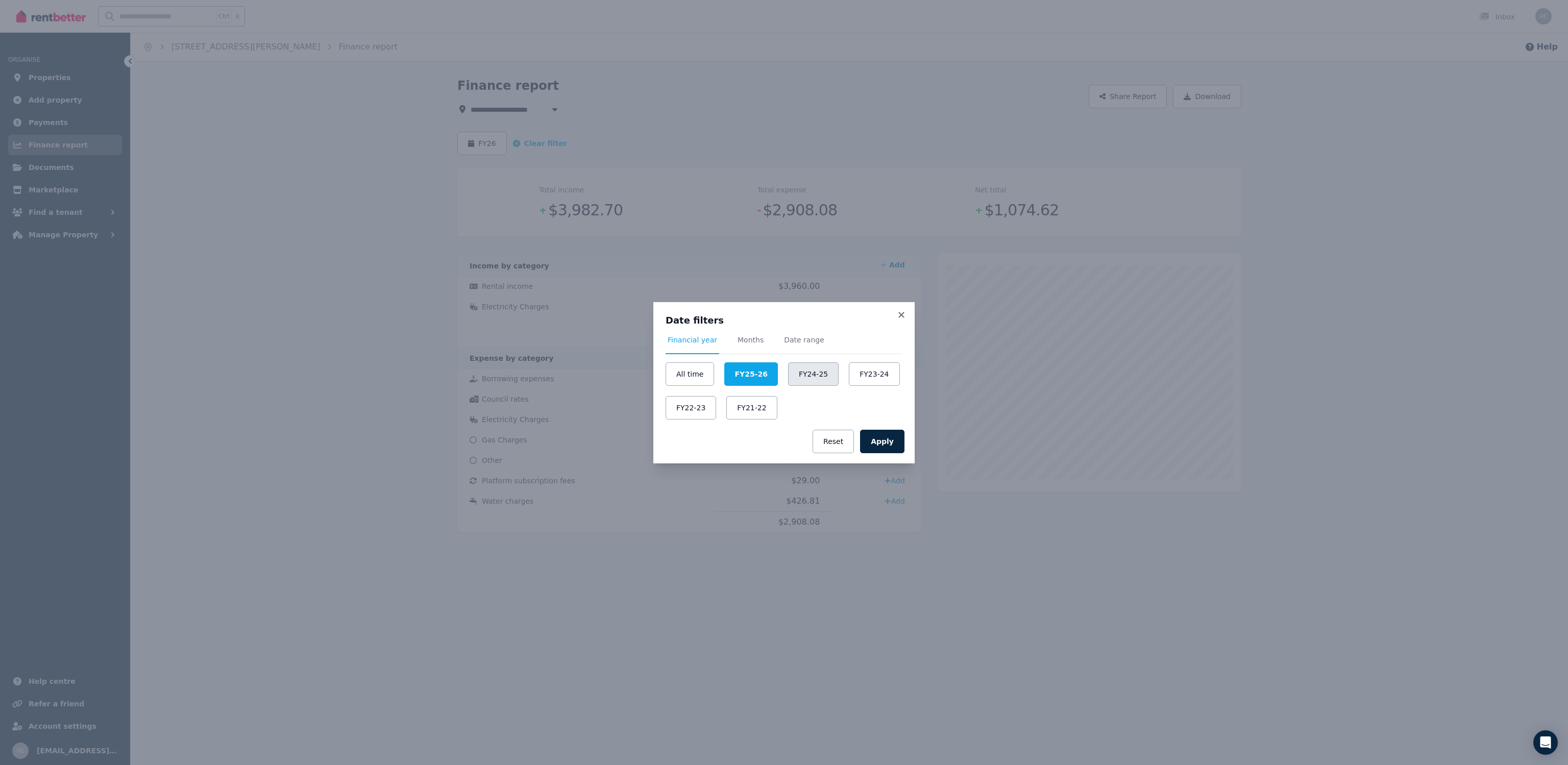
click at [821, 362] on button "FY24-25" at bounding box center [813, 374] width 51 height 24
click at [905, 441] on div "Apply Reset" at bounding box center [783, 441] width 261 height 44
click at [889, 438] on button "Apply" at bounding box center [882, 441] width 44 height 24
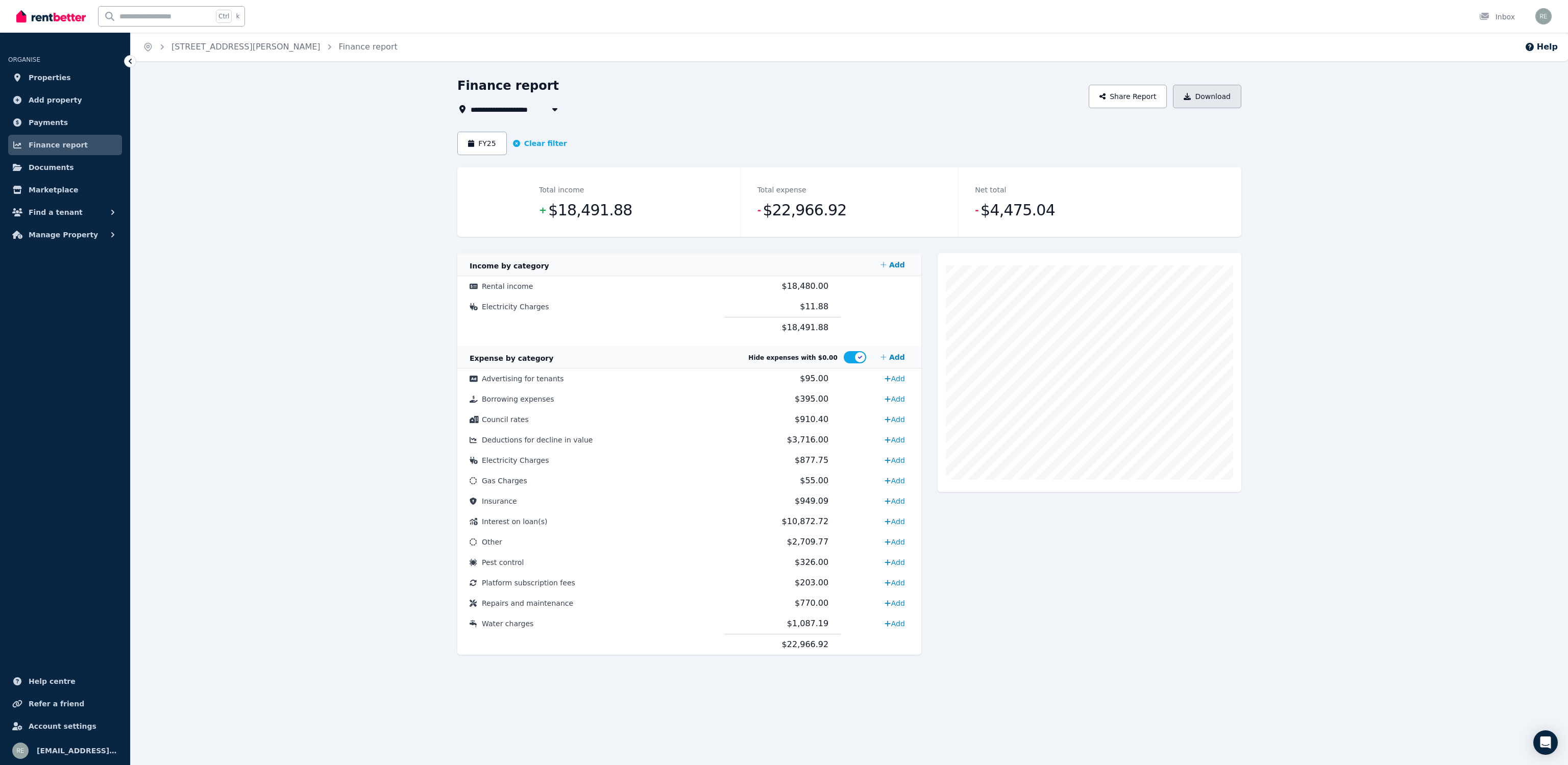
click at [1208, 99] on button "Download" at bounding box center [1207, 96] width 68 height 24
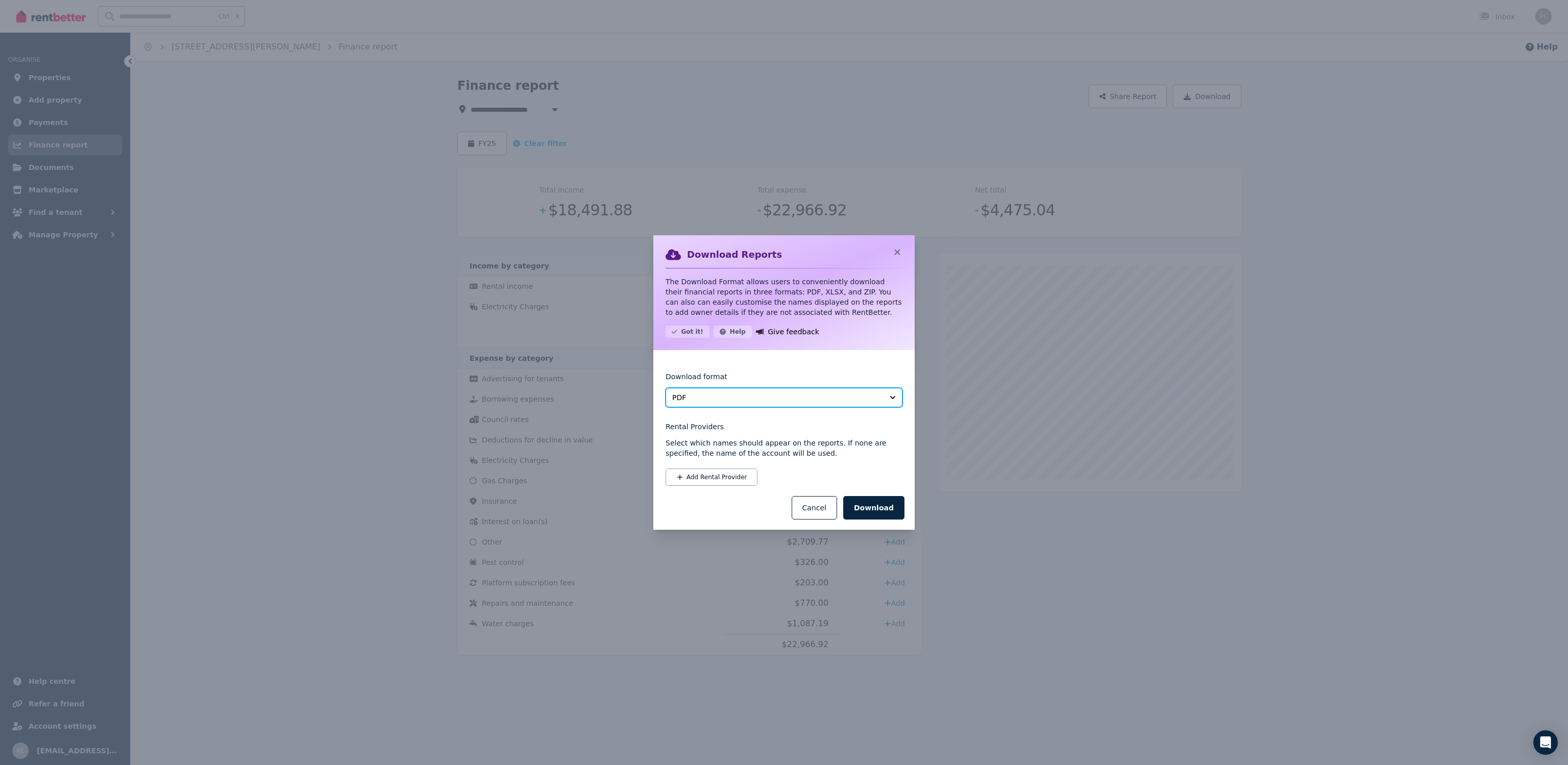
click at [752, 403] on button "PDF" at bounding box center [783, 397] width 237 height 19
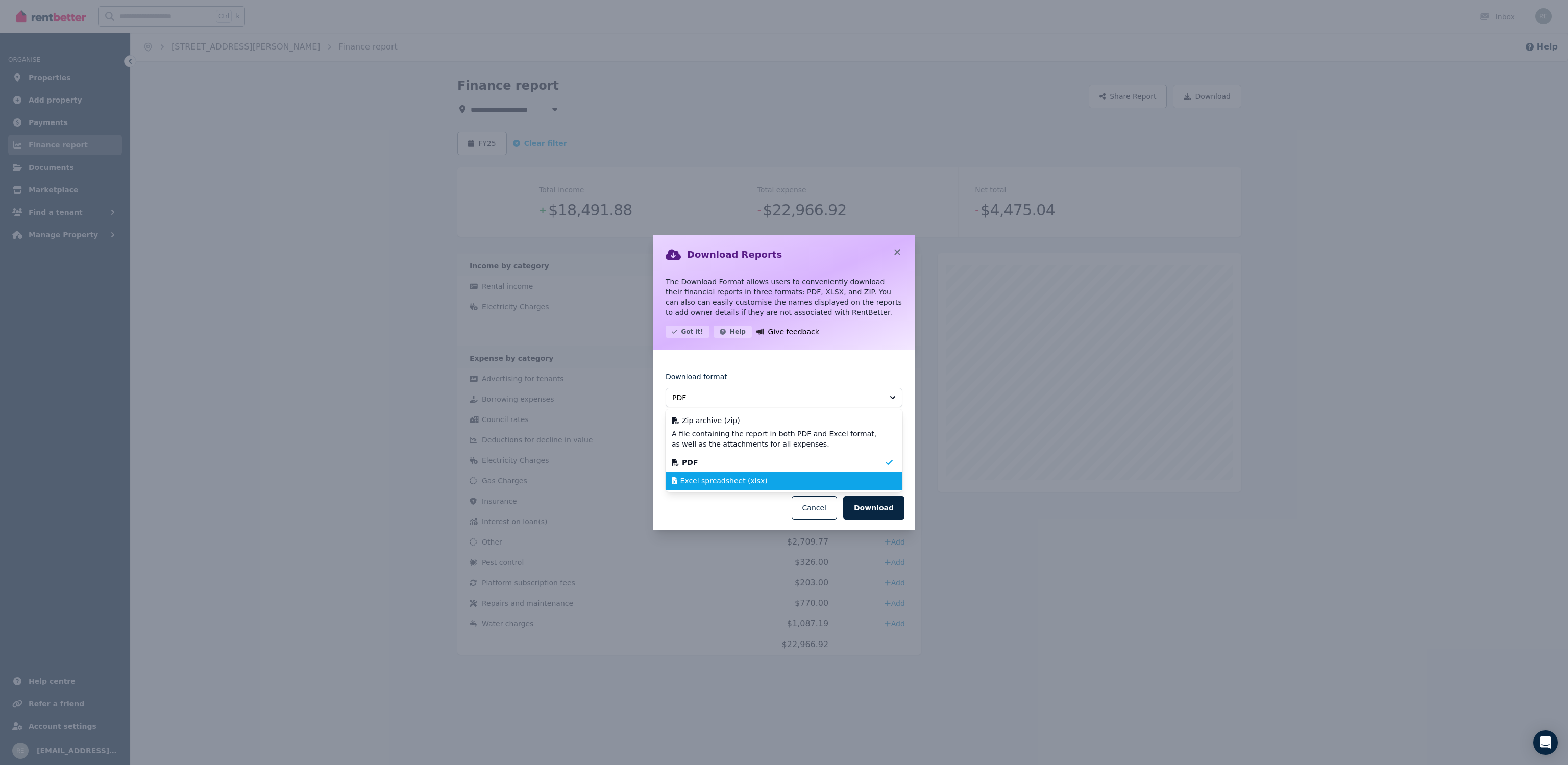
click at [743, 481] on span "Excel spreadsheet (xlsx)" at bounding box center [724, 481] width 87 height 10
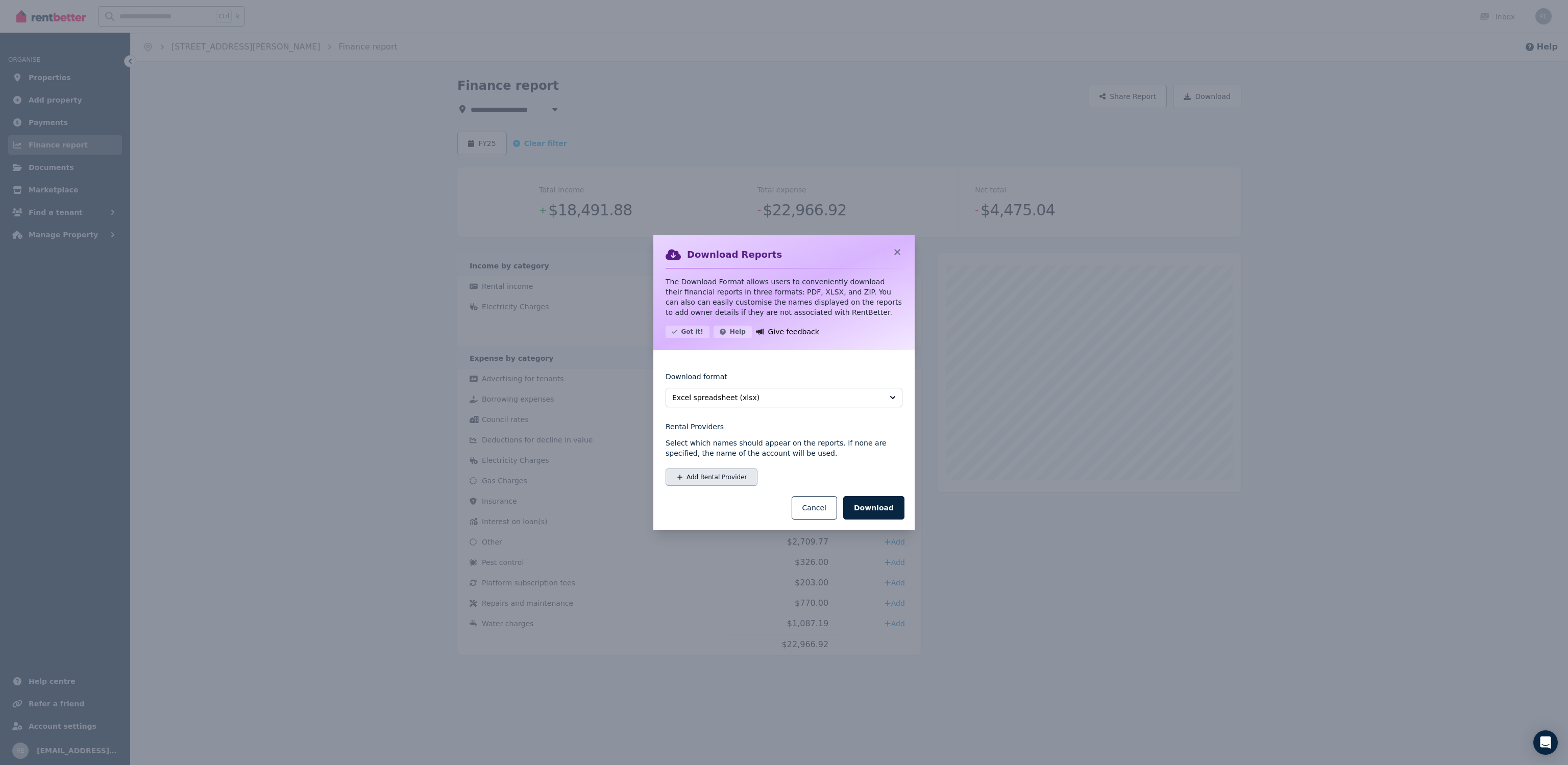
click at [726, 476] on button "Add Rental Provider" at bounding box center [711, 477] width 92 height 18
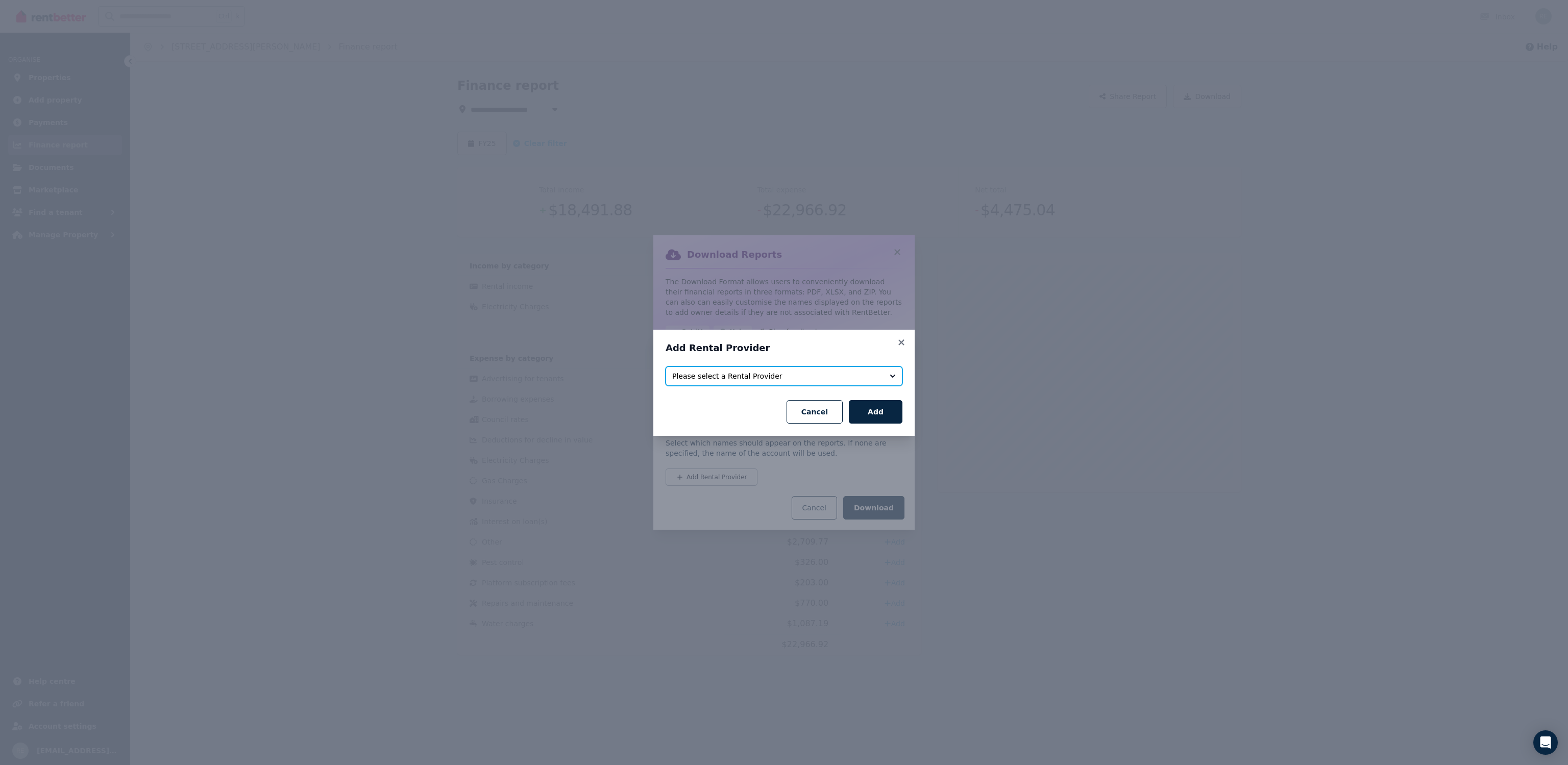
click at [738, 377] on span "Please select a Rental Provider" at bounding box center [777, 376] width 209 height 10
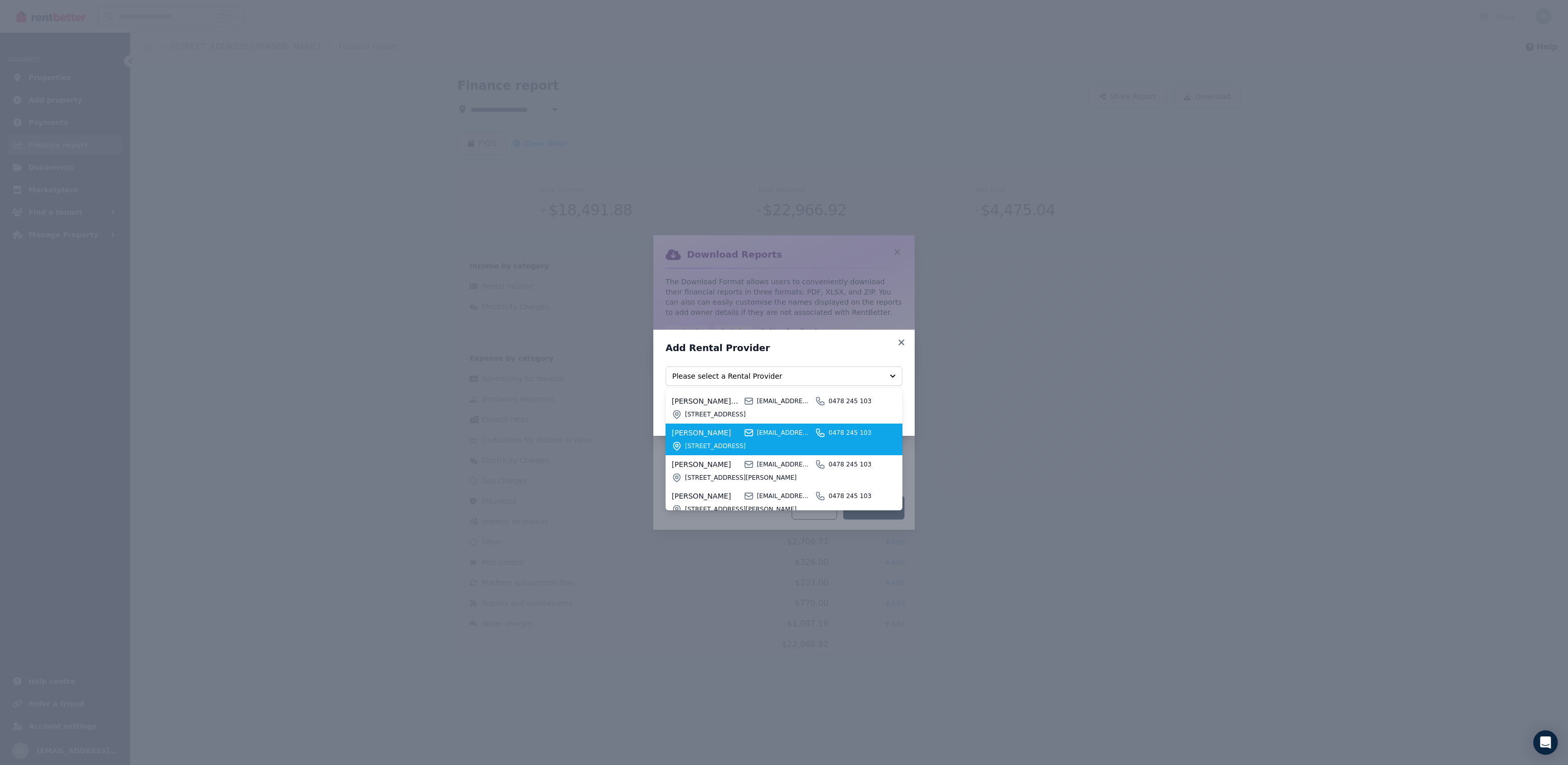
scroll to position [45, 0]
click at [755, 443] on div "Tracey Seabrook rentals@jonseabrook.com 0478 245 103 216/587 Gregory Terrace, F…" at bounding box center [778, 442] width 212 height 24
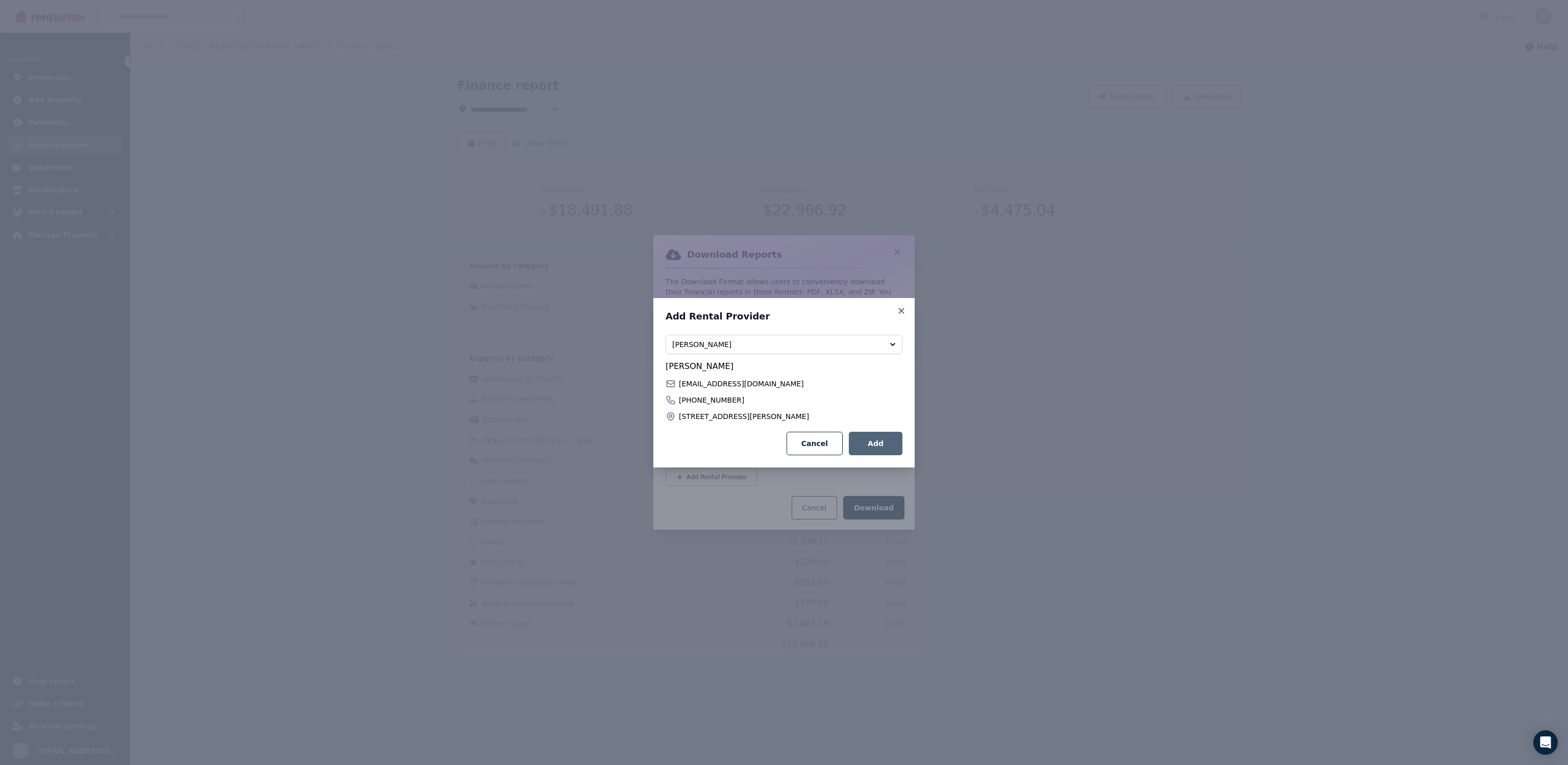
click at [880, 443] on button "Add" at bounding box center [875, 443] width 54 height 24
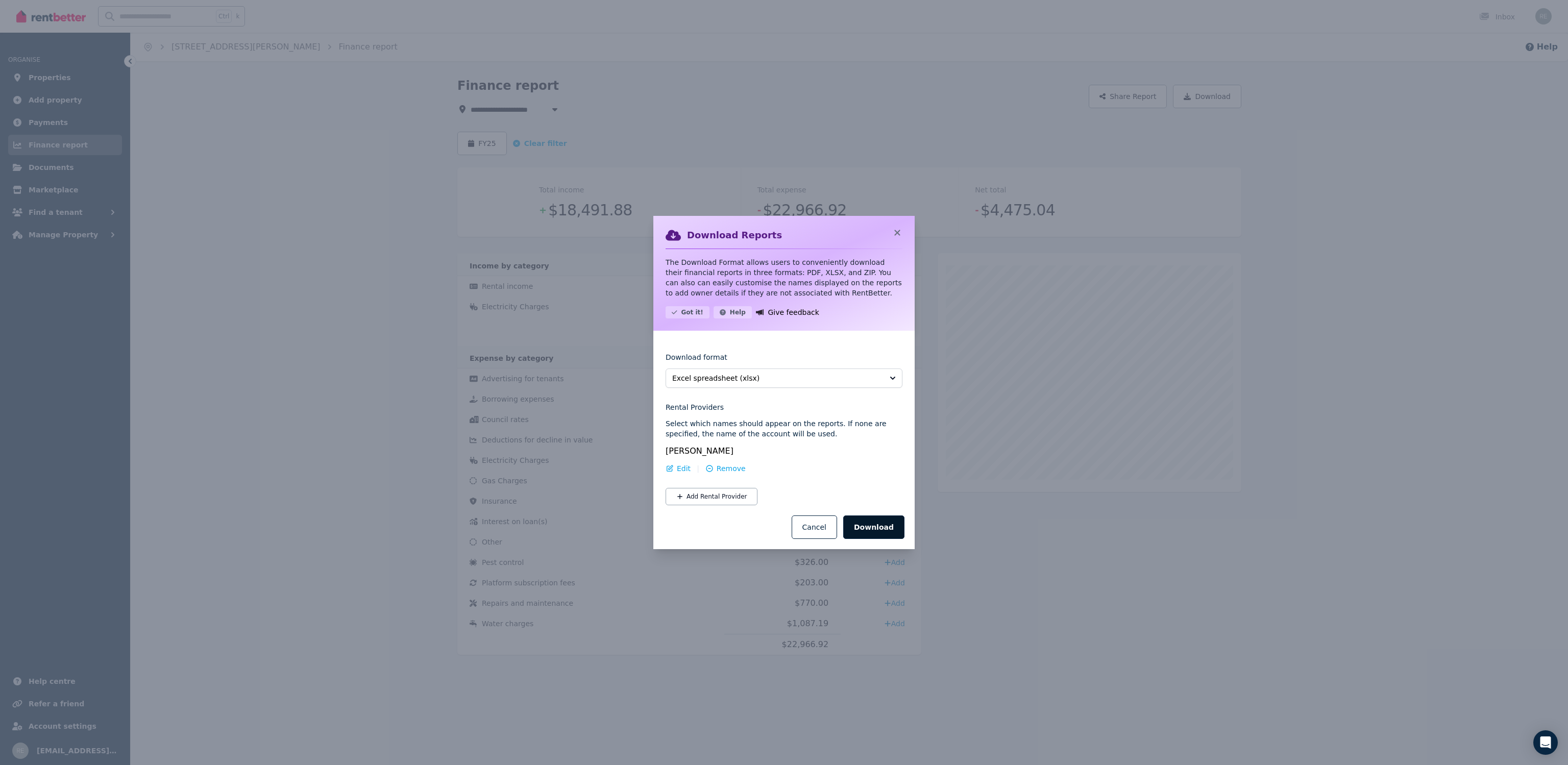
click at [886, 525] on button "Download" at bounding box center [873, 527] width 61 height 24
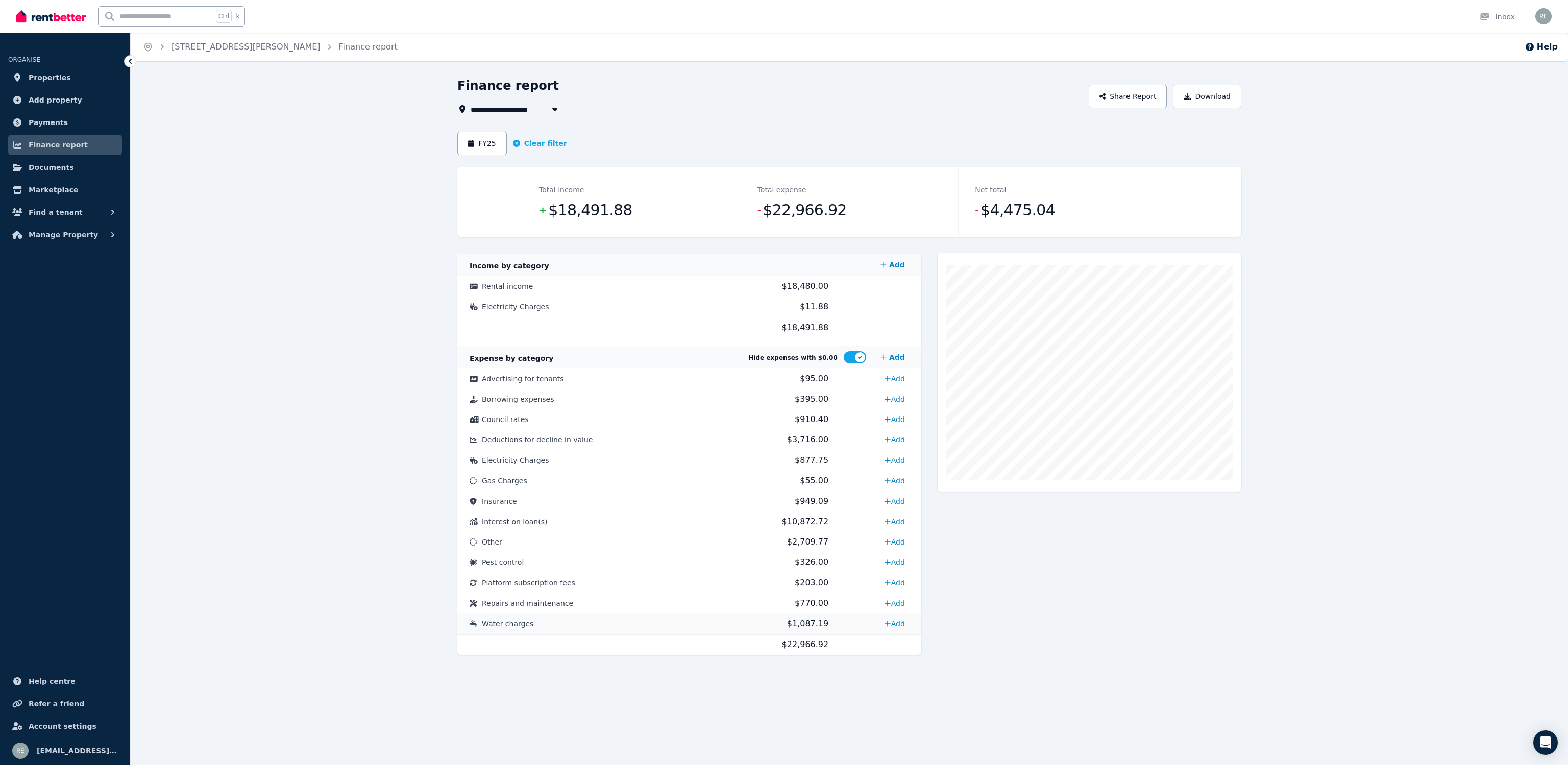
click at [533, 623] on td "Water charges" at bounding box center [590, 624] width 267 height 21
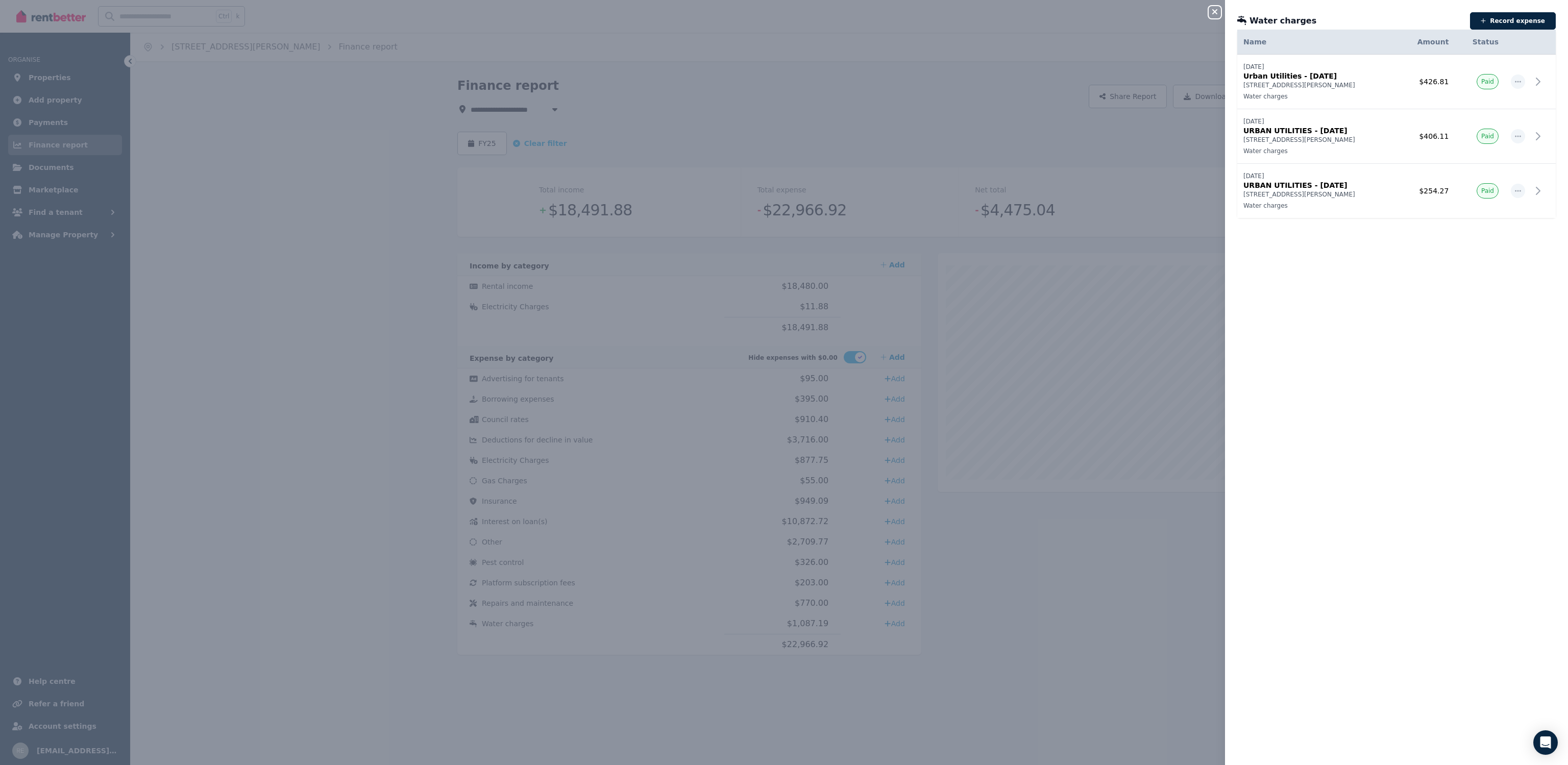
click at [1206, 12] on div "Close panel Water charges Record expense Date Name Address Category Amount Stat…" at bounding box center [784, 382] width 1568 height 765
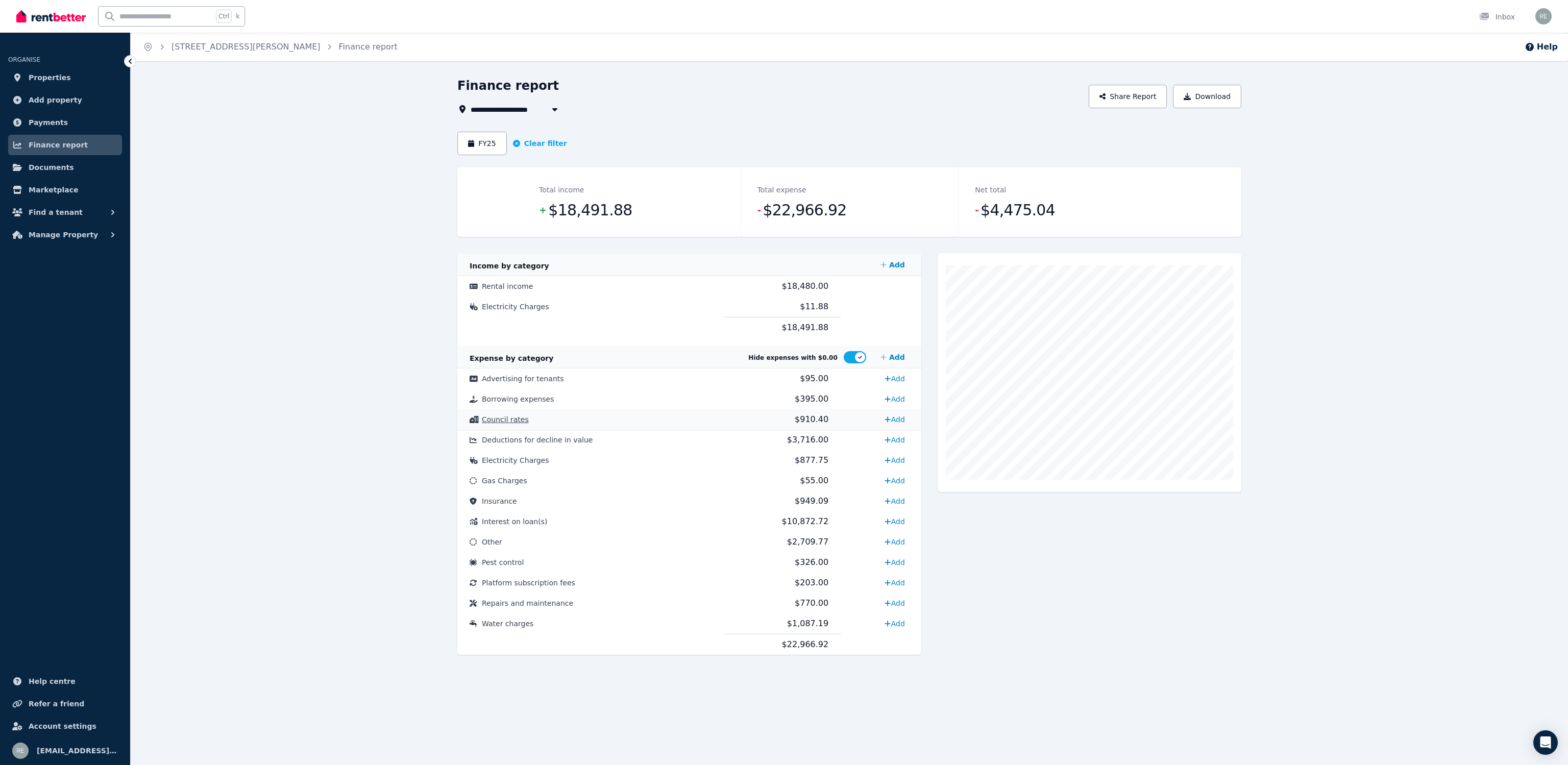
click at [516, 420] on span "Council rates" at bounding box center [505, 419] width 47 height 8
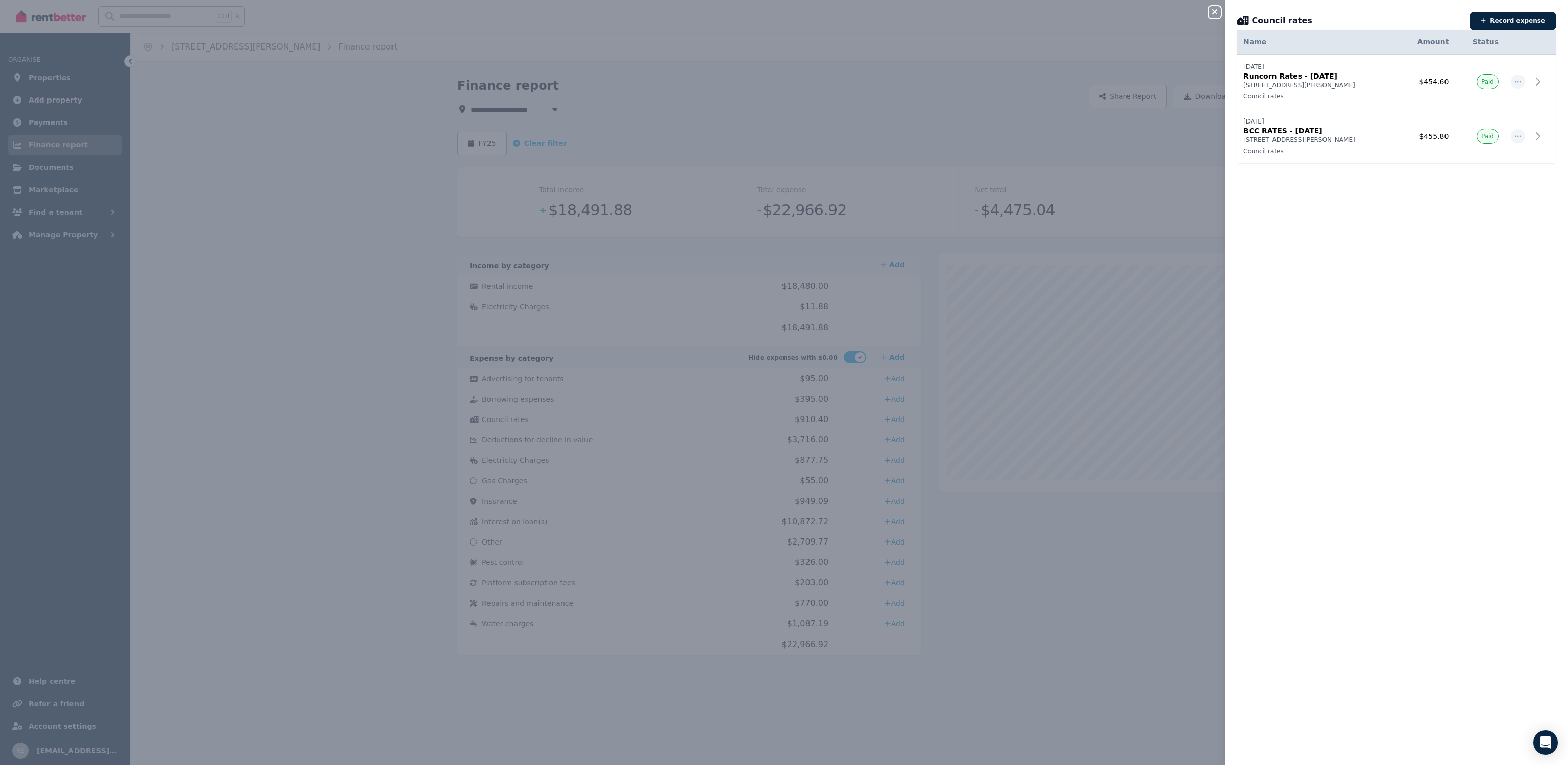
click at [1215, 9] on icon "button" at bounding box center [1215, 12] width 12 height 8
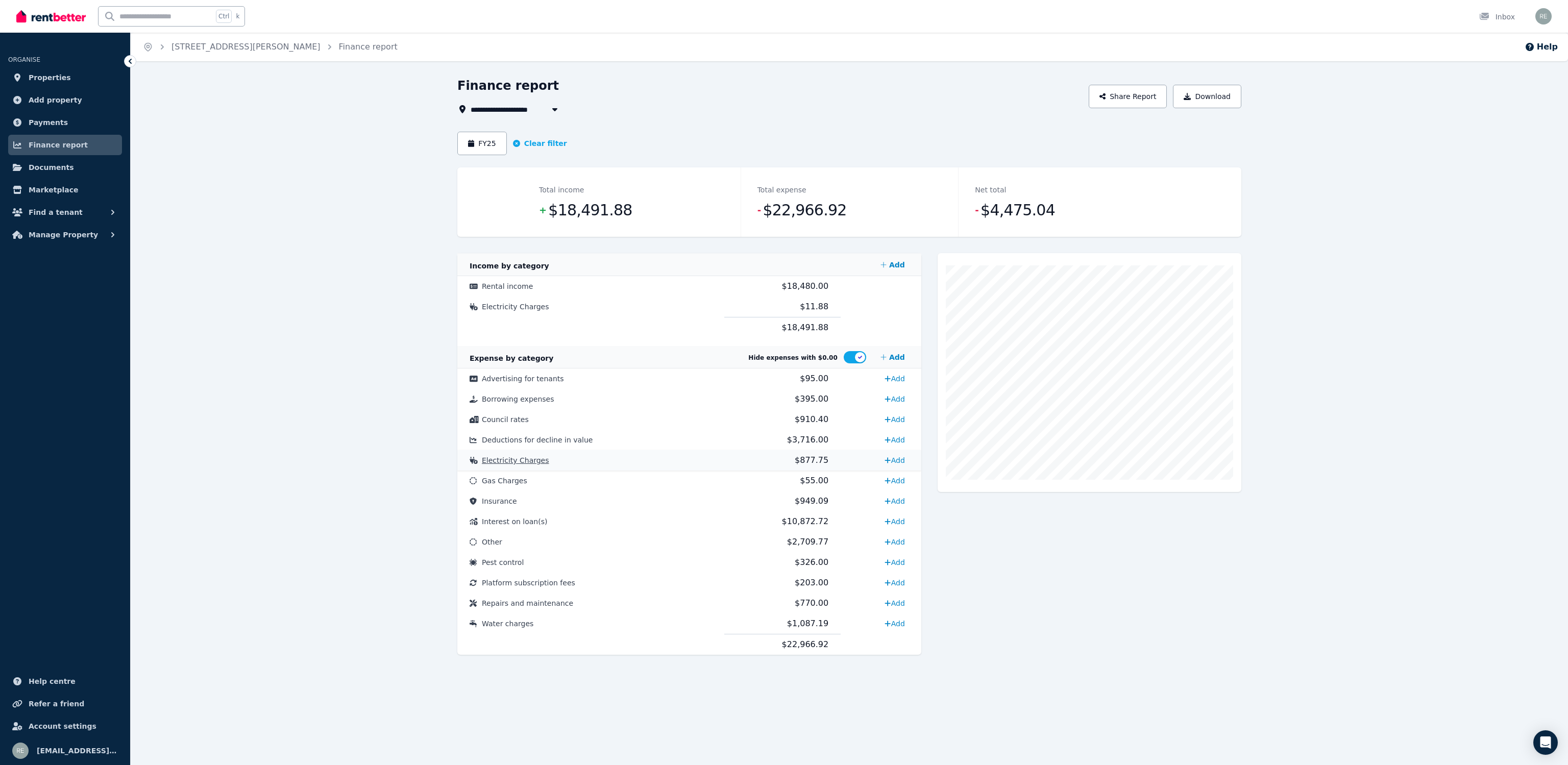
click at [620, 463] on td "Electricity Charges" at bounding box center [590, 461] width 267 height 21
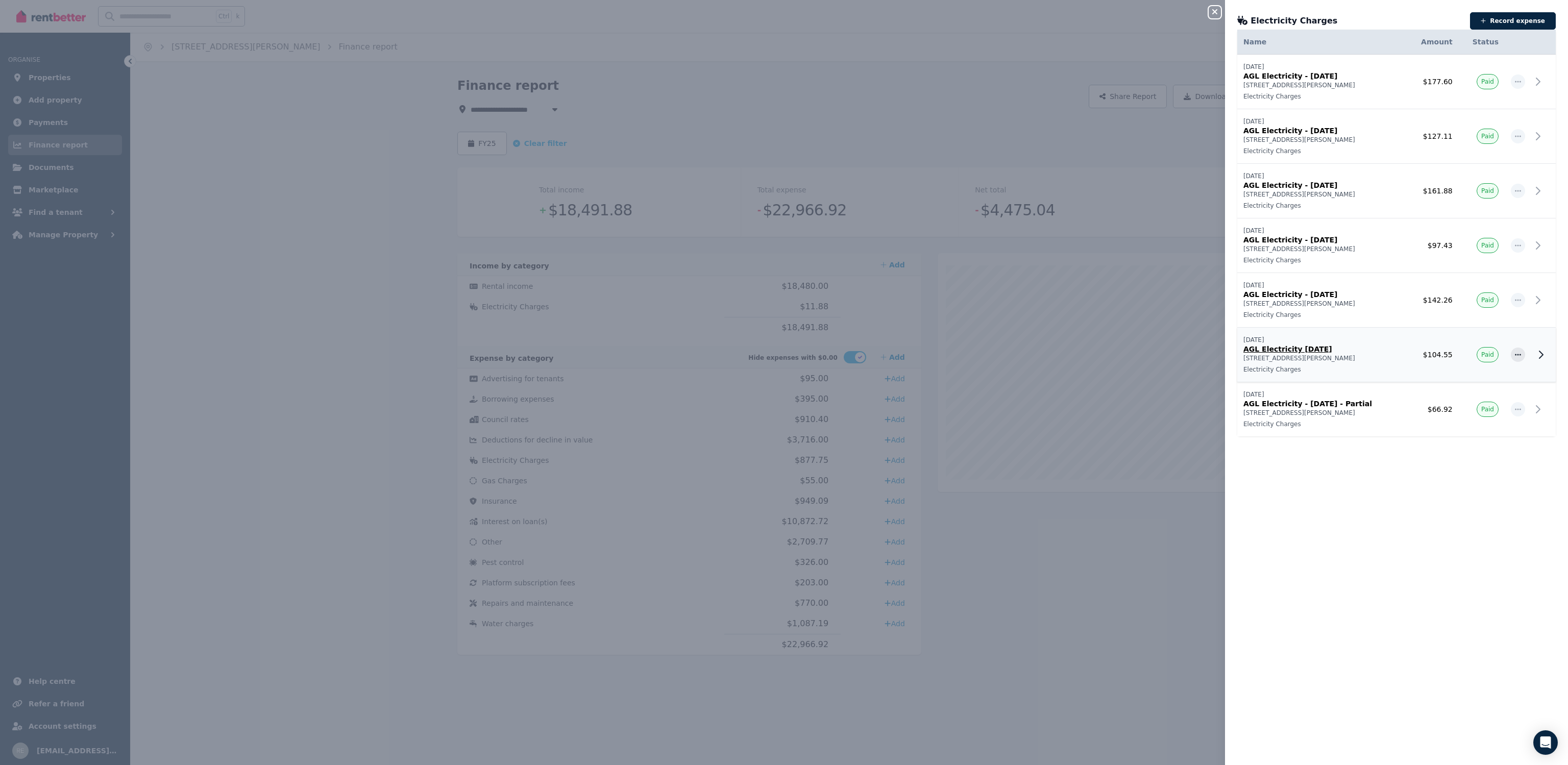
click at [1365, 354] on p "[STREET_ADDRESS][PERSON_NAME]" at bounding box center [1321, 358] width 156 height 8
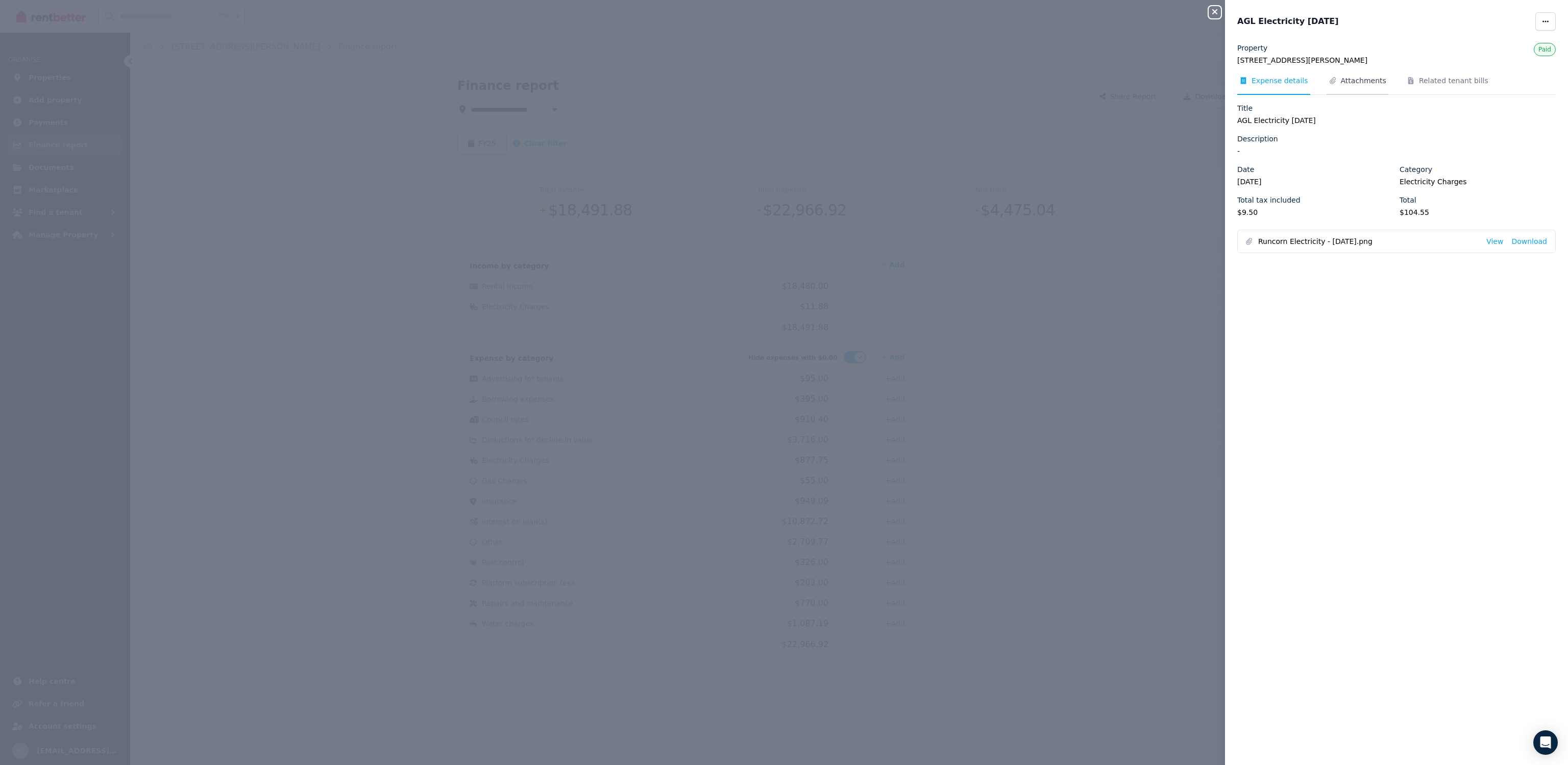
click at [1342, 84] on span "Attachments" at bounding box center [1363, 80] width 46 height 10
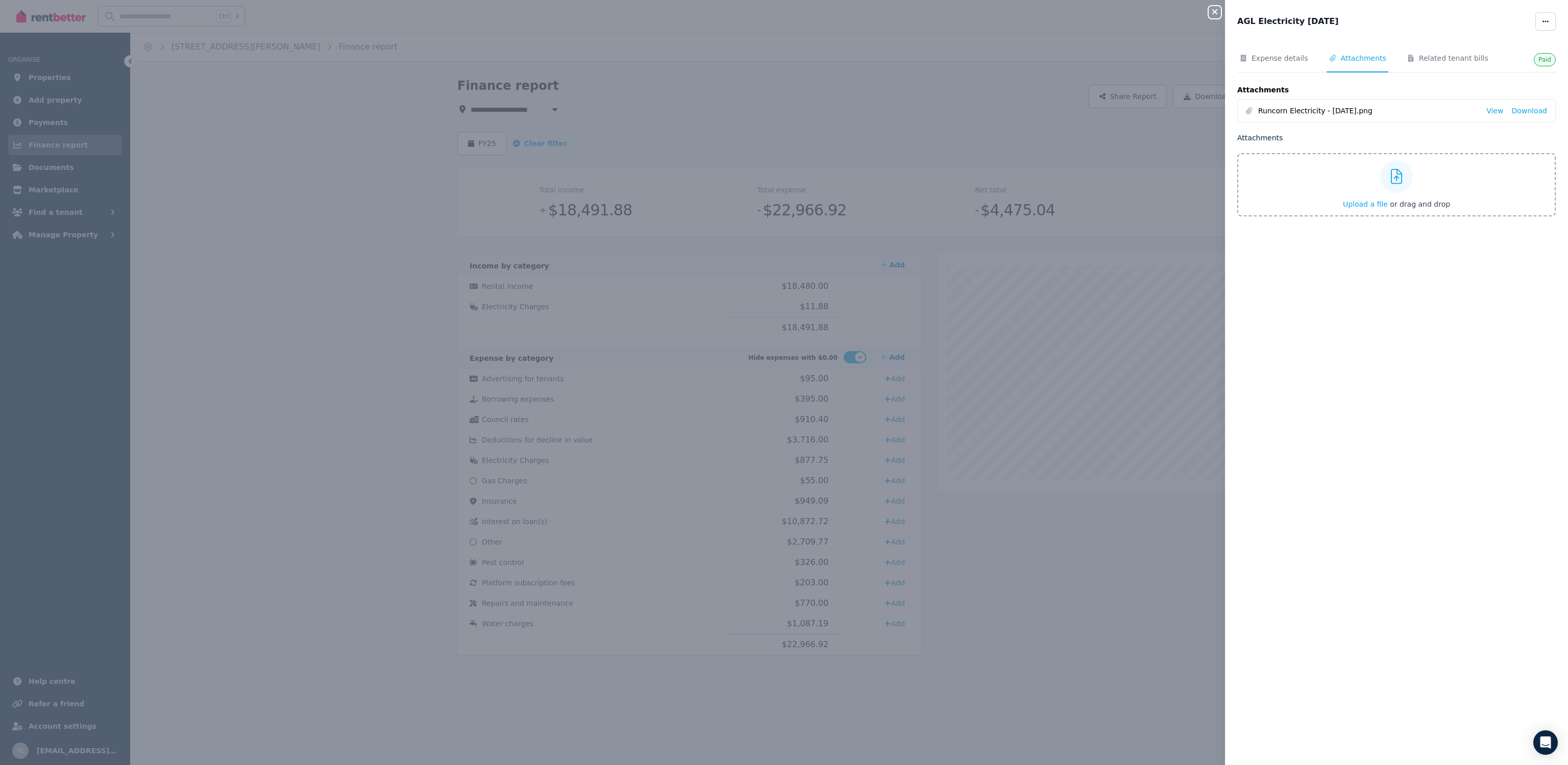
click at [1270, 84] on div "Attachments Runcorn Electricity - December 2024.png View Download" at bounding box center [1396, 101] width 318 height 42
click at [1263, 54] on span "Expense details" at bounding box center [1279, 58] width 57 height 10
click at [1334, 217] on span "Runcorn Electricity - December 2024.png" at bounding box center [1368, 218] width 220 height 10
click at [1488, 217] on link "View" at bounding box center [1495, 218] width 17 height 10
click at [1213, 16] on icon "button" at bounding box center [1215, 12] width 12 height 8
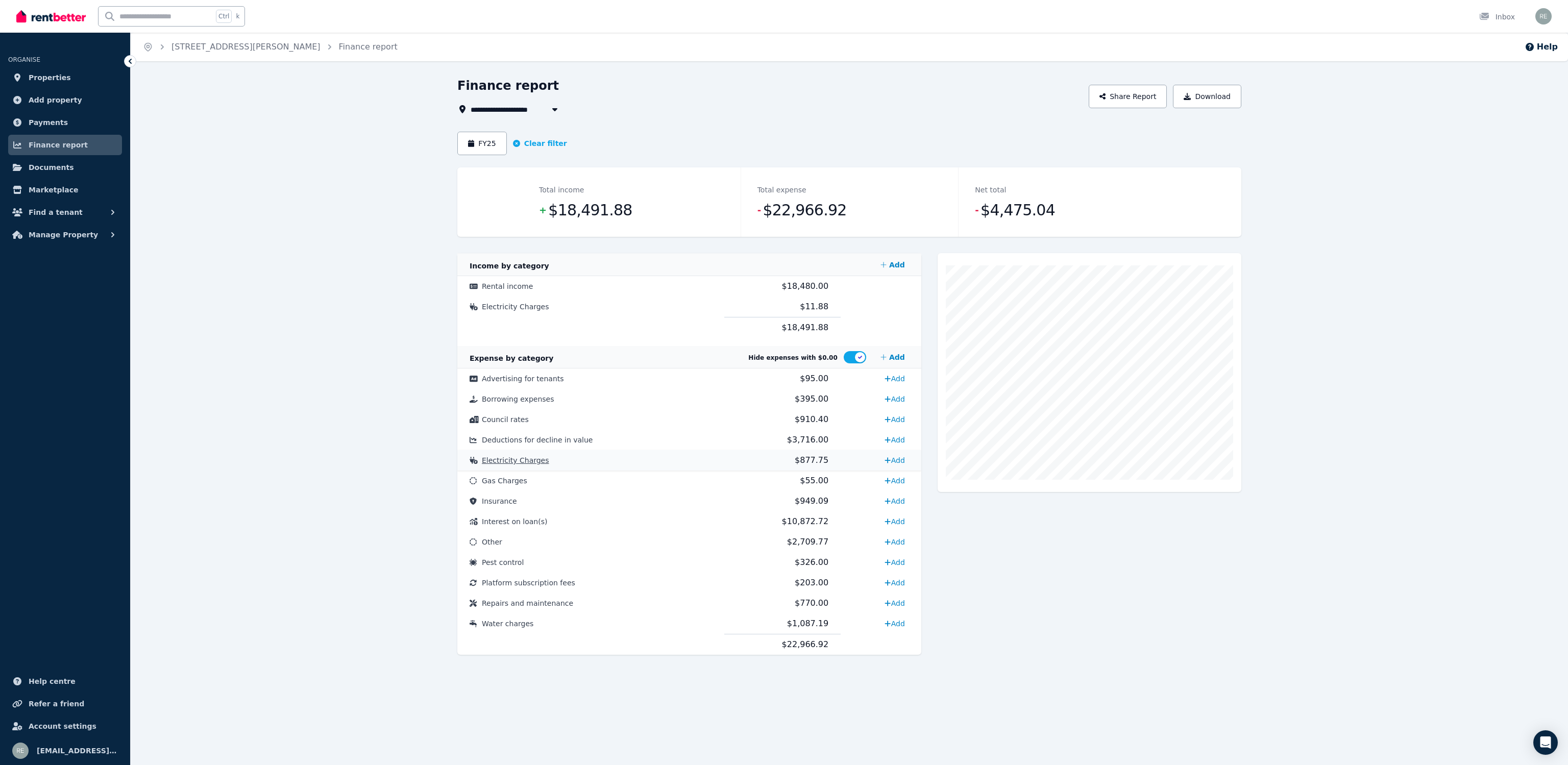
click at [625, 459] on td "Electricity Charges" at bounding box center [590, 461] width 267 height 21
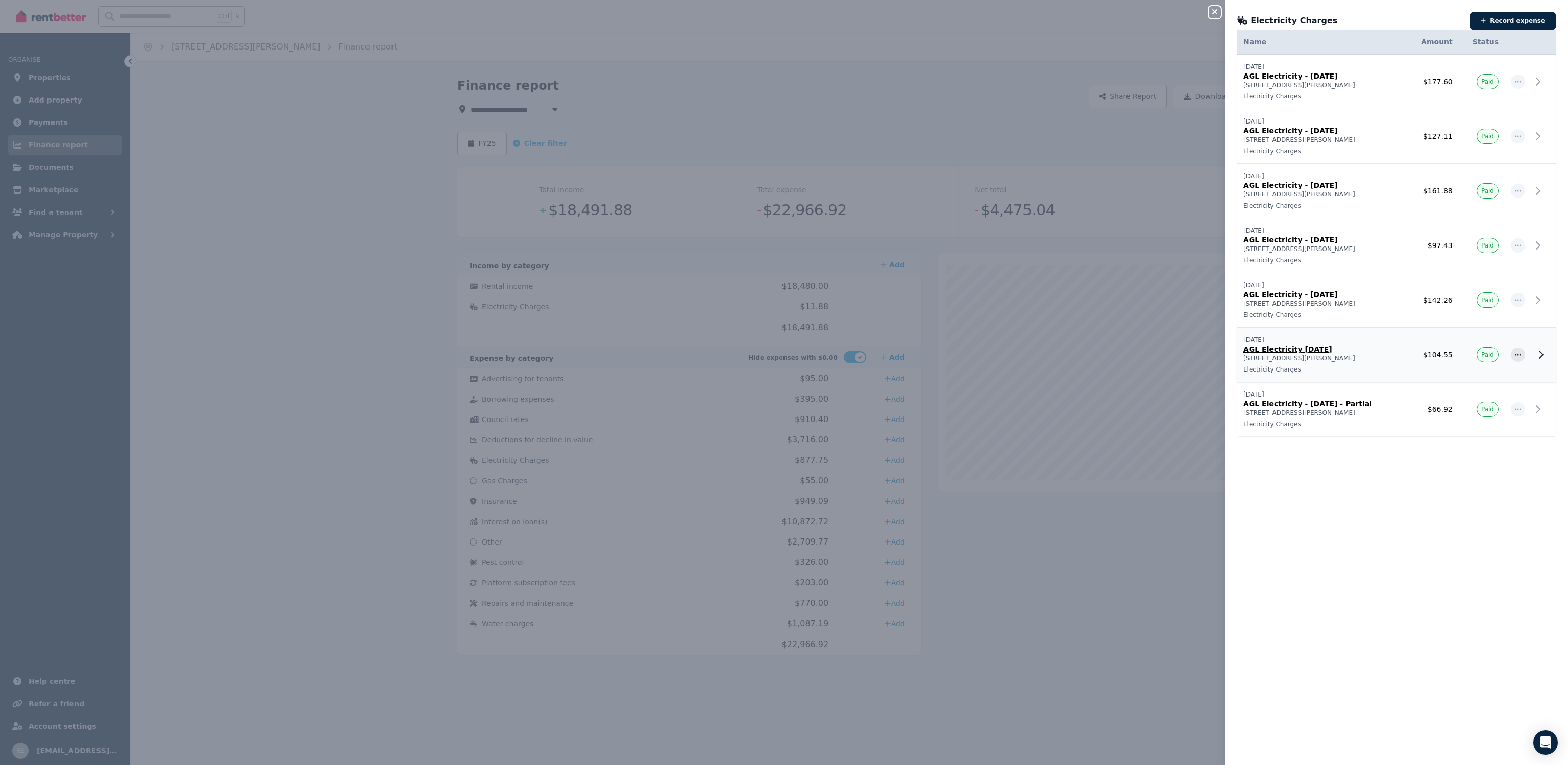
click at [1386, 356] on p "[STREET_ADDRESS][PERSON_NAME]" at bounding box center [1321, 358] width 156 height 8
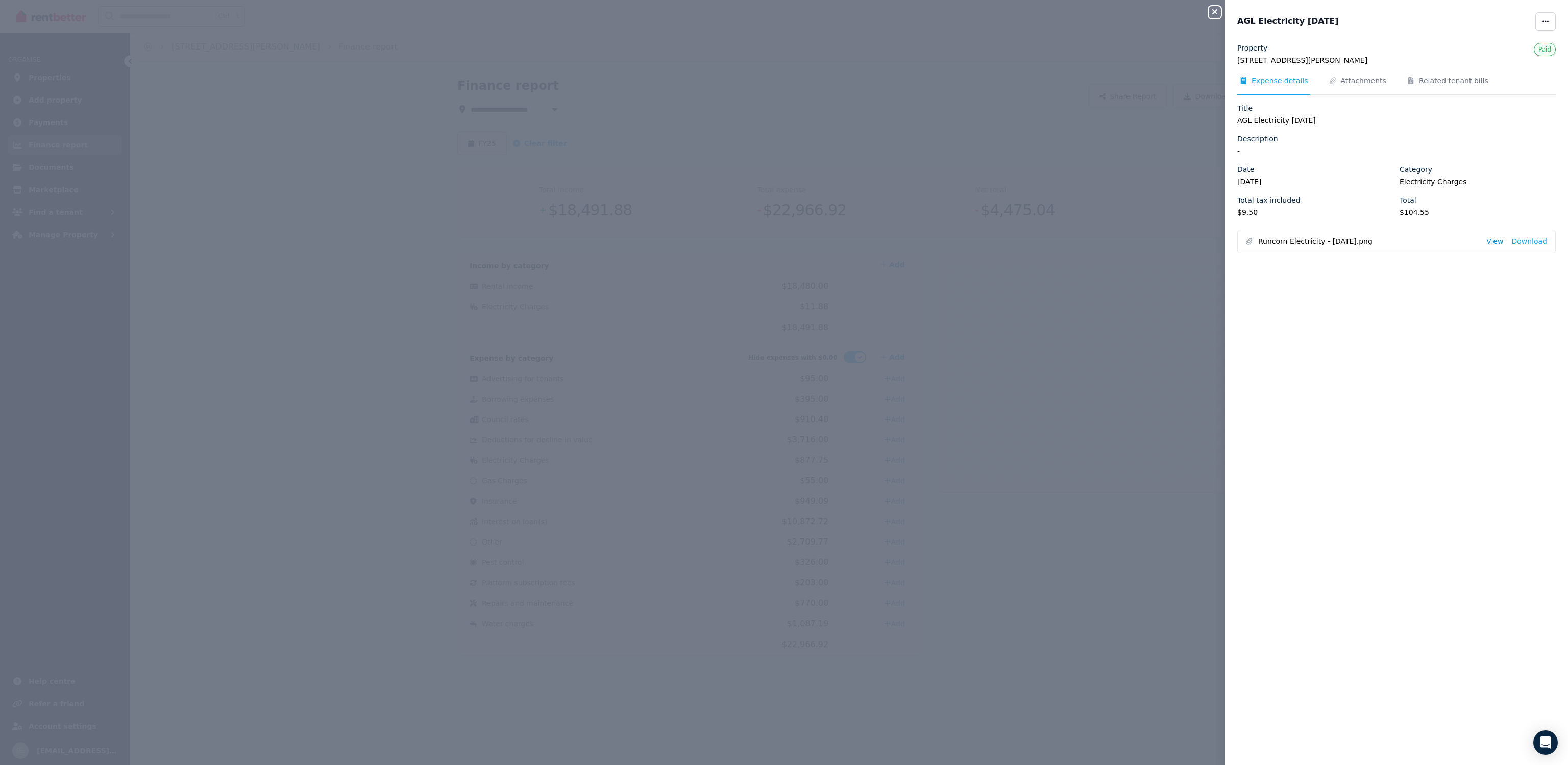
click at [1486, 242] on link "View" at bounding box center [1495, 241] width 17 height 10
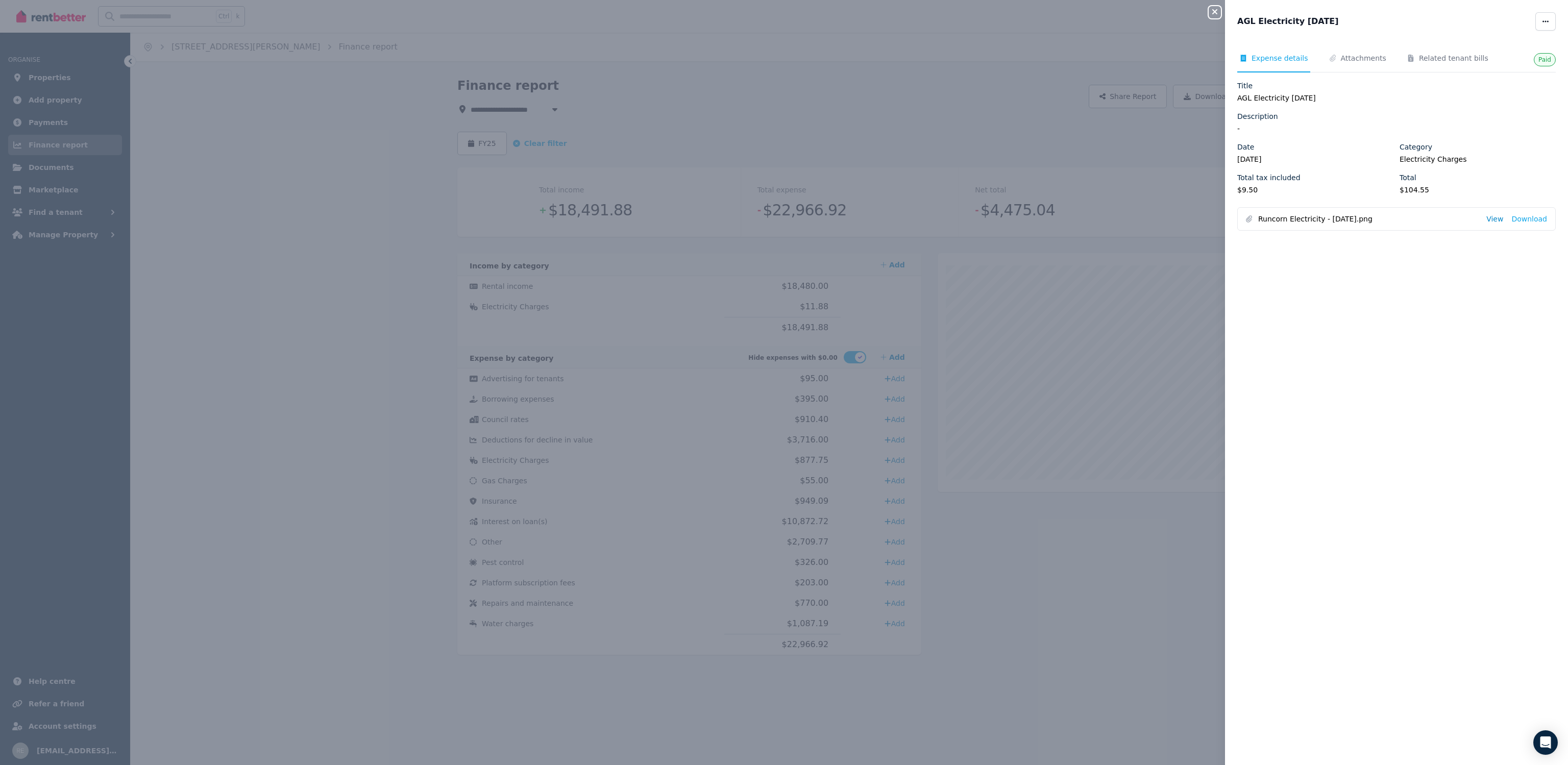
click at [1486, 218] on link "View" at bounding box center [1495, 218] width 17 height 10
click at [1216, 11] on icon "button" at bounding box center [1215, 12] width 5 height 5
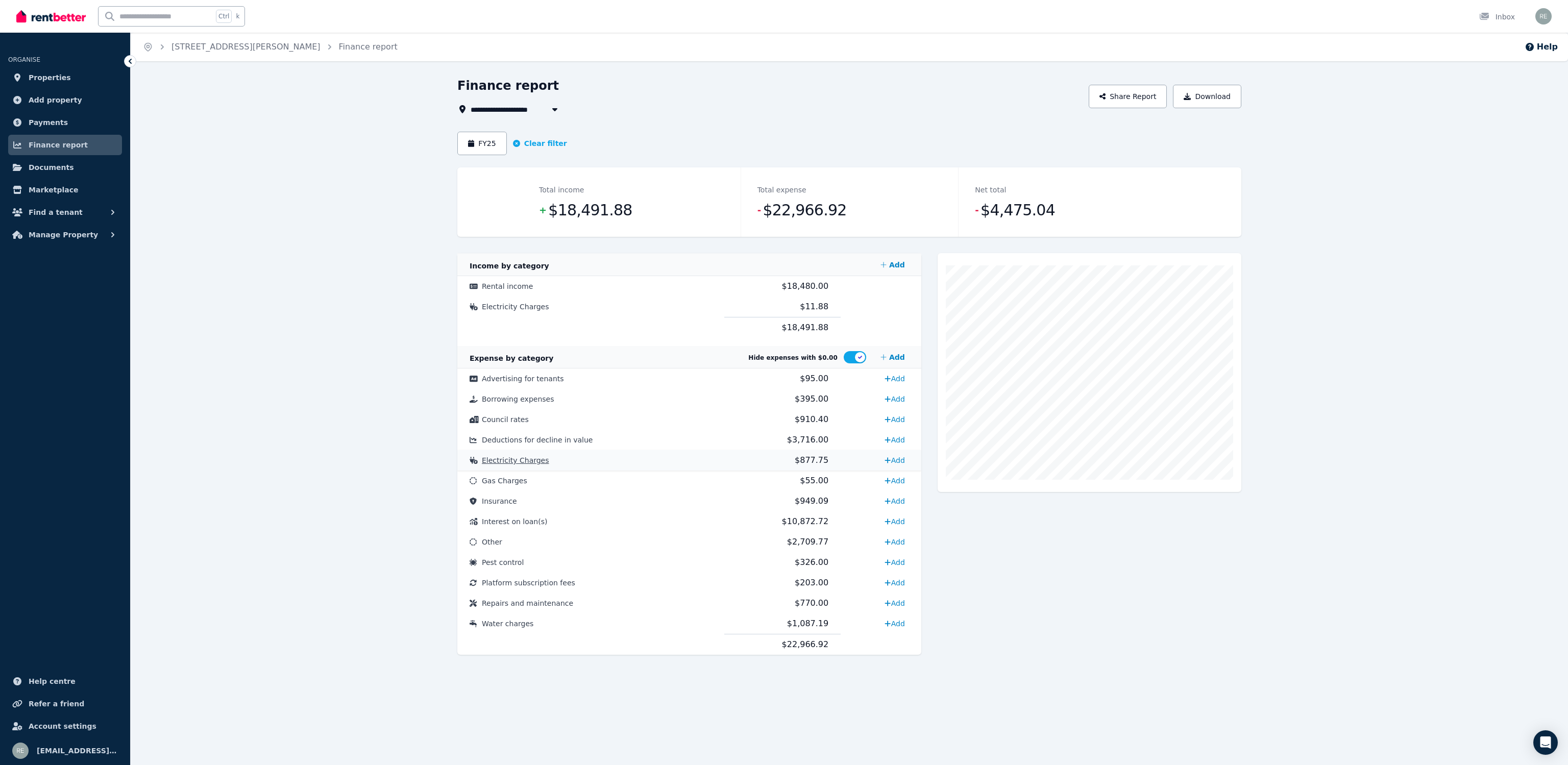
click at [545, 460] on td "Electricity Charges" at bounding box center [590, 461] width 267 height 21
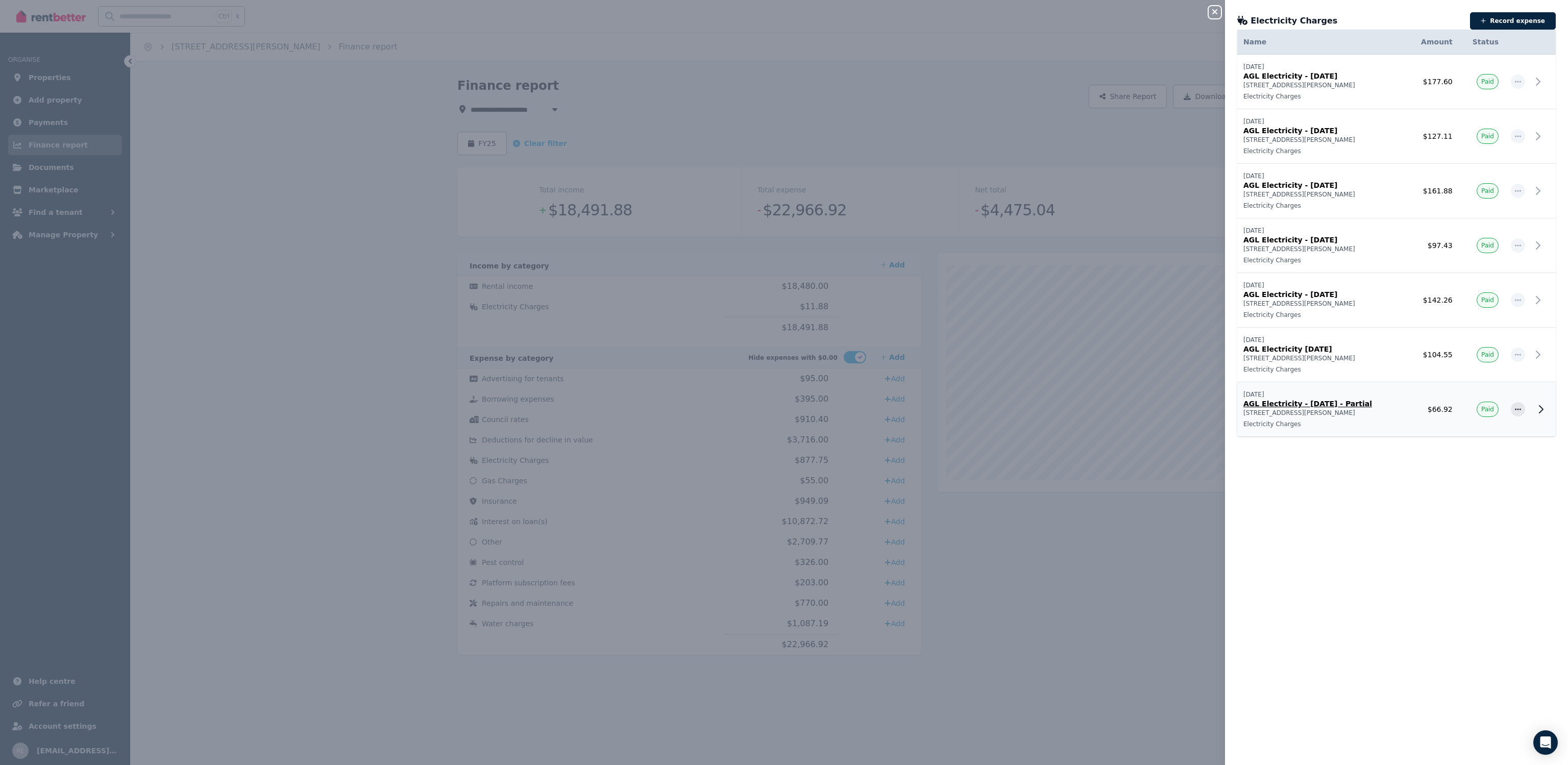
click at [1380, 412] on p "[STREET_ADDRESS][PERSON_NAME]" at bounding box center [1321, 413] width 156 height 8
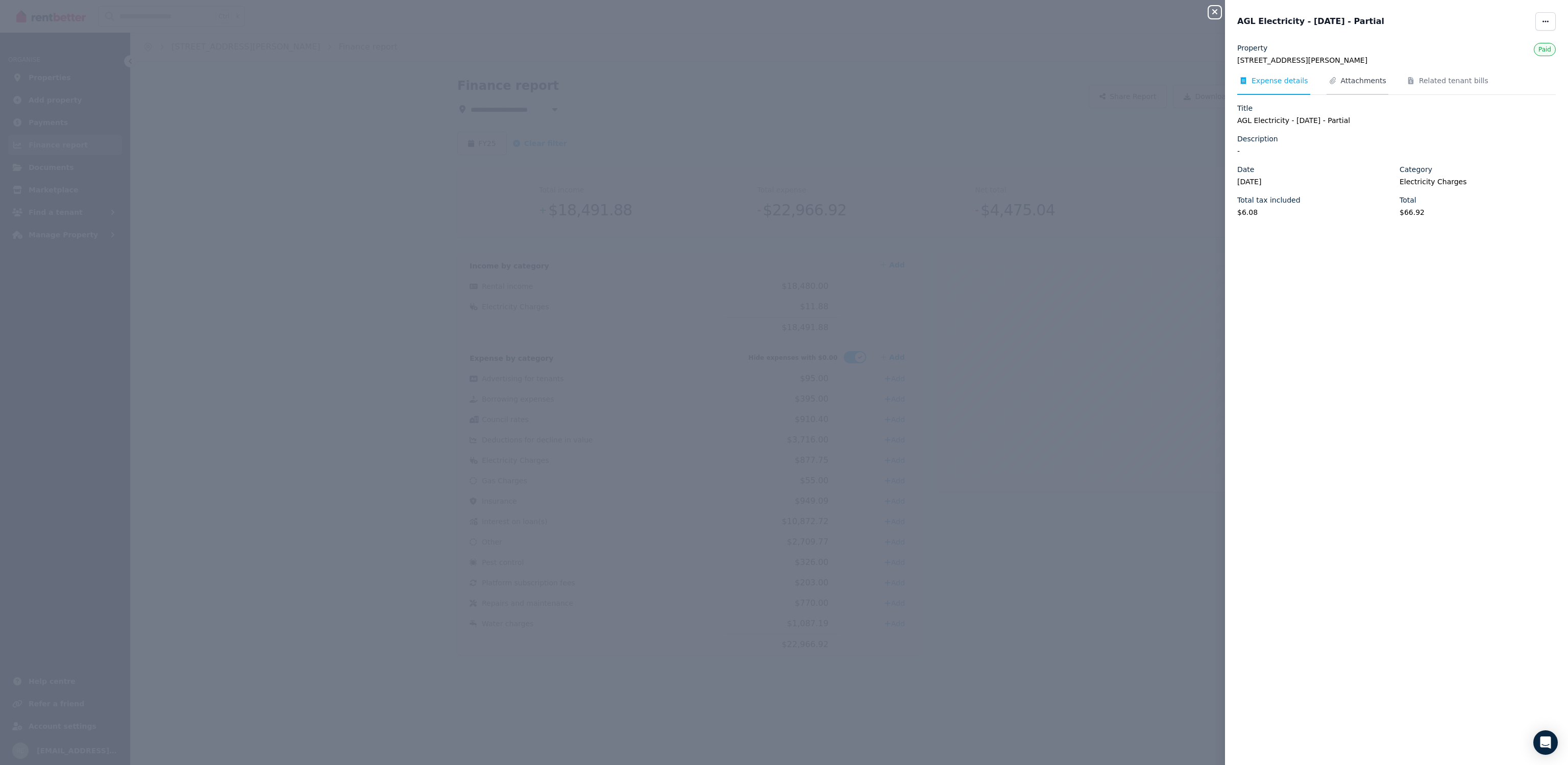
click at [1354, 80] on span "Attachments" at bounding box center [1363, 80] width 46 height 10
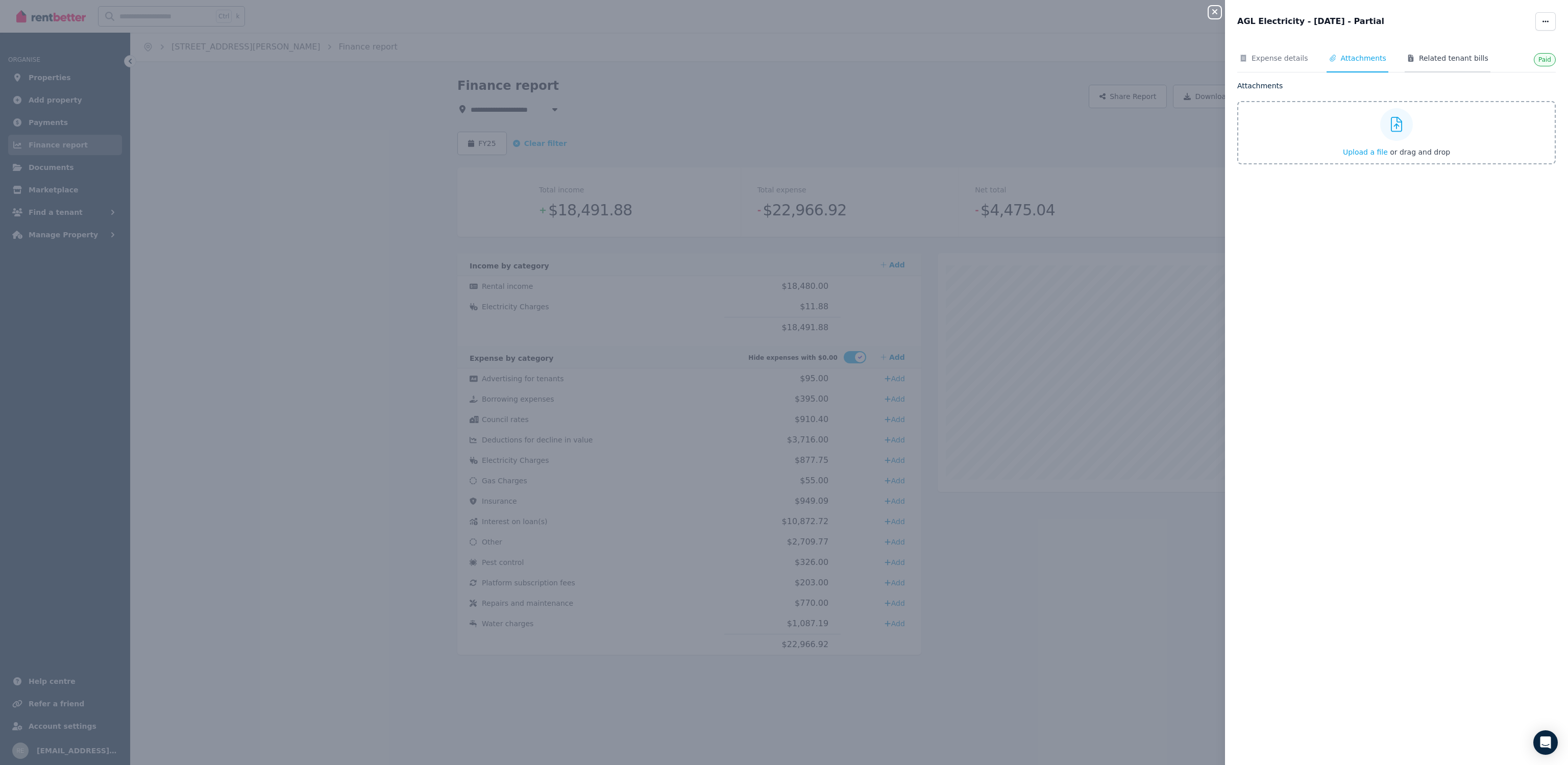
click at [1458, 61] on span "Related tenant bills" at bounding box center [1454, 58] width 69 height 10
click at [1213, 12] on icon "button" at bounding box center [1215, 12] width 12 height 8
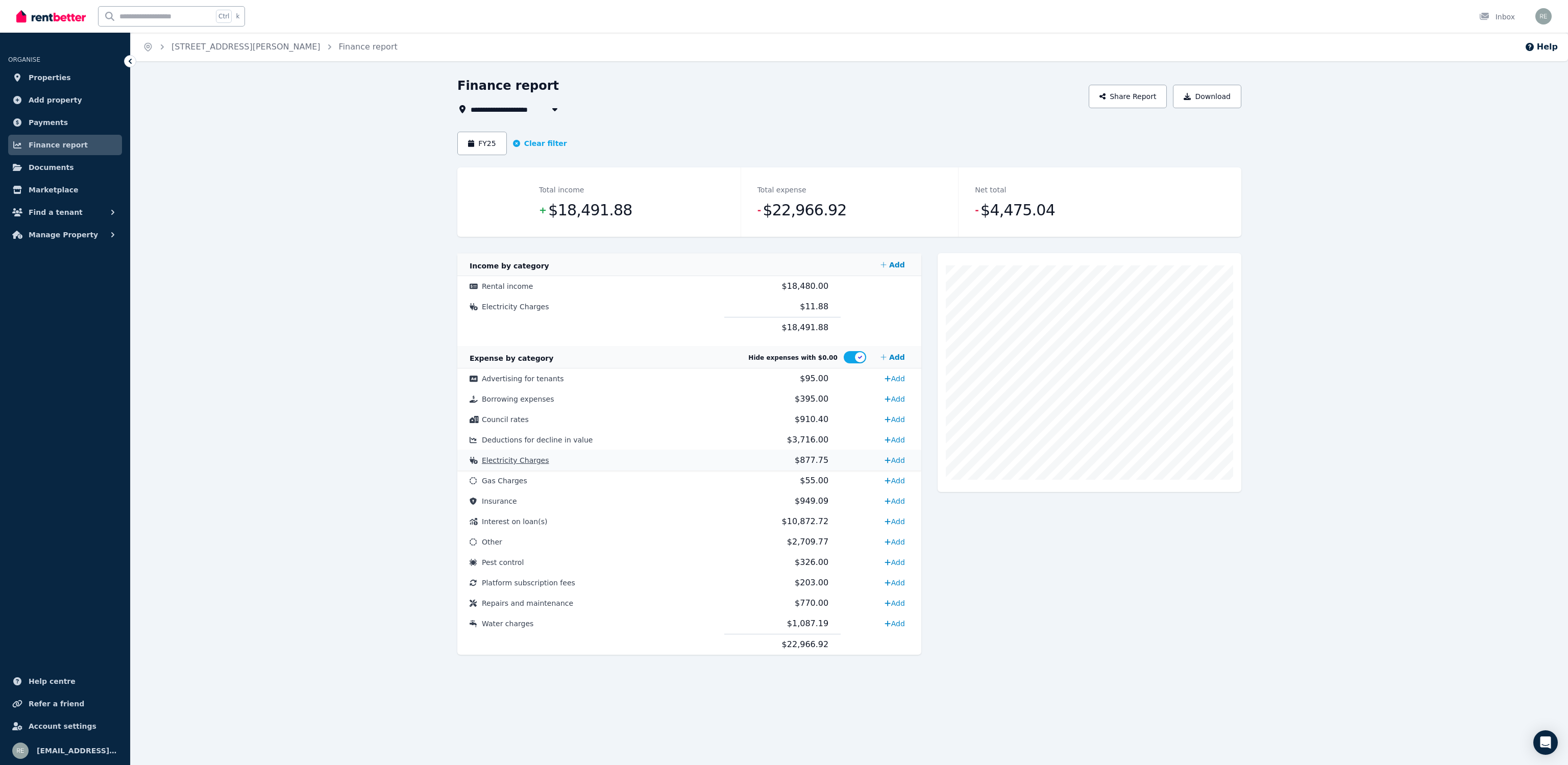
click at [583, 458] on td "Electricity Charges" at bounding box center [590, 461] width 267 height 21
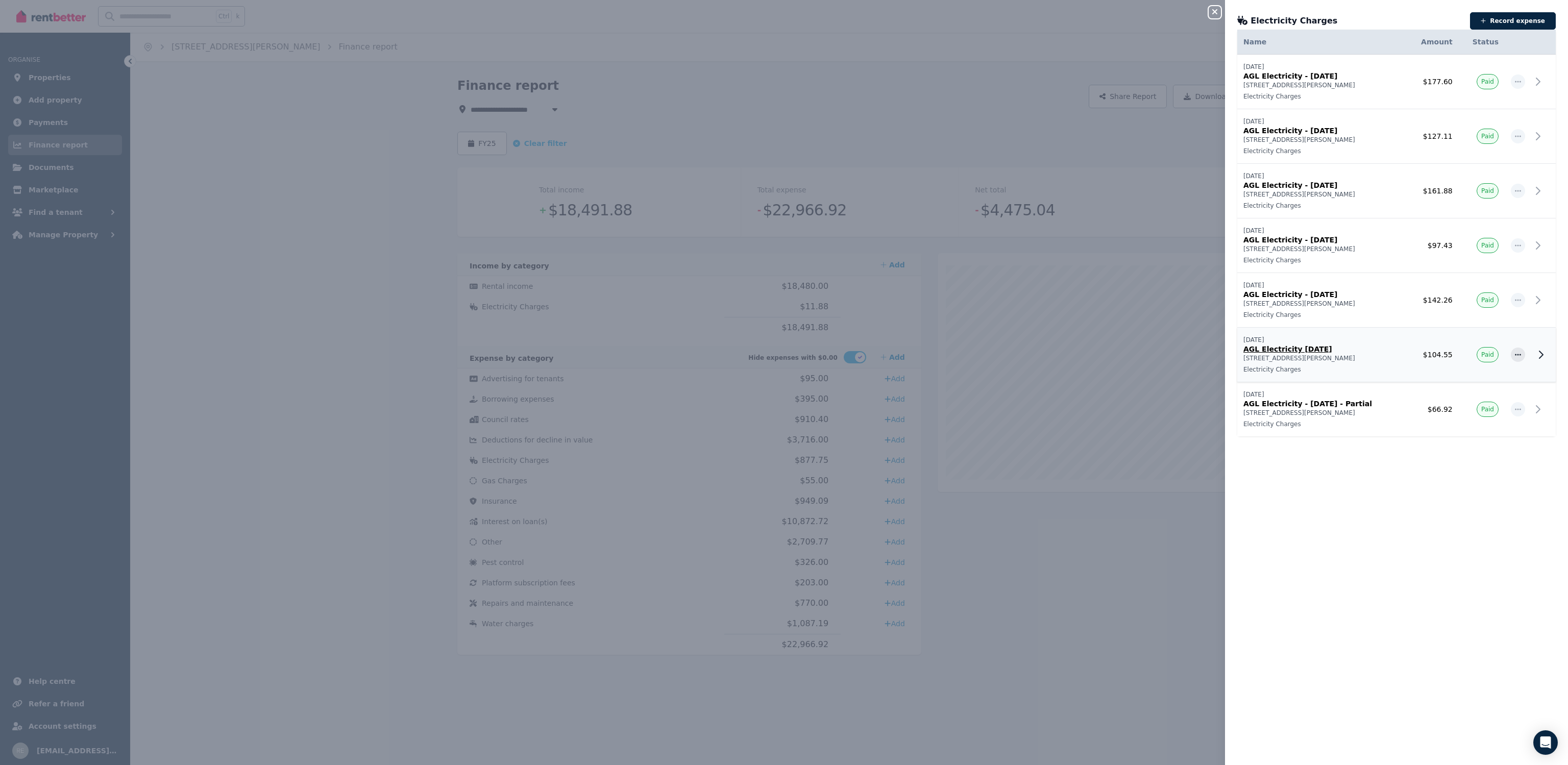
click at [1393, 358] on p "[STREET_ADDRESS][PERSON_NAME]" at bounding box center [1321, 358] width 156 height 8
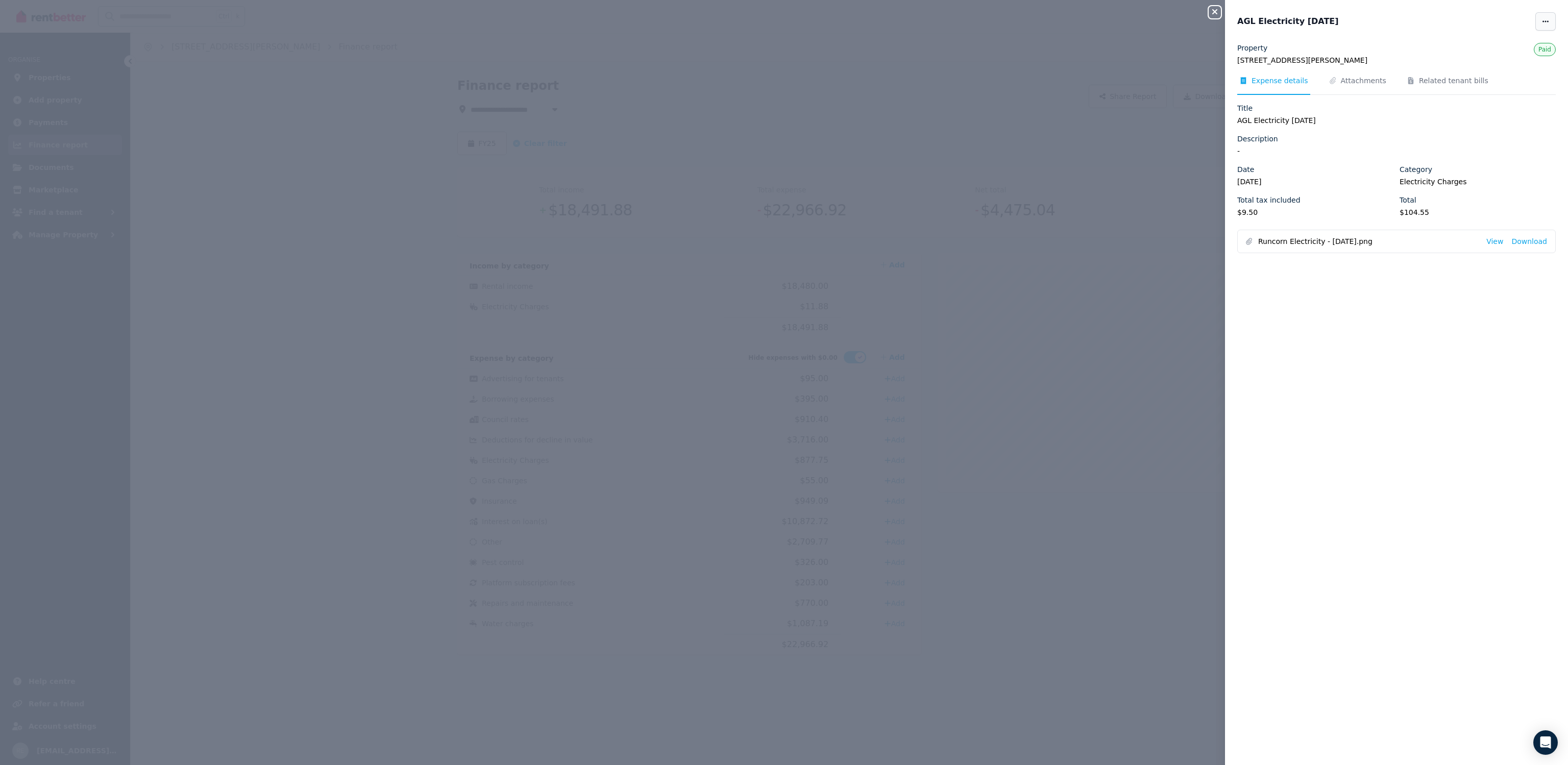
click at [1541, 21] on icon "button" at bounding box center [1545, 21] width 8 height 7
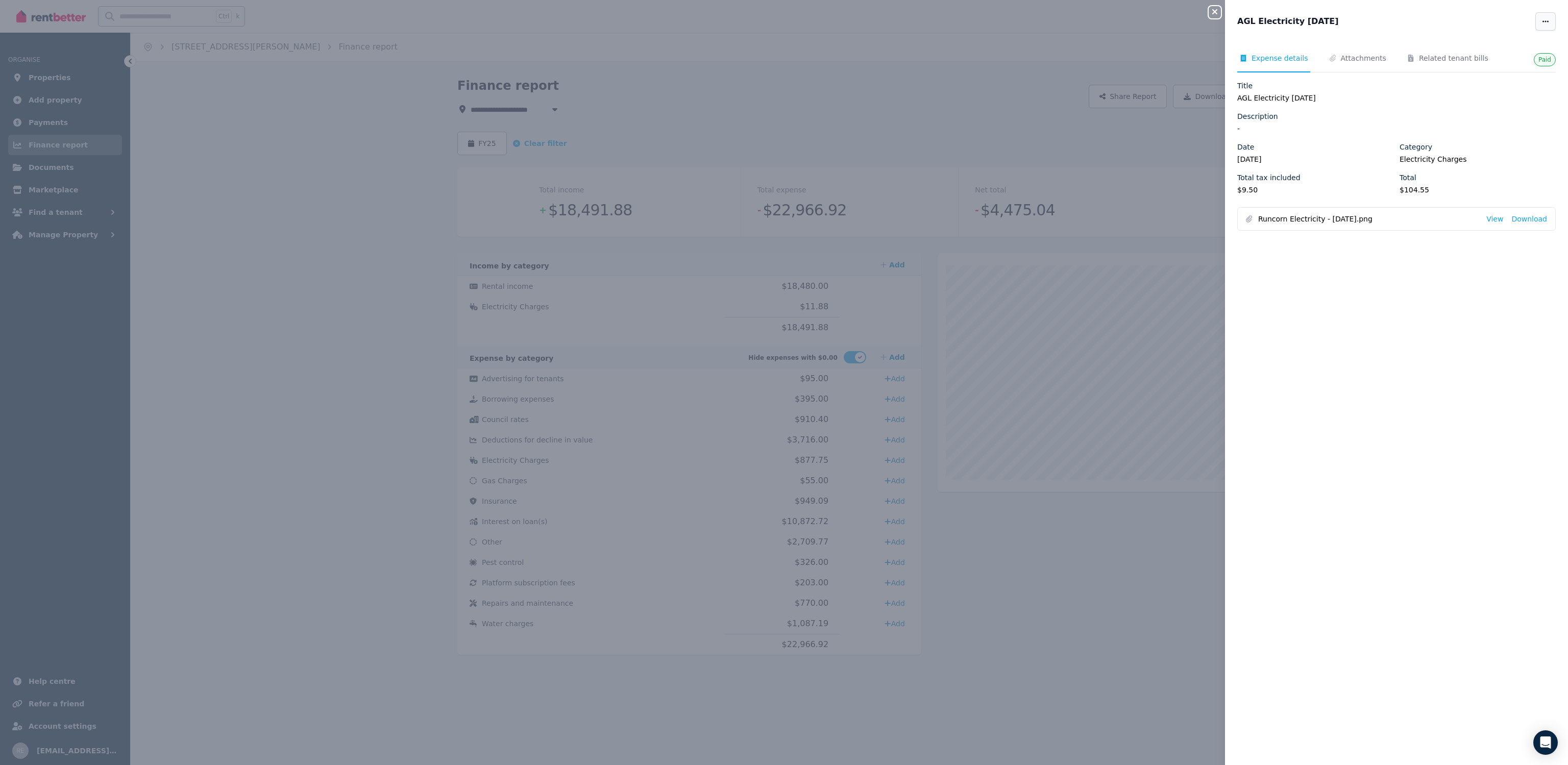
click at [1542, 21] on icon "button" at bounding box center [1545, 21] width 6 height 2
click at [1507, 72] on span "Delete expense" at bounding box center [1514, 71] width 65 height 12
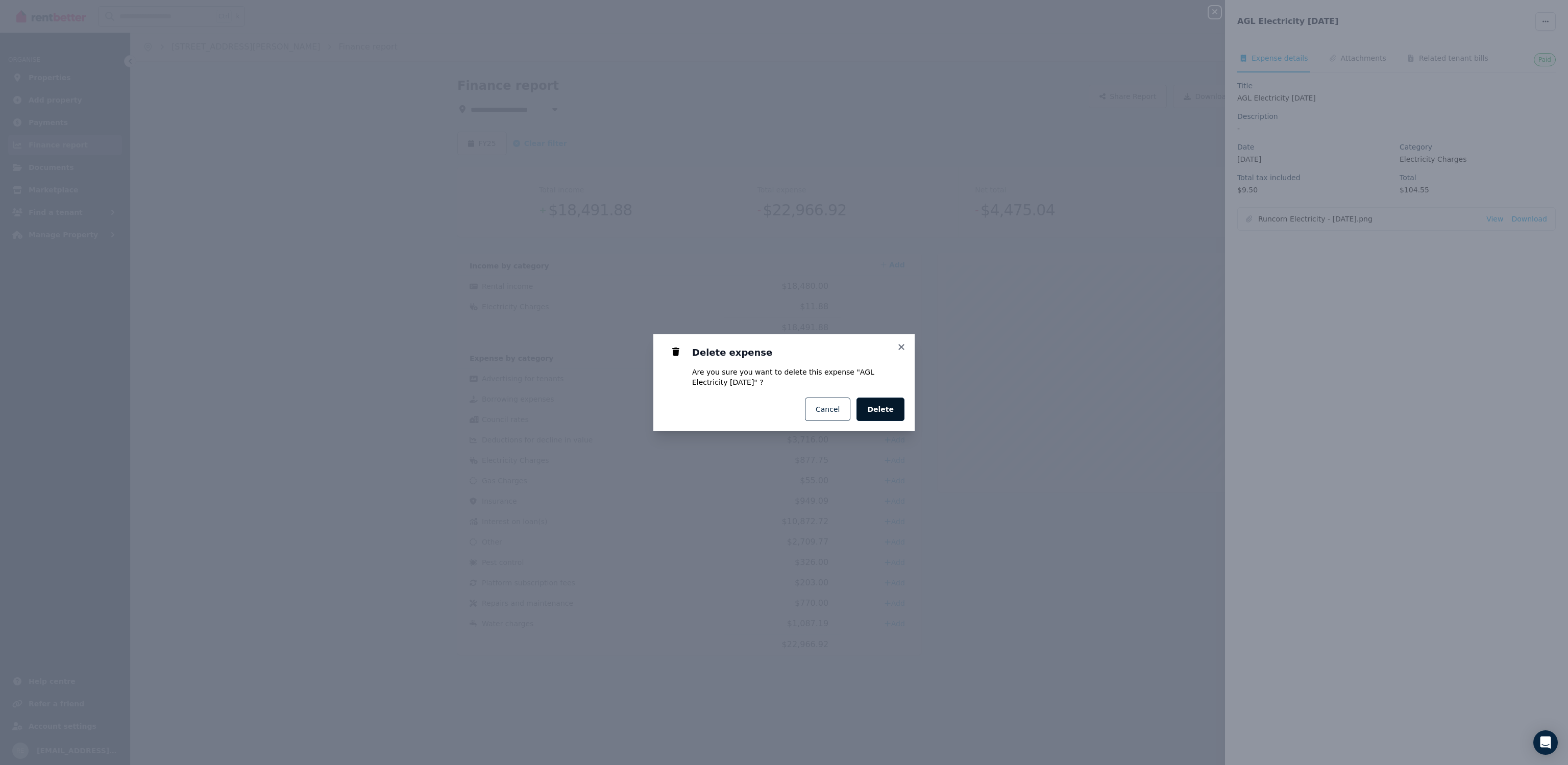
click at [892, 402] on button "Delete" at bounding box center [880, 409] width 48 height 24
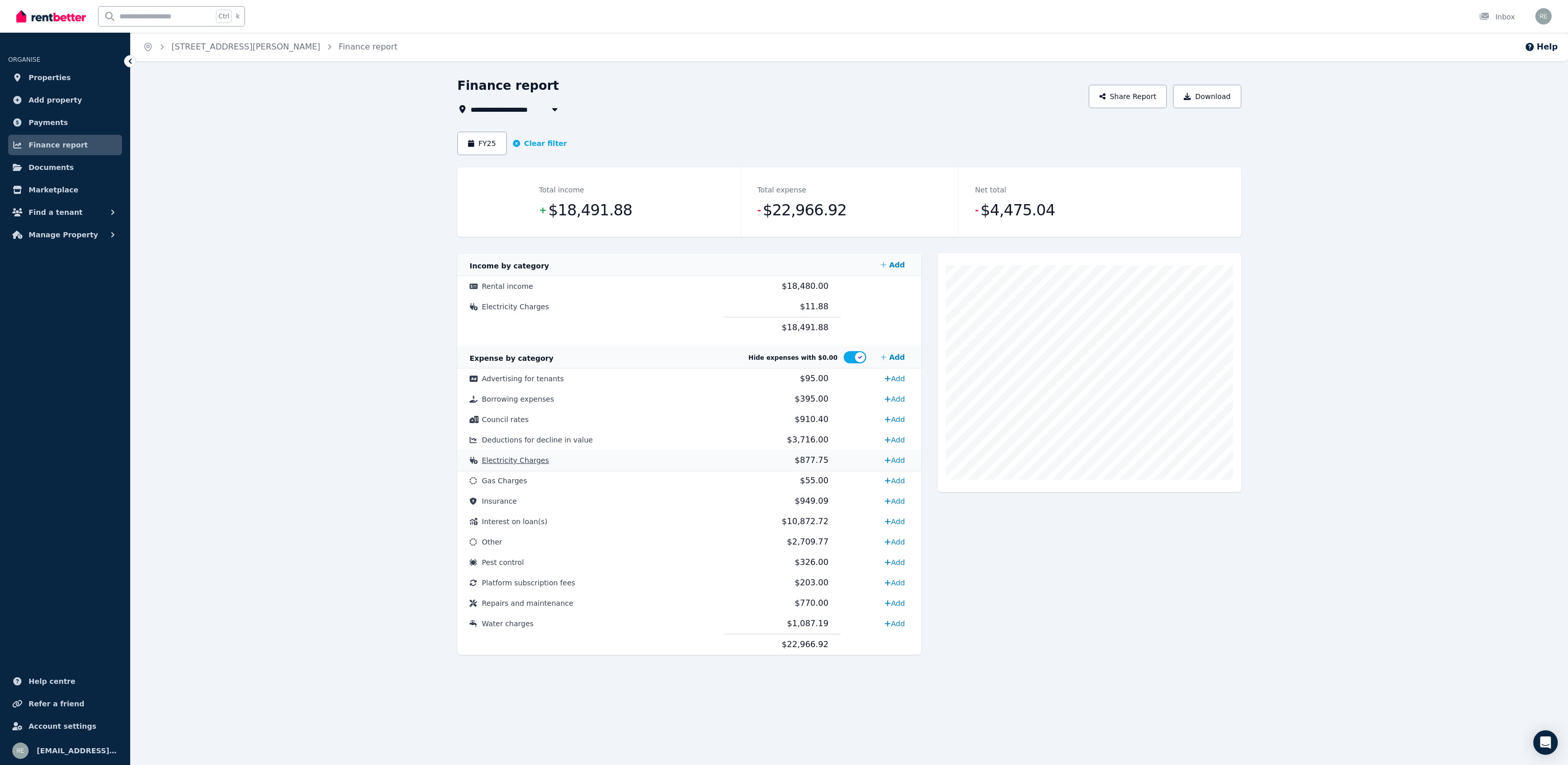
click at [567, 462] on td "Electricity Charges" at bounding box center [590, 461] width 267 height 21
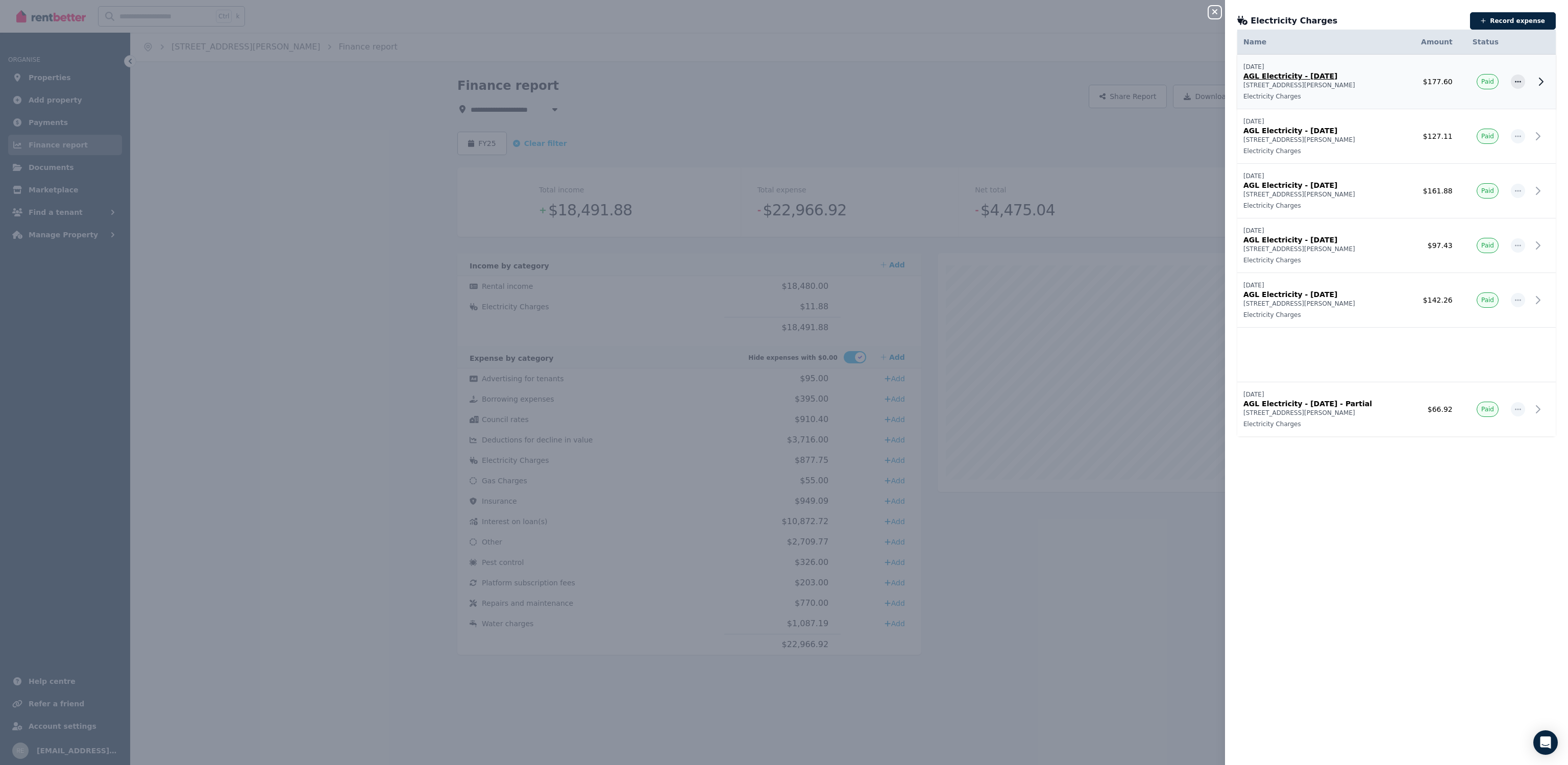
click at [1357, 72] on p "AGL Electricity - June 2025" at bounding box center [1321, 76] width 156 height 10
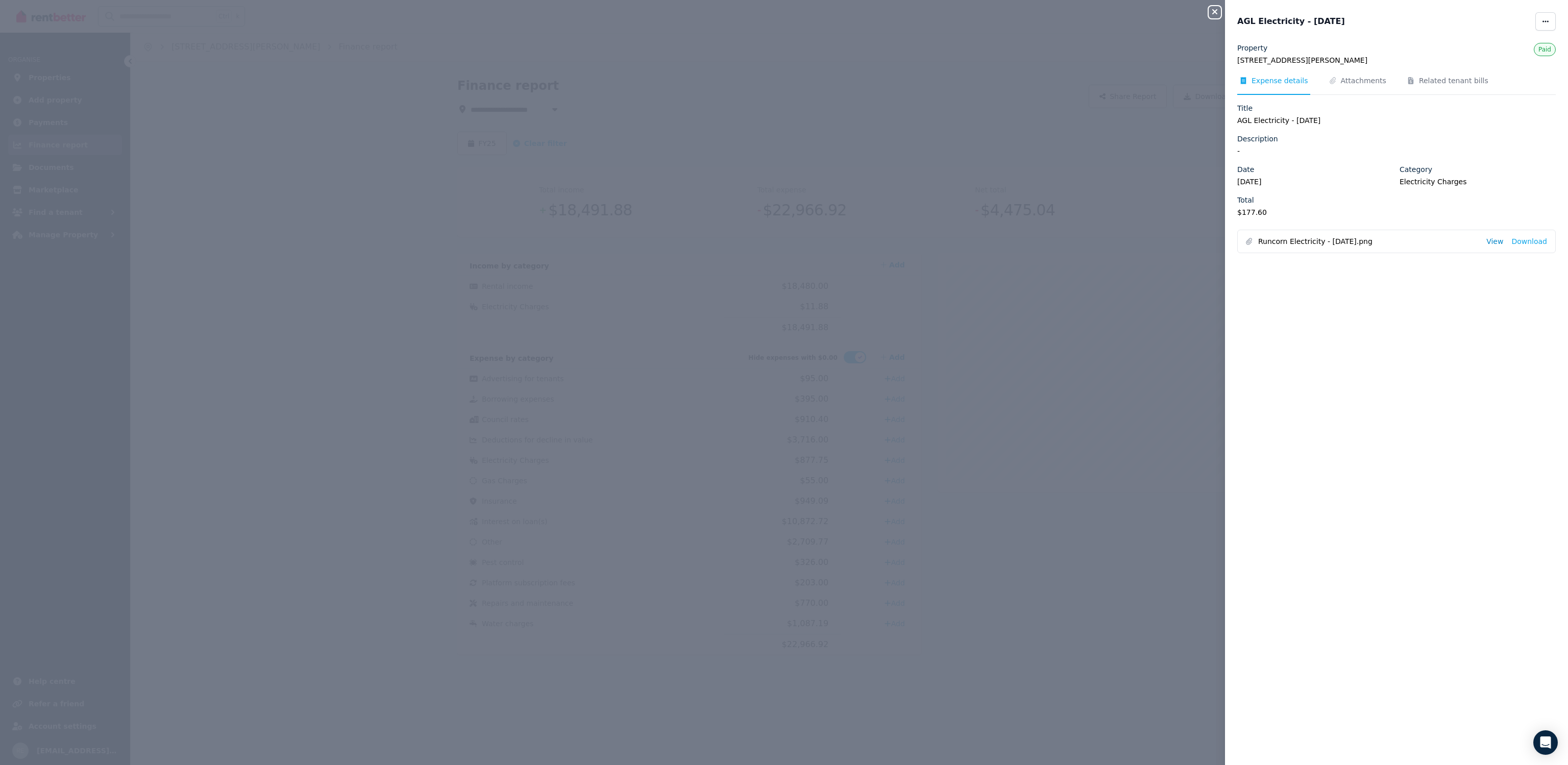
click at [1488, 241] on link "View" at bounding box center [1495, 241] width 17 height 10
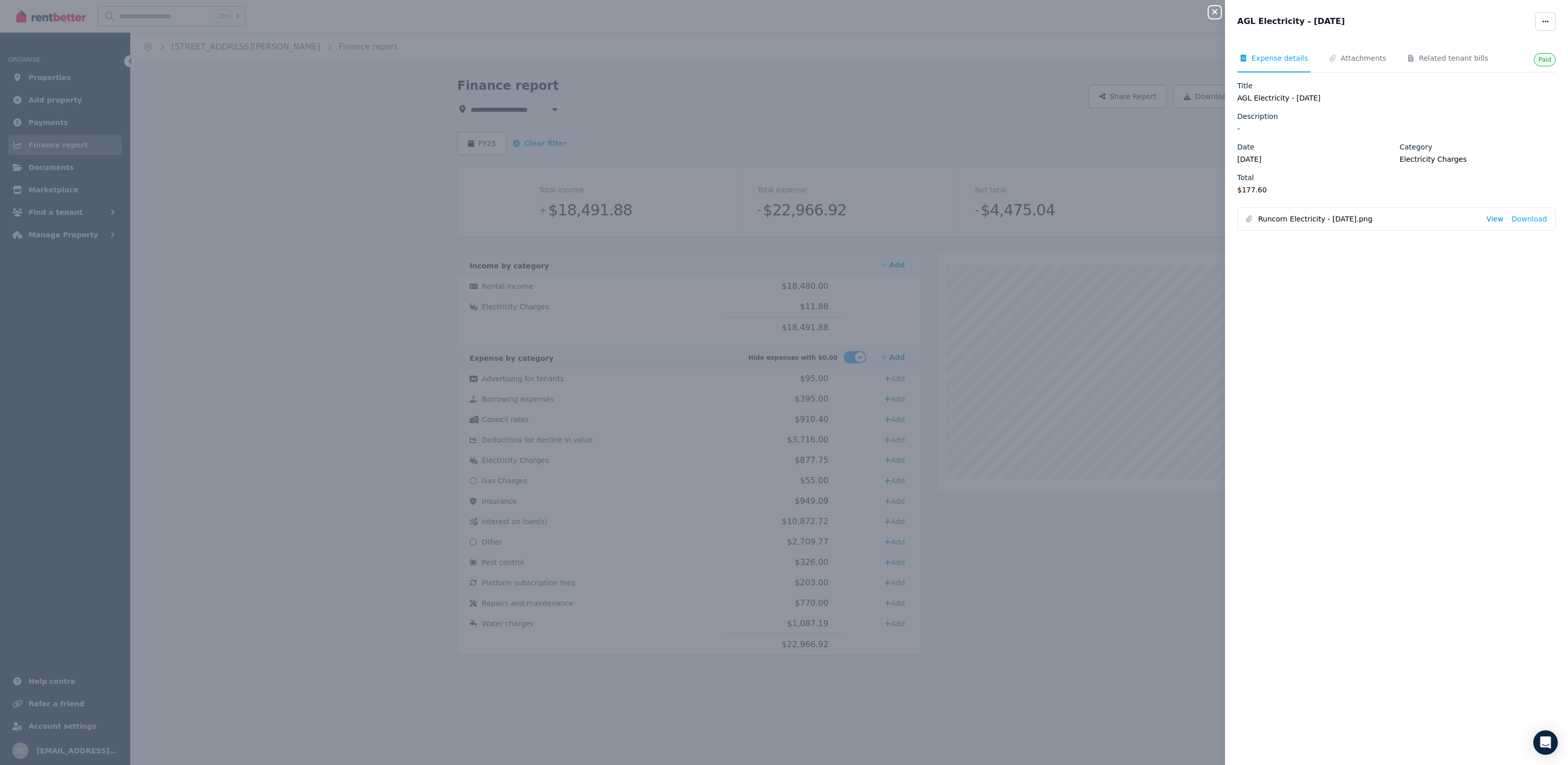
click at [1489, 217] on link "View" at bounding box center [1495, 218] width 17 height 10
click at [1541, 23] on icon "button" at bounding box center [1545, 21] width 8 height 7
click at [1489, 52] on span "Edit" at bounding box center [1514, 51] width 65 height 12
select select "**********"
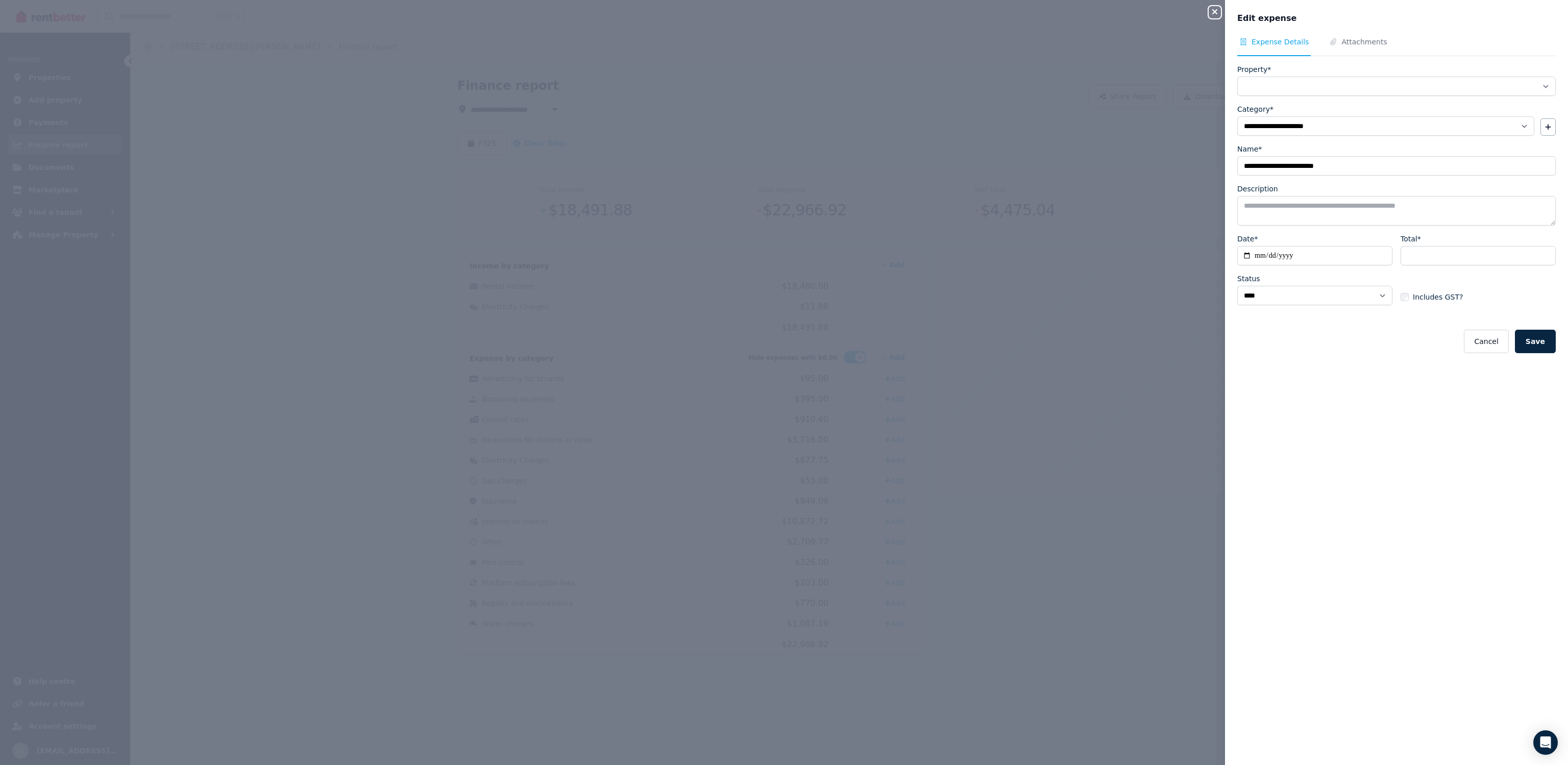
select select "**********"
drag, startPoint x: 1309, startPoint y: 165, endPoint x: 1296, endPoint y: 165, distance: 13.0
click at [1296, 165] on input "**********" at bounding box center [1396, 166] width 318 height 19
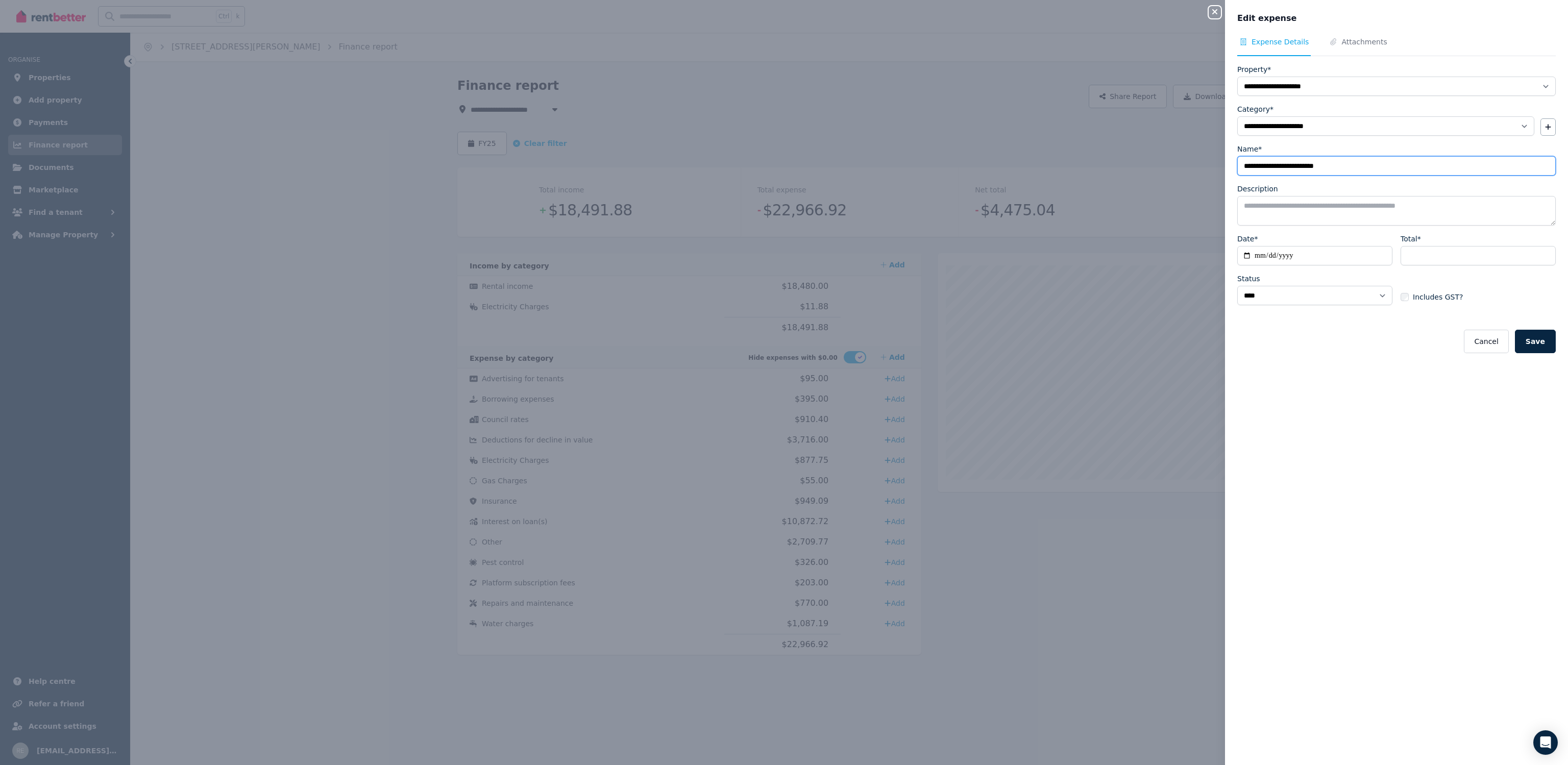
drag, startPoint x: 1297, startPoint y: 164, endPoint x: 1312, endPoint y: 163, distance: 15.0
click at [1312, 163] on input "**********" at bounding box center [1396, 166] width 318 height 19
type input "**********"
click at [1527, 335] on button "Save" at bounding box center [1535, 341] width 41 height 24
click at [1483, 341] on button "Cancel" at bounding box center [1486, 341] width 44 height 24
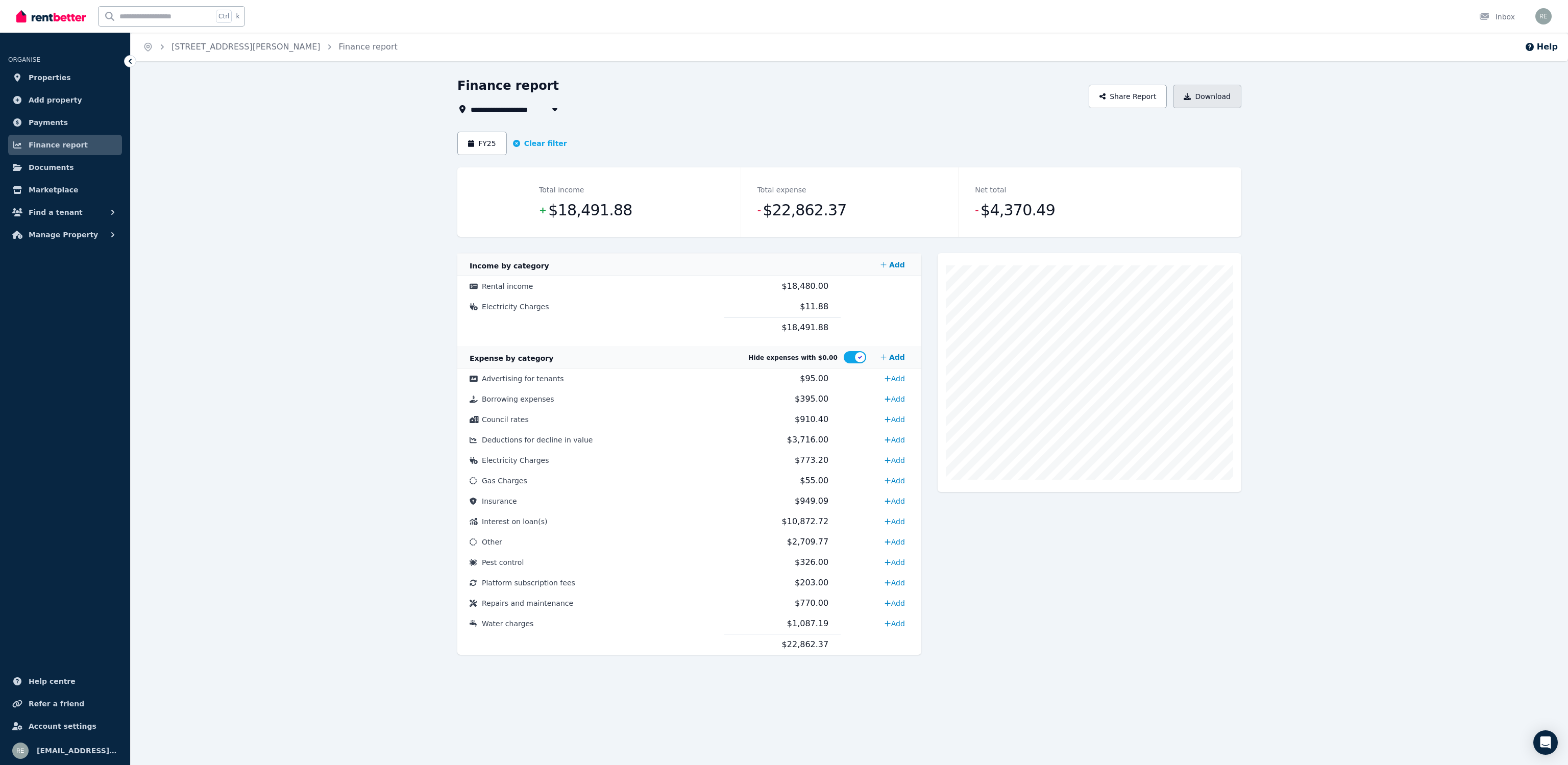
click at [1219, 88] on button "Download" at bounding box center [1207, 96] width 68 height 24
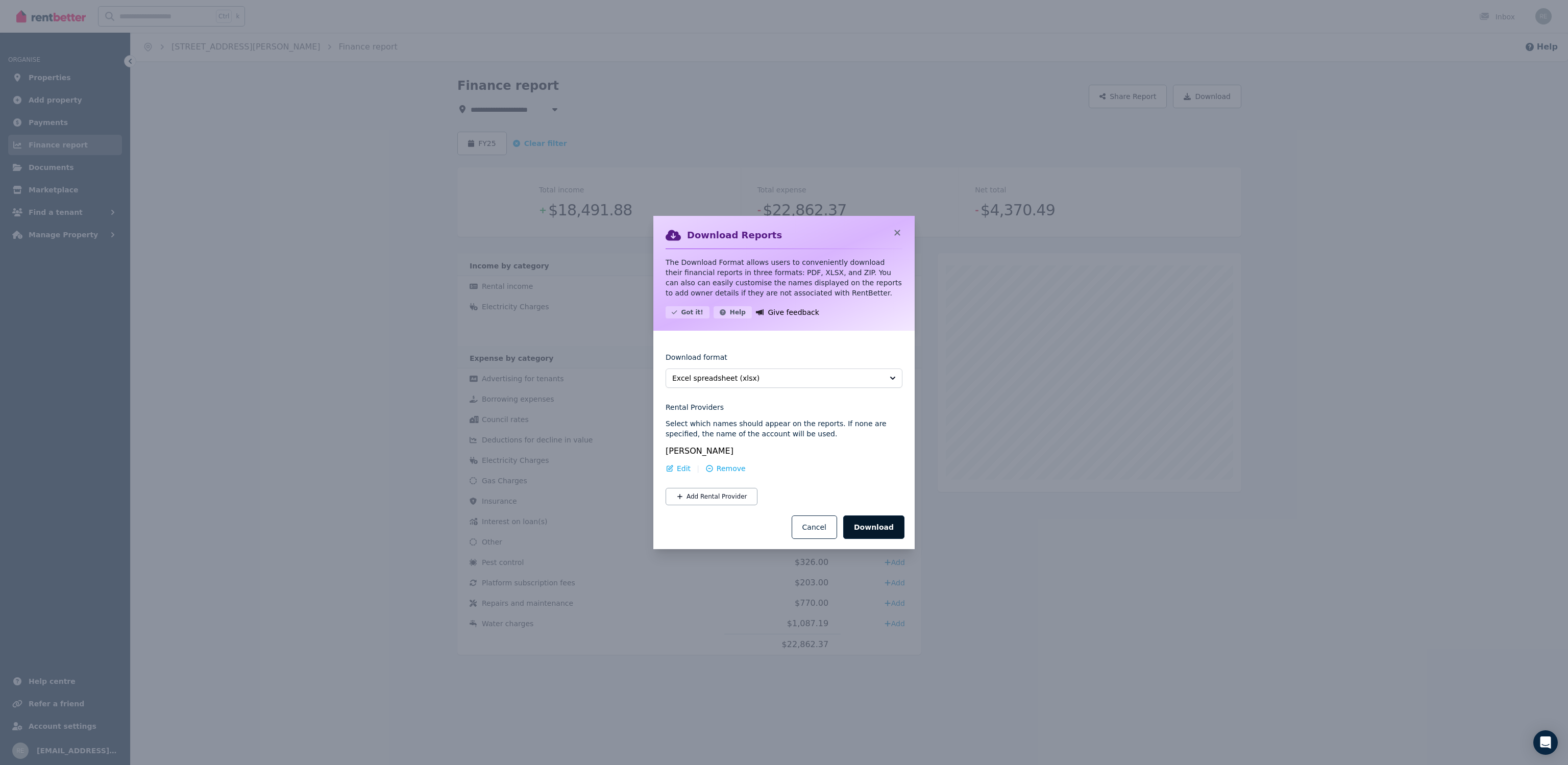
click at [889, 530] on button "Download" at bounding box center [873, 527] width 61 height 24
